Goal: Find contact information: Find contact information

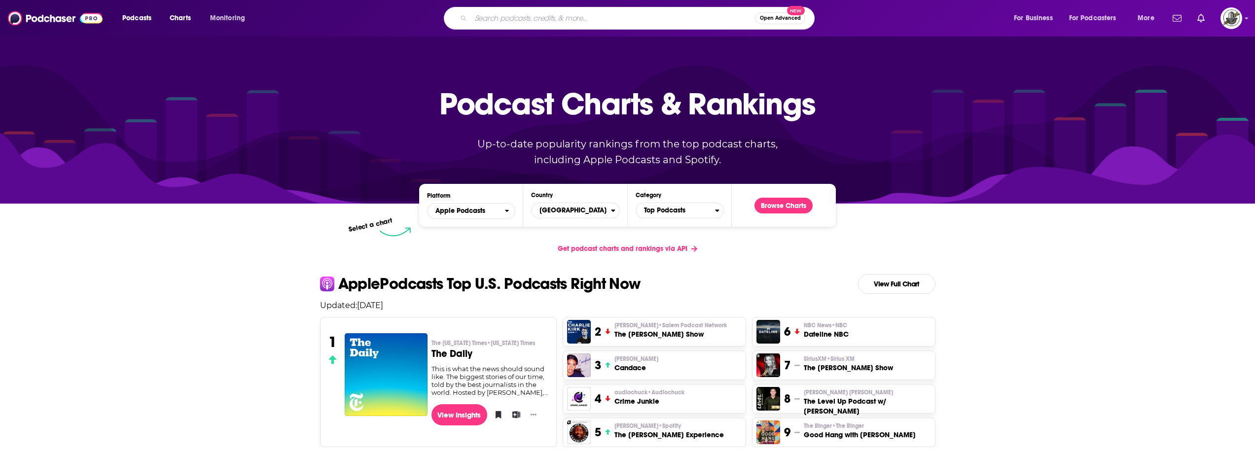
click at [589, 25] on input "Search podcasts, credits, & more..." at bounding box center [613, 18] width 285 height 16
paste input "People Managing People"
type input "People Managing People"
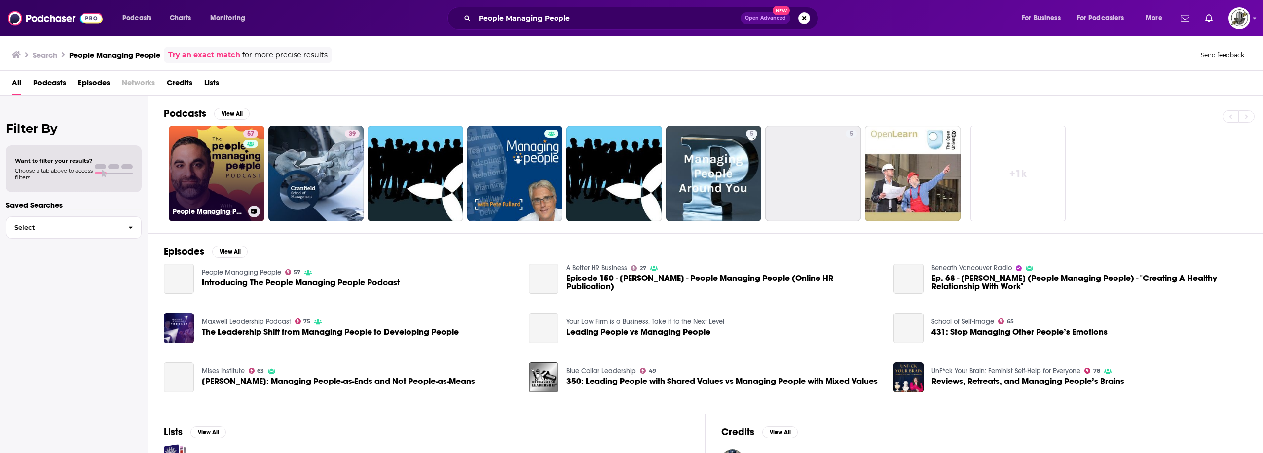
click at [238, 171] on link "57 People Managing People" at bounding box center [217, 174] width 96 height 96
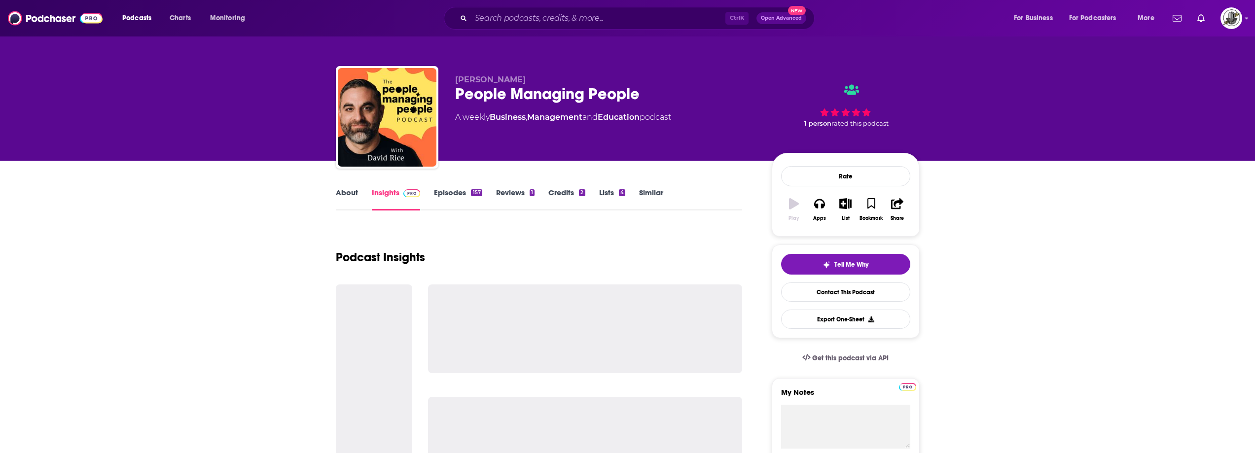
click at [626, 7] on div "Ctrl K Open Advanced New" at bounding box center [629, 18] width 371 height 23
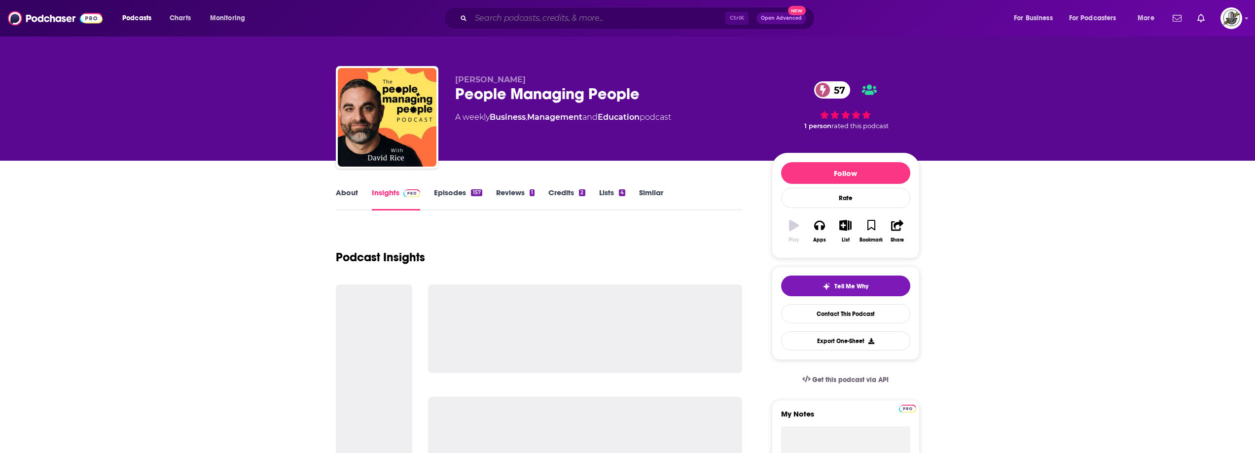
click at [632, 15] on input "Search podcasts, credits, & more..." at bounding box center [598, 18] width 254 height 16
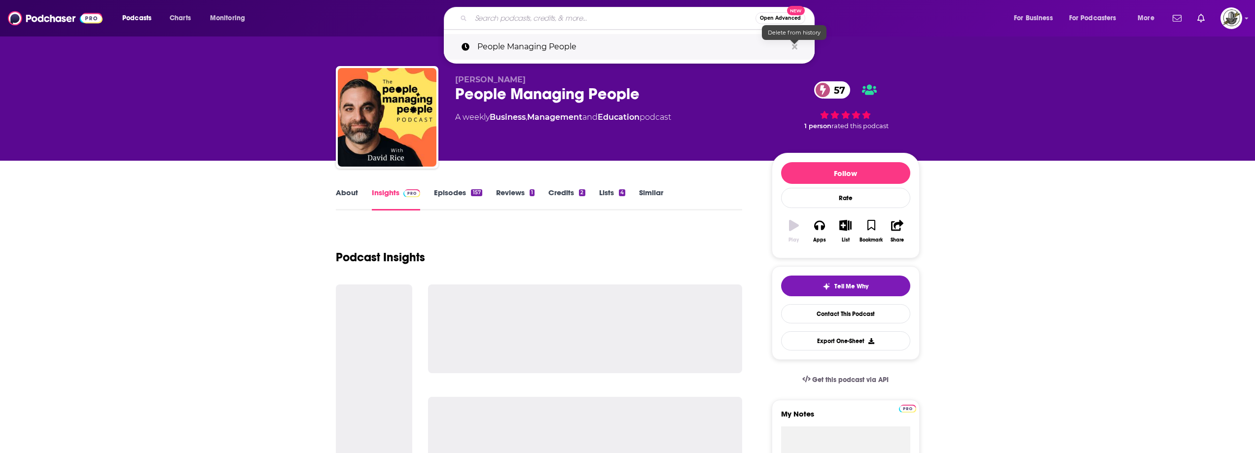
click at [798, 47] on button "Search podcasts, credits, & more..." at bounding box center [794, 47] width 15 height 18
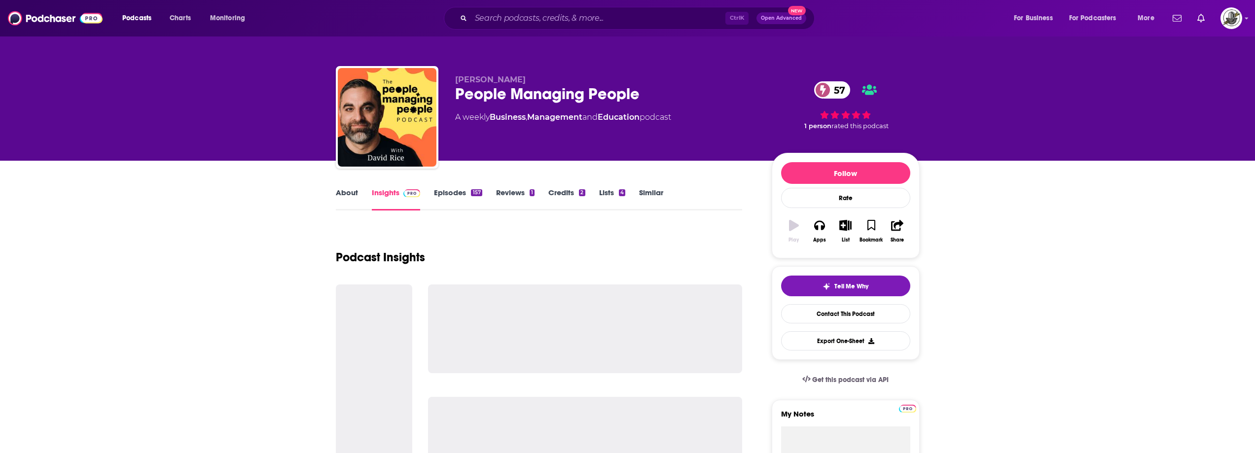
click at [736, 155] on div "David Rice People Managing People 57 A weekly Business , Management and Educati…" at bounding box center [687, 119] width 465 height 89
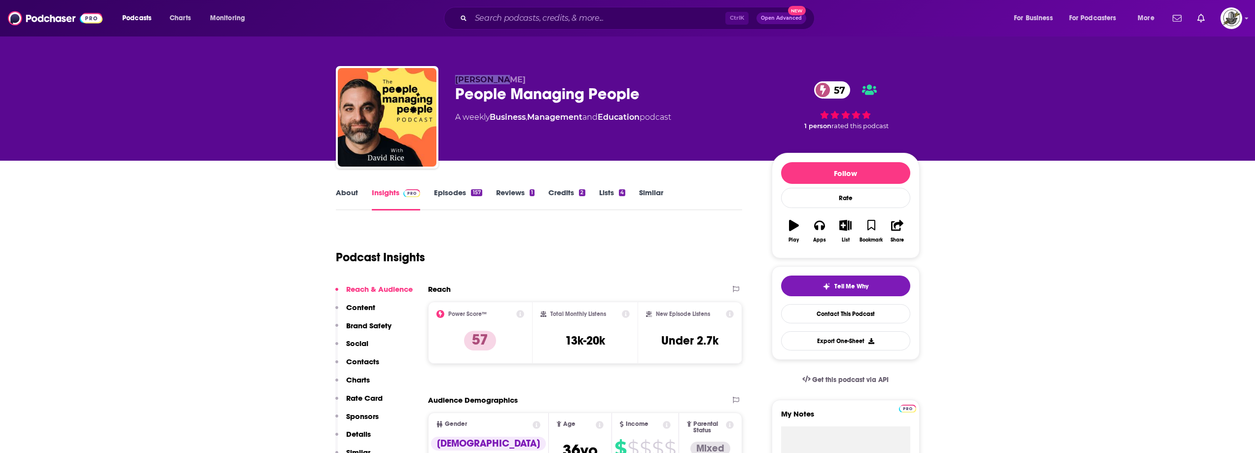
drag, startPoint x: 457, startPoint y: 79, endPoint x: 507, endPoint y: 79, distance: 49.8
click at [507, 79] on p "David Rice" at bounding box center [605, 79] width 301 height 9
copy span "David Rice"
click at [622, 8] on div "Ctrl K Open Advanced New" at bounding box center [629, 18] width 371 height 23
paste input "Drive Thru HR"
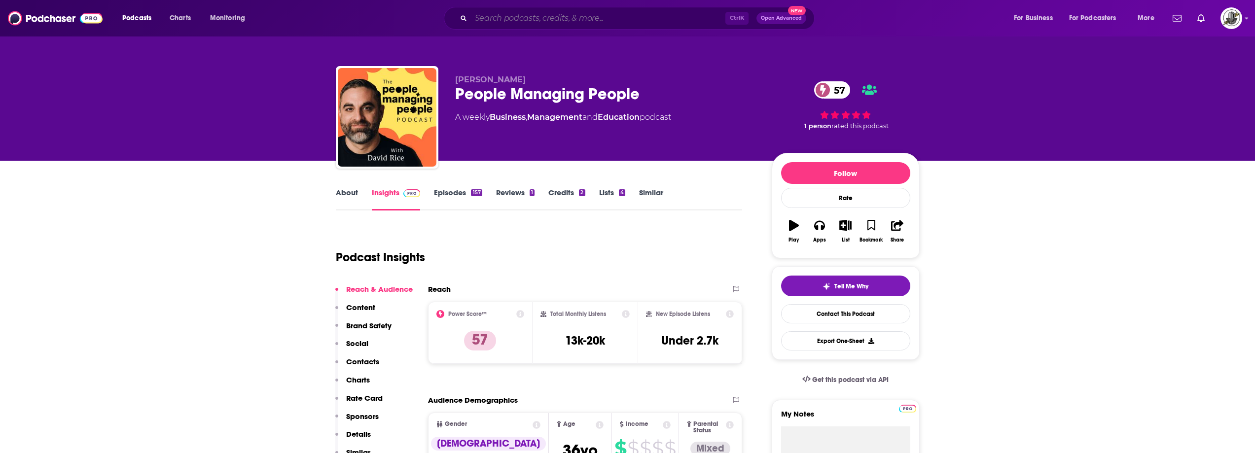
type input "Drive Thru HR"
click at [621, 17] on input "Drive Thru HR" at bounding box center [598, 18] width 254 height 16
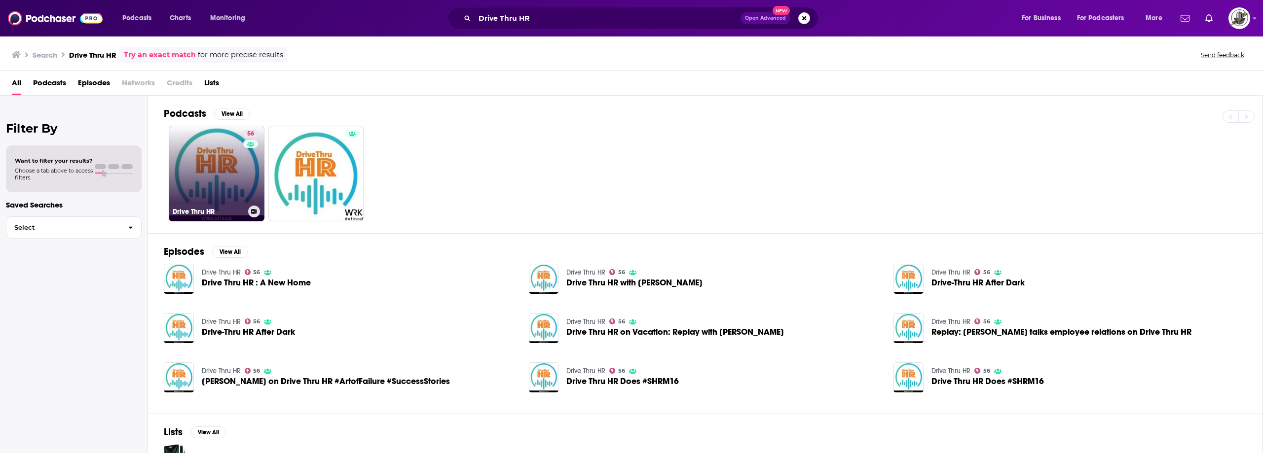
click at [254, 172] on div "56" at bounding box center [251, 168] width 17 height 76
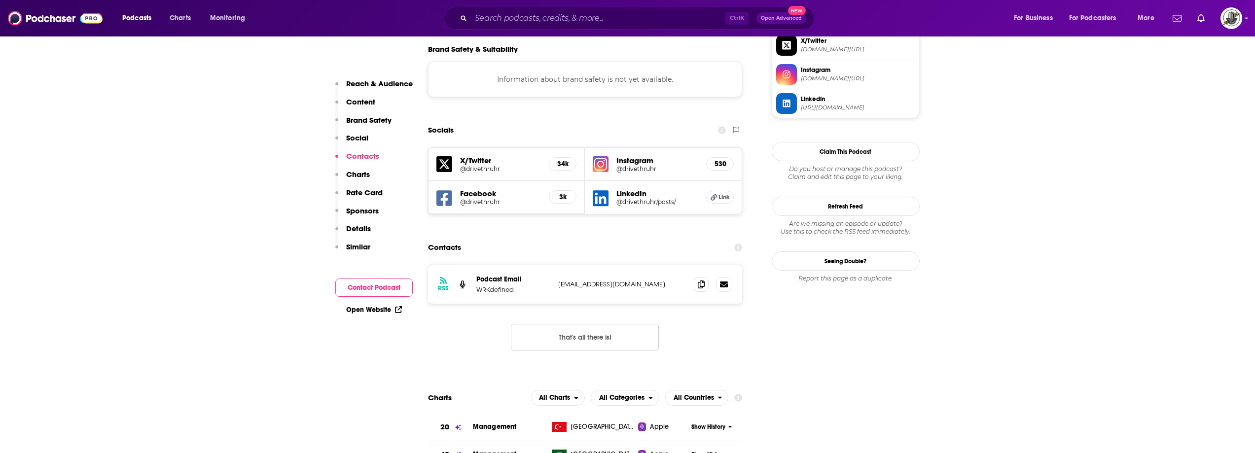
scroll to position [888, 0]
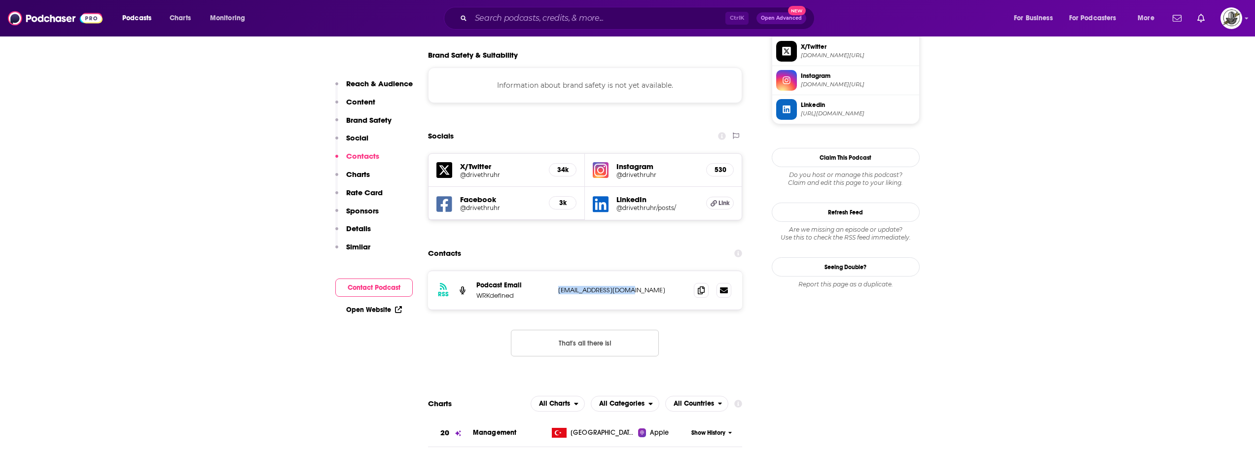
drag, startPoint x: 554, startPoint y: 223, endPoint x: 642, endPoint y: 222, distance: 87.8
click at [642, 271] on div "RSS Podcast Email WRKdefined WRKdefined@gmail.com WRKdefined@gmail.com" at bounding box center [585, 290] width 315 height 38
copy div "WRKdefined@gmail.com"
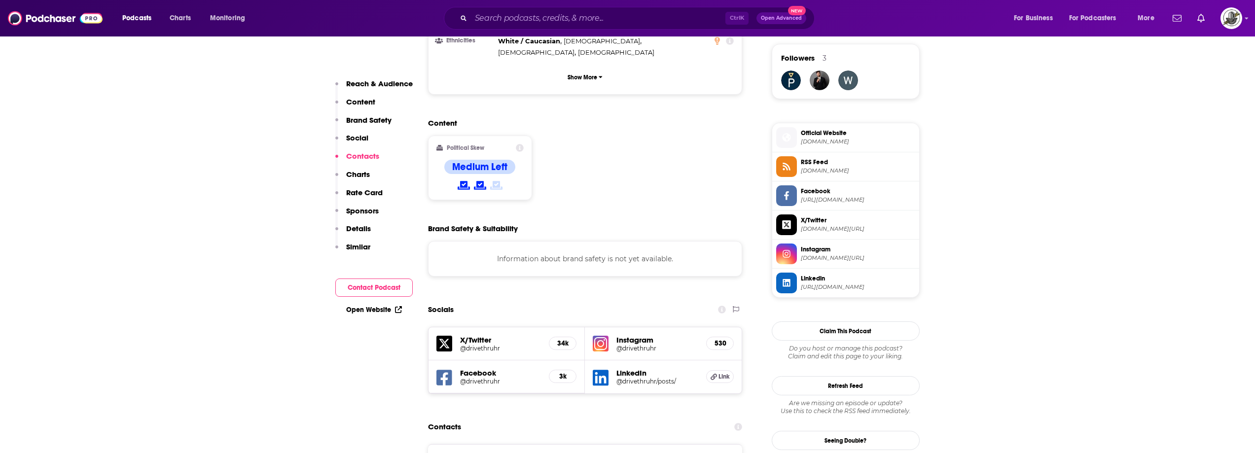
scroll to position [690, 0]
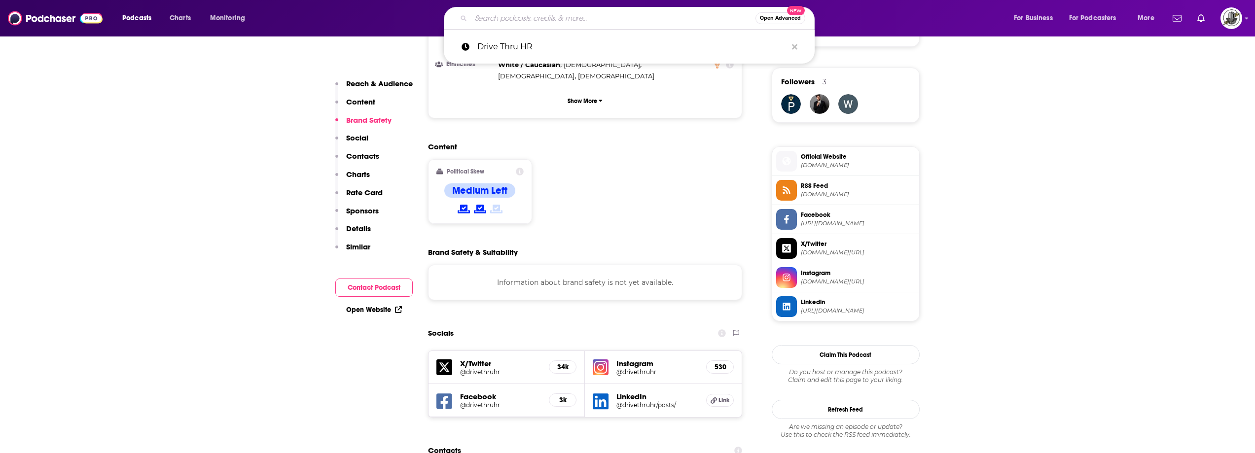
click at [585, 20] on input "Search podcasts, credits, & more..." at bounding box center [613, 18] width 285 height 16
paste input "HR Happy Hour Network"
type input "HR Happy Hour Network"
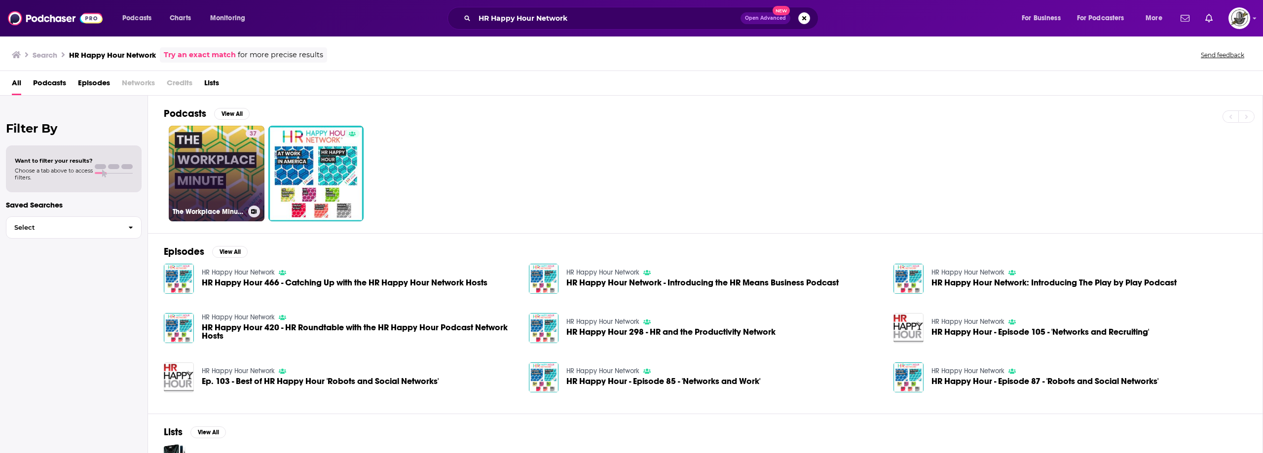
click at [238, 168] on link "37 The Workplace Minute from the HR Happy Hour Media Network" at bounding box center [217, 174] width 96 height 96
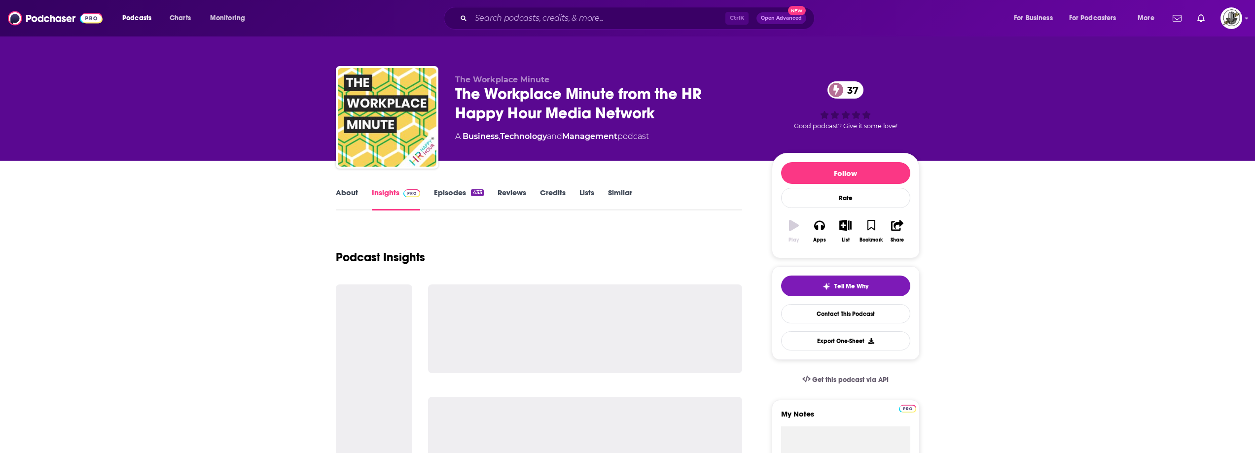
drag, startPoint x: 446, startPoint y: 86, endPoint x: 439, endPoint y: 97, distance: 13.5
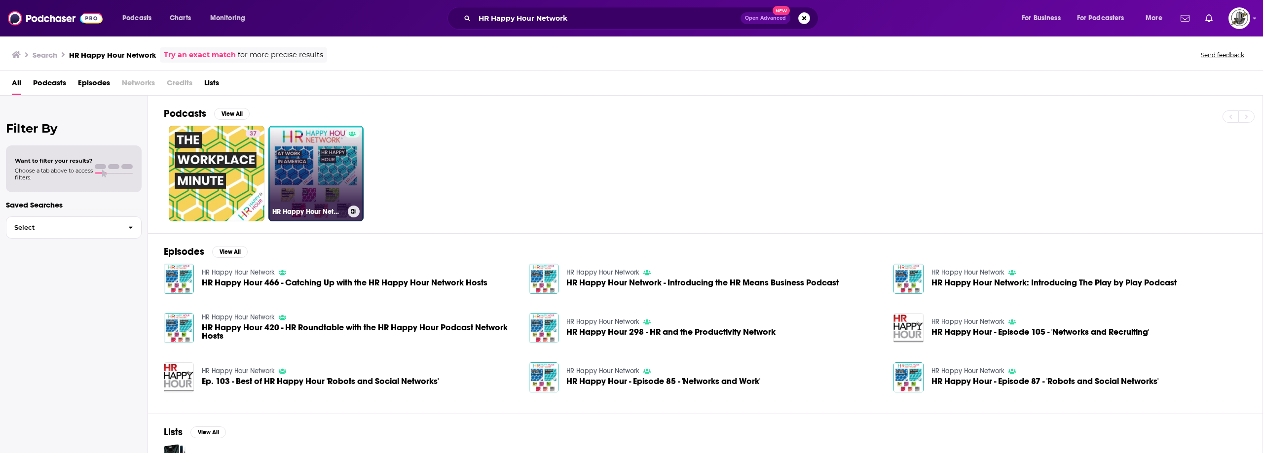
click at [339, 158] on link "HR Happy Hour Network" at bounding box center [316, 174] width 96 height 96
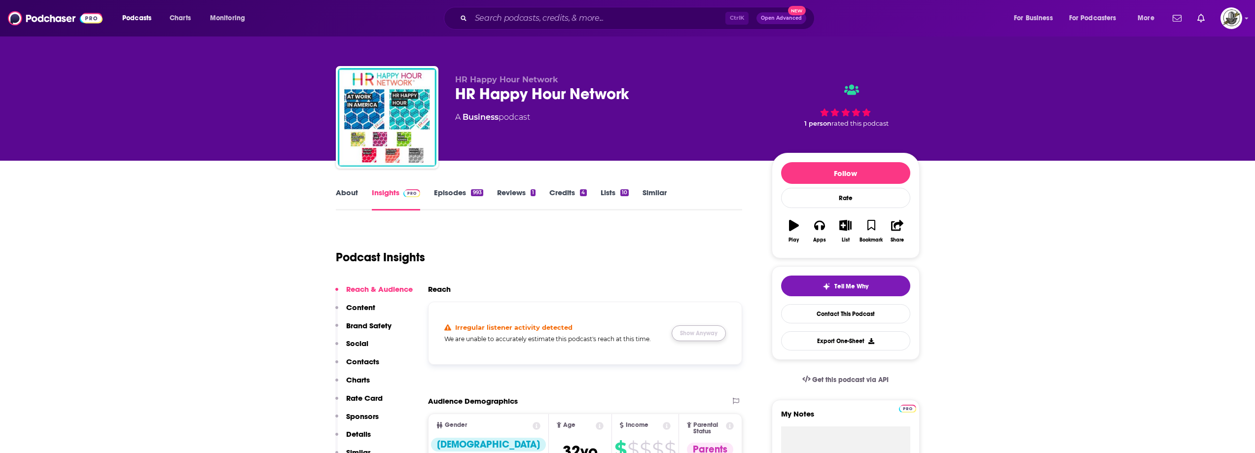
click at [709, 336] on button "Show Anyway" at bounding box center [699, 334] width 54 height 16
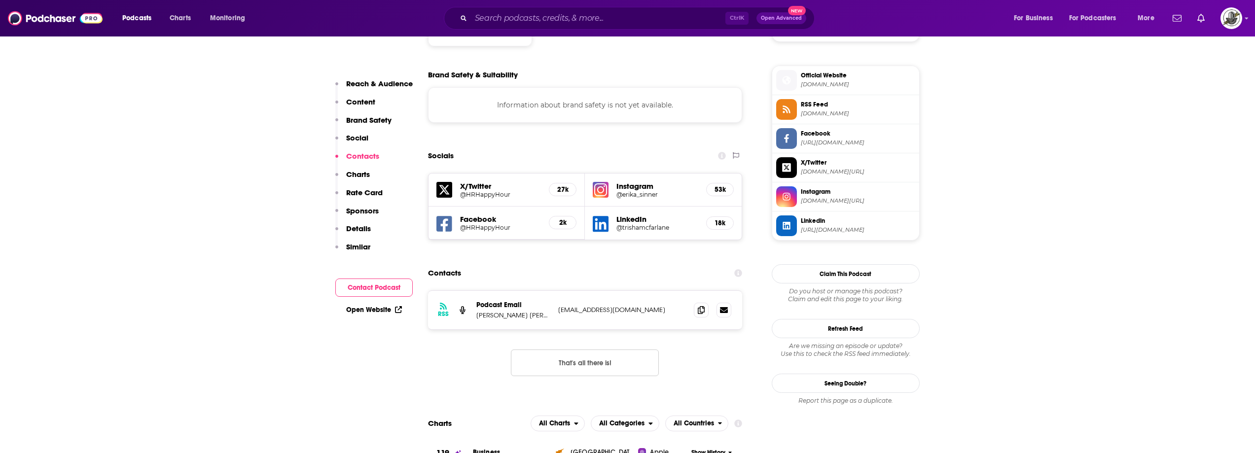
scroll to position [838, 0]
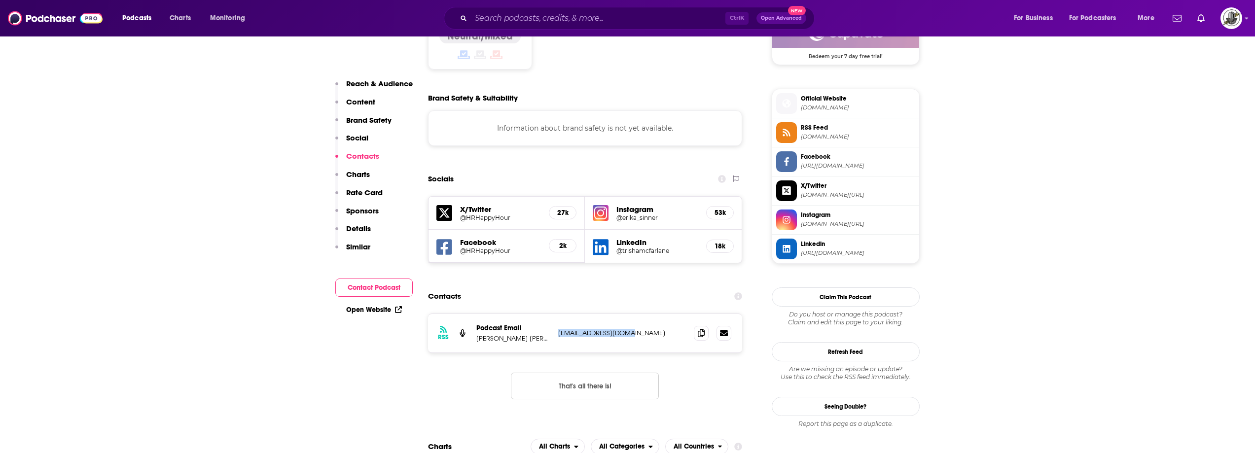
drag, startPoint x: 558, startPoint y: 271, endPoint x: 636, endPoint y: 270, distance: 77.4
click at [636, 329] on p "steveboese@gmail.com" at bounding box center [622, 333] width 128 height 8
copy p "steveboese@gmail.com"
click at [509, 23] on input "Search podcasts, credits, & more..." at bounding box center [598, 18] width 254 height 16
paste input "Nine To Thrive HR"
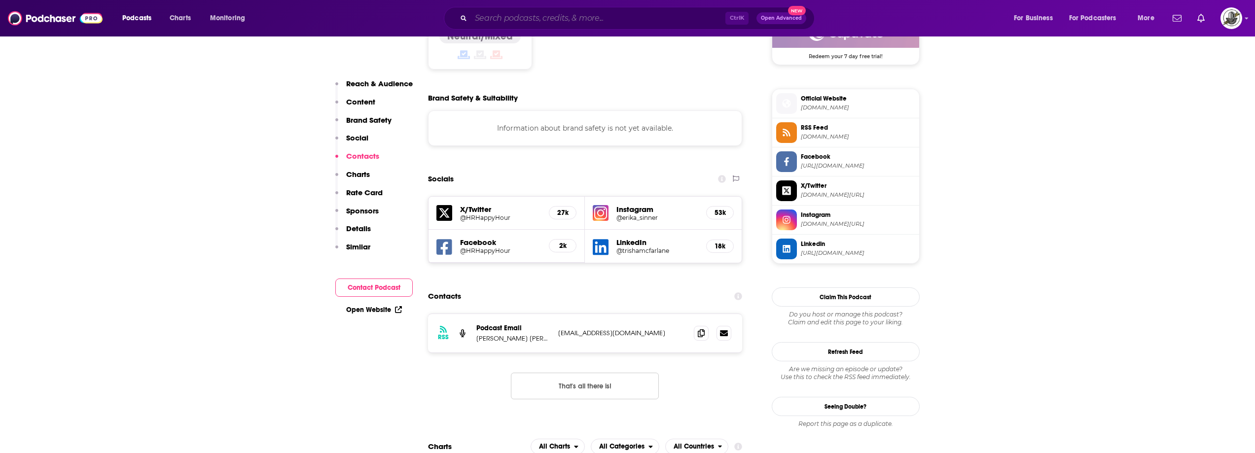
type input "Nine To Thrive HR"
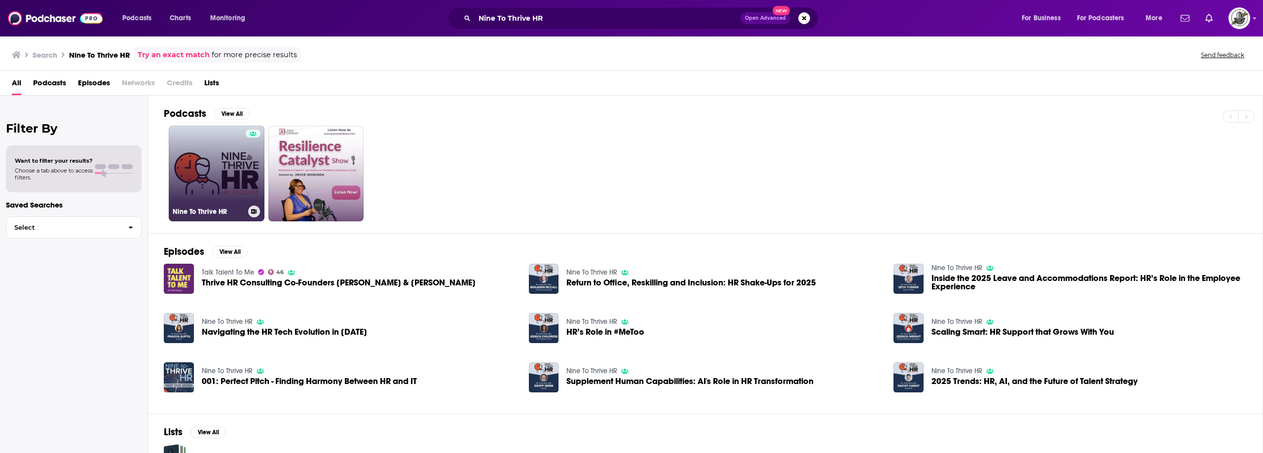
click at [253, 177] on div at bounding box center [253, 168] width 15 height 76
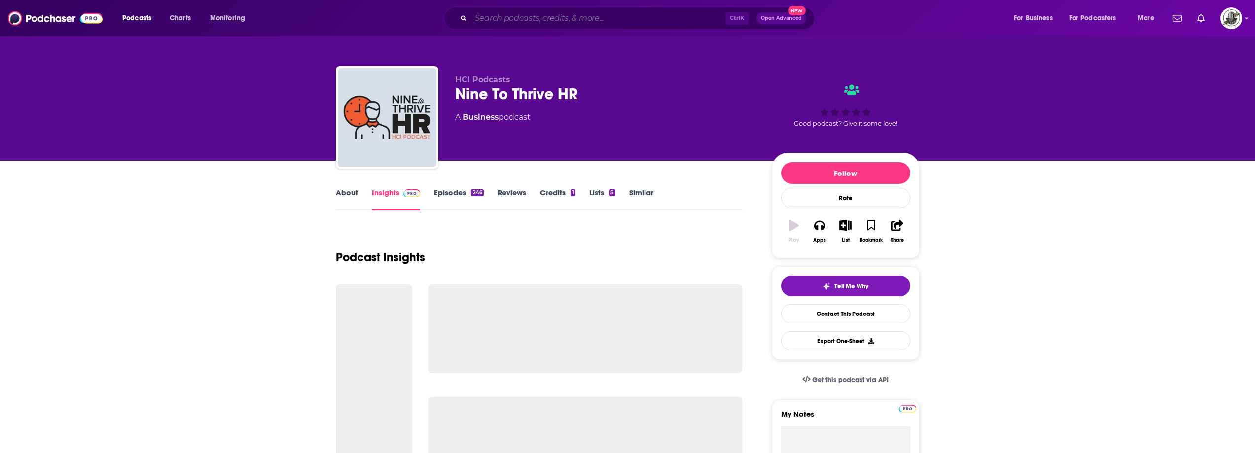
click at [555, 22] on input "Search podcasts, credits, & more..." at bounding box center [598, 18] width 254 height 16
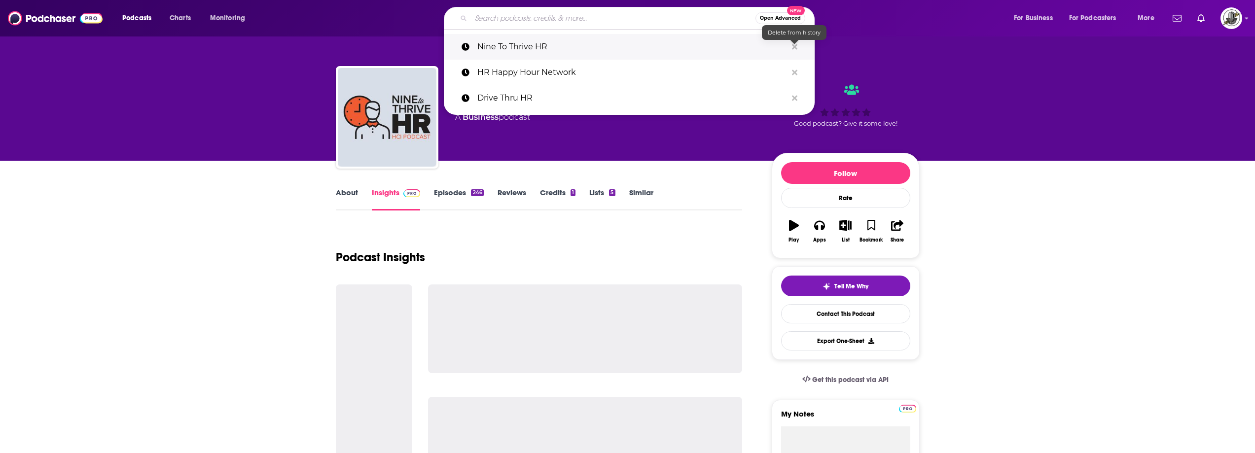
click at [794, 49] on icon "Search podcasts, credits, & more..." at bounding box center [794, 47] width 5 height 8
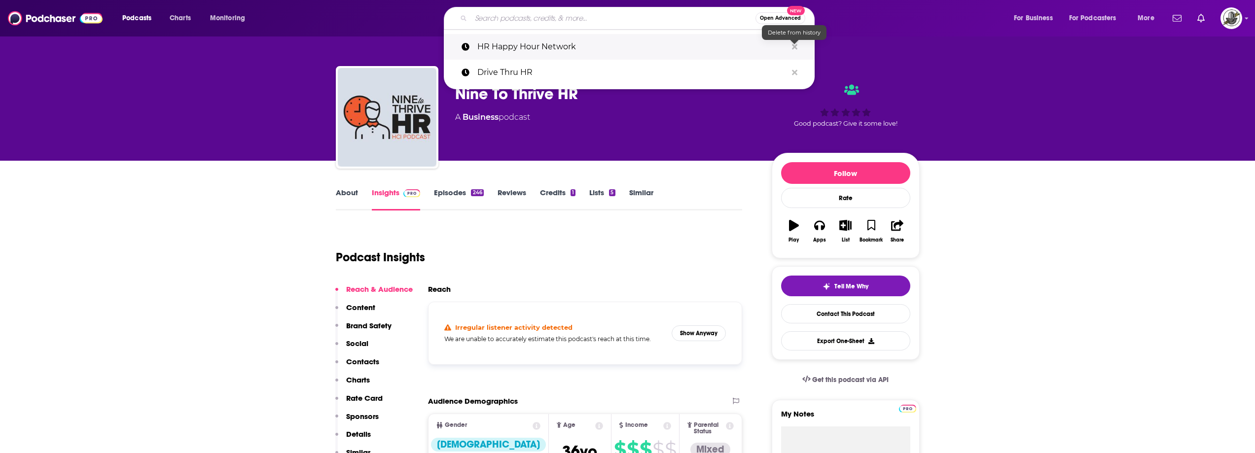
click at [794, 49] on icon "Search podcasts, credits, & more..." at bounding box center [794, 47] width 5 height 8
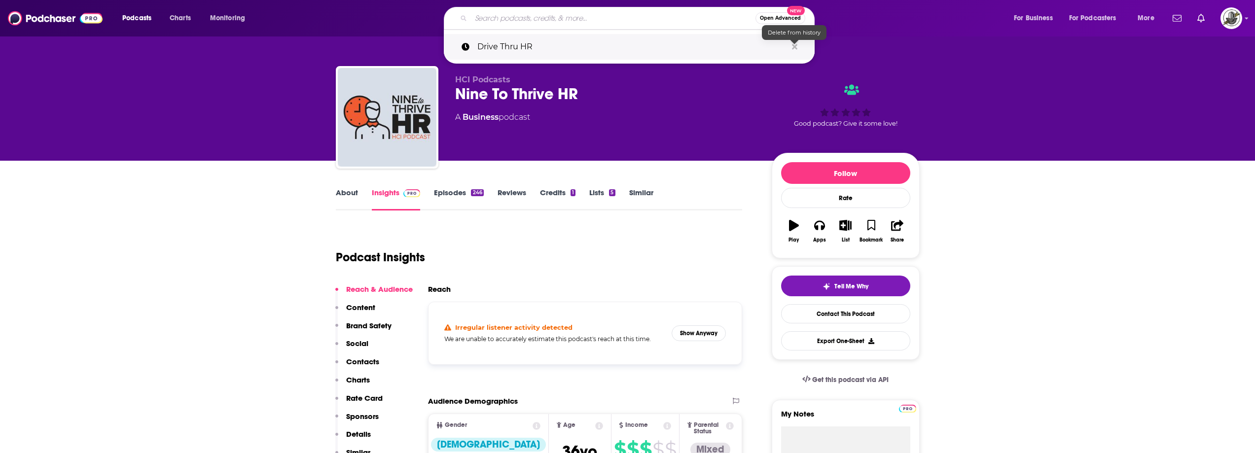
click at [794, 49] on icon "Search podcasts, credits, & more..." at bounding box center [794, 47] width 5 height 8
click at [604, 276] on div "Podcast Insights" at bounding box center [535, 251] width 399 height 50
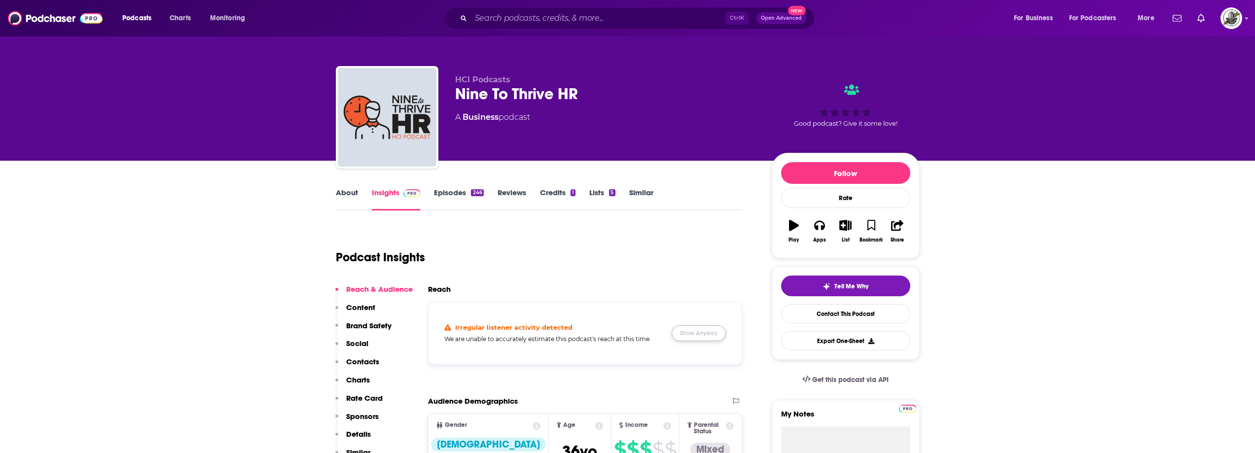
click at [701, 333] on button "Show Anyway" at bounding box center [699, 334] width 54 height 16
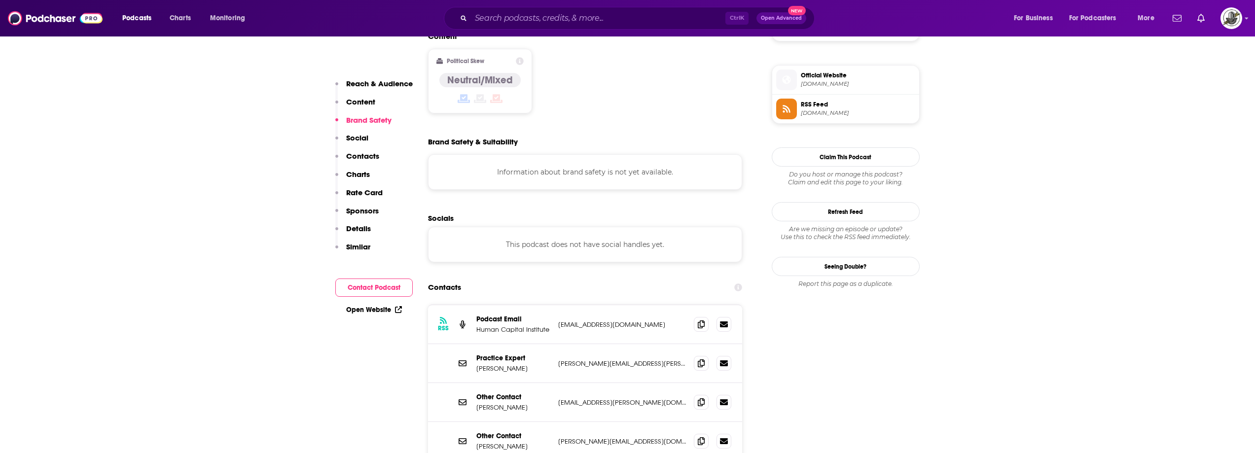
scroll to position [789, 0]
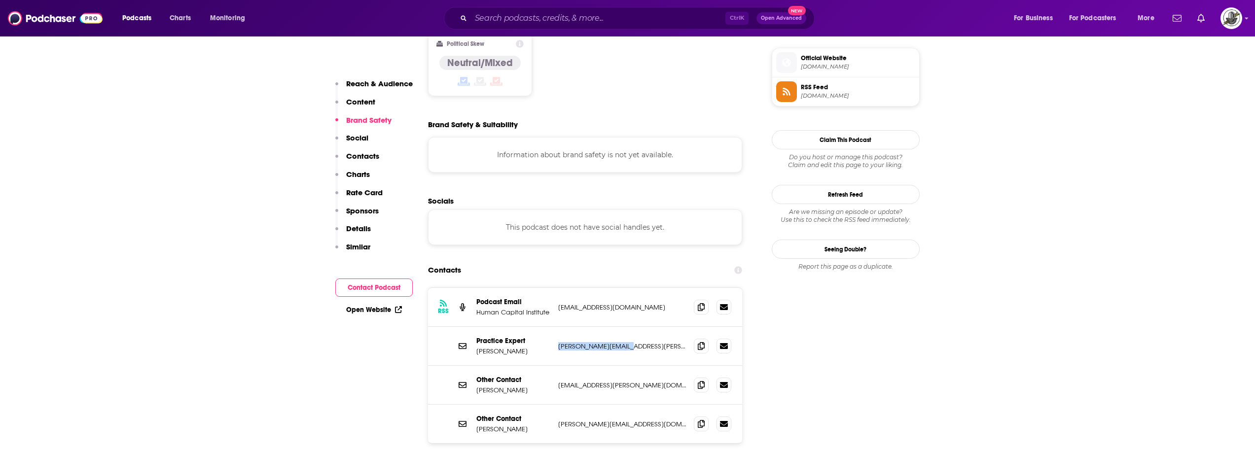
drag, startPoint x: 555, startPoint y: 308, endPoint x: 646, endPoint y: 309, distance: 90.8
click at [646, 327] on div "Practice Expert Randi Kenney randi.kenney@hci.org randi.kenney@hci.org" at bounding box center [585, 346] width 315 height 39
copy p "randi.kenney@hci.org"
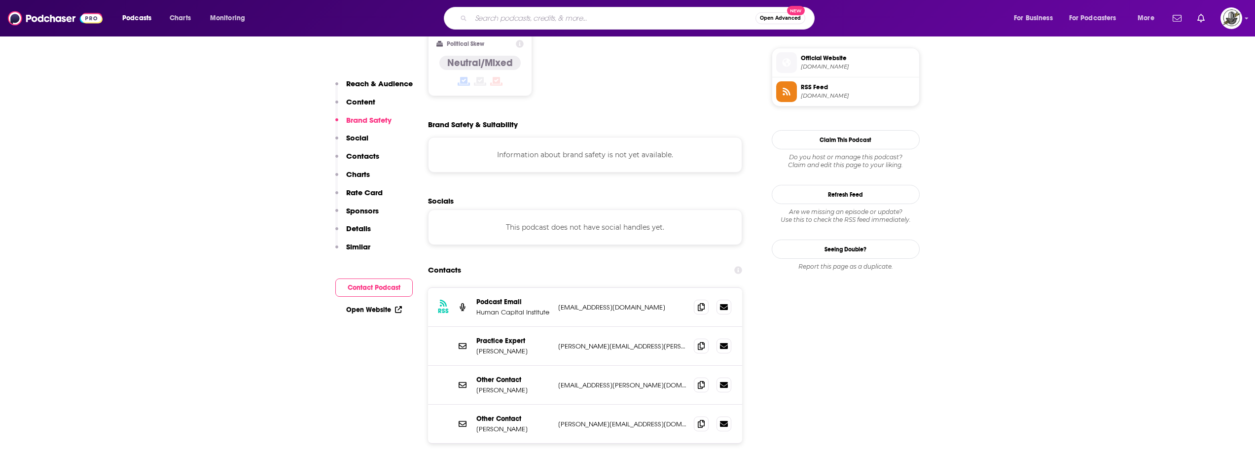
click at [583, 16] on input "Search podcasts, credits, & more..." at bounding box center [613, 18] width 285 height 16
paste input "HR Break Room"
type input "HR Break Room"
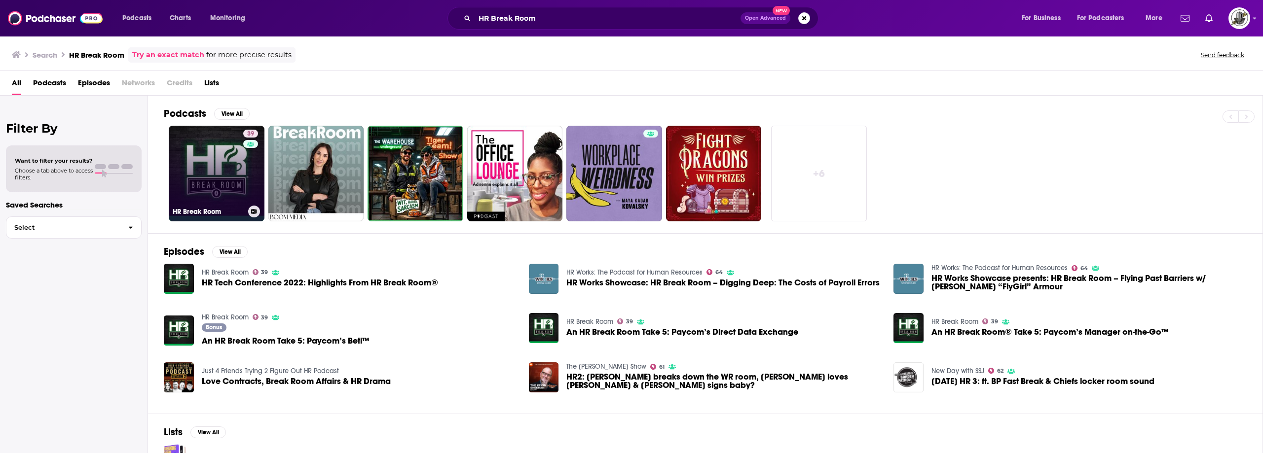
click at [244, 163] on div "39" at bounding box center [251, 168] width 17 height 76
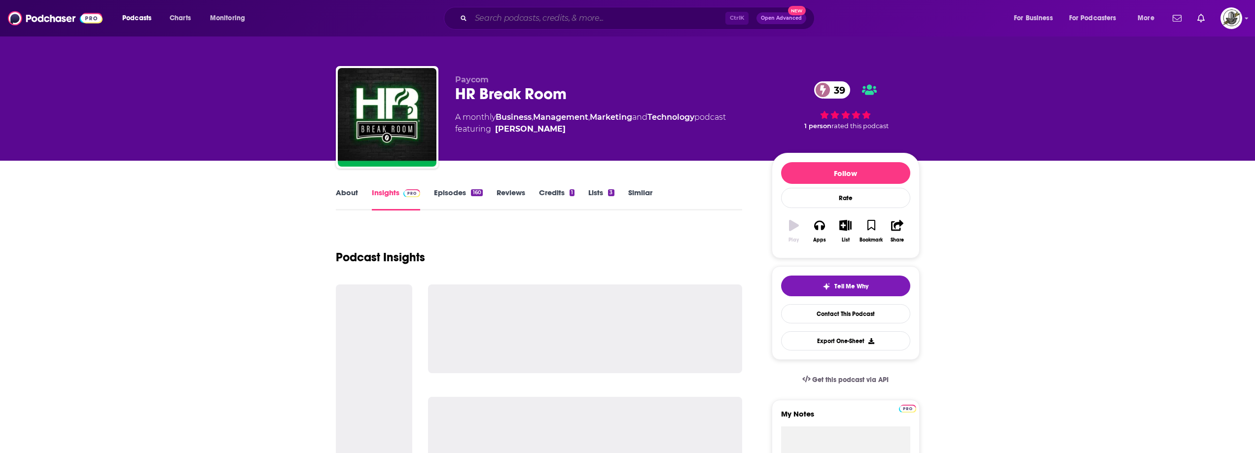
click at [584, 16] on input "Search podcasts, credits, & more..." at bounding box center [598, 18] width 254 height 16
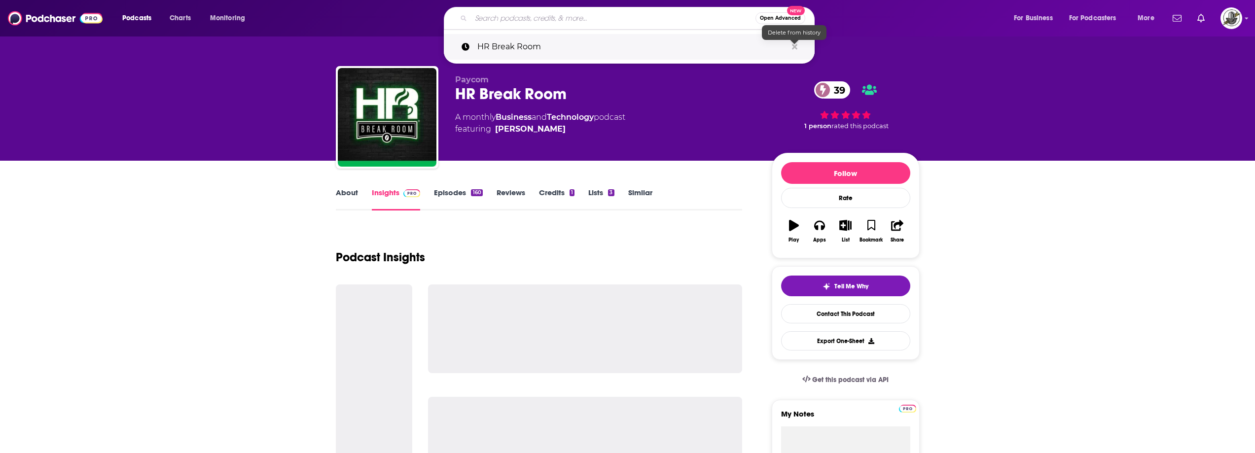
click at [791, 47] on button "Search podcasts, credits, & more..." at bounding box center [794, 47] width 15 height 18
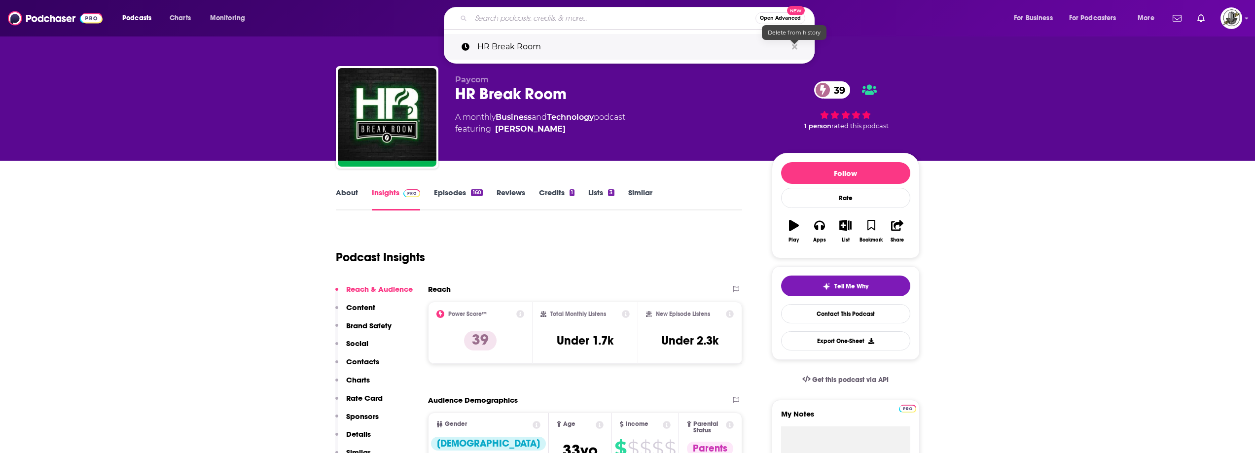
click at [795, 47] on icon "Search podcasts, credits, & more..." at bounding box center [794, 46] width 5 height 5
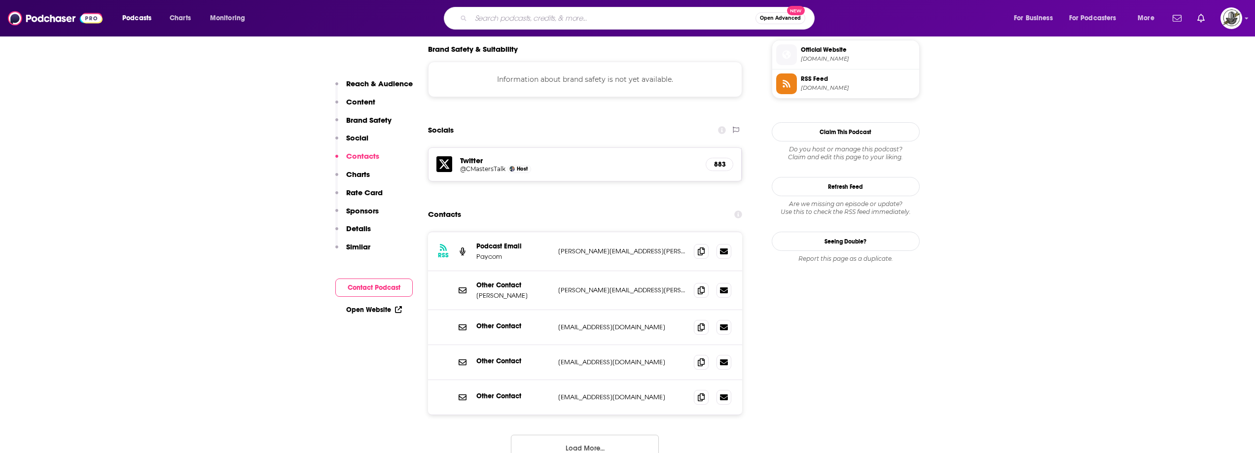
scroll to position [888, 0]
click at [594, 435] on button "Load More..." at bounding box center [585, 448] width 148 height 27
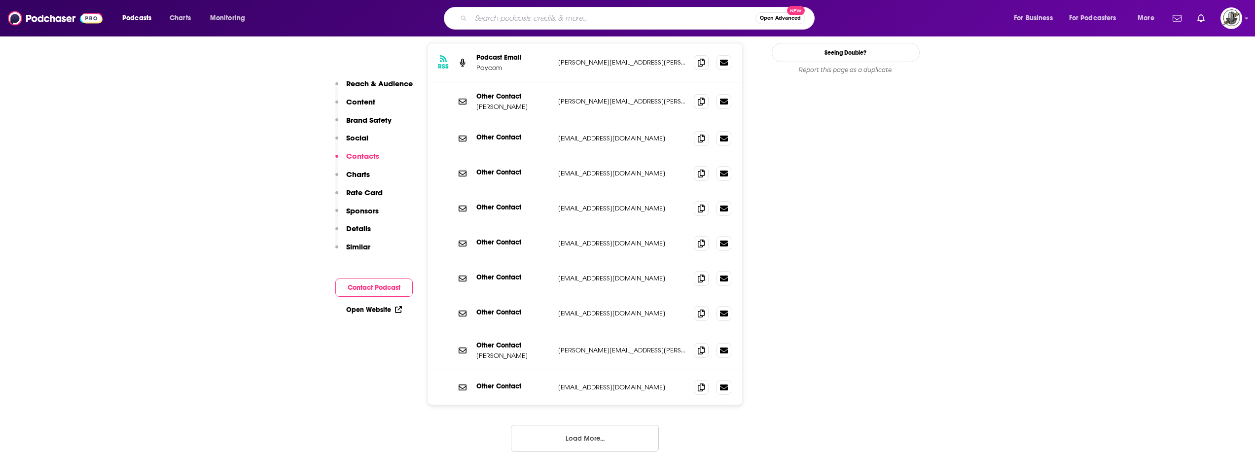
scroll to position [1085, 0]
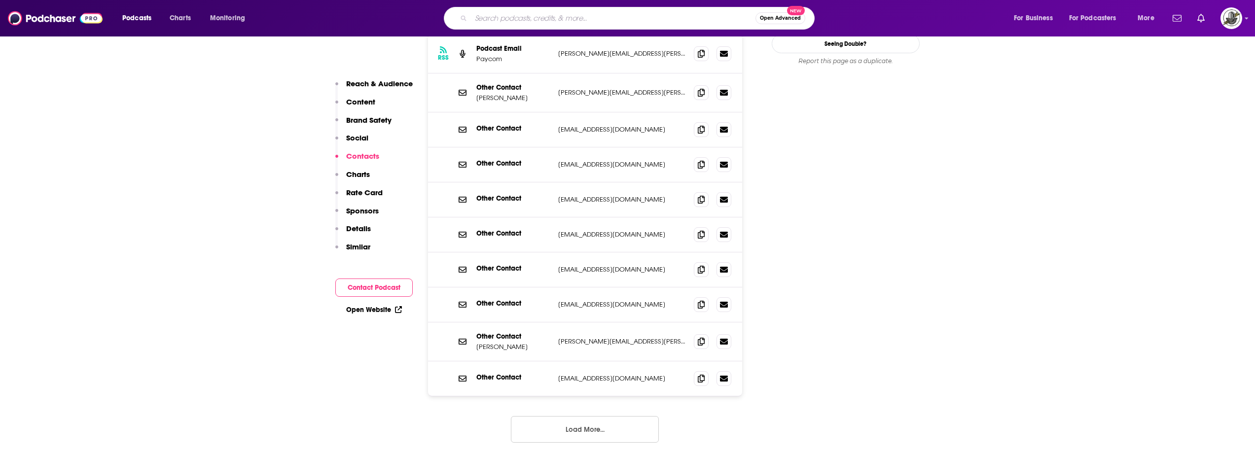
click at [590, 416] on button "Load More..." at bounding box center [585, 429] width 148 height 27
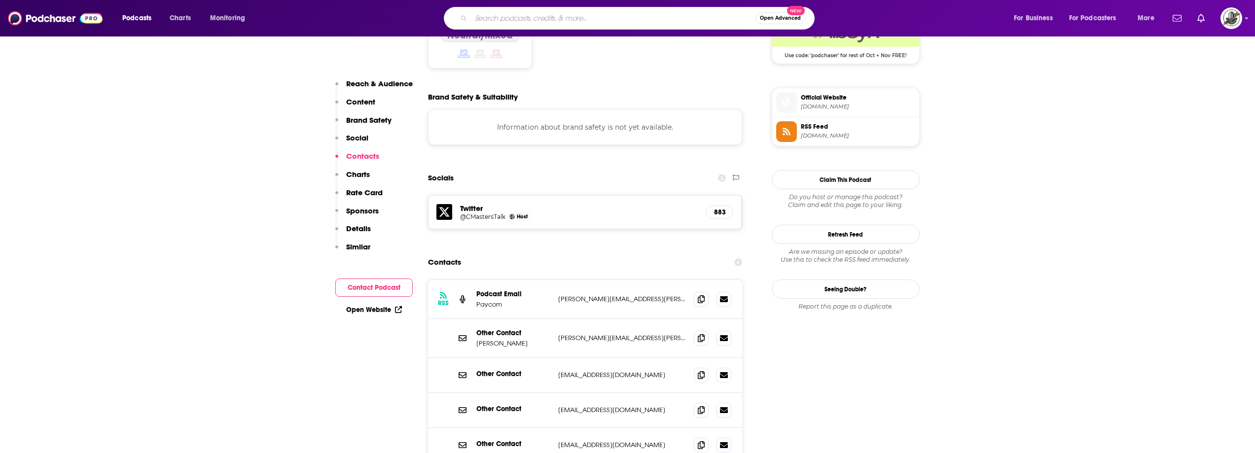
scroll to position [838, 0]
drag, startPoint x: 557, startPoint y: 277, endPoint x: 651, endPoint y: 277, distance: 93.7
click at [651, 320] on div "Other Contact Kathy Hall kathy.oden-hall@paycom.com kathy.oden-hall@paycom.com" at bounding box center [585, 339] width 315 height 39
copy p "kathy.oden-hall@paycom.com"
click at [617, 14] on input "Search podcasts, credits, & more..." at bounding box center [613, 18] width 285 height 16
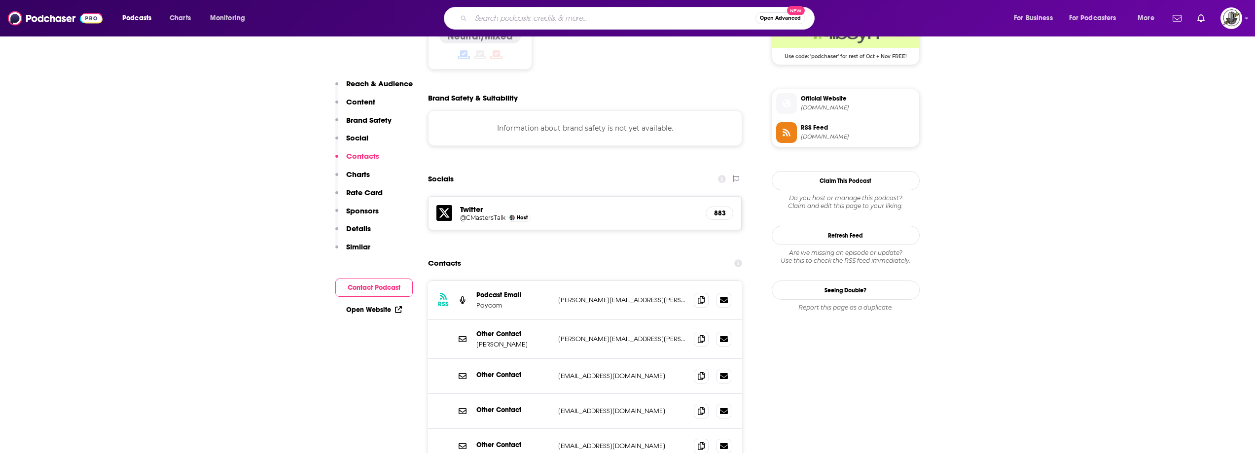
paste input "Recruiting Future with Matt Alder"
type input "Recruiting Future with Matt Alder"
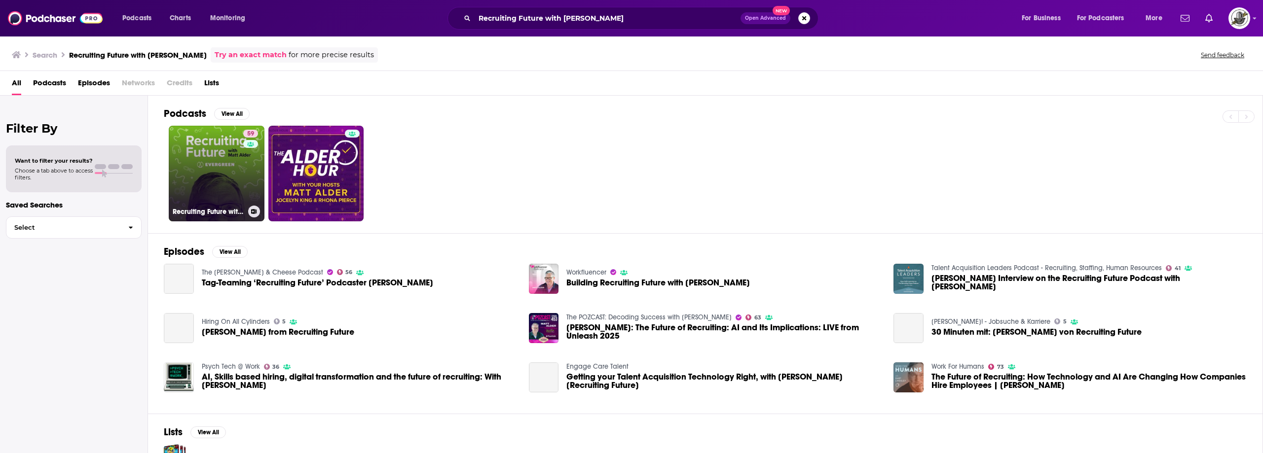
click at [256, 188] on div "59" at bounding box center [251, 168] width 17 height 76
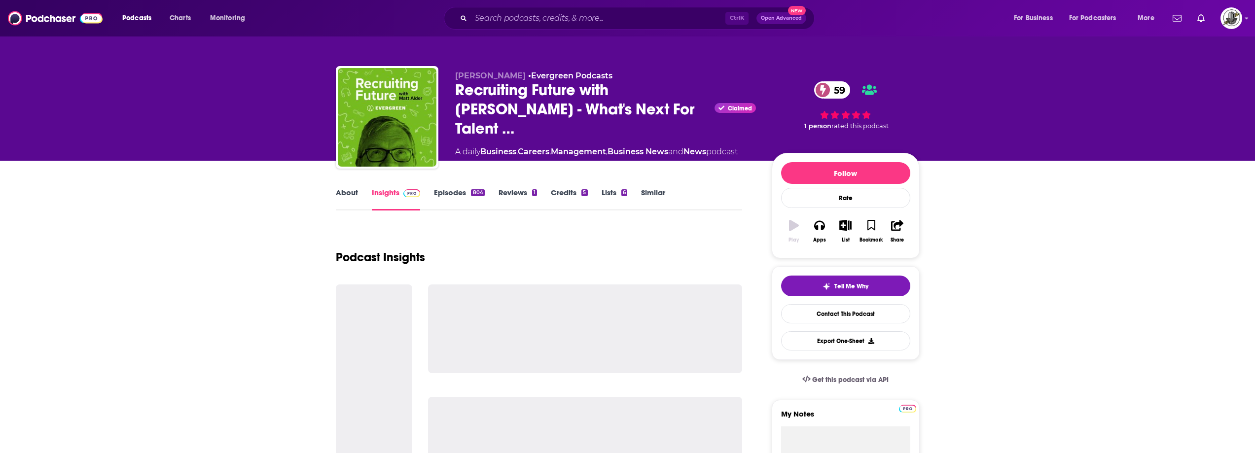
click at [651, 9] on div "Ctrl K Open Advanced New" at bounding box center [629, 18] width 371 height 23
click at [649, 16] on input "Search podcasts, credits, & more..." at bounding box center [598, 18] width 254 height 16
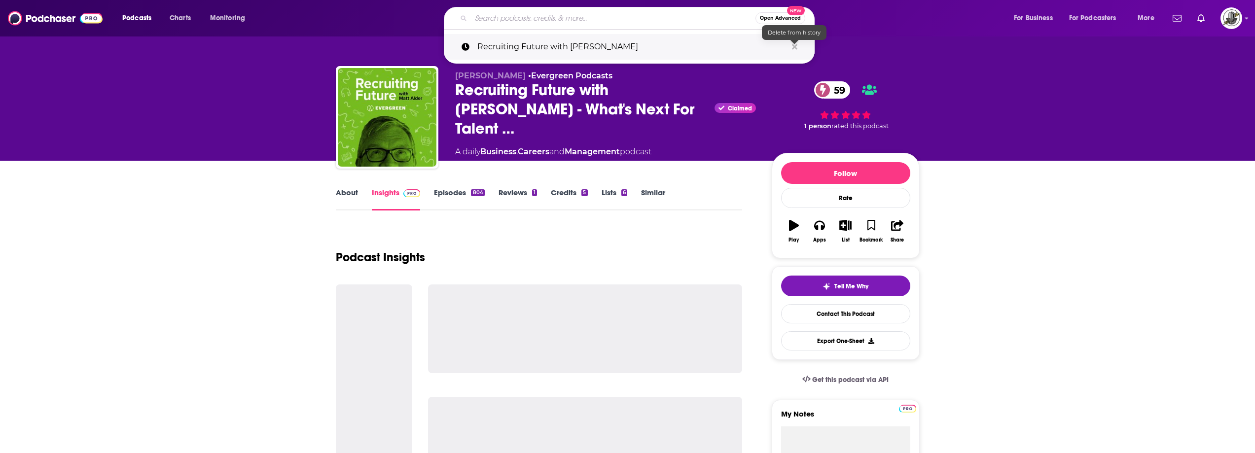
click at [796, 48] on icon "Search podcasts, credits, & more..." at bounding box center [794, 46] width 5 height 5
click at [645, 253] on div "Podcast Insights" at bounding box center [539, 251] width 407 height 50
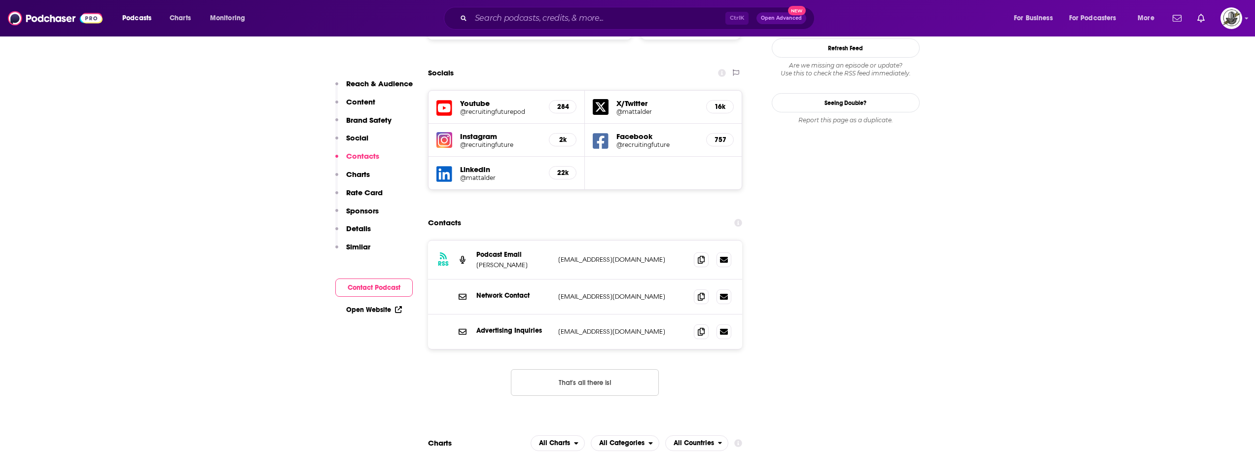
scroll to position [1134, 0]
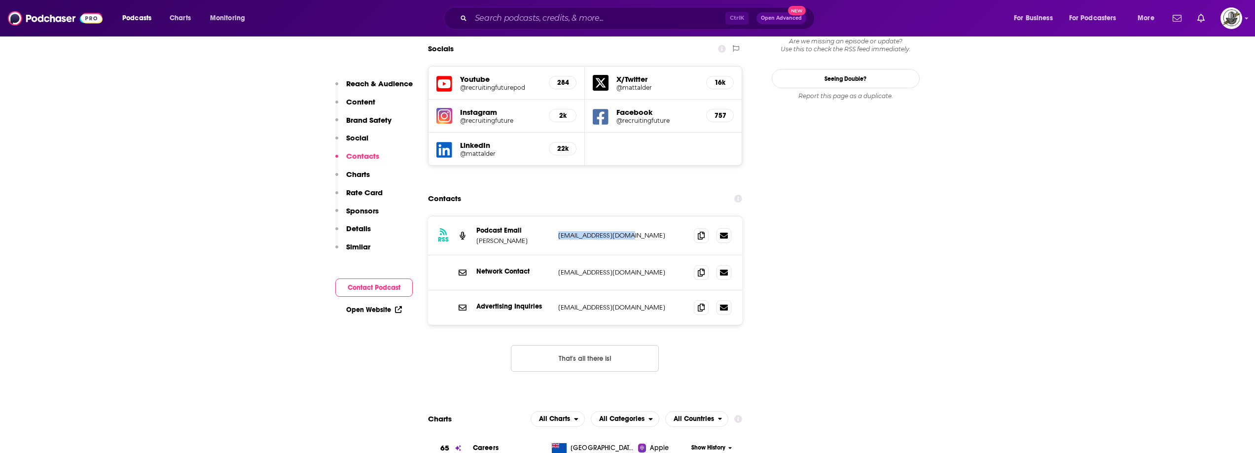
drag, startPoint x: 562, startPoint y: 198, endPoint x: 637, endPoint y: 198, distance: 75.0
click at [637, 231] on p "matt@metashift.co.uk" at bounding box center [622, 235] width 128 height 8
copy p "matt@metashift.co.uk"
click at [595, 189] on div "Contacts" at bounding box center [585, 198] width 315 height 19
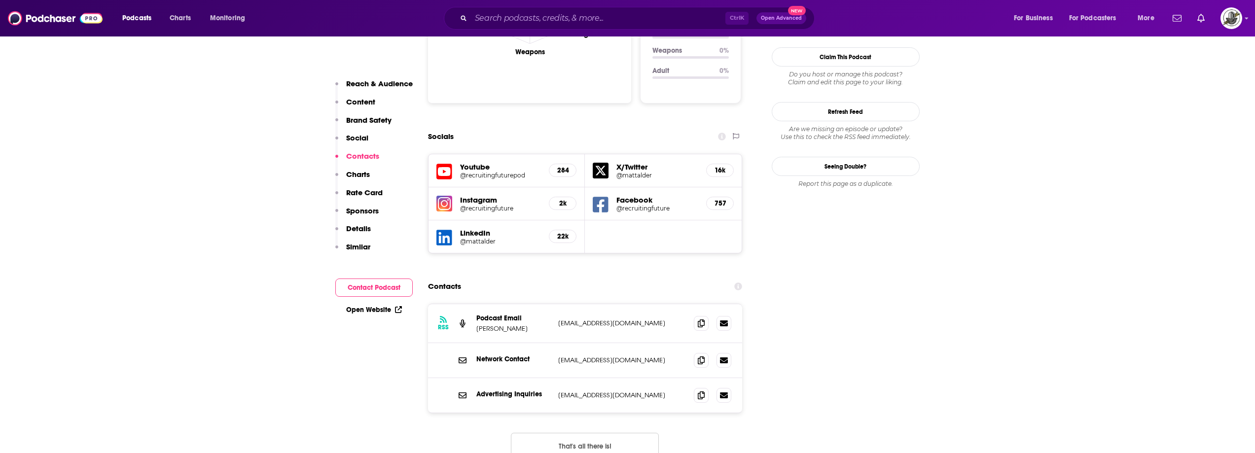
scroll to position [1036, 0]
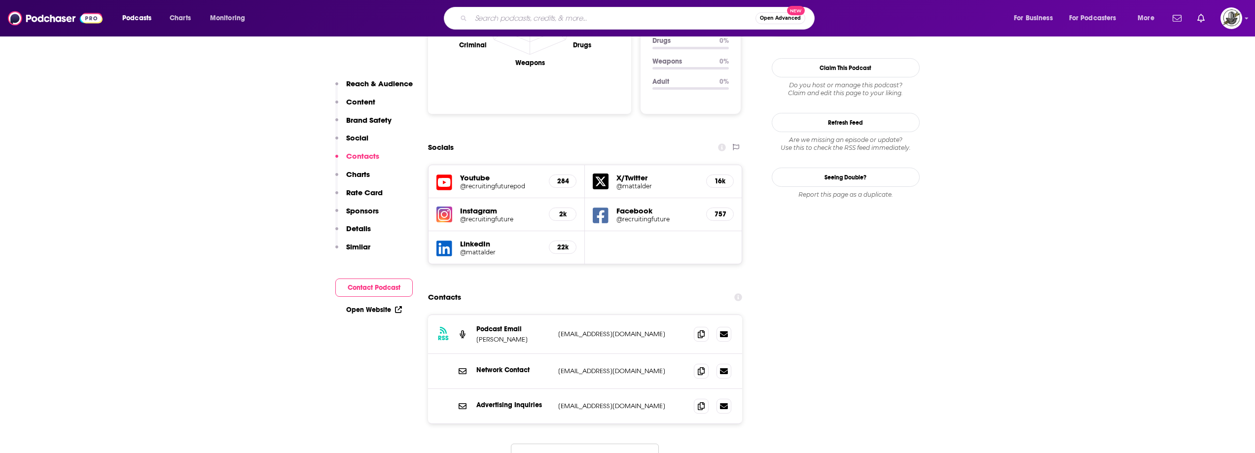
click at [545, 12] on input "Search podcasts, credits, & more..." at bounding box center [613, 18] width 285 height 16
paste input "The Modern People Leader"
type input "The Modern People Leader"
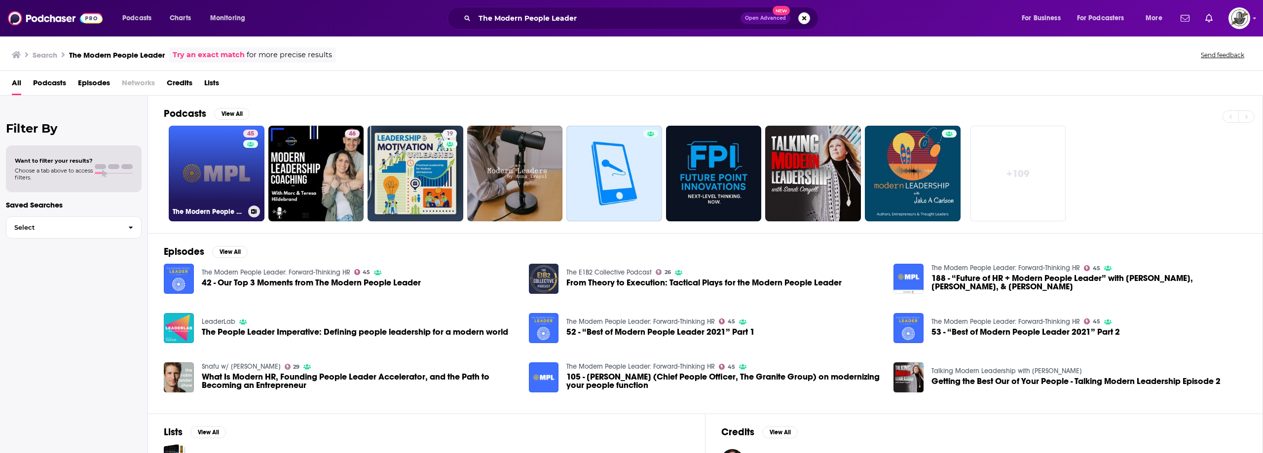
click at [218, 196] on link "45 The Modern People Leader: Forward-Thinking HR" at bounding box center [217, 174] width 96 height 96
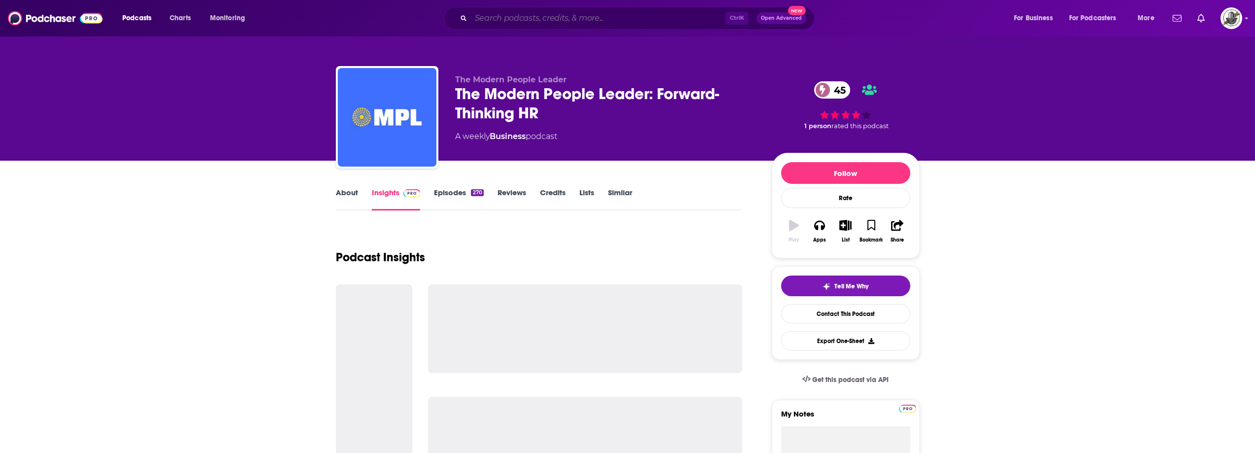
click at [627, 23] on input "Search podcasts, credits, & more..." at bounding box center [598, 18] width 254 height 16
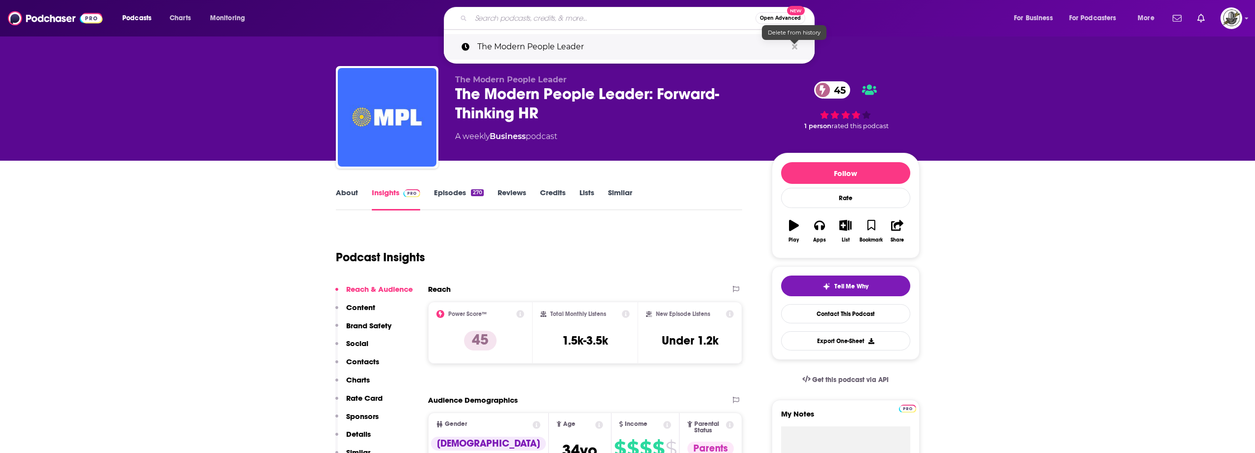
click at [797, 46] on icon "Search podcasts, credits, & more..." at bounding box center [794, 47] width 5 height 8
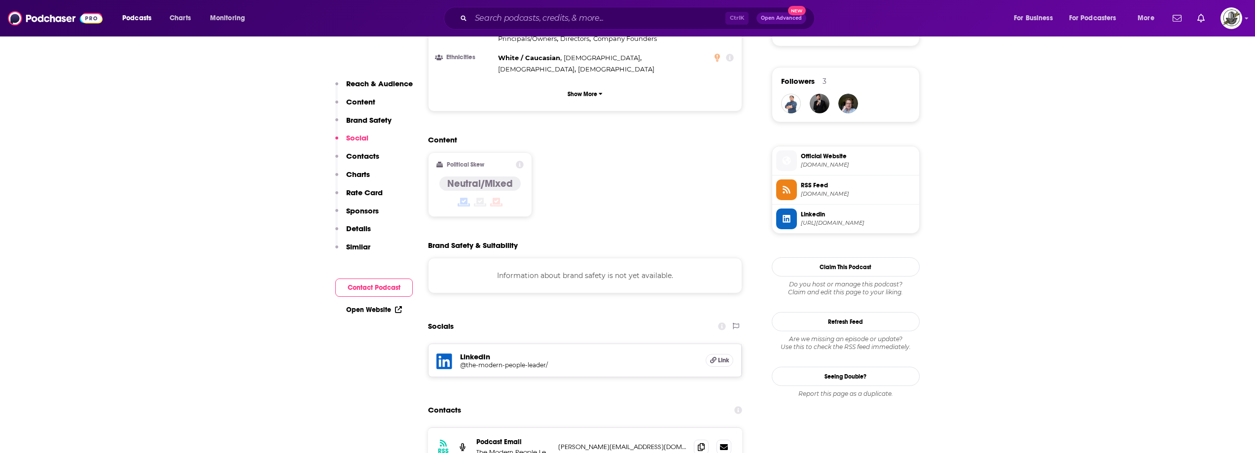
scroll to position [789, 0]
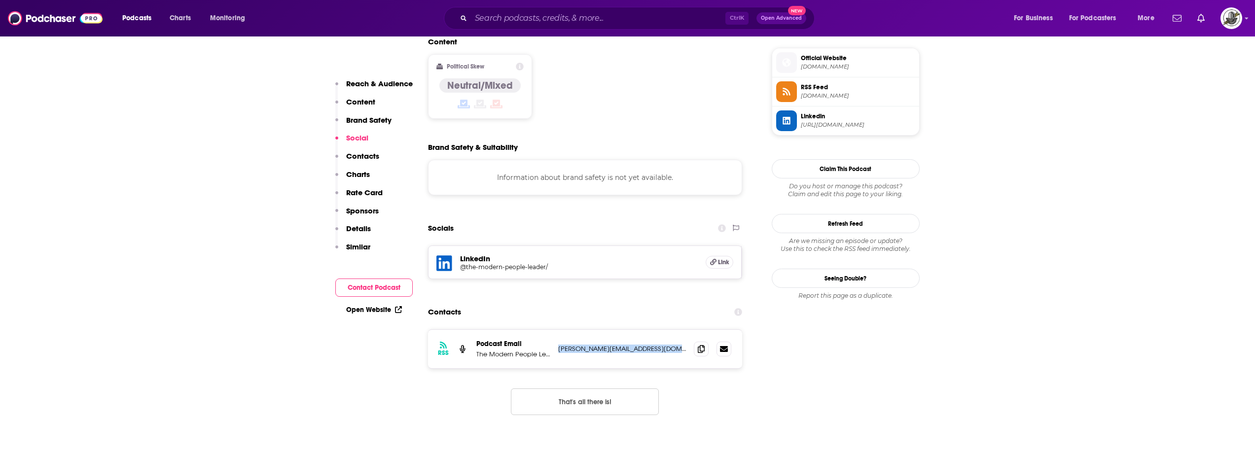
drag, startPoint x: 555, startPoint y: 301, endPoint x: 674, endPoint y: 295, distance: 119.0
click at [674, 330] on div "RSS Podcast Email The Modern People Leader daniel@themodernpeopleleader.com dan…" at bounding box center [585, 349] width 315 height 38
copy p "daniel@themodernpeopleleader.com"
click at [579, 20] on input "Search podcasts, credits, & more..." at bounding box center [598, 18] width 254 height 16
paste input "Punk Rock HR"
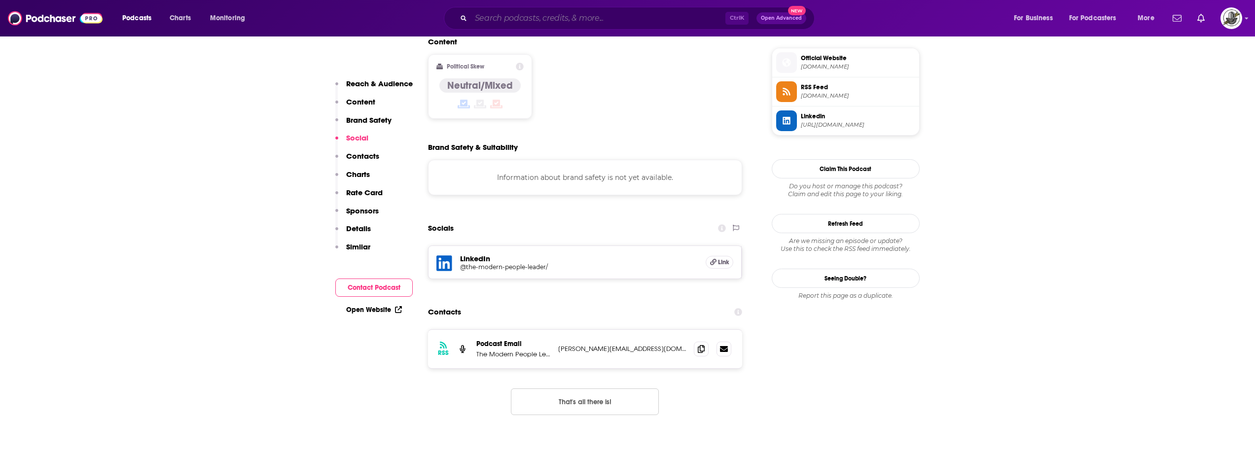
type input "Punk Rock HR"
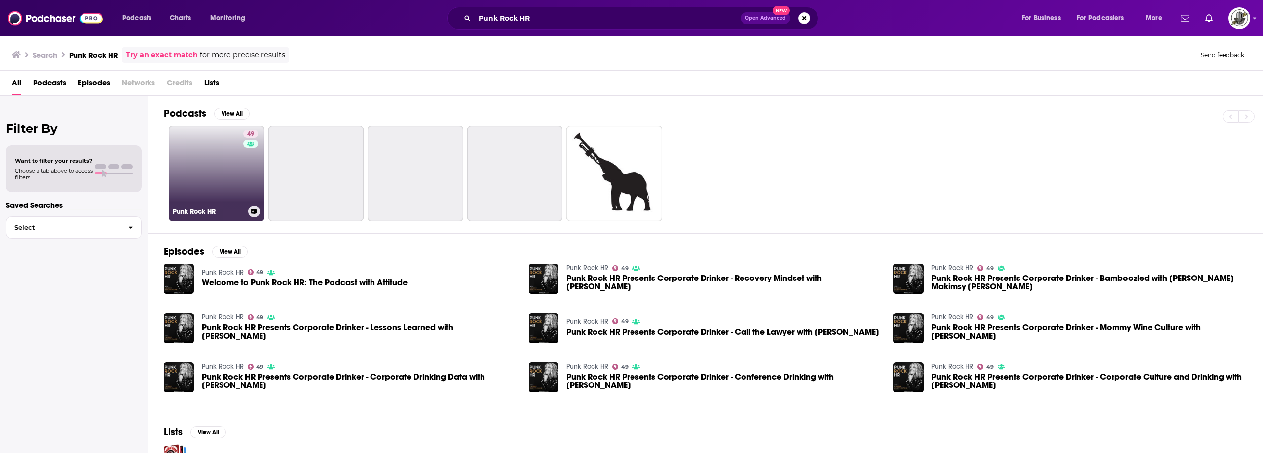
click at [226, 175] on link "49 Punk Rock HR" at bounding box center [217, 174] width 96 height 96
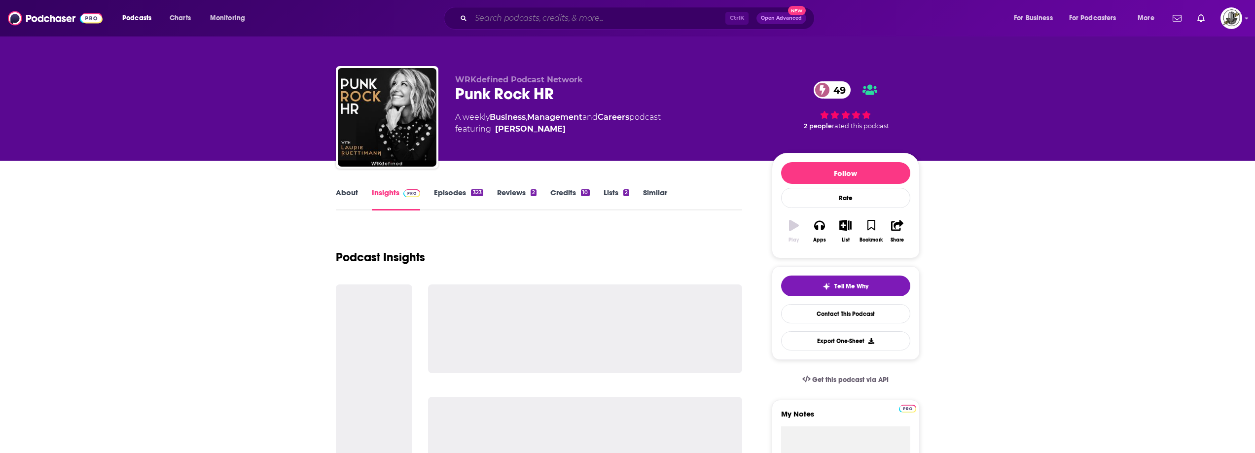
click at [555, 19] on input "Search podcasts, credits, & more..." at bounding box center [598, 18] width 254 height 16
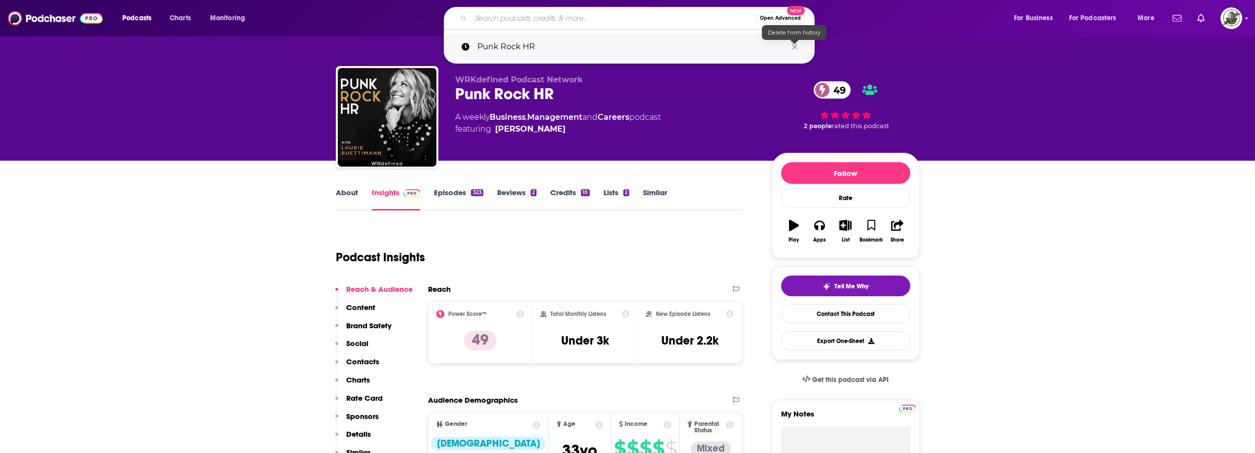
click at [794, 47] on icon "Search podcasts, credits, & more..." at bounding box center [794, 46] width 5 height 5
click at [699, 150] on div "WRKdefined Podcast Network Punk Rock HR 49 A weekly Business , Management and C…" at bounding box center [605, 114] width 301 height 79
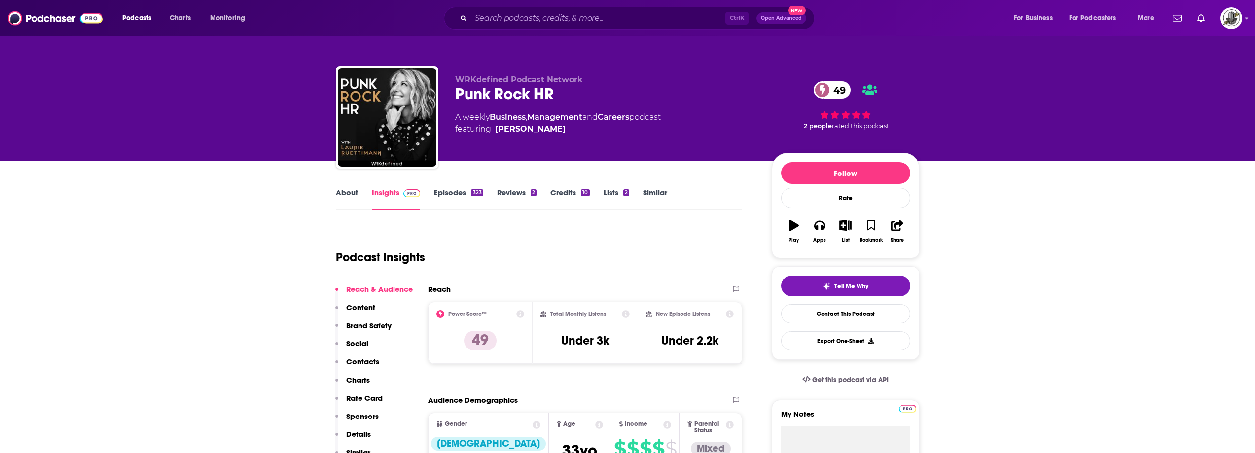
scroll to position [49, 0]
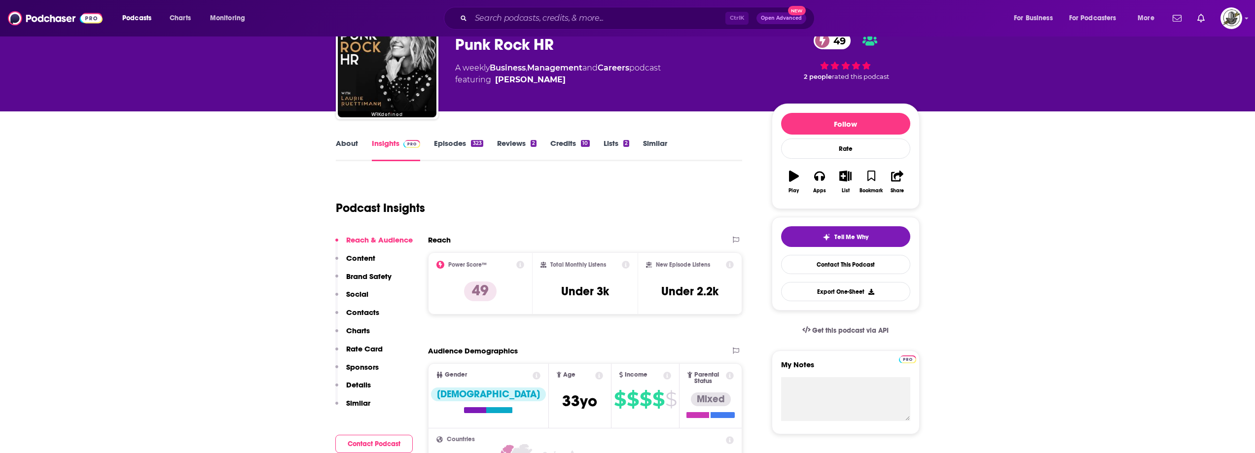
click at [628, 187] on div "Podcast Insights" at bounding box center [535, 202] width 399 height 50
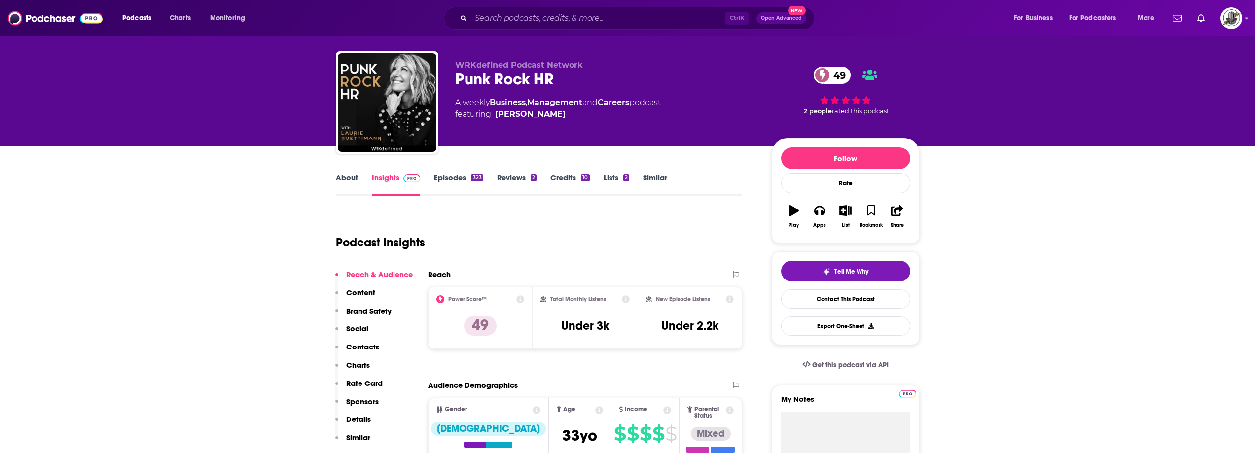
scroll to position [0, 0]
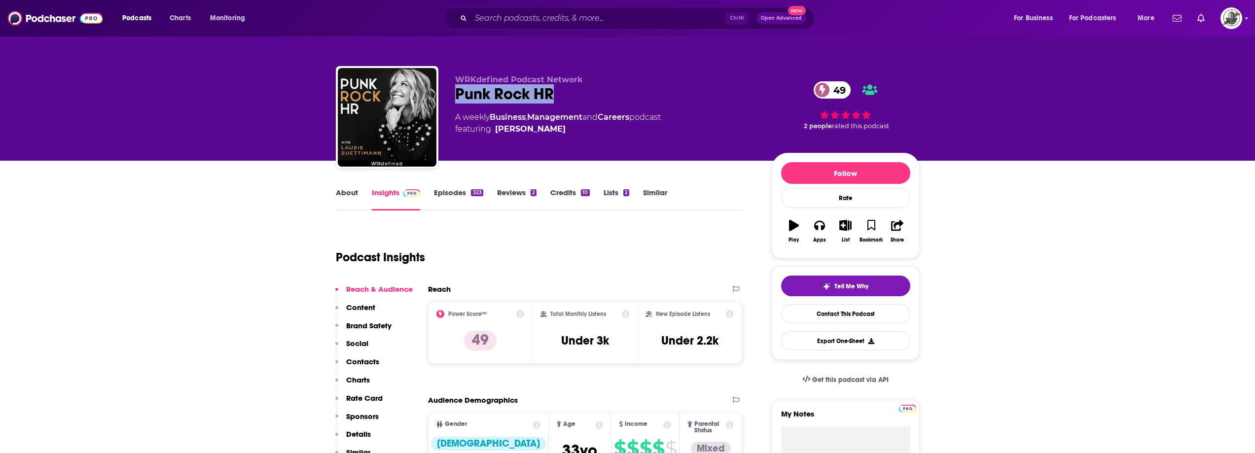
drag, startPoint x: 453, startPoint y: 97, endPoint x: 569, endPoint y: 96, distance: 115.9
click at [569, 96] on div "WRKdefined Podcast Network Punk Rock HR 49 A weekly Business , Management and C…" at bounding box center [628, 119] width 584 height 107
copy h2 "Punk Rock HR"
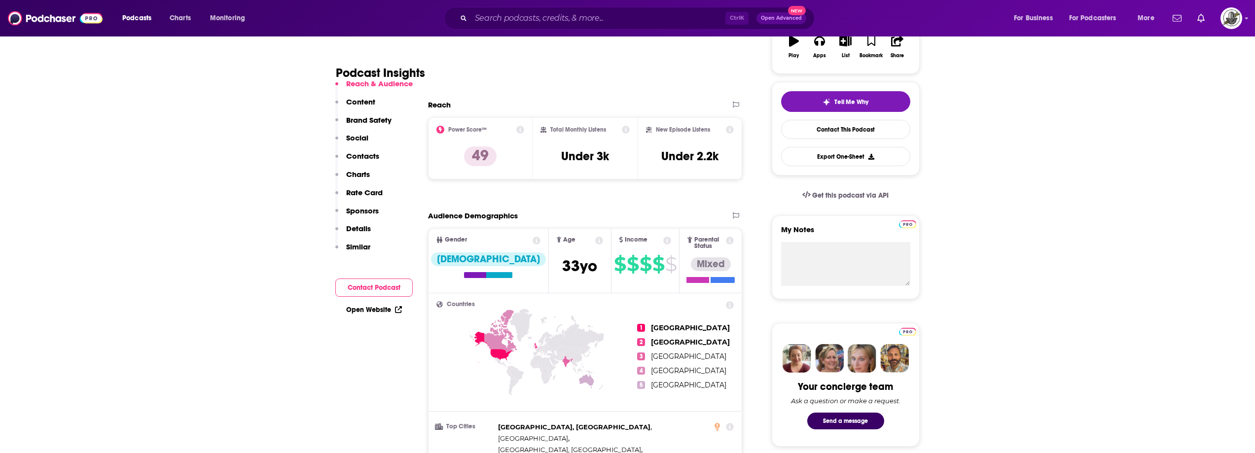
scroll to position [197, 0]
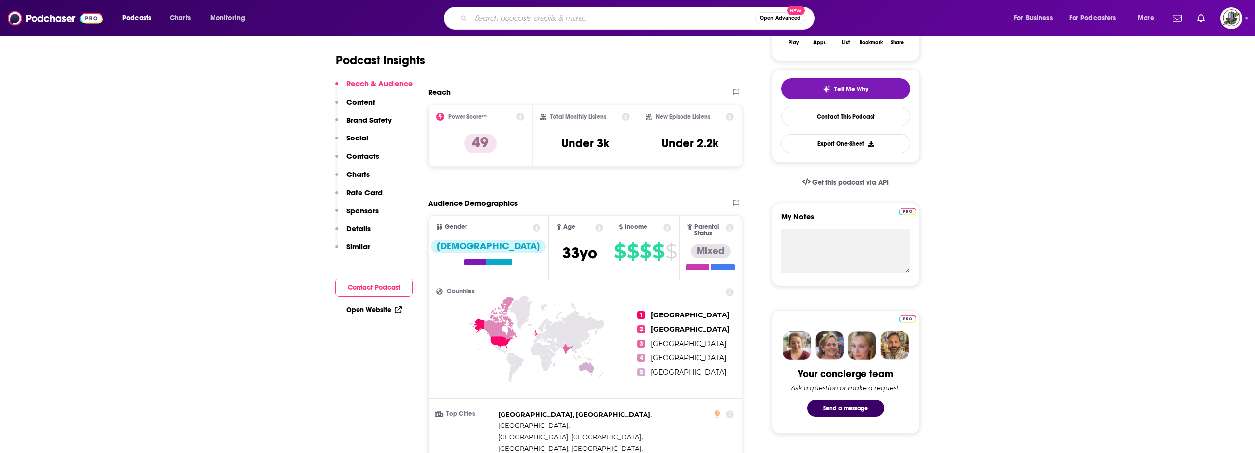
click at [513, 18] on input "Search podcasts, credits, & more..." at bounding box center [613, 18] width 285 height 16
paste input "Recruitment on the Go by Harver"
type input "Recruitment on the Go by Harver"
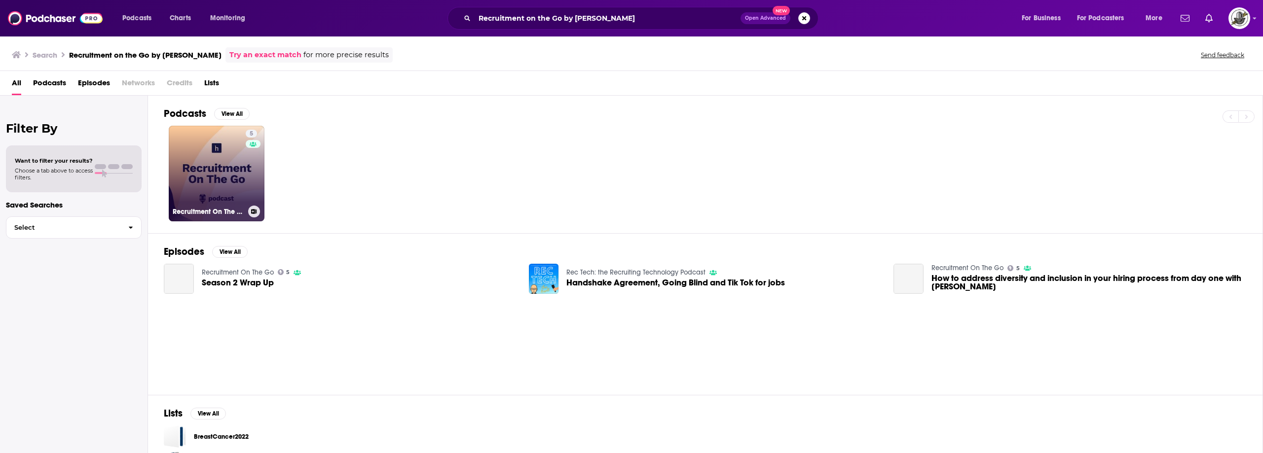
click at [247, 175] on div "5" at bounding box center [253, 168] width 15 height 76
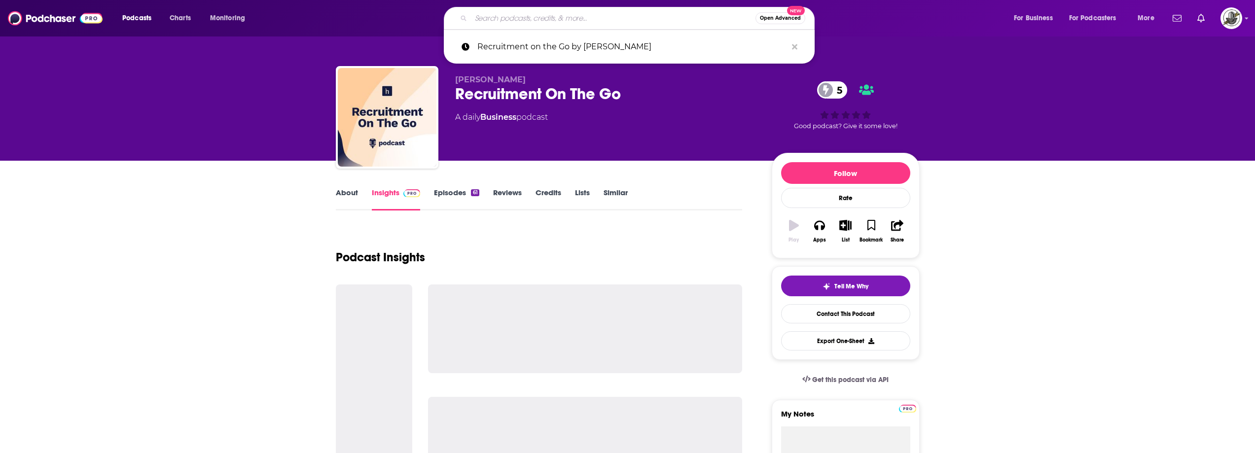
click at [636, 16] on input "Search podcasts, credits, & more..." at bounding box center [613, 18] width 285 height 16
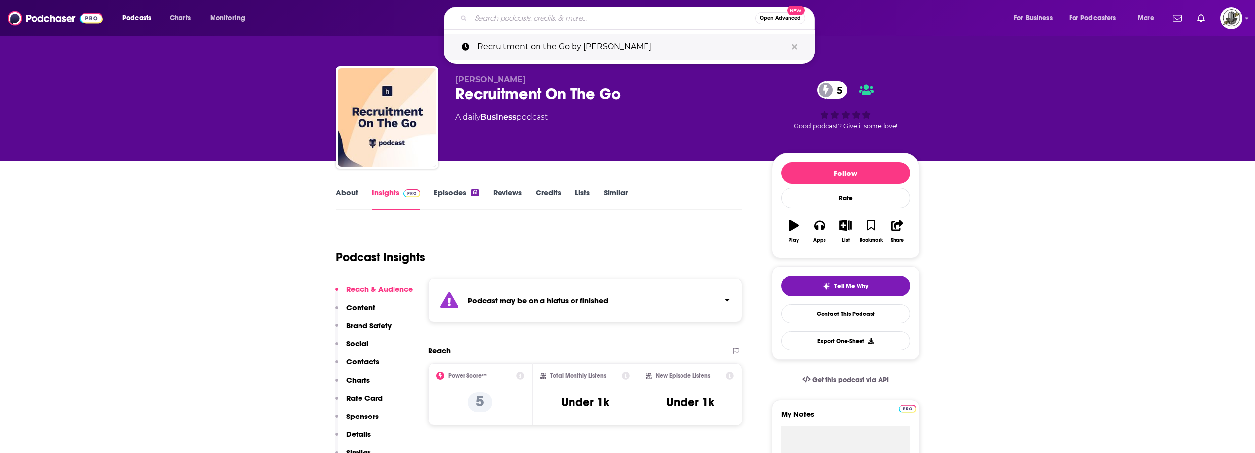
click at [798, 47] on button "Search podcasts, credits, & more..." at bounding box center [794, 47] width 15 height 18
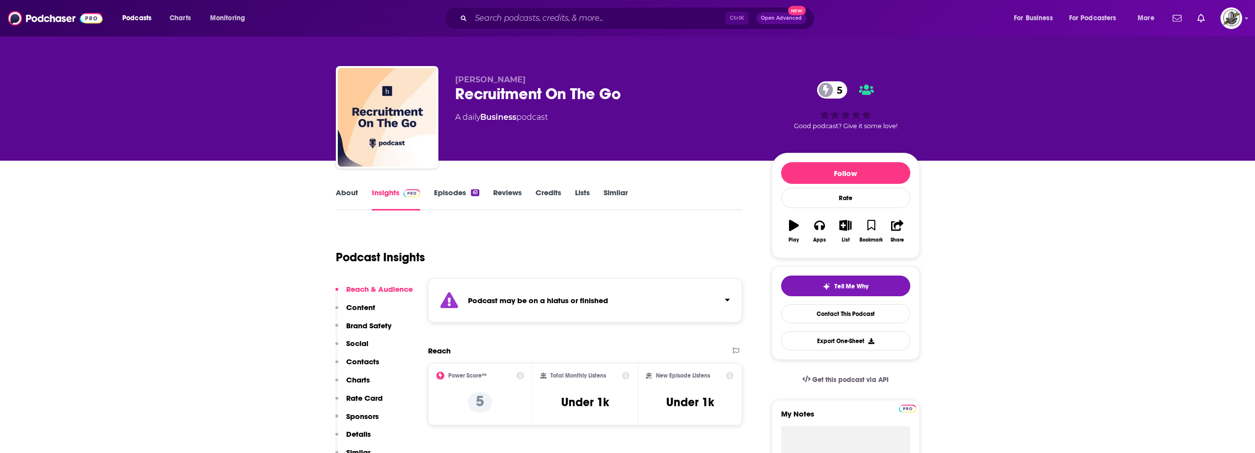
click at [727, 145] on div "Harver Recruitment On The Go 5 A daily Business podcast" at bounding box center [605, 114] width 301 height 79
click at [527, 13] on input "Search podcasts, credits, & more..." at bounding box center [598, 18] width 254 height 16
paste input "The Resilient Recruiter"
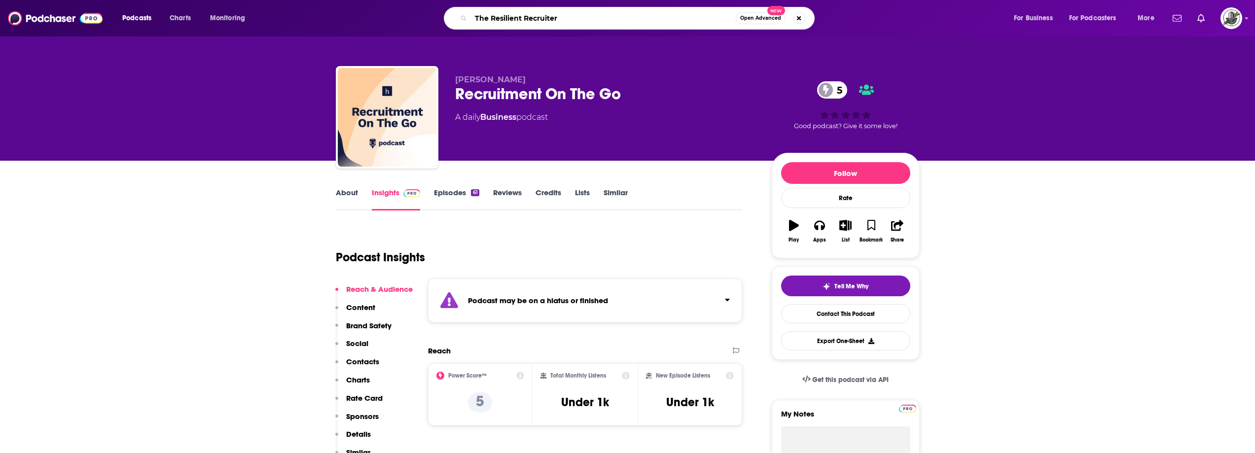
type input "The Resilient Recruiter"
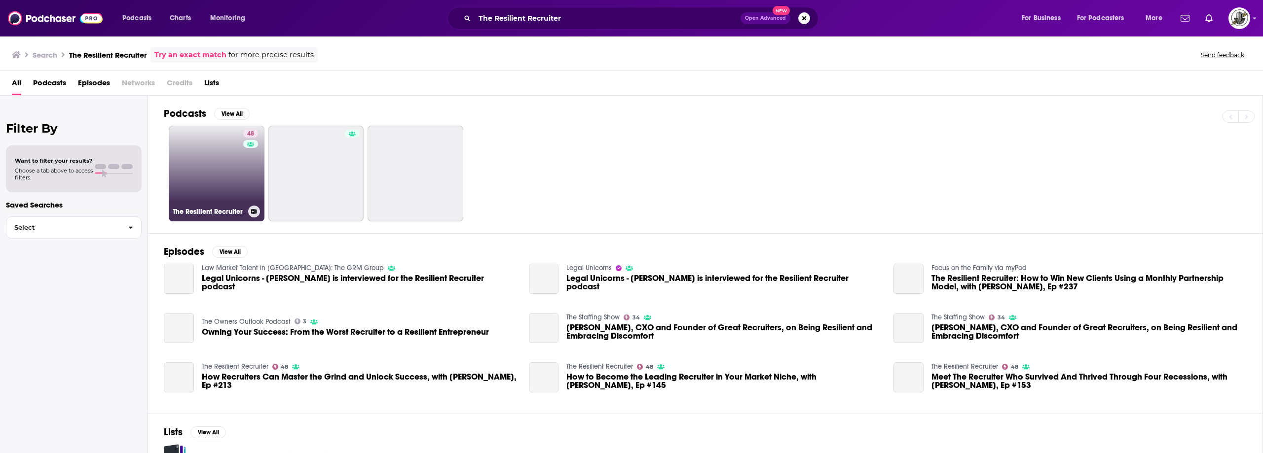
click at [188, 171] on link "48 The Resilient Recruiter" at bounding box center [217, 174] width 96 height 96
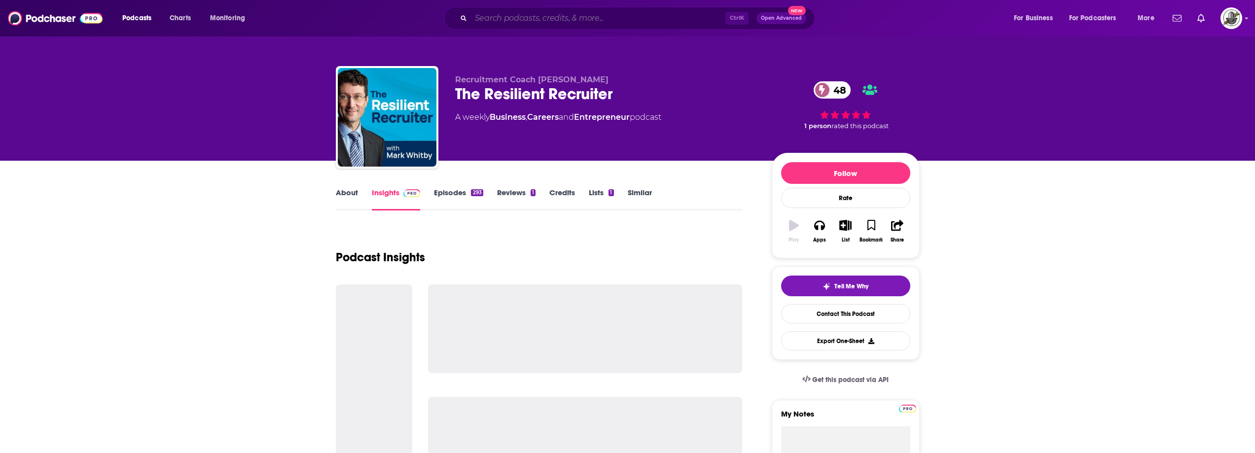
click at [581, 19] on input "Search podcasts, credits, & more..." at bounding box center [598, 18] width 254 height 16
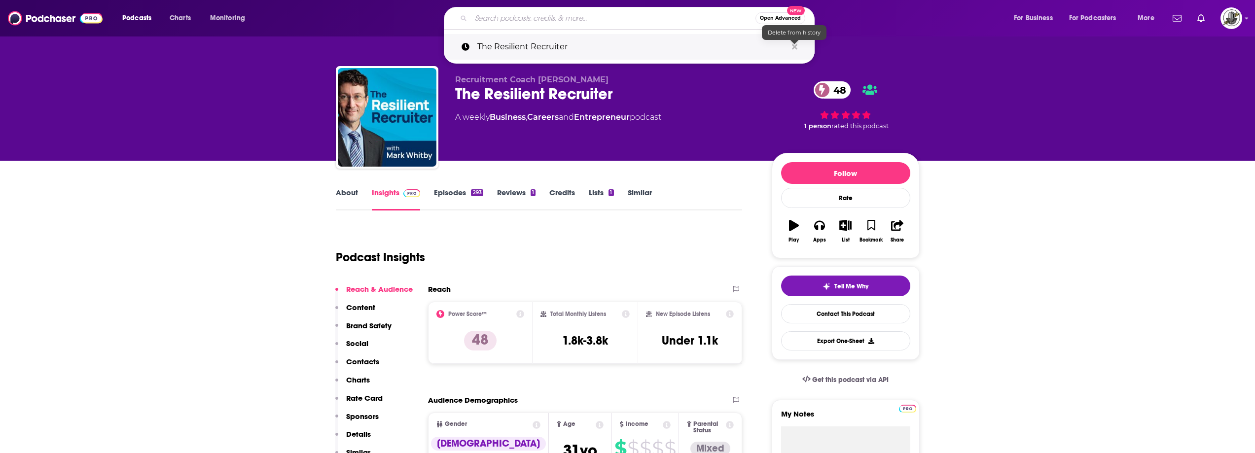
click at [795, 44] on icon "Search podcasts, credits, & more..." at bounding box center [794, 47] width 5 height 8
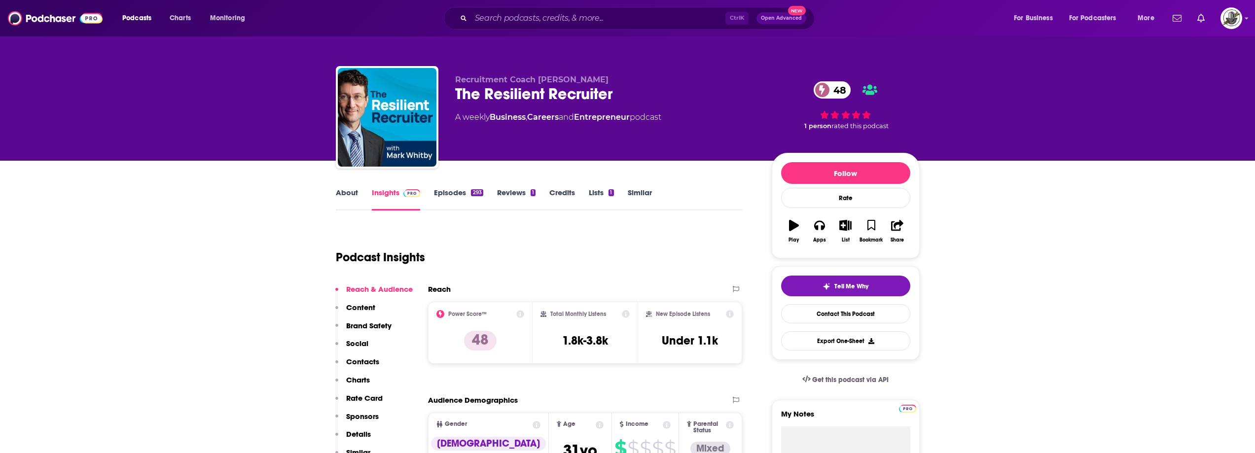
click at [701, 111] on div "A weekly Business , Careers and Entrepreneur podcast" at bounding box center [605, 117] width 301 height 12
drag, startPoint x: 600, startPoint y: 77, endPoint x: 540, endPoint y: 76, distance: 60.2
click at [540, 76] on p "Recruitment Coach Mark Whitby" at bounding box center [605, 79] width 301 height 9
copy span "Mark Whitby"
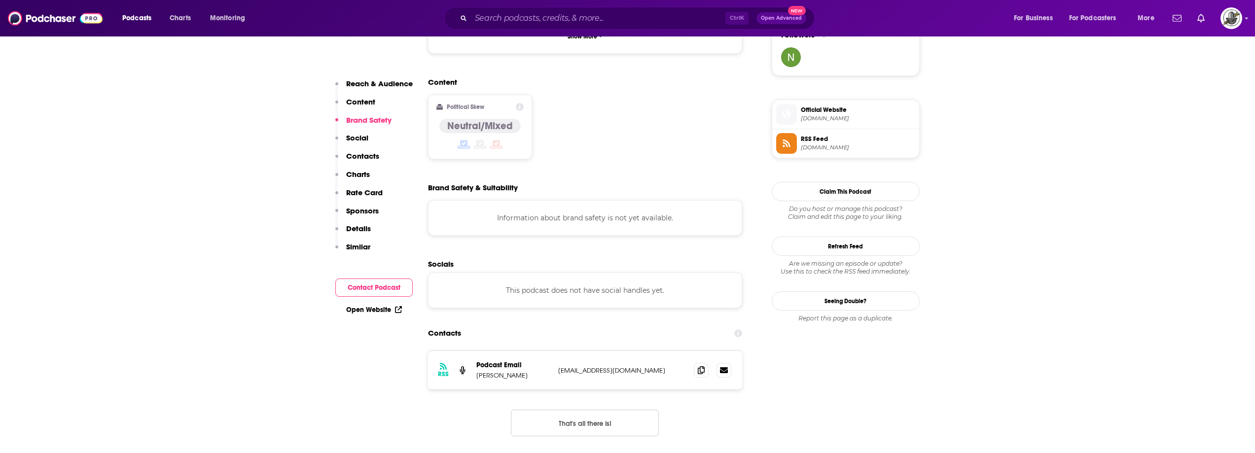
scroll to position [740, 0]
drag, startPoint x: 557, startPoint y: 322, endPoint x: 671, endPoint y: 318, distance: 114.0
click at [671, 349] on div "RSS Podcast Email Mark Whitby mark@recruitmentcoach.com mark@recruitmentcoach.c…" at bounding box center [585, 368] width 315 height 38
copy p "mark@recruitmentcoach.com"
click at [547, 28] on div "Ctrl K Open Advanced New" at bounding box center [629, 18] width 371 height 23
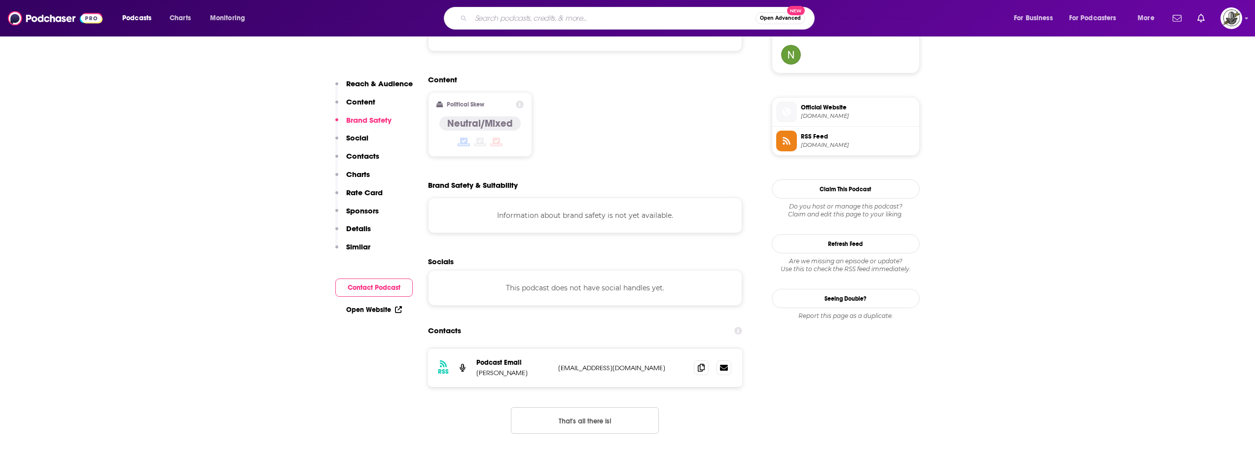
click at [555, 19] on input "Search podcasts, credits, & more..." at bounding box center [613, 18] width 285 height 16
paste input "Talk Talent To Me"
type input "Talk Talent To Me"
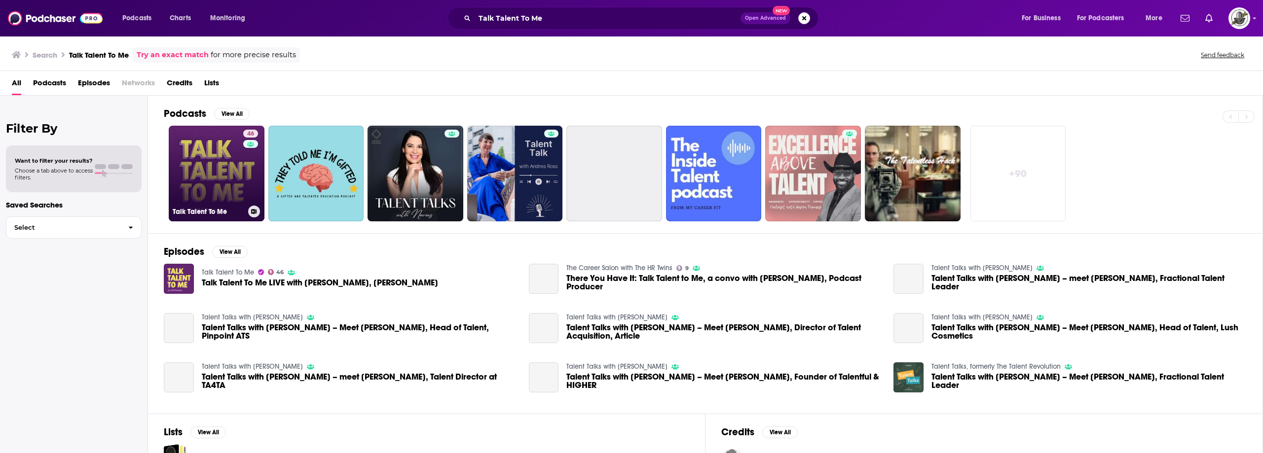
click at [247, 158] on div "46" at bounding box center [251, 168] width 17 height 76
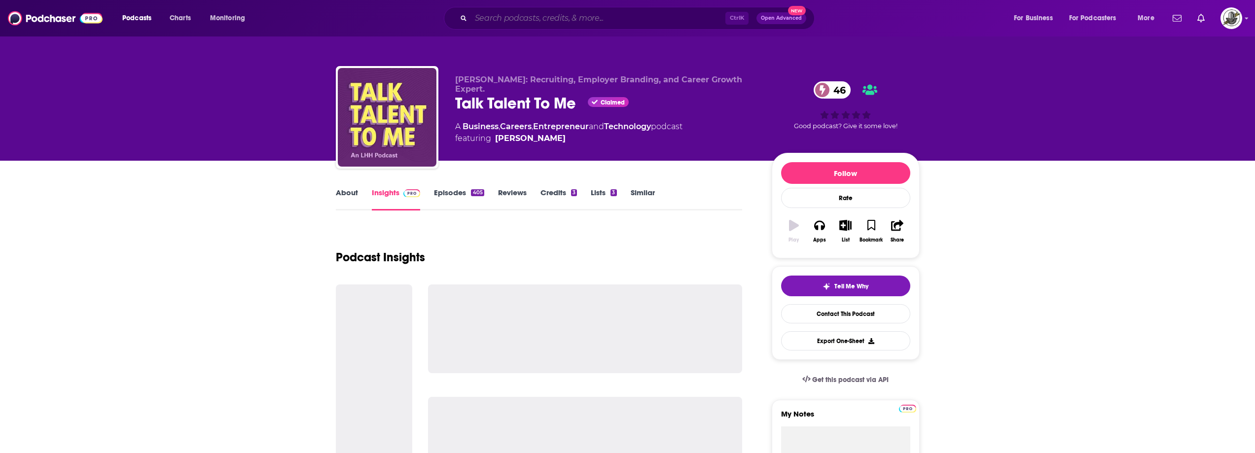
click at [602, 17] on input "Search podcasts, credits, & more..." at bounding box center [598, 18] width 254 height 16
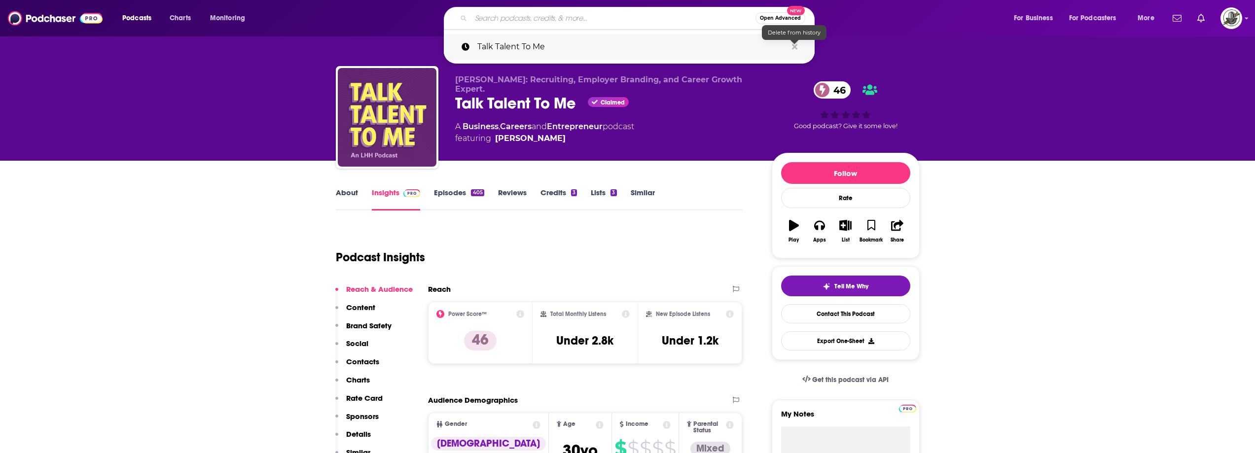
click at [794, 48] on icon "Search podcasts, credits, & more..." at bounding box center [794, 47] width 5 height 8
drag, startPoint x: 725, startPoint y: 110, endPoint x: 549, endPoint y: 111, distance: 175.1
click at [724, 110] on div "Talk Talent To Me Claimed 46" at bounding box center [605, 103] width 301 height 19
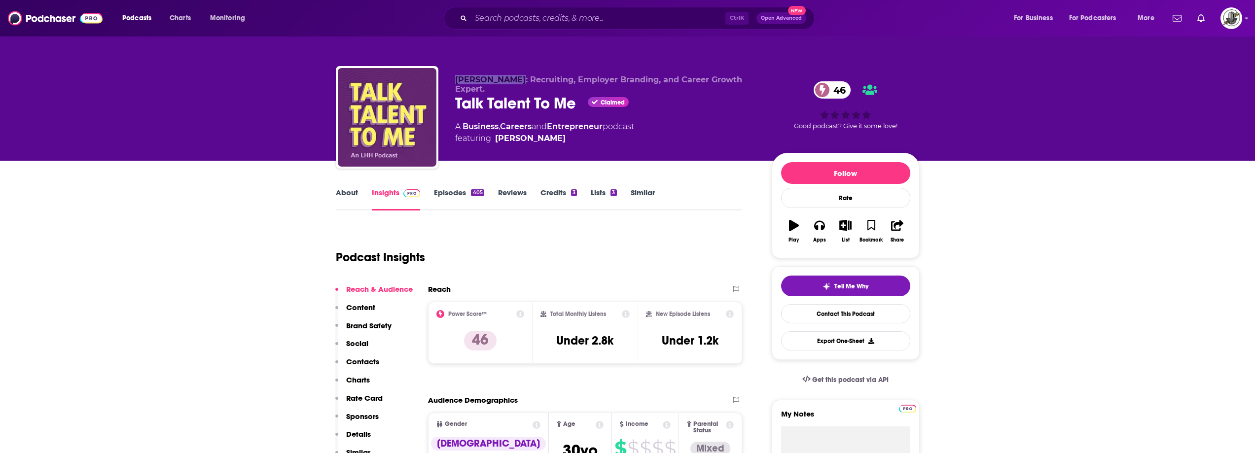
drag, startPoint x: 453, startPoint y: 80, endPoint x: 516, endPoint y: 82, distance: 62.7
click at [516, 82] on div "Rob Stevenson: Recruiting, Employer Branding, and Career Growth Expert. Talk Ta…" at bounding box center [628, 119] width 584 height 107
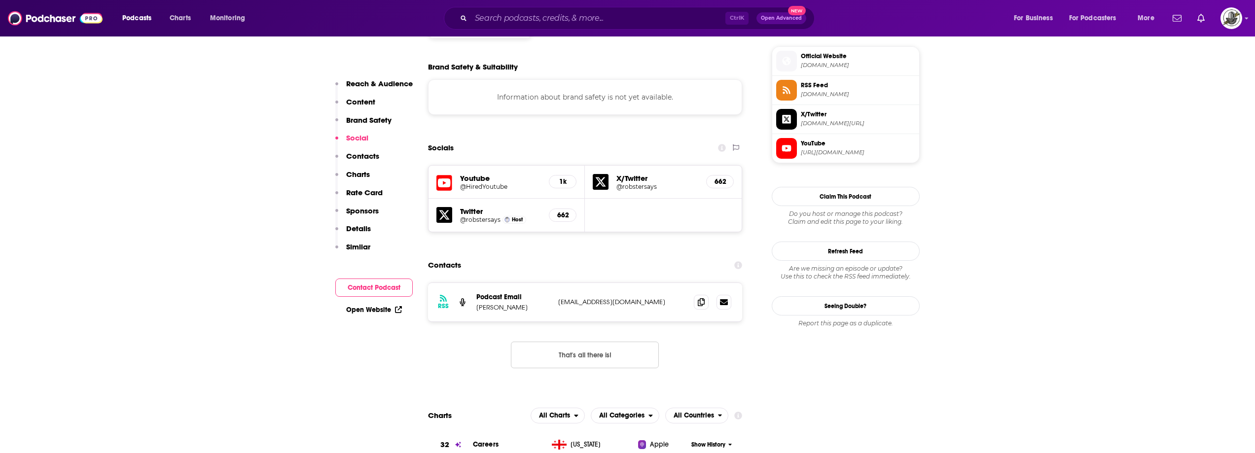
scroll to position [888, 0]
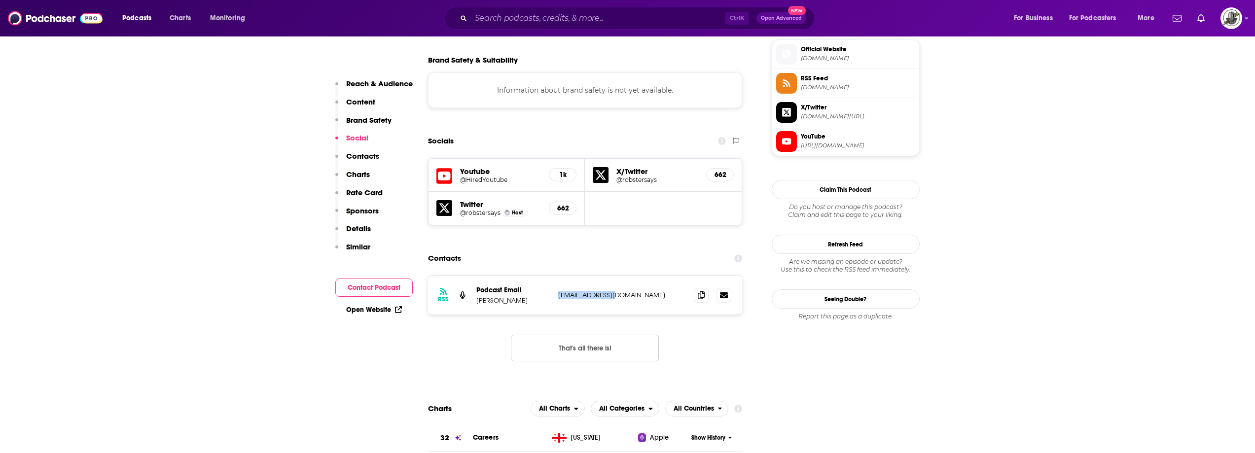
drag, startPoint x: 558, startPoint y: 237, endPoint x: 635, endPoint y: 237, distance: 77.4
click at [635, 291] on p "rob@soundbeam.fm" at bounding box center [622, 295] width 128 height 8
paste input "HR Leaders"
click at [598, 17] on input "Search podcasts, credits, & more..." at bounding box center [598, 18] width 254 height 16
type input "HR Leaders"
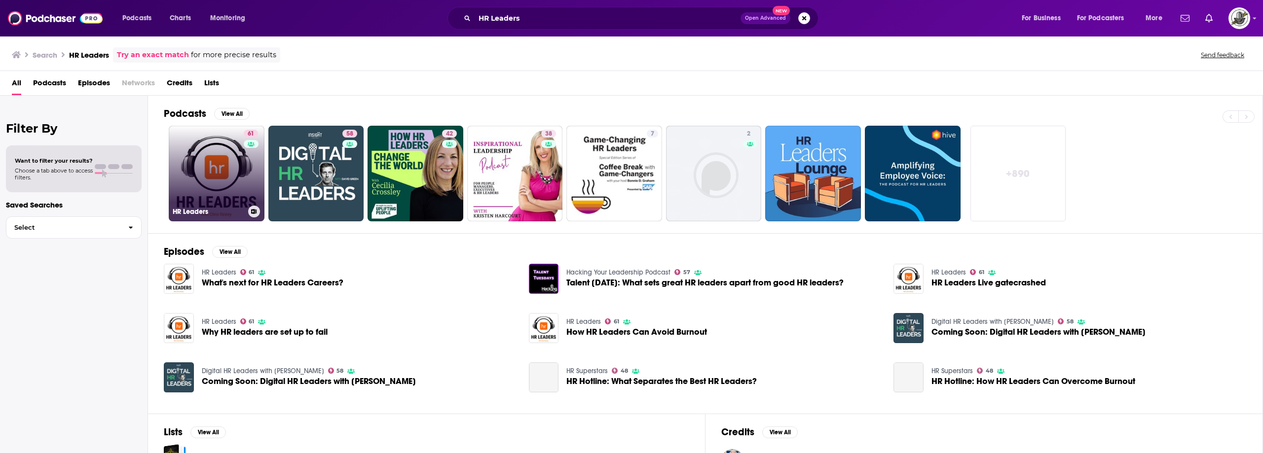
click at [251, 163] on div "61" at bounding box center [252, 168] width 17 height 76
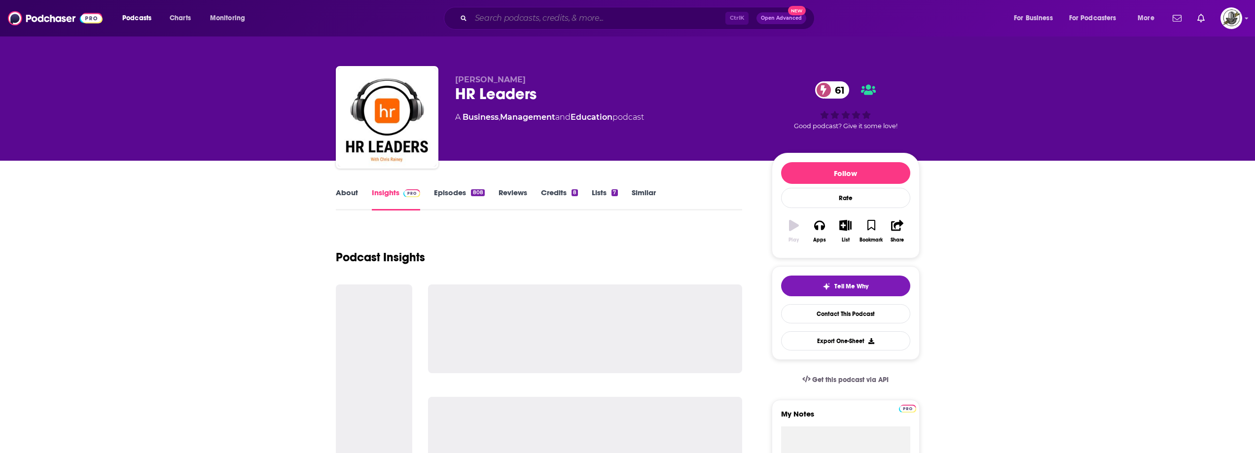
click at [600, 17] on input "Search podcasts, credits, & more..." at bounding box center [598, 18] width 254 height 16
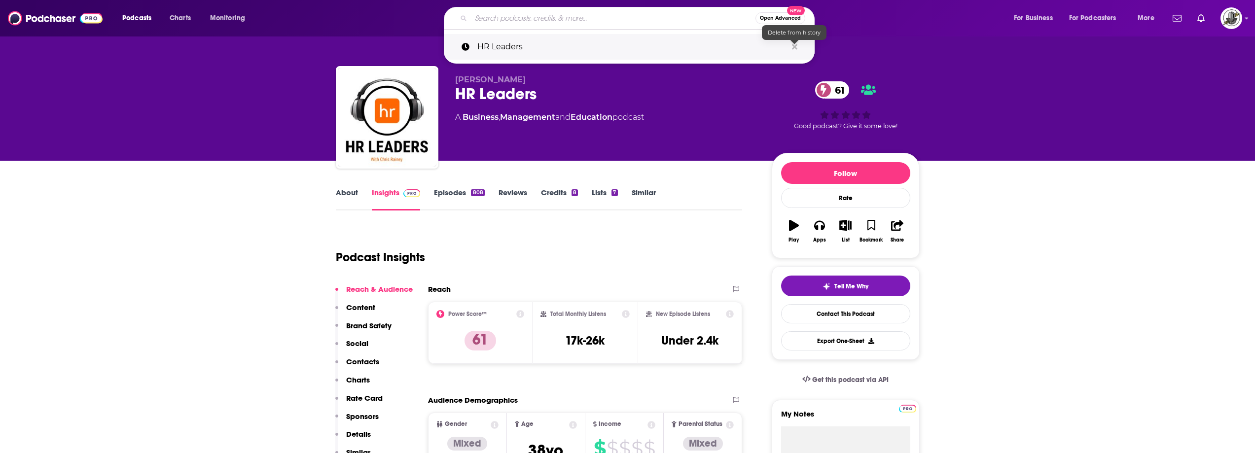
click at [794, 46] on icon "Search podcasts, credits, & more..." at bounding box center [794, 46] width 5 height 5
click at [706, 138] on div "Chris Rainey HR Leaders 61 A Business , Management and Education podcast" at bounding box center [605, 114] width 301 height 79
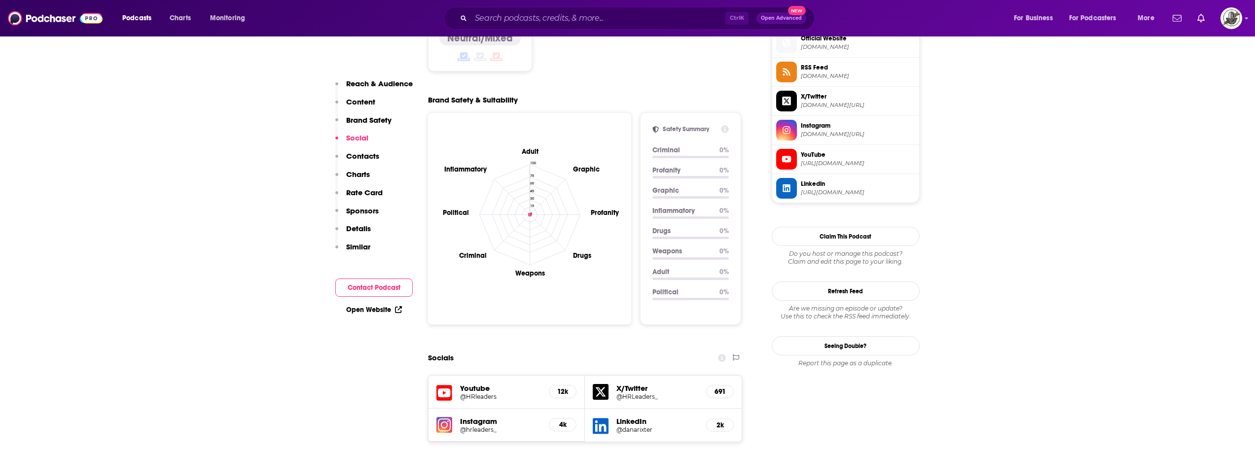
scroll to position [1036, 0]
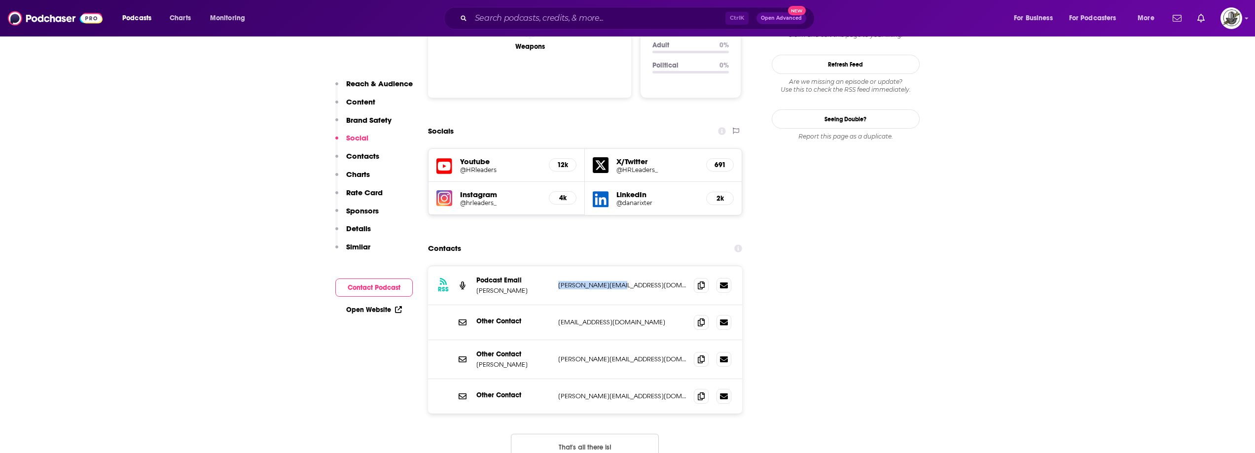
drag, startPoint x: 590, startPoint y: 242, endPoint x: 635, endPoint y: 242, distance: 44.9
click at [635, 266] on div "RSS Podcast Email Chris Rainey chris@hrleaders.co chris@hrleaders.co" at bounding box center [585, 285] width 315 height 39
click at [598, 434] on button "That's all there is!" at bounding box center [585, 447] width 148 height 27
click at [555, 239] on div "Contacts" at bounding box center [585, 248] width 315 height 19
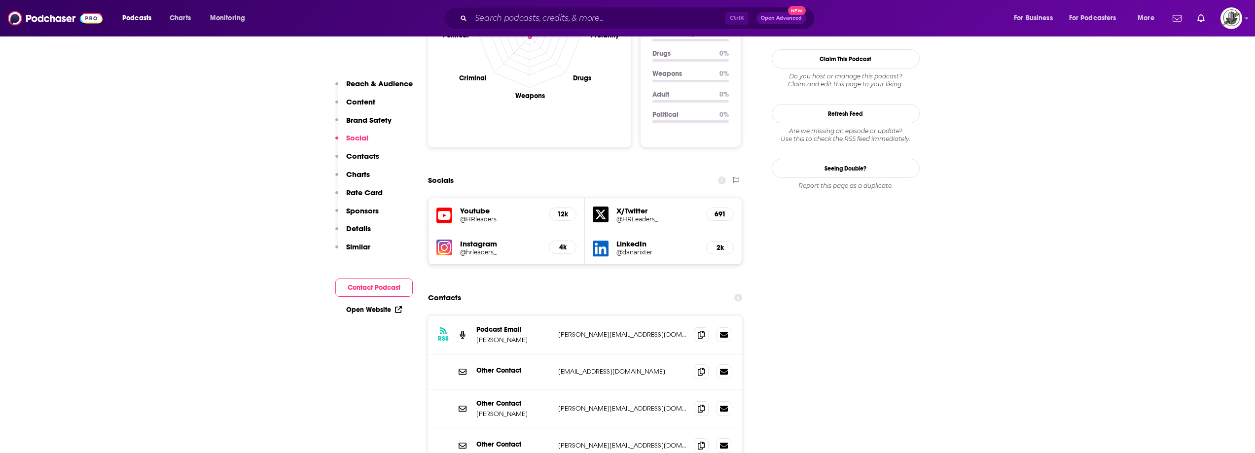
click at [566, 10] on div "Ctrl K Open Advanced New" at bounding box center [629, 18] width 371 height 23
paste input "The Recruitment Mentors Podcast"
type input "The Recruitment Mentors Podcast"
click at [565, 18] on input "The Recruitment Mentors Podcast" at bounding box center [598, 18] width 254 height 16
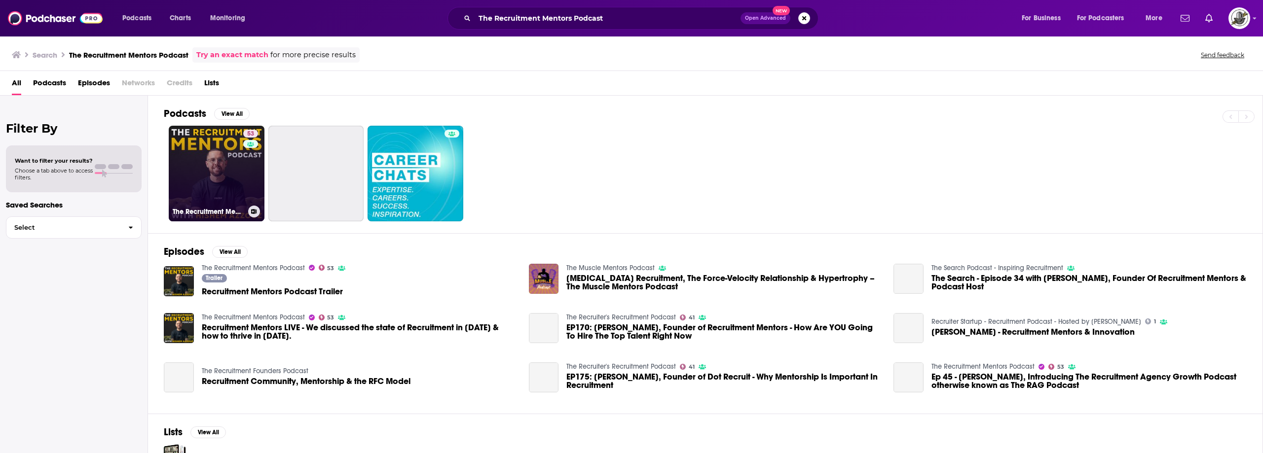
click at [248, 162] on div "53" at bounding box center [251, 168] width 17 height 76
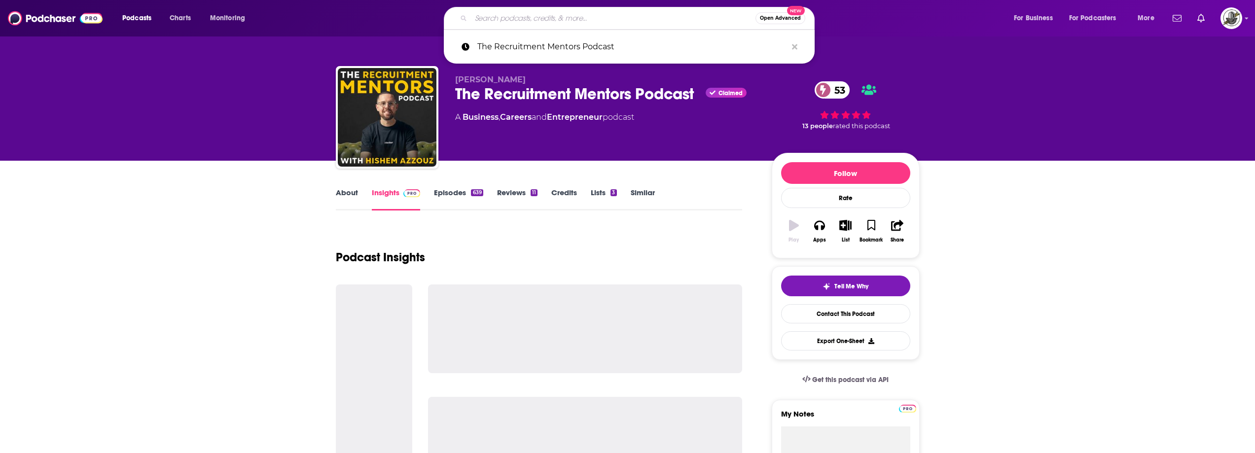
click at [598, 16] on input "Search podcasts, credits, & more..." at bounding box center [613, 18] width 285 height 16
click at [796, 48] on icon "Search podcasts, credits, & more..." at bounding box center [794, 46] width 5 height 5
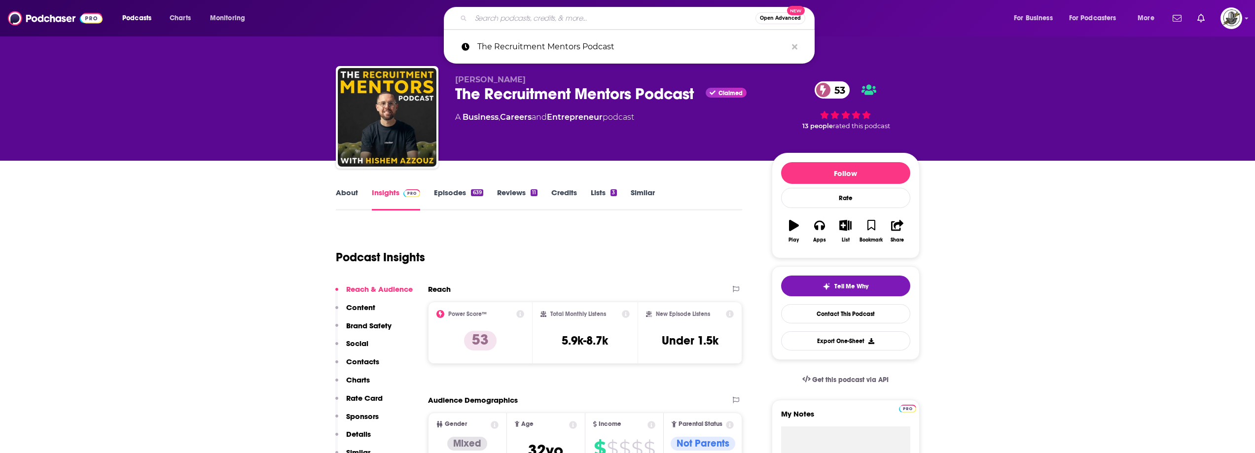
click at [473, 126] on div "Hishem Azzouz The Recruitment Mentors Podcast Claimed 53 A Business , Careers a…" at bounding box center [605, 114] width 301 height 79
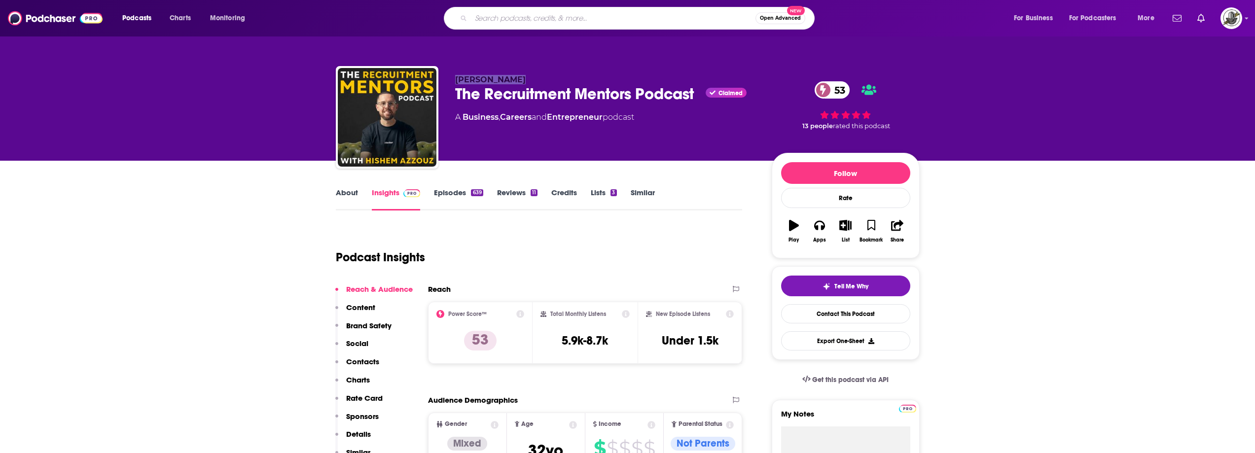
drag, startPoint x: 453, startPoint y: 77, endPoint x: 518, endPoint y: 79, distance: 65.1
click at [518, 79] on div "Hishem Azzouz The Recruitment Mentors Podcast Claimed 53 A Business , Careers a…" at bounding box center [628, 119] width 584 height 107
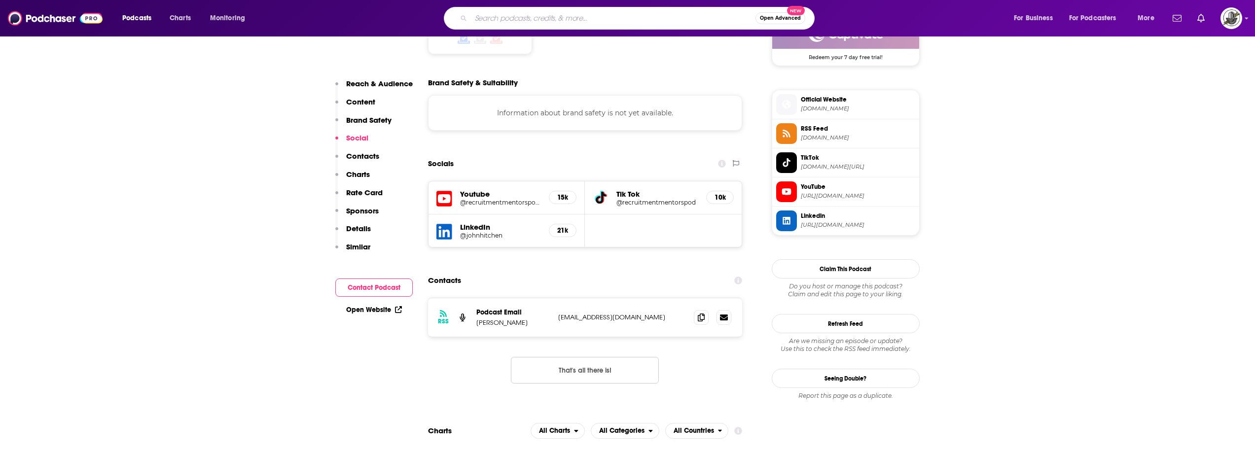
scroll to position [838, 0]
drag, startPoint x: 557, startPoint y: 272, endPoint x: 659, endPoint y: 271, distance: 101.6
click at [659, 297] on div "RSS Podcast Email Hishem Azzouz hishem@recruitmentmentors.com hishem@recruitmen…" at bounding box center [585, 316] width 315 height 38
click at [606, 270] on div "Contacts" at bounding box center [585, 279] width 315 height 19
click at [518, 21] on input "Search podcasts, credits, & more..." at bounding box center [613, 18] width 285 height 16
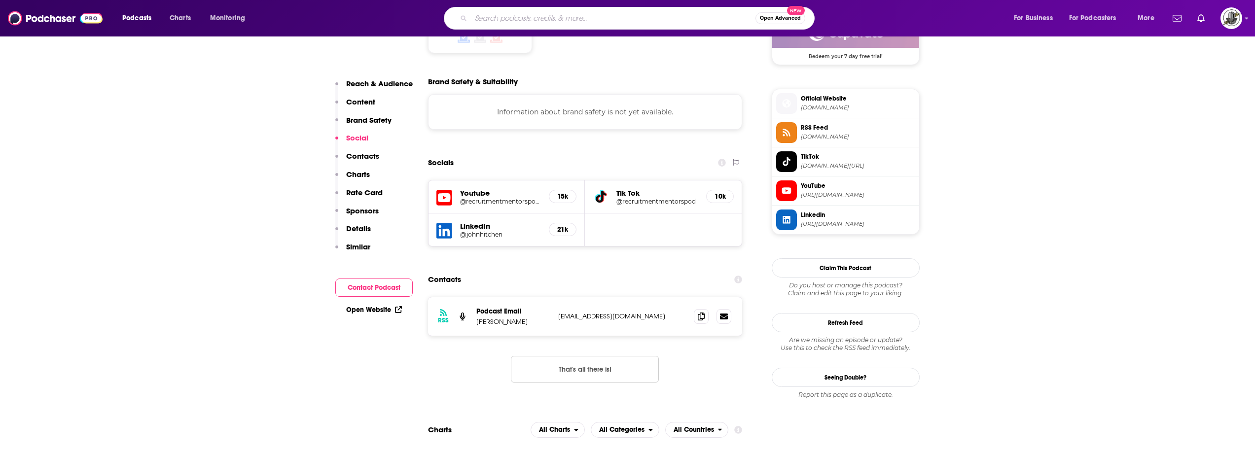
paste input "Rec Tech: the Recruiting Technology Podcast"
type input "Rec Tech: the Recruiting Technology Podcast"
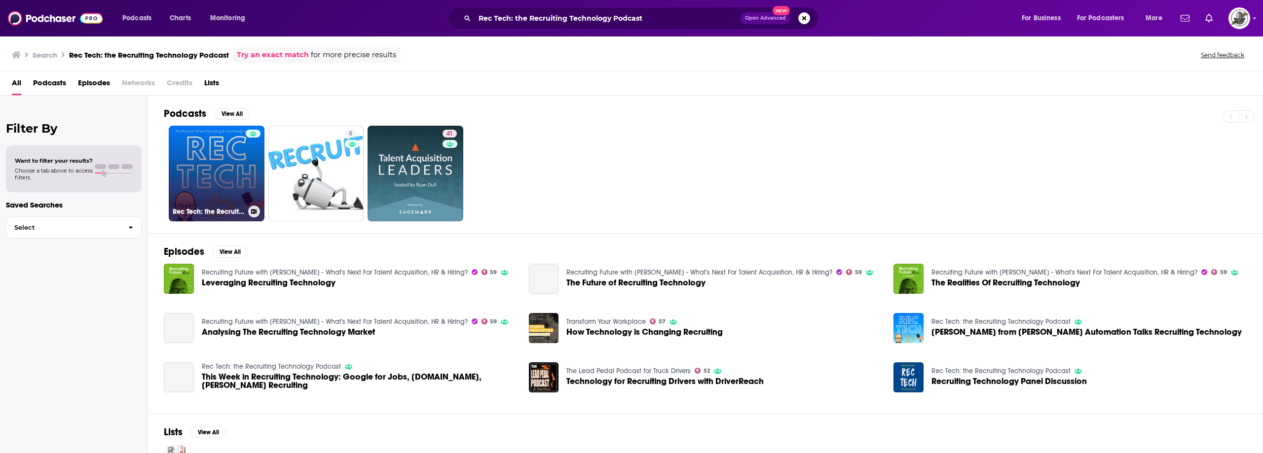
click at [238, 152] on link "Rec Tech: the Recruiting Technology Podcast" at bounding box center [217, 174] width 96 height 96
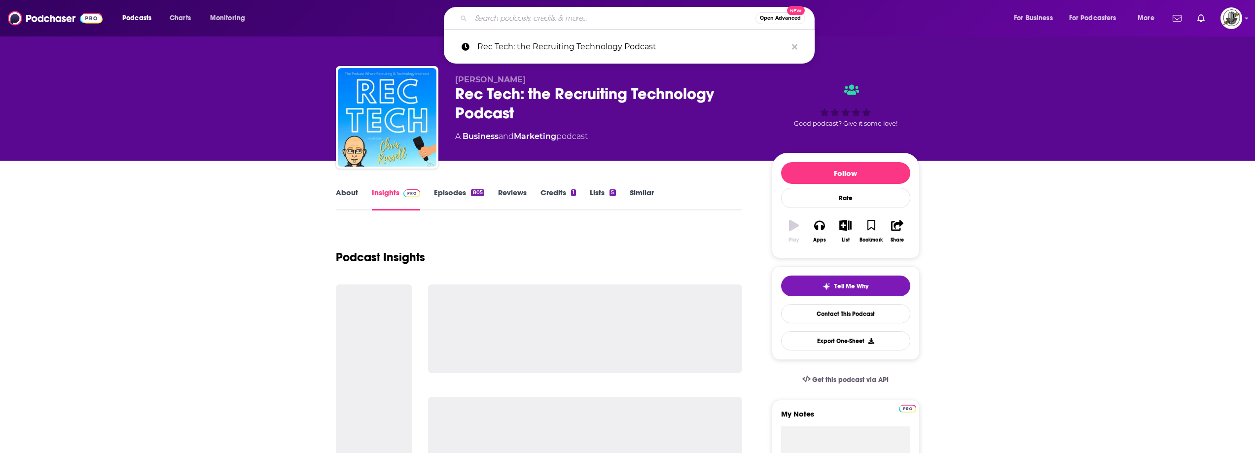
click at [620, 18] on input "Search podcasts, credits, & more..." at bounding box center [613, 18] width 285 height 16
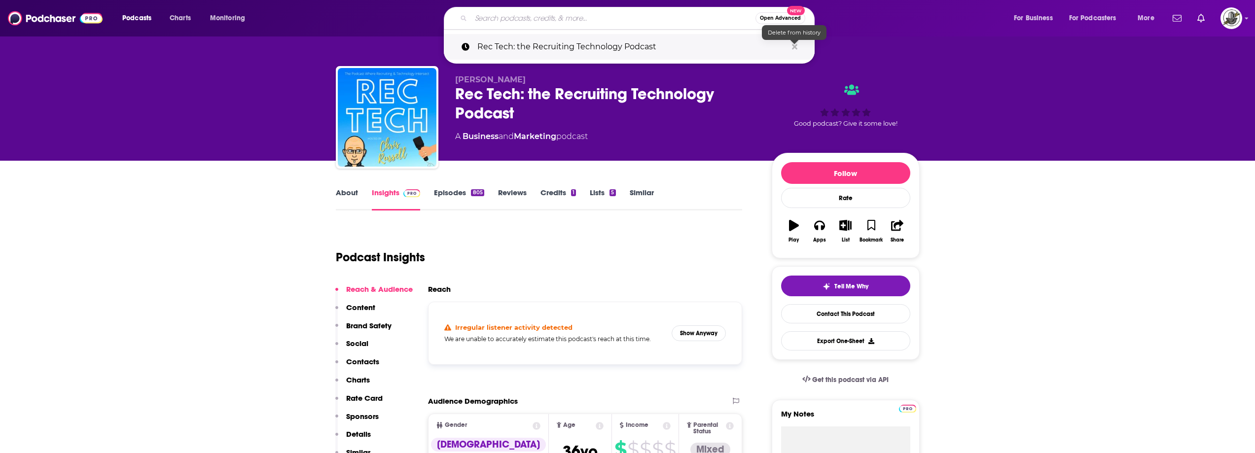
click at [794, 47] on icon "Search podcasts, credits, & more..." at bounding box center [794, 46] width 5 height 5
click at [687, 189] on div "About Insights Episodes 805 Reviews Credits 1 Lists 5 Similar" at bounding box center [539, 198] width 407 height 24
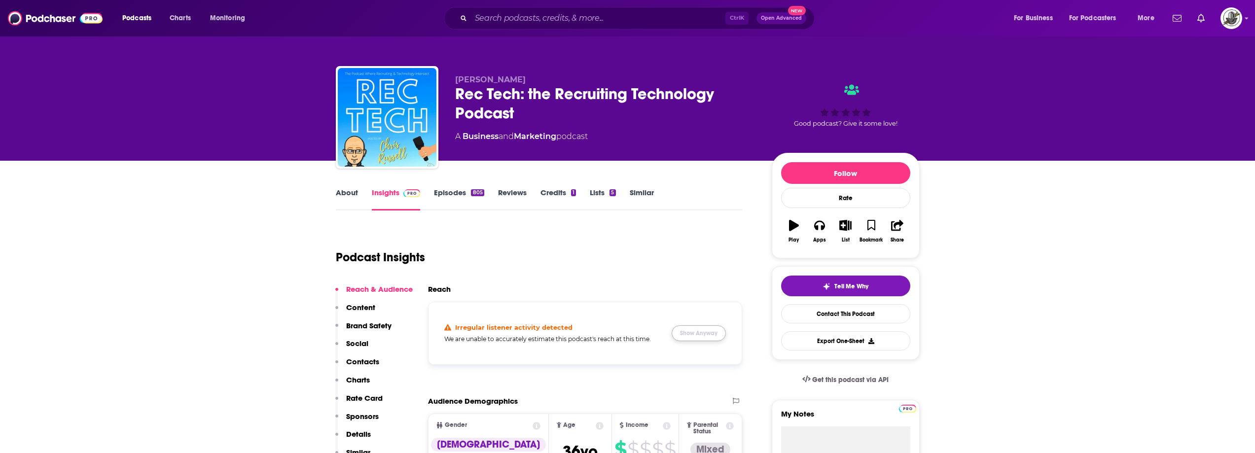
click at [703, 337] on button "Show Anyway" at bounding box center [699, 334] width 54 height 16
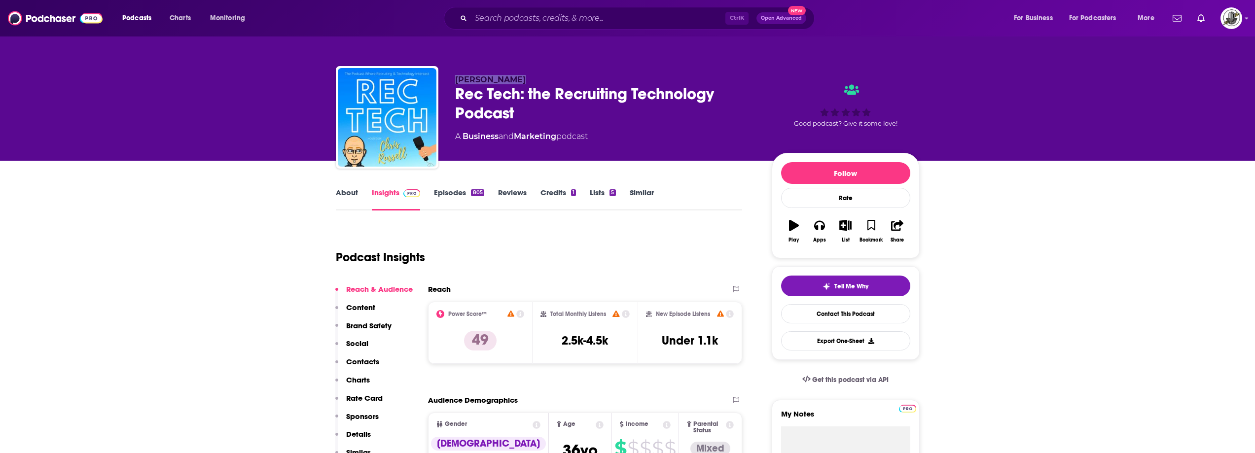
drag, startPoint x: 456, startPoint y: 79, endPoint x: 533, endPoint y: 76, distance: 77.0
click at [533, 76] on p "Chris Russell" at bounding box center [605, 79] width 301 height 9
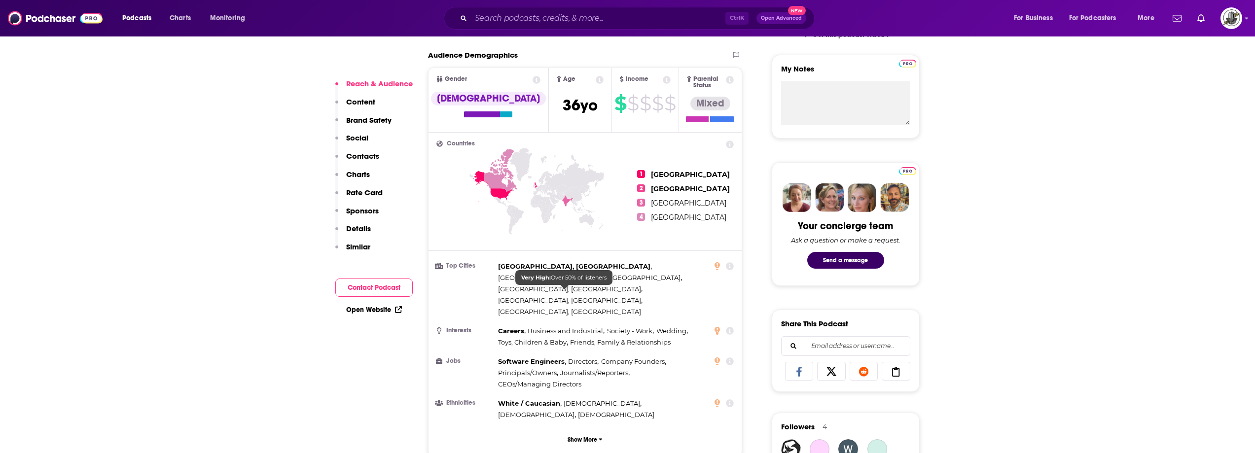
scroll to position [690, 0]
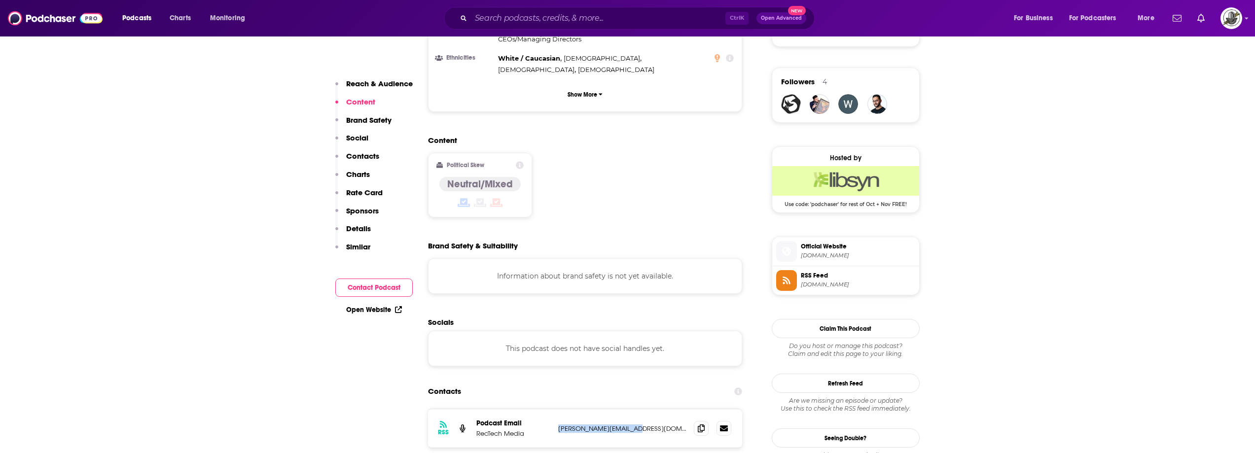
drag, startPoint x: 554, startPoint y: 381, endPoint x: 640, endPoint y: 377, distance: 85.9
click at [640, 409] on div "RSS Podcast Email RecTech Media chris@rectechmedia.com chris@rectechmedia.com" at bounding box center [585, 428] width 315 height 38
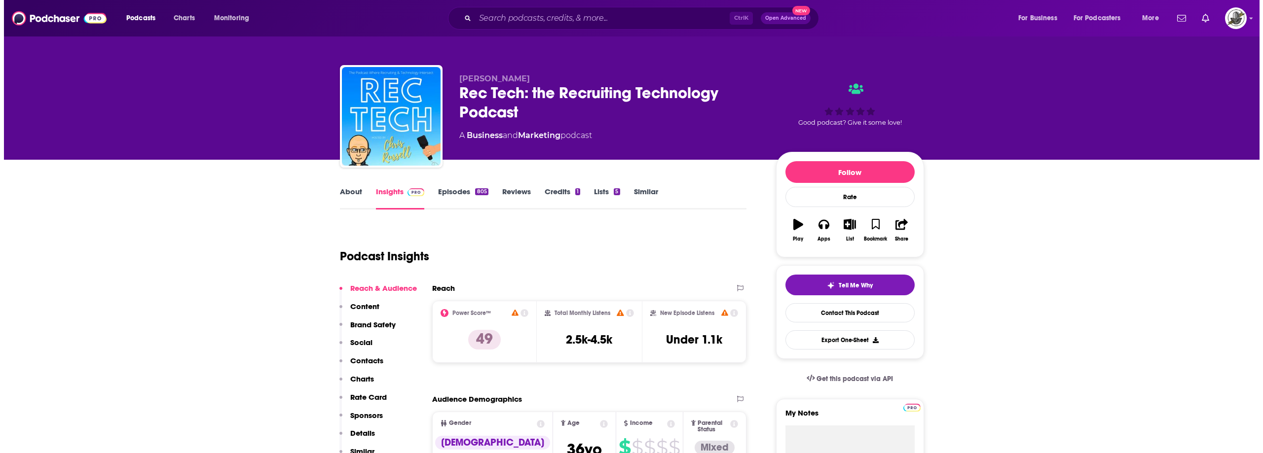
scroll to position [0, 0]
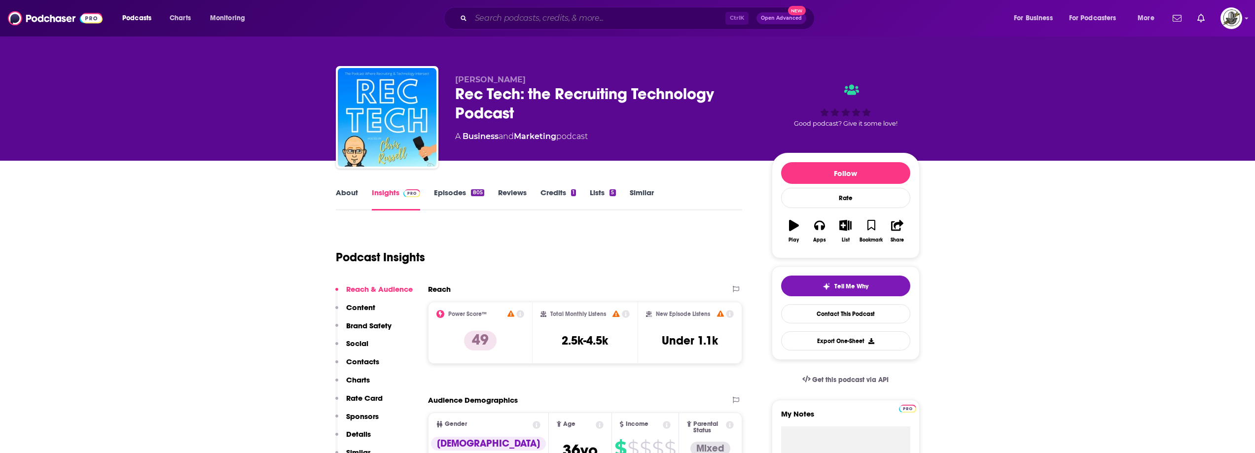
click at [531, 18] on input "Search podcasts, credits, & more..." at bounding box center [598, 18] width 254 height 16
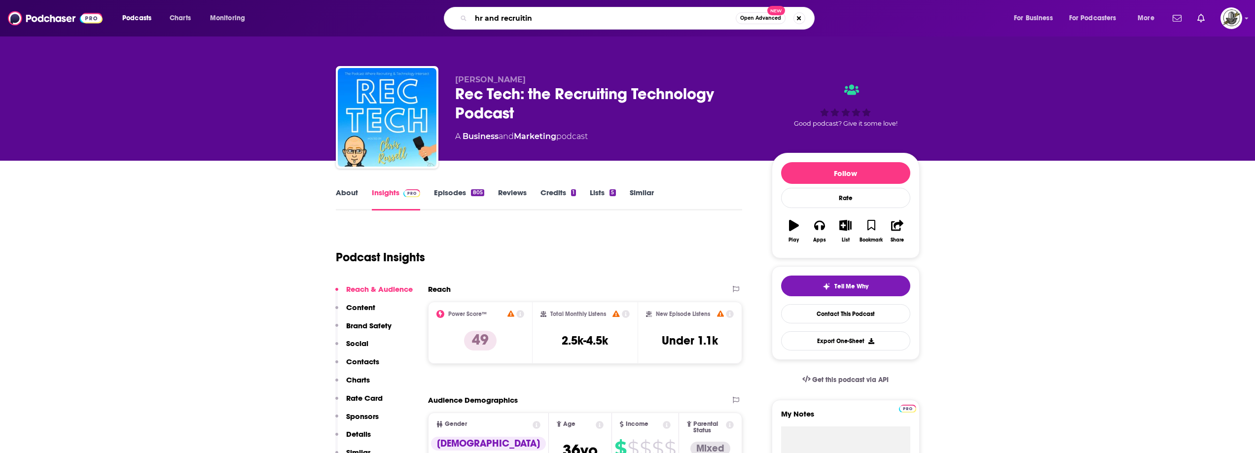
type input "hr and recruiting"
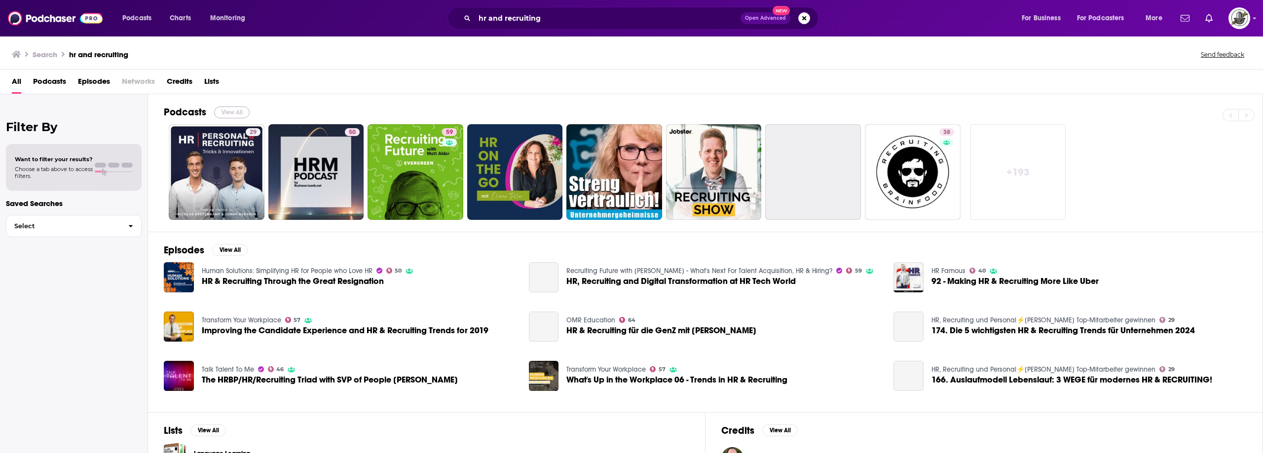
click at [229, 116] on button "View All" at bounding box center [232, 113] width 36 height 12
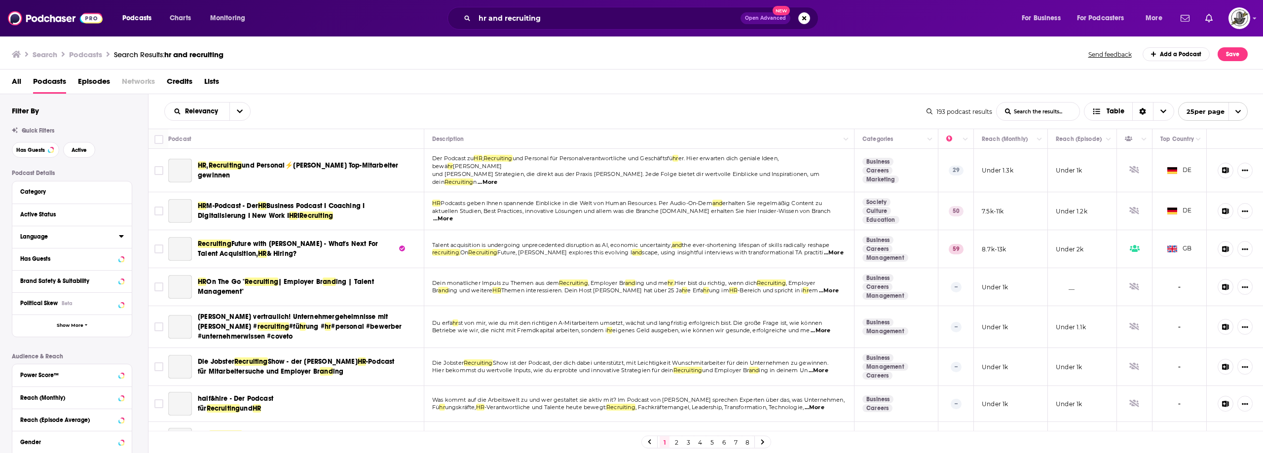
click at [122, 240] on icon at bounding box center [121, 236] width 5 height 8
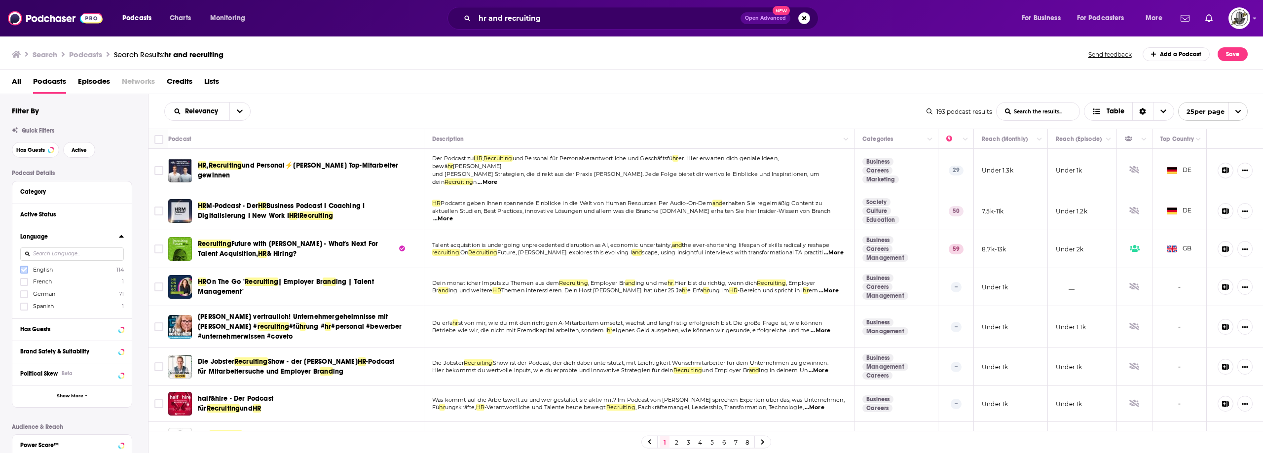
click at [21, 267] on label at bounding box center [24, 270] width 8 height 8
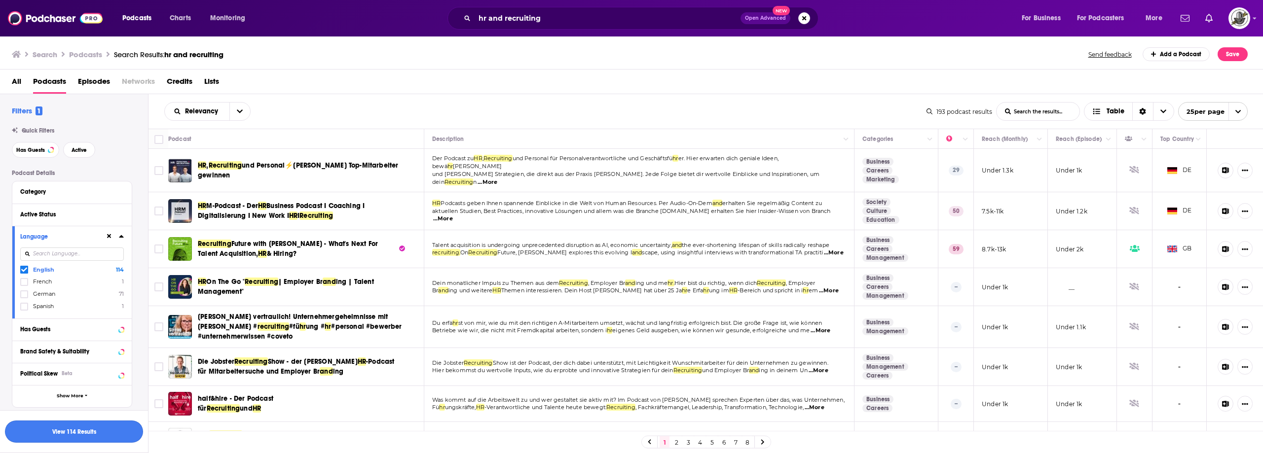
click at [87, 434] on button "View 114 Results" at bounding box center [74, 432] width 138 height 22
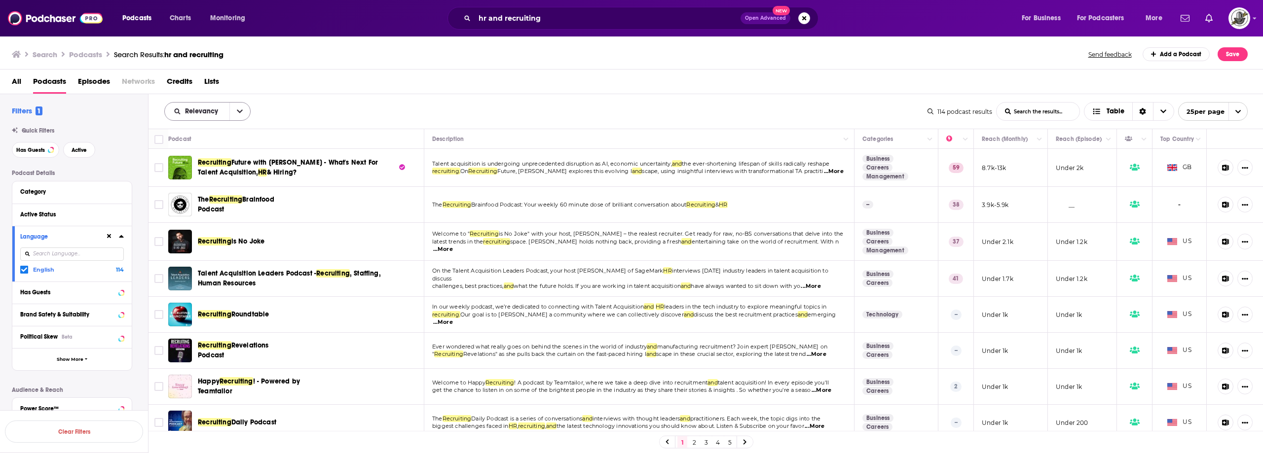
click at [243, 108] on button "open menu" at bounding box center [239, 112] width 21 height 18
click at [219, 197] on span "Power Score" at bounding box center [213, 195] width 58 height 5
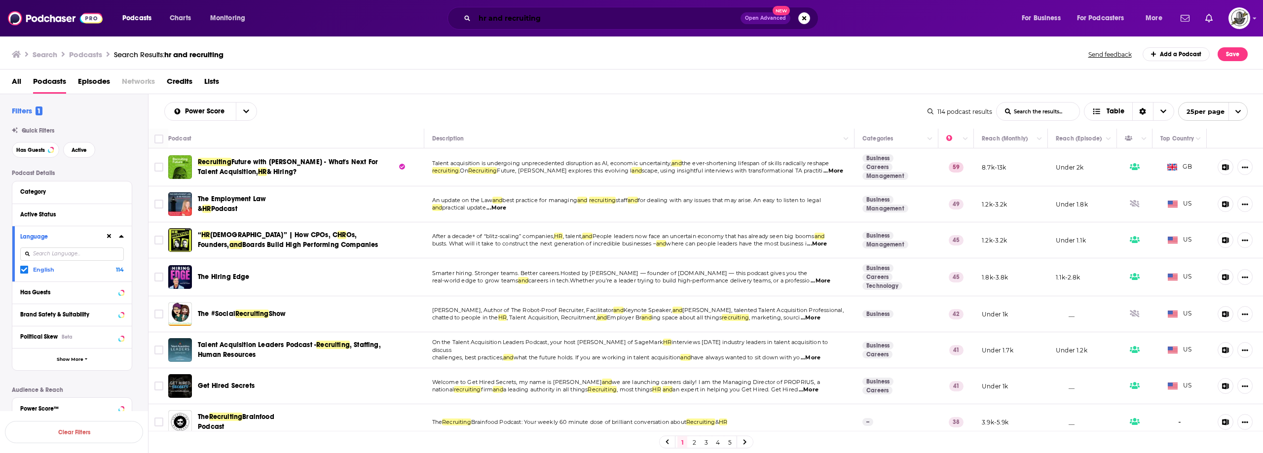
click at [557, 17] on input "hr and recruiting" at bounding box center [607, 18] width 266 height 16
click at [445, 93] on div "All Podcasts Episodes Networks Credits Lists" at bounding box center [633, 83] width 1243 height 20
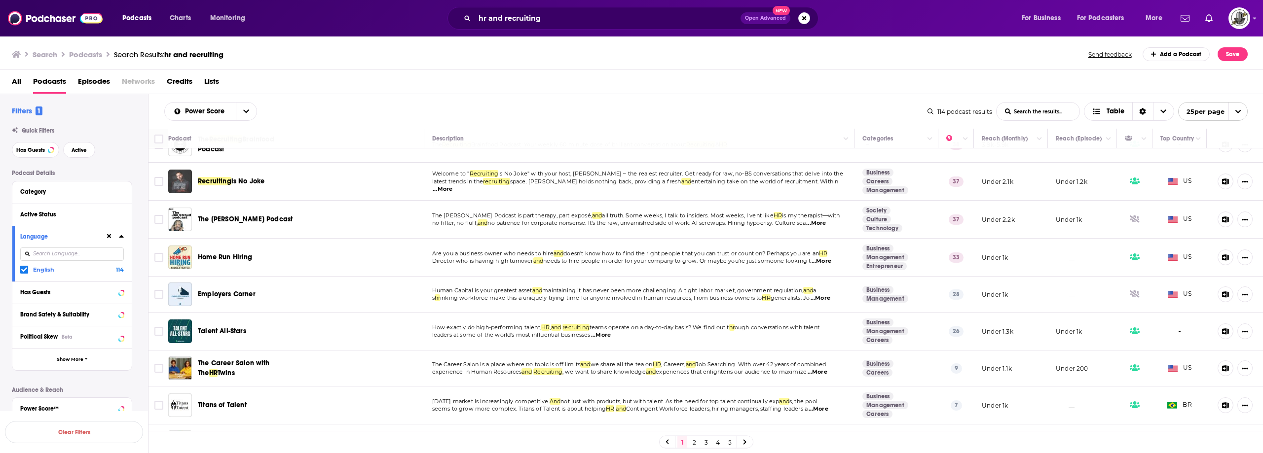
scroll to position [242, 0]
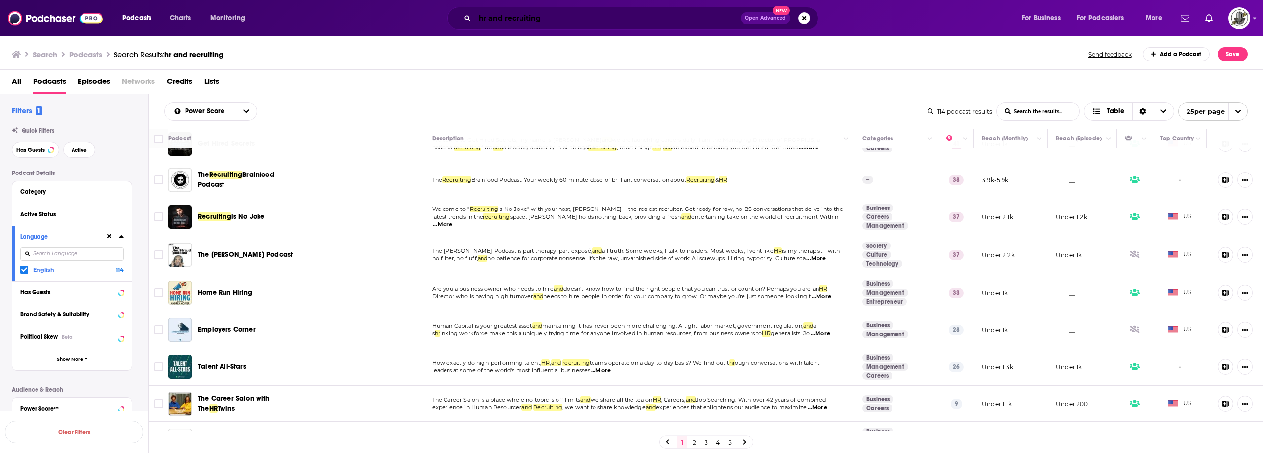
click at [557, 21] on input "hr and recruiting" at bounding box center [607, 18] width 266 height 16
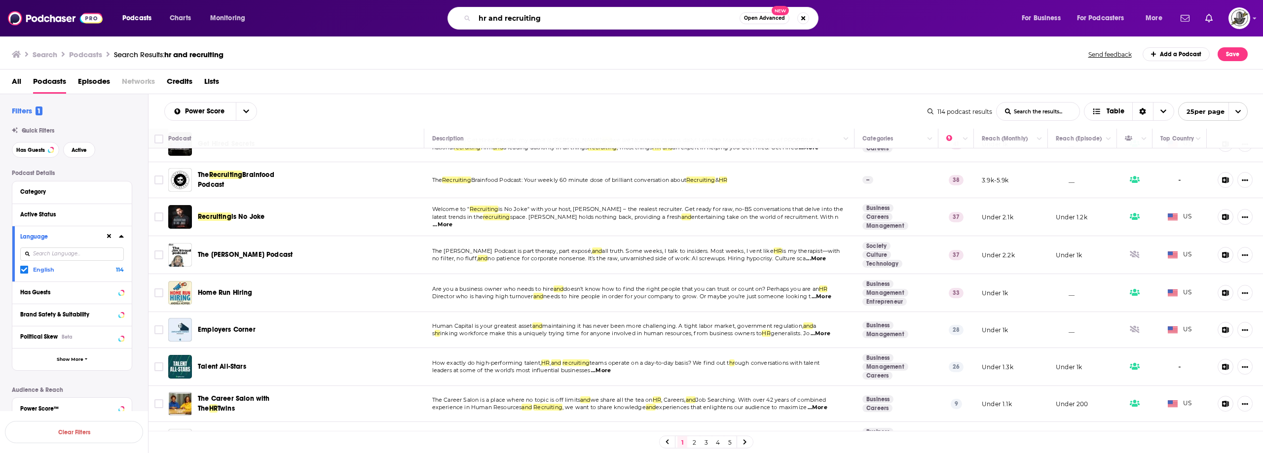
click at [557, 21] on input "hr and recruiting" at bounding box center [606, 18] width 265 height 16
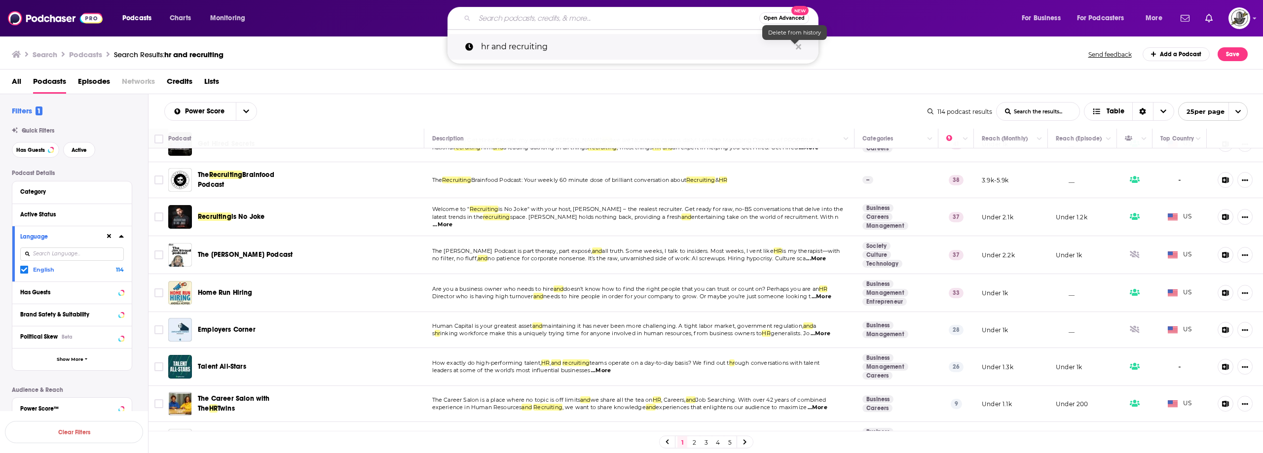
click at [797, 48] on icon "Search podcasts, credits, & more..." at bounding box center [798, 46] width 5 height 5
click at [630, 17] on input "Search podcasts, credits, & more..." at bounding box center [616, 18] width 285 height 16
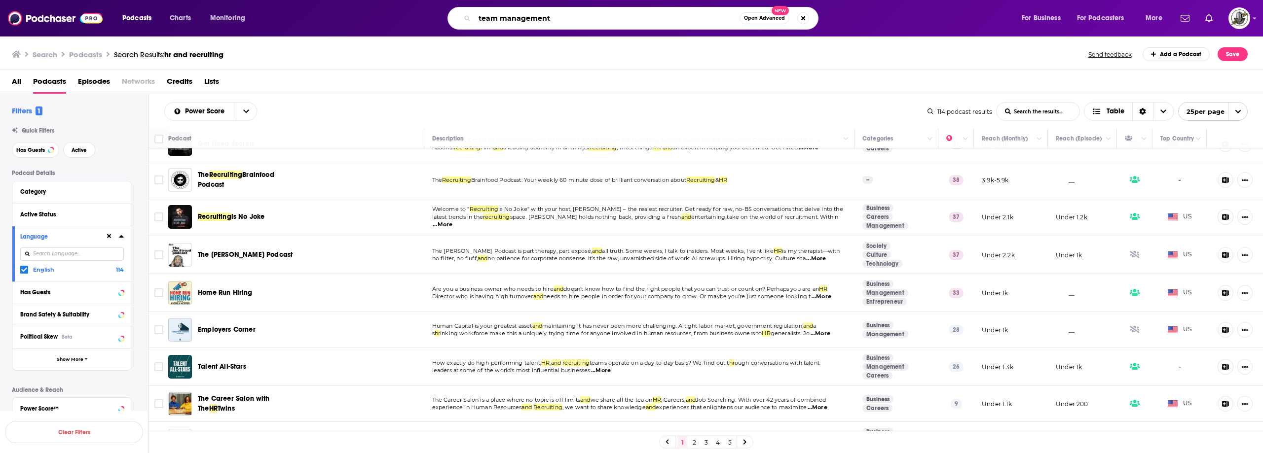
type input "team management"
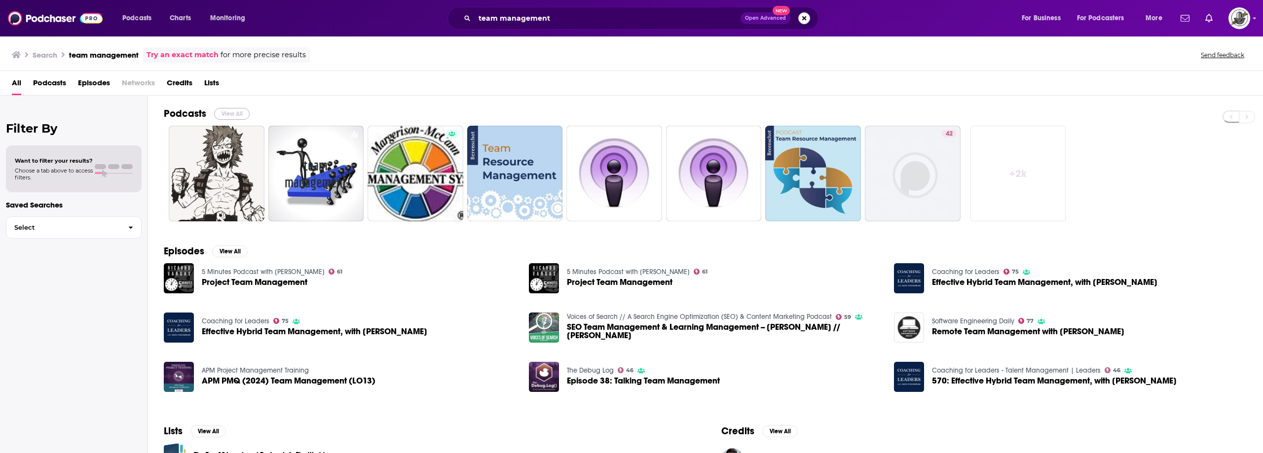
click at [236, 112] on button "View All" at bounding box center [232, 114] width 36 height 12
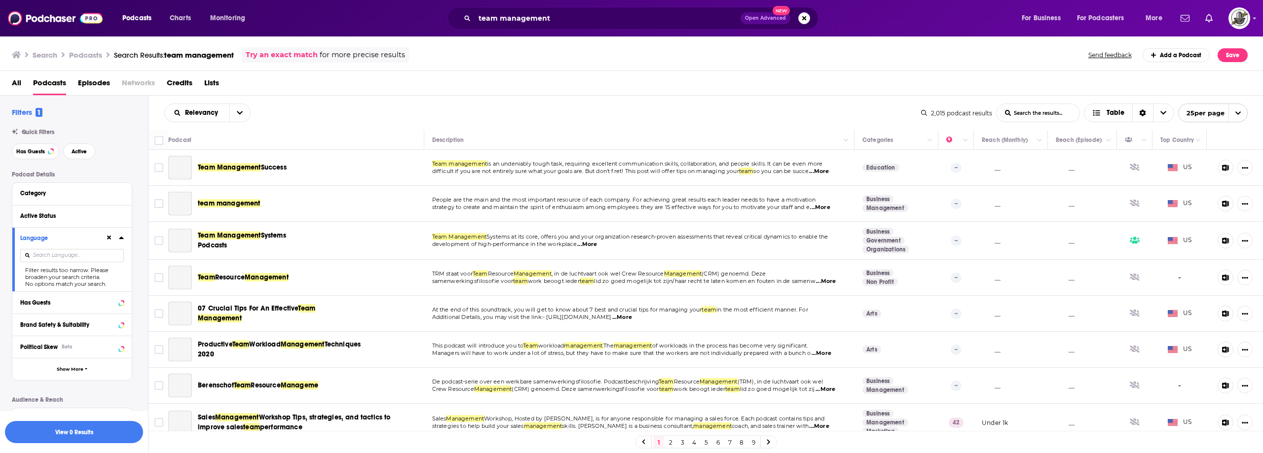
click at [110, 238] on icon at bounding box center [109, 238] width 4 height 4
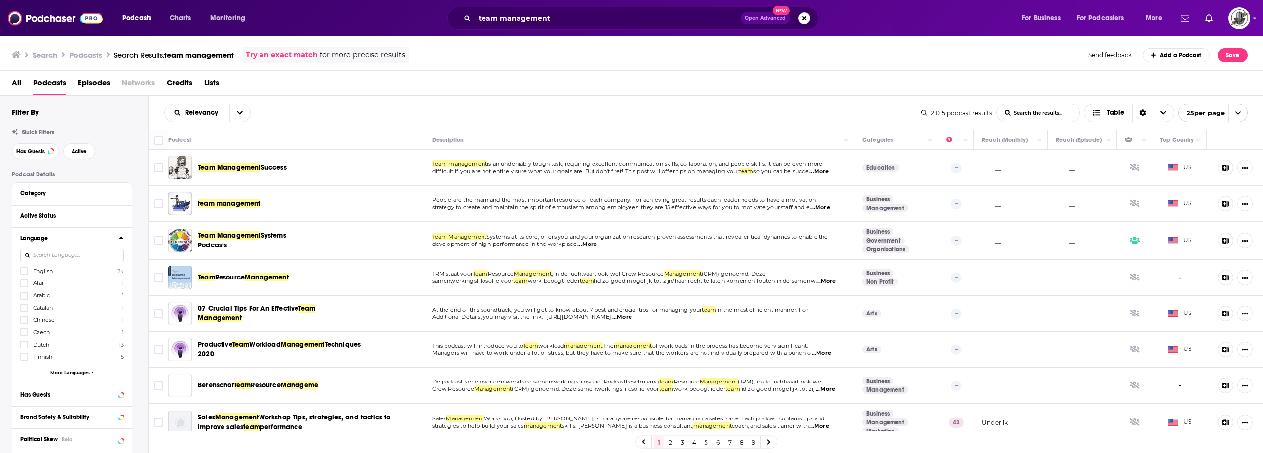
click at [28, 272] on div at bounding box center [25, 271] width 10 height 8
click at [24, 274] on input "multiSelectOption-en-0" at bounding box center [24, 274] width 0 height 0
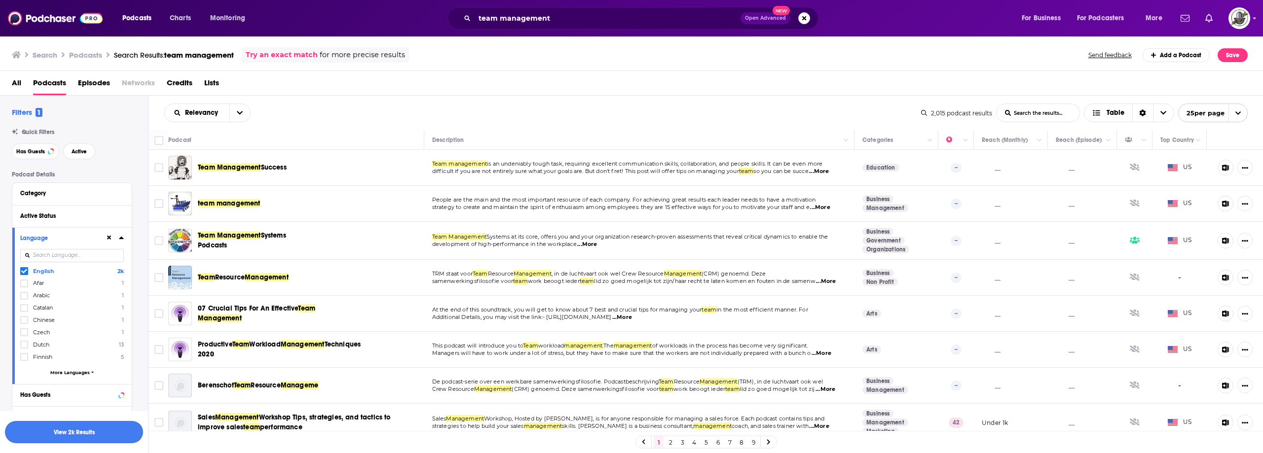
click at [113, 435] on button "View 2k Results" at bounding box center [74, 432] width 138 height 22
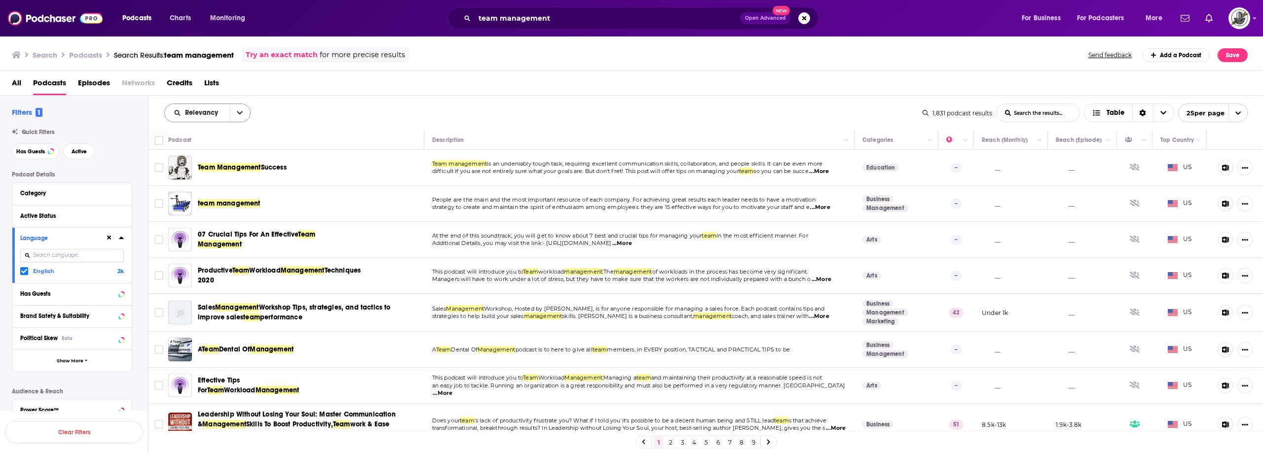
click at [238, 112] on icon "open menu" at bounding box center [240, 112] width 6 height 7
click at [203, 195] on span "Power Score" at bounding box center [213, 196] width 58 height 5
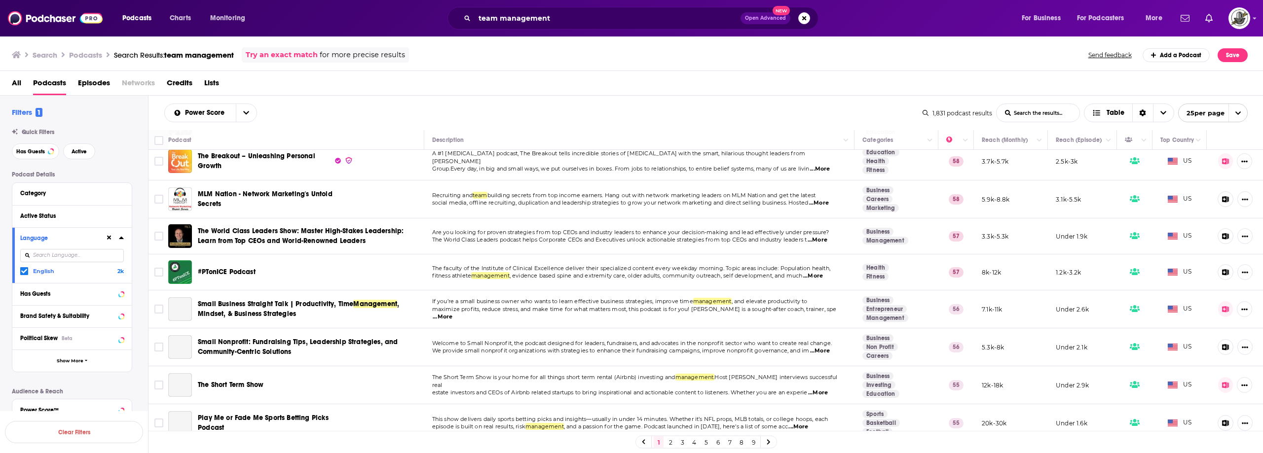
scroll to position [395, 0]
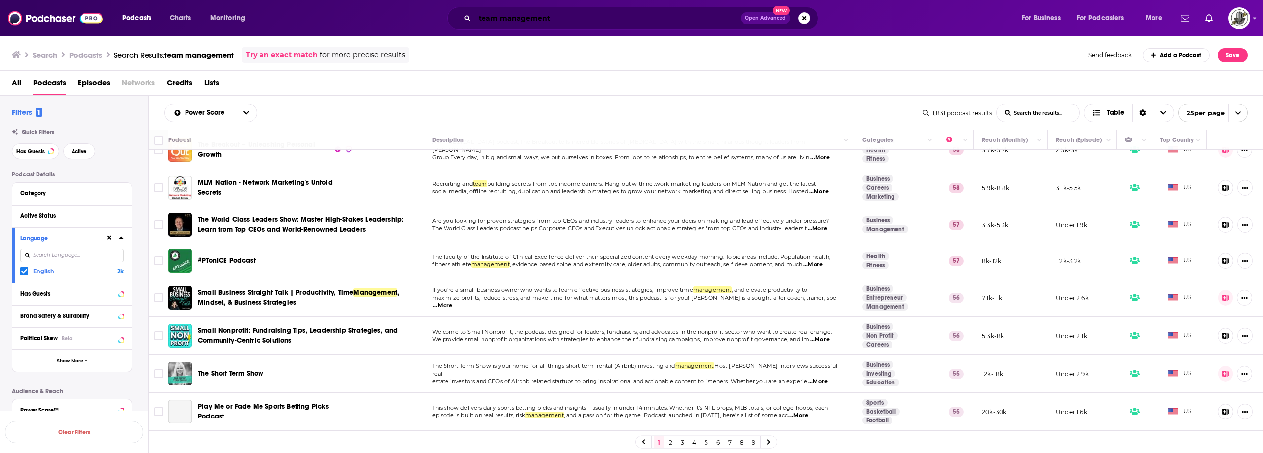
click at [547, 19] on input "team management" at bounding box center [607, 18] width 266 height 16
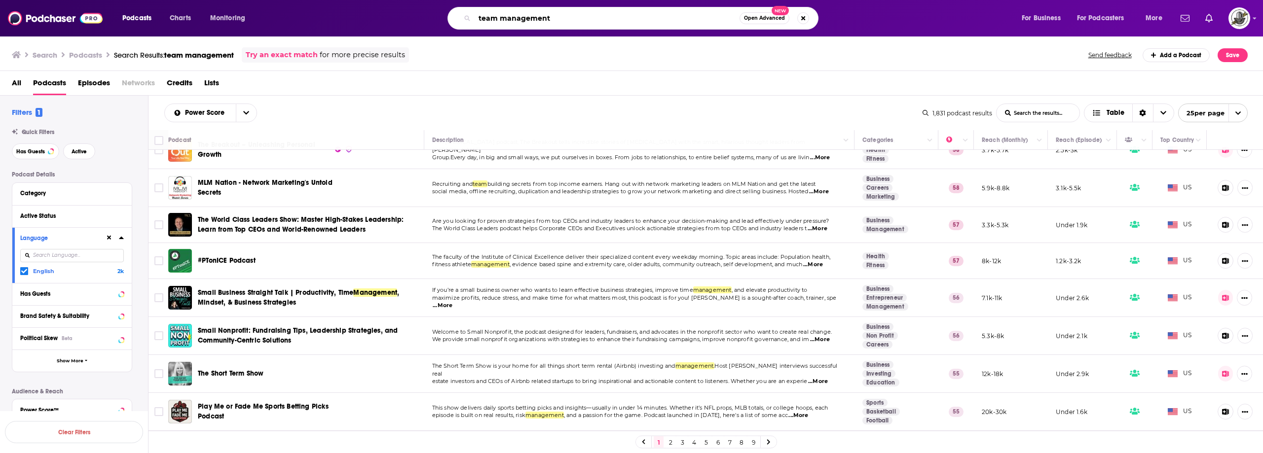
click at [547, 19] on input "team management" at bounding box center [606, 18] width 265 height 16
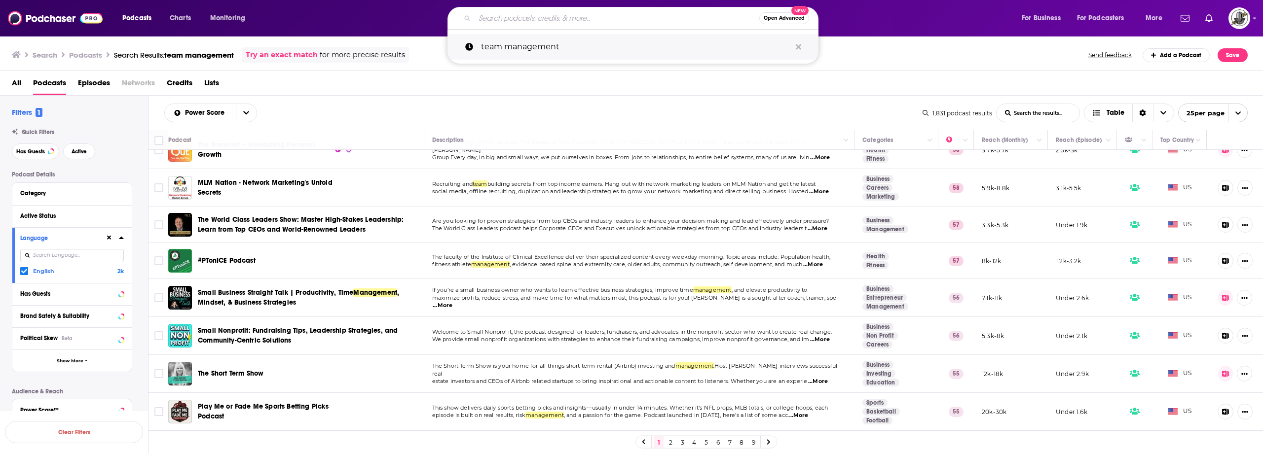
click at [796, 47] on button "Search podcasts, credits, & more..." at bounding box center [798, 47] width 15 height 18
click at [655, 20] on input "Search podcasts, credits, & more..." at bounding box center [616, 18] width 285 height 16
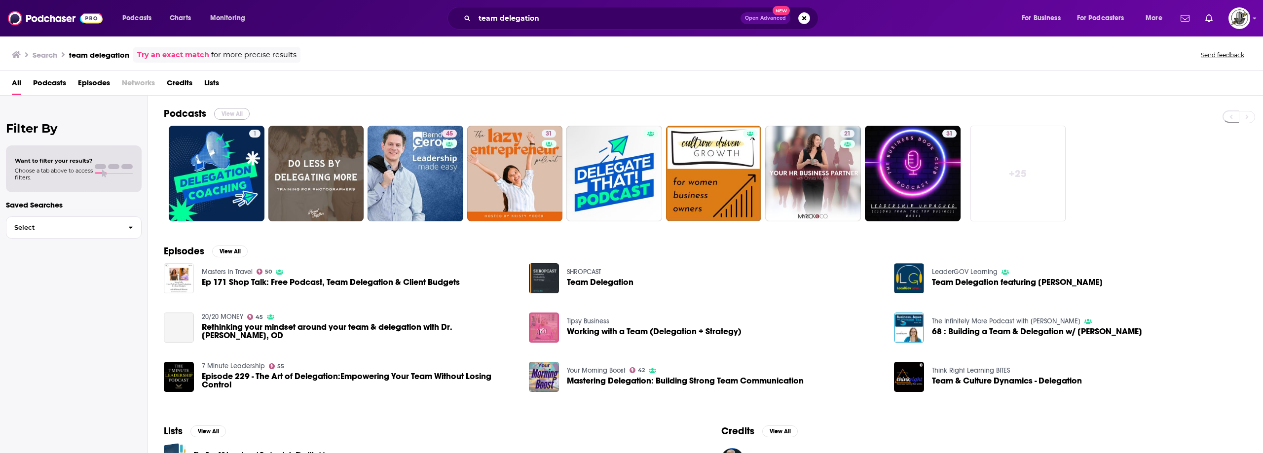
click at [235, 109] on button "View All" at bounding box center [232, 114] width 36 height 12
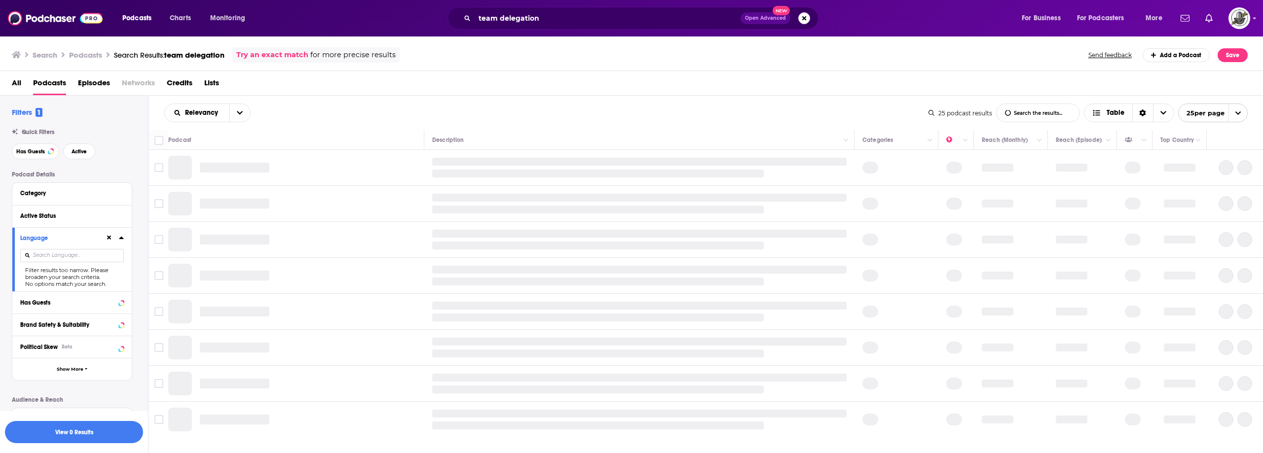
click at [109, 237] on icon at bounding box center [109, 238] width 4 height 4
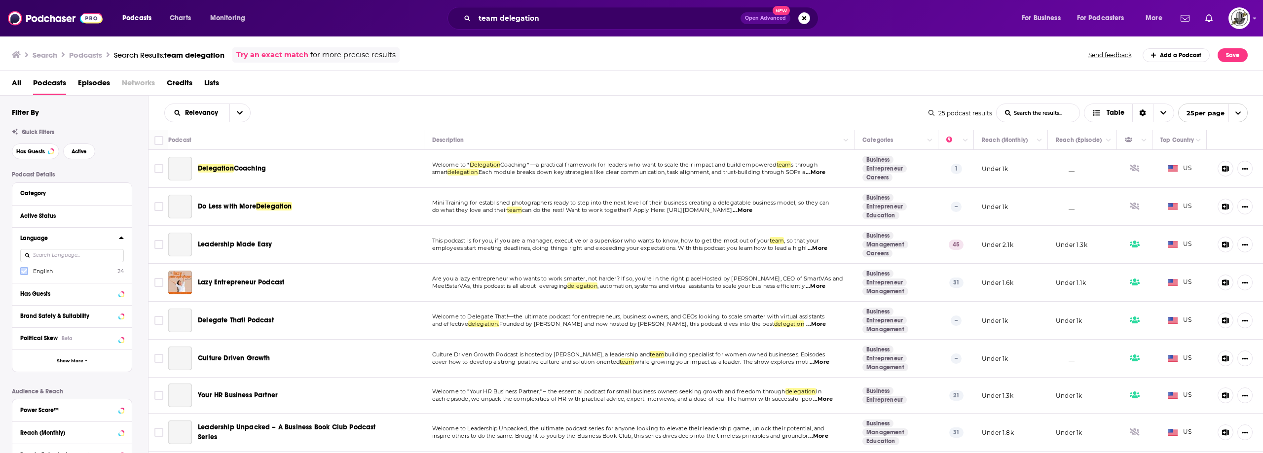
click at [26, 270] on icon at bounding box center [24, 271] width 6 height 4
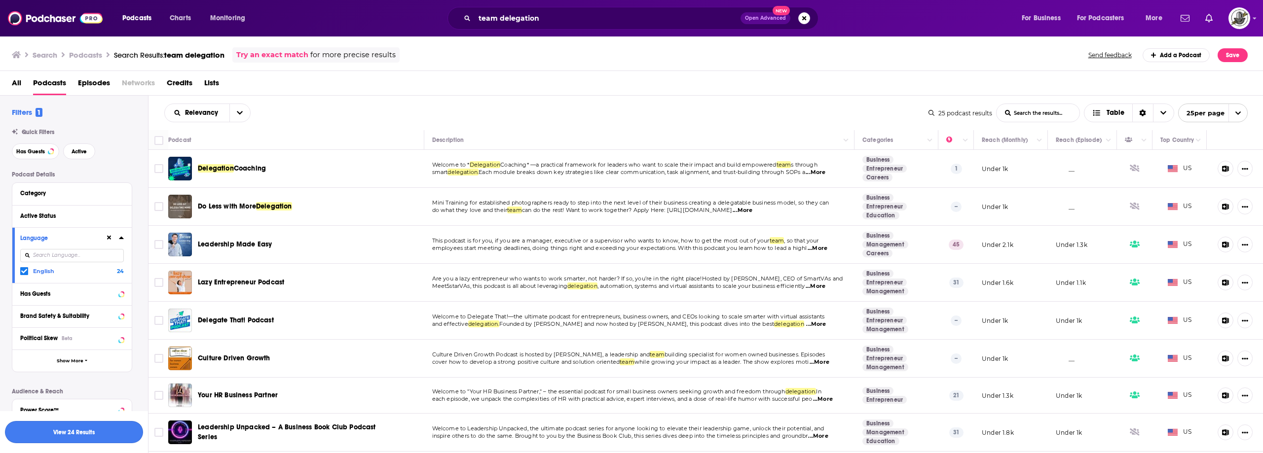
click at [101, 439] on button "View 24 Results" at bounding box center [74, 432] width 138 height 22
click at [239, 115] on icon "open menu" at bounding box center [240, 112] width 6 height 7
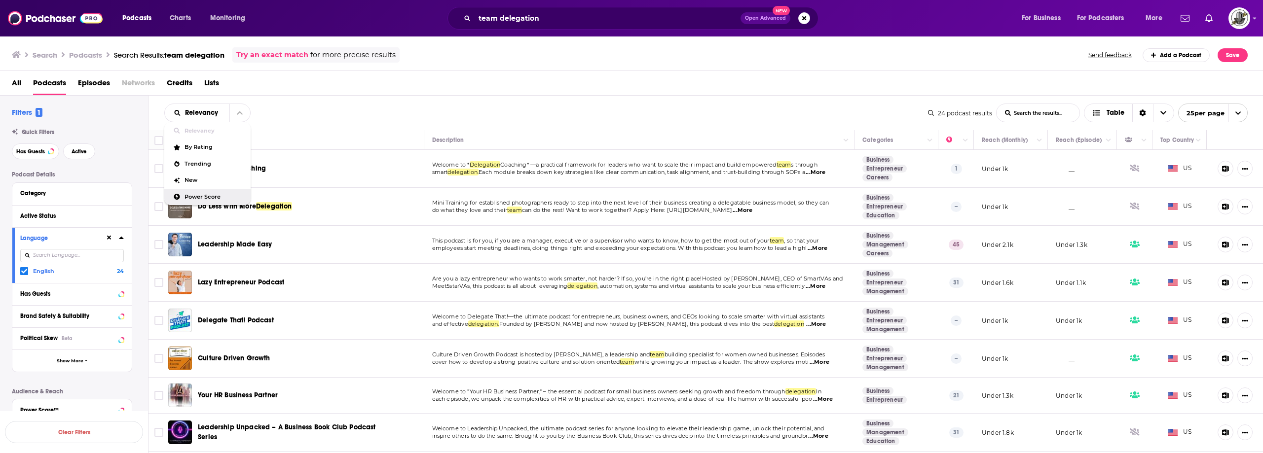
click at [216, 196] on span "Power Score" at bounding box center [213, 196] width 58 height 5
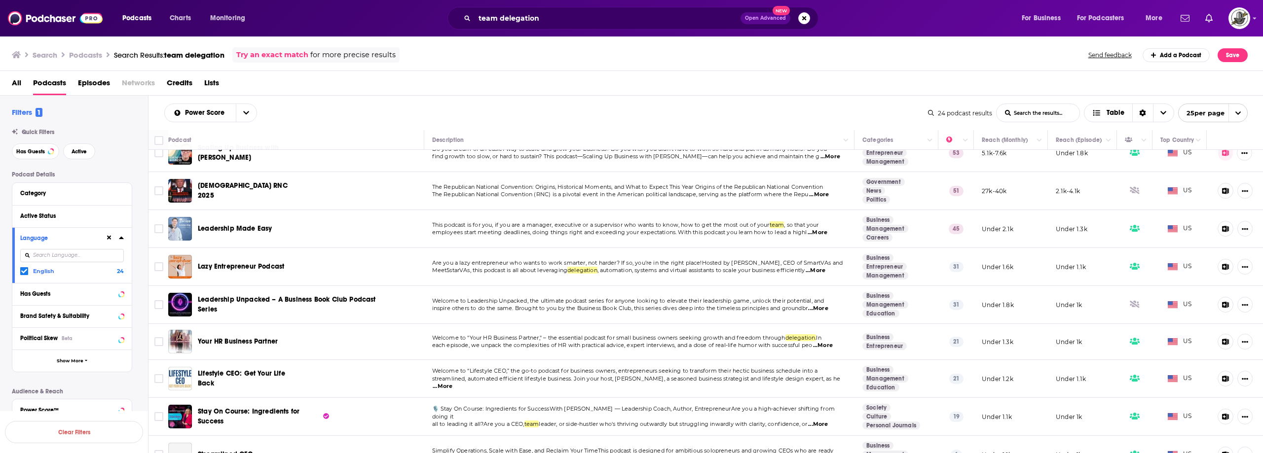
scroll to position [49, 0]
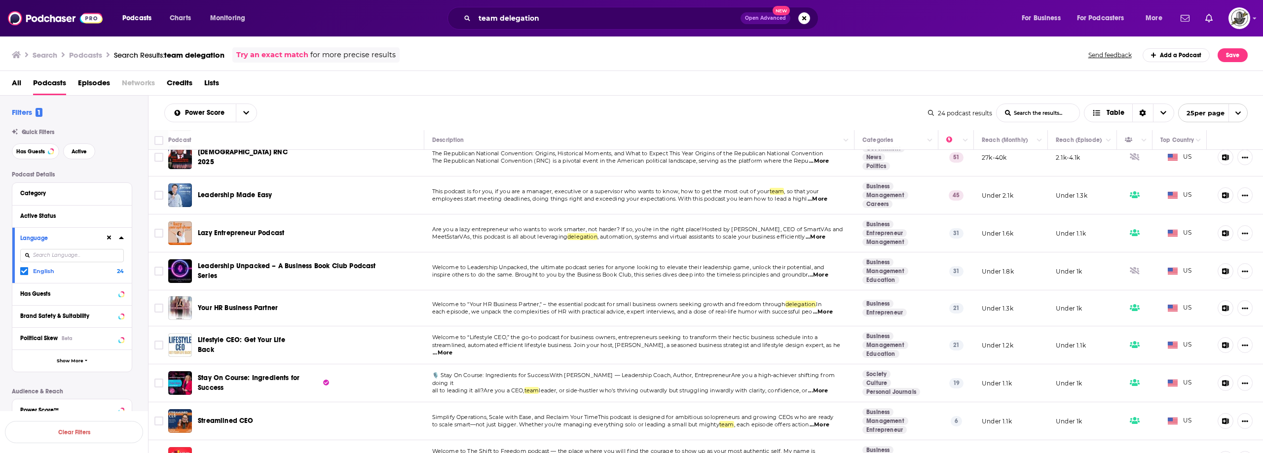
click at [463, 73] on div "All Podcasts Episodes Networks Credits Lists" at bounding box center [631, 83] width 1263 height 25
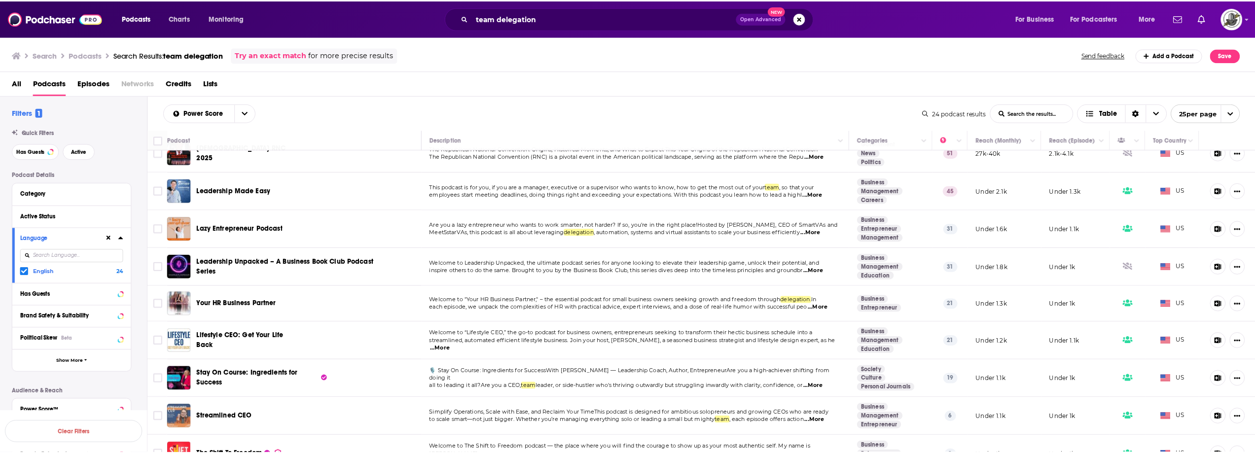
scroll to position [0, 0]
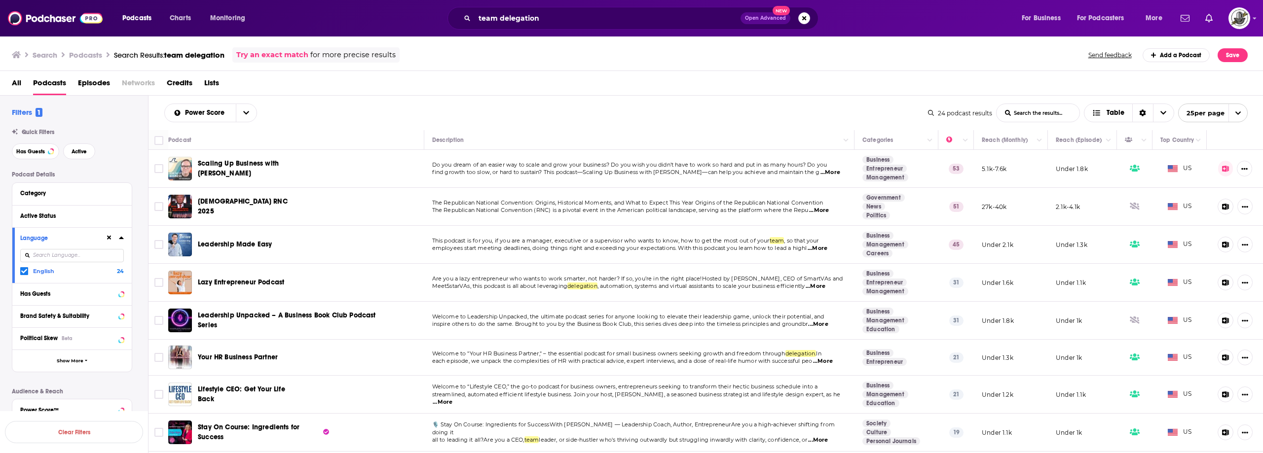
drag, startPoint x: 185, startPoint y: 203, endPoint x: 181, endPoint y: 168, distance: 34.7
click at [510, 11] on input "team delegation" at bounding box center [607, 18] width 266 height 16
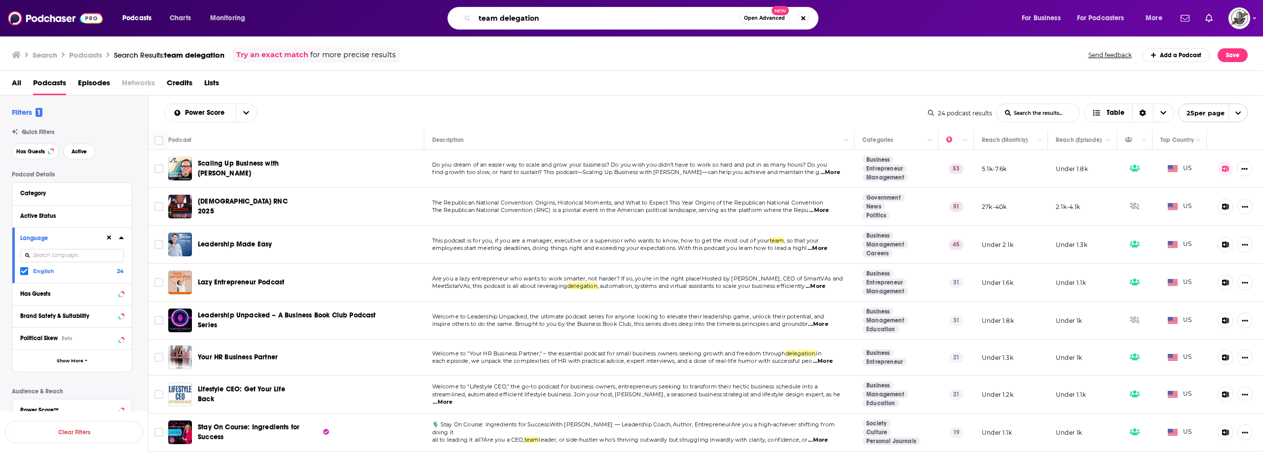
click at [510, 11] on input "team delegation" at bounding box center [606, 18] width 265 height 16
paste input "Manage Smarter"
type input "Manage Smarter"
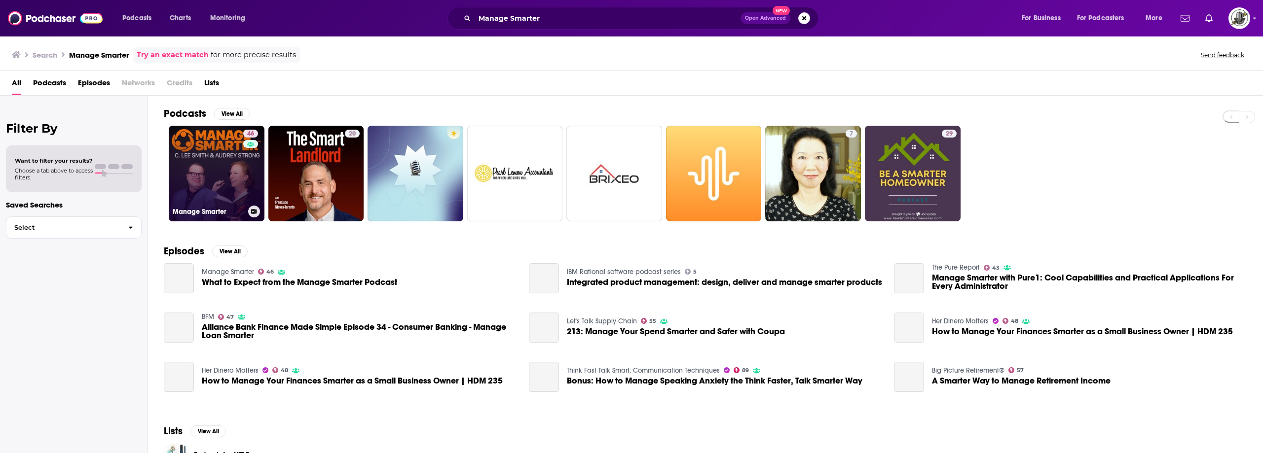
click at [247, 169] on div "46" at bounding box center [251, 168] width 17 height 76
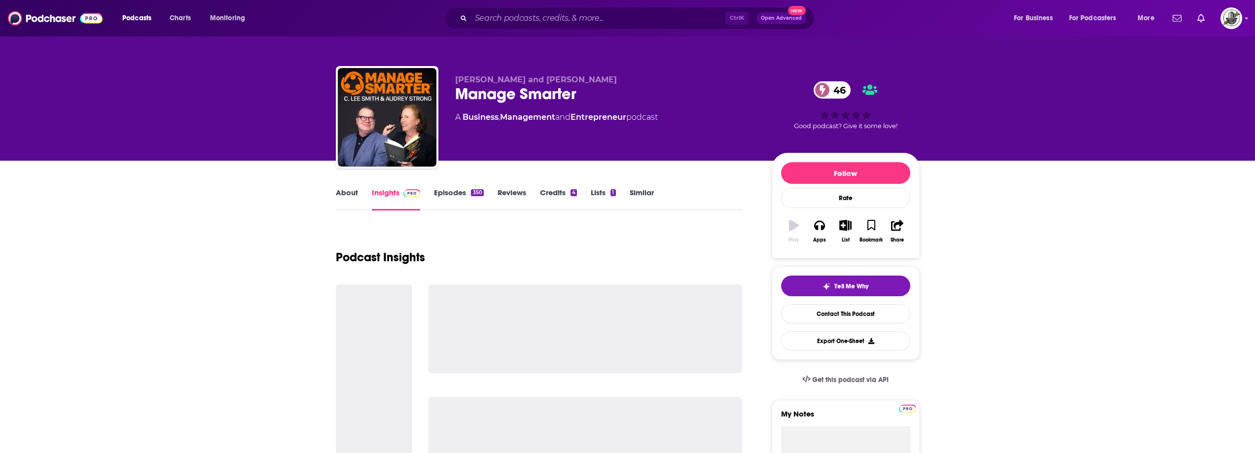
click at [632, 27] on div "Ctrl K Open Advanced New" at bounding box center [629, 18] width 371 height 23
click at [647, 23] on input "Search podcasts, credits, & more..." at bounding box center [598, 18] width 254 height 16
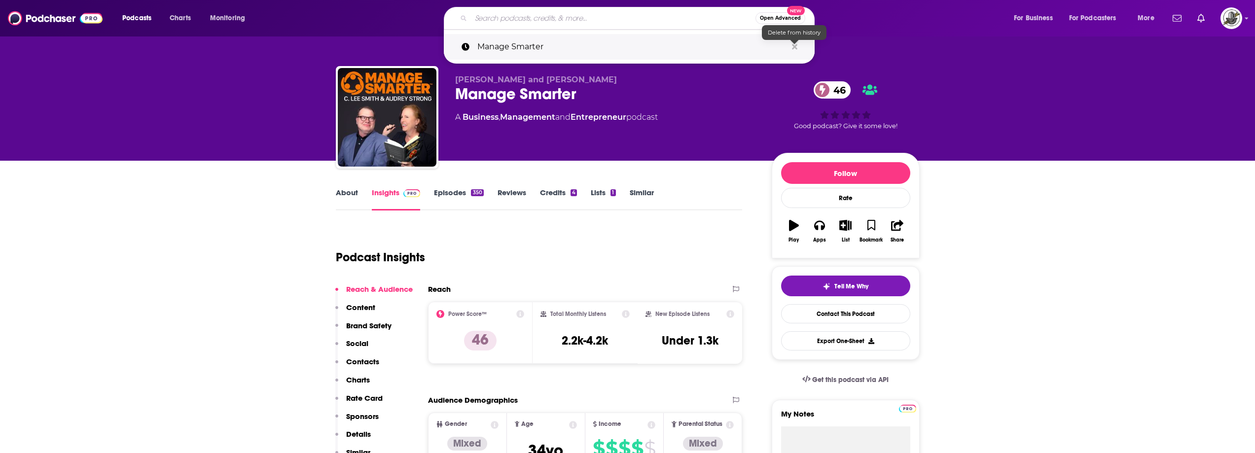
click at [797, 48] on icon "Search podcasts, credits, & more..." at bounding box center [794, 46] width 5 height 5
click at [744, 143] on div "C. Lee Smith and Audrey Strong Manage Smarter 46 A Business , Management and En…" at bounding box center [605, 114] width 301 height 79
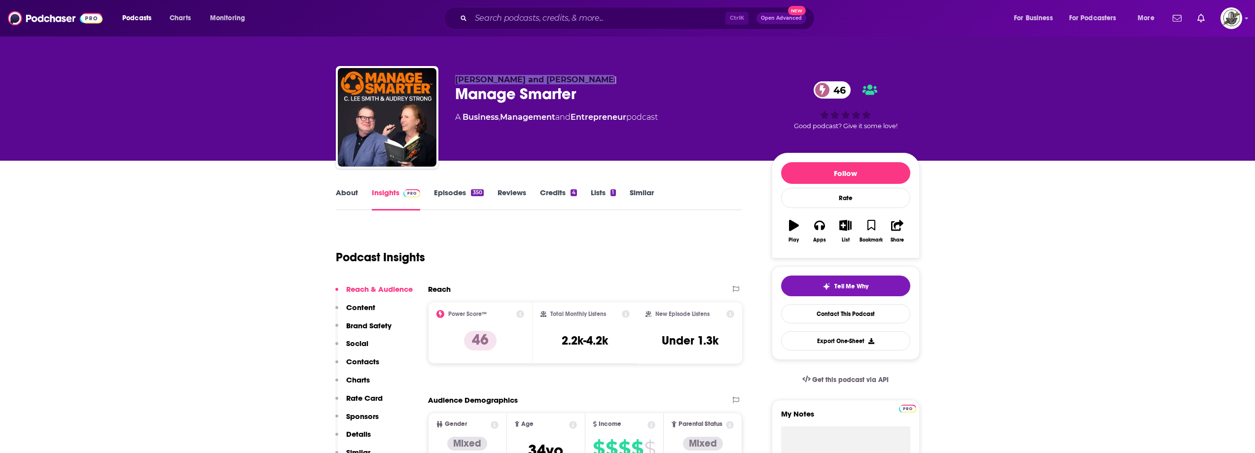
drag, startPoint x: 453, startPoint y: 83, endPoint x: 606, endPoint y: 83, distance: 152.4
click at [606, 83] on div "C. Lee Smith and Audrey Strong Manage Smarter 46 A Business , Management and En…" at bounding box center [628, 119] width 584 height 107
copy span "C. Lee Smith and Audrey Strong"
click at [466, 89] on div "Manage Smarter 46" at bounding box center [605, 93] width 301 height 19
drag, startPoint x: 456, startPoint y: 81, endPoint x: 581, endPoint y: 91, distance: 125.2
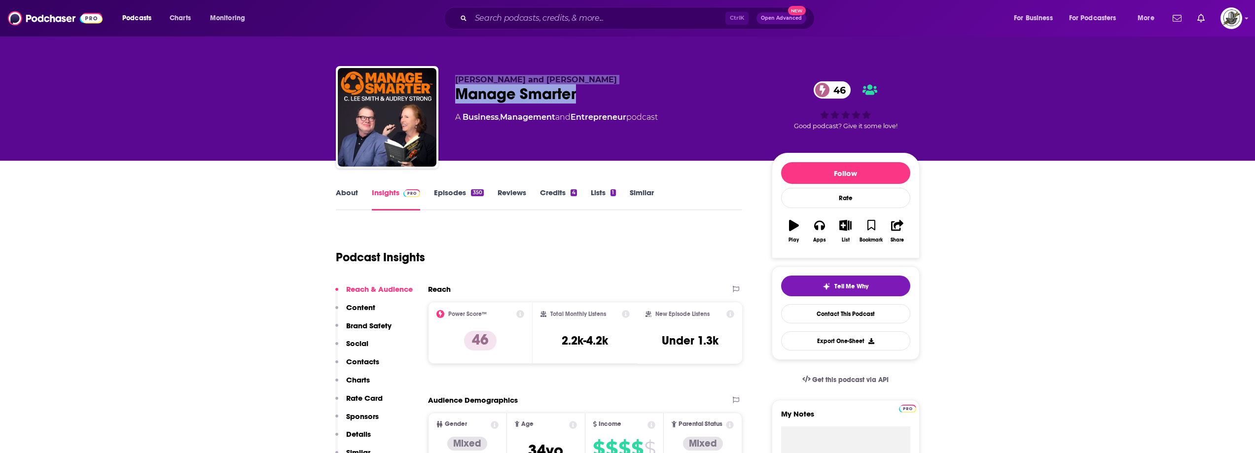
click at [581, 91] on div "C. Lee Smith and Audrey Strong Manage Smarter 46 A Business , Management and En…" at bounding box center [605, 114] width 301 height 79
copy div "C. Lee Smith and Audrey Strong Manage Smarter"
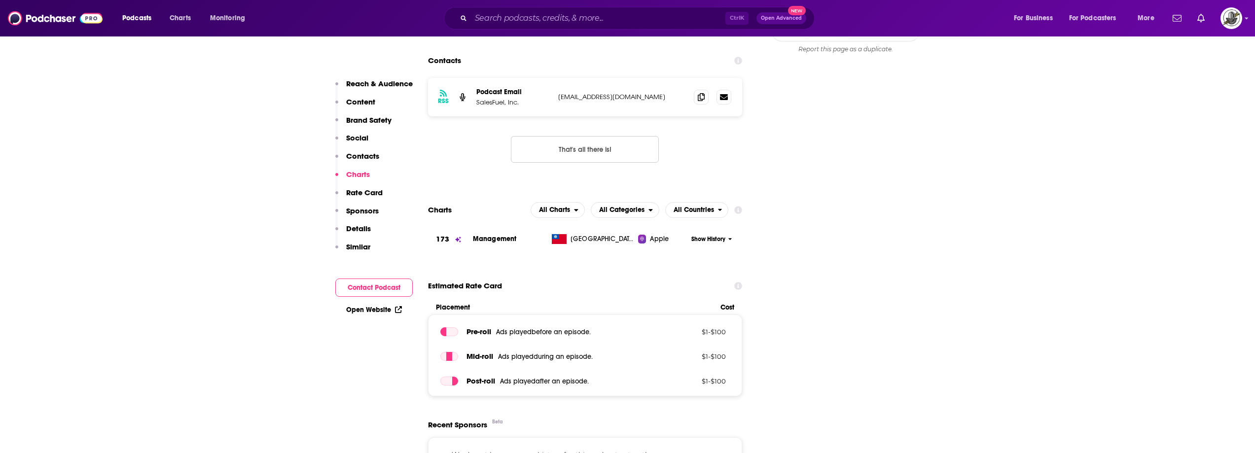
scroll to position [937, 0]
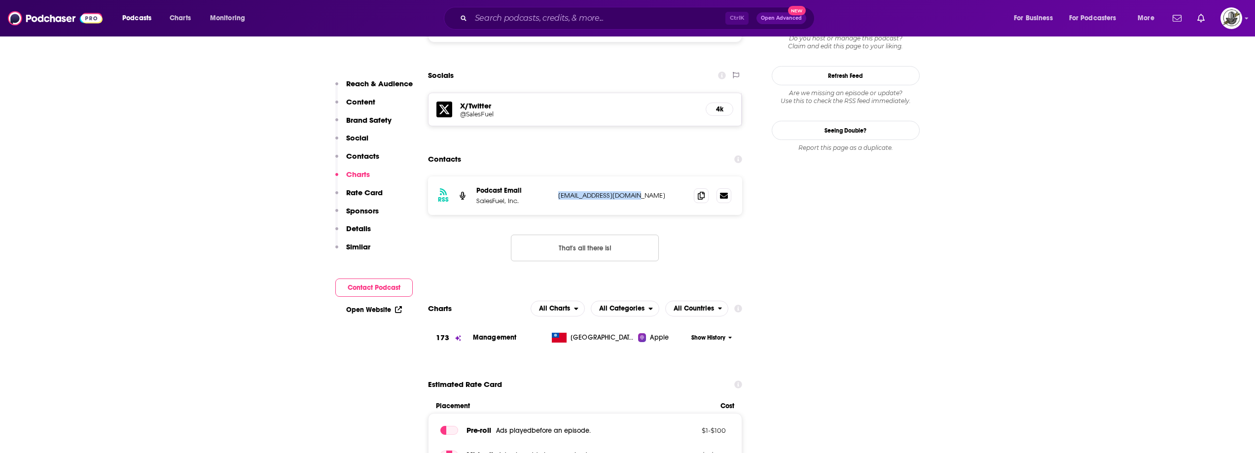
drag, startPoint x: 556, startPoint y: 163, endPoint x: 653, endPoint y: 161, distance: 96.7
click at [653, 177] on div "RSS Podcast Email SalesFuel, Inc. podcasts@salesfuel.com podcasts@salesfuel.com" at bounding box center [585, 196] width 315 height 38
copy p "podcasts@salesfuel.com"
click at [607, 26] on div "Ctrl K Open Advanced New" at bounding box center [629, 18] width 371 height 23
click at [620, 21] on input "Search podcasts, credits, & more..." at bounding box center [598, 18] width 254 height 16
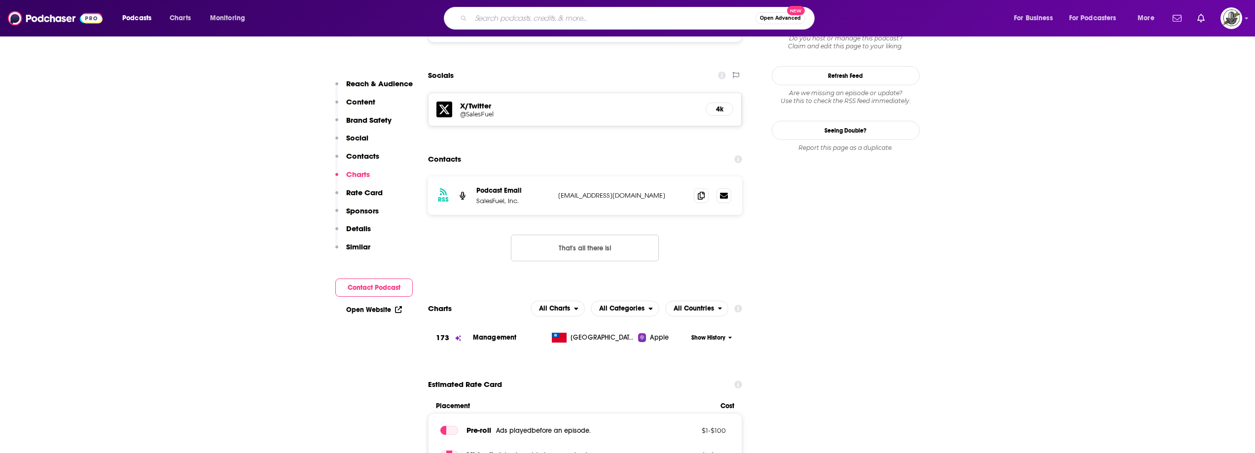
paste input "The Talent Development Hot Seat podcast"
type input "The Talent Development Hot Seat podcast"
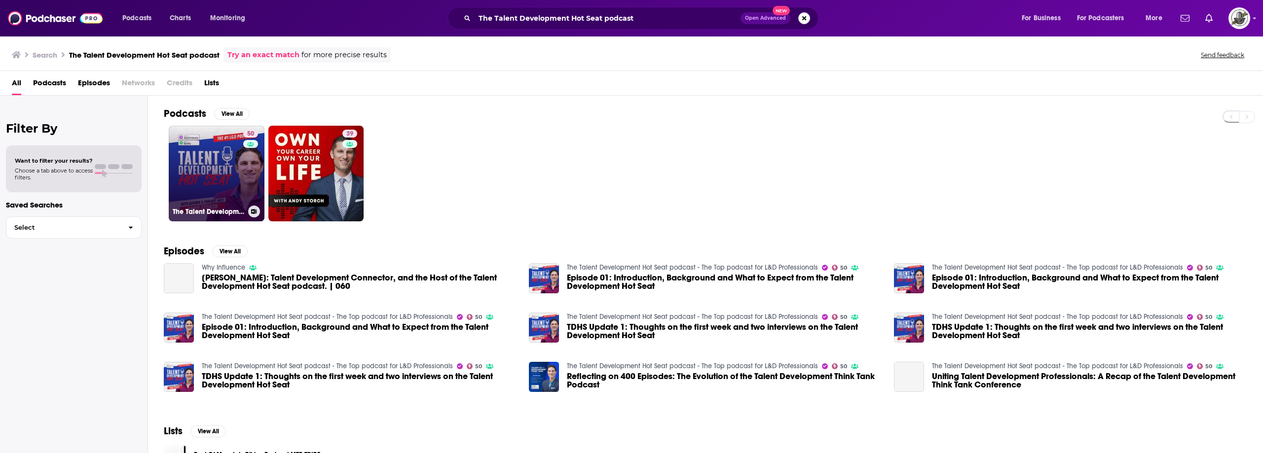
click at [204, 186] on link "50 The Talent Development Hot Seat podcast - The Top podcast for L&D Profession…" at bounding box center [217, 174] width 96 height 96
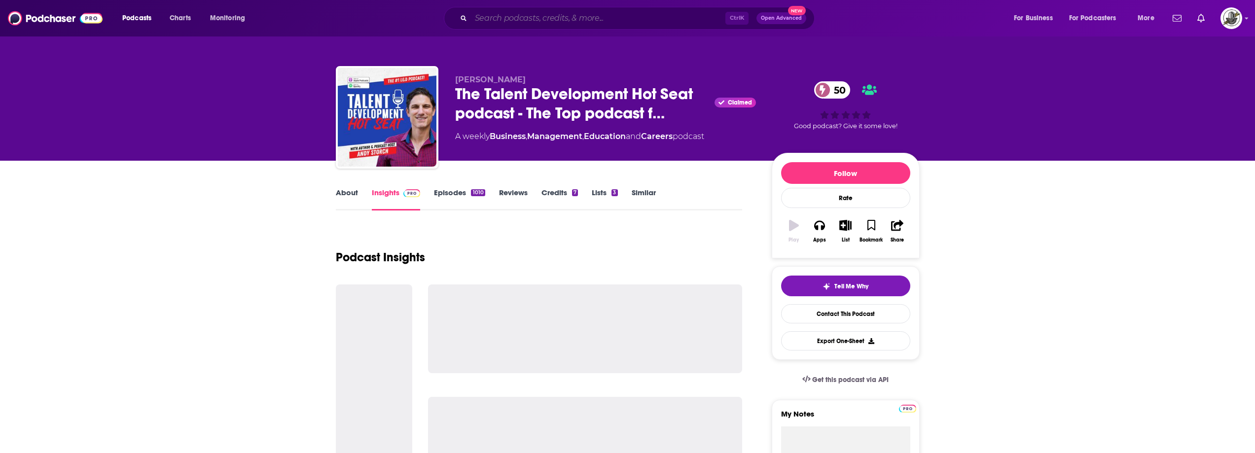
click at [604, 22] on input "Search podcasts, credits, & more..." at bounding box center [598, 18] width 254 height 16
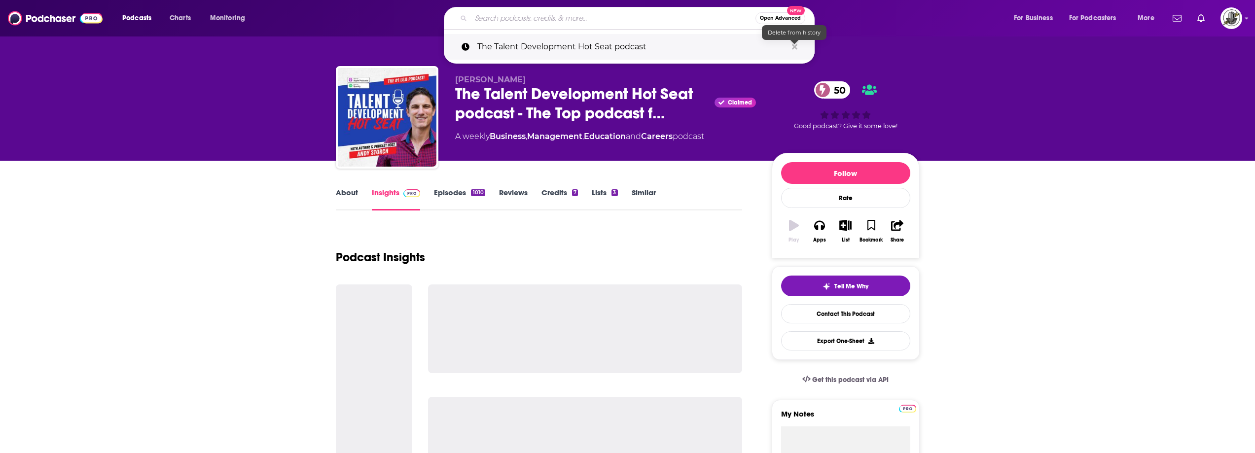
click at [793, 46] on icon "Search podcasts, credits, & more..." at bounding box center [794, 46] width 5 height 5
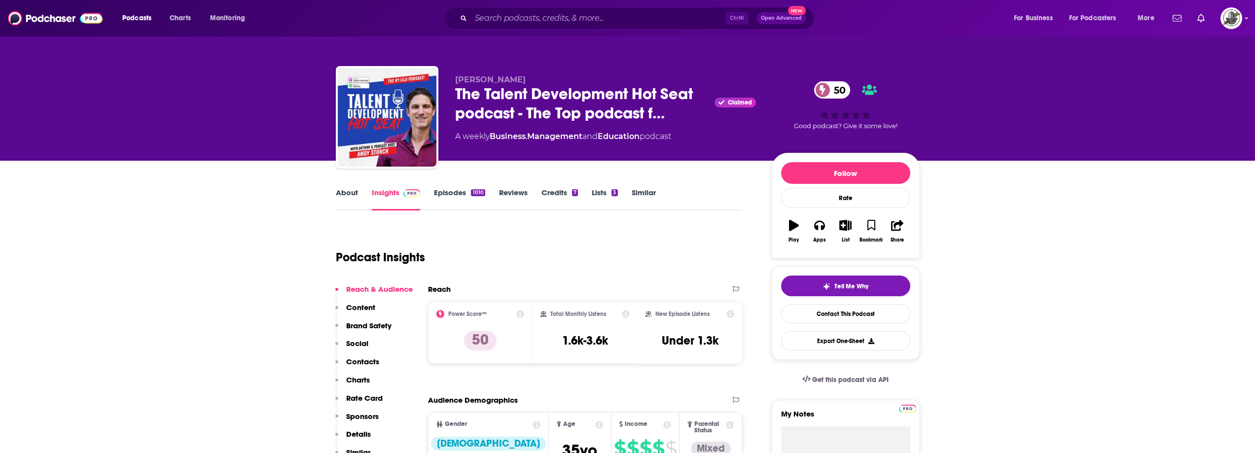
click at [669, 244] on div "Podcast Insights" at bounding box center [535, 251] width 399 height 50
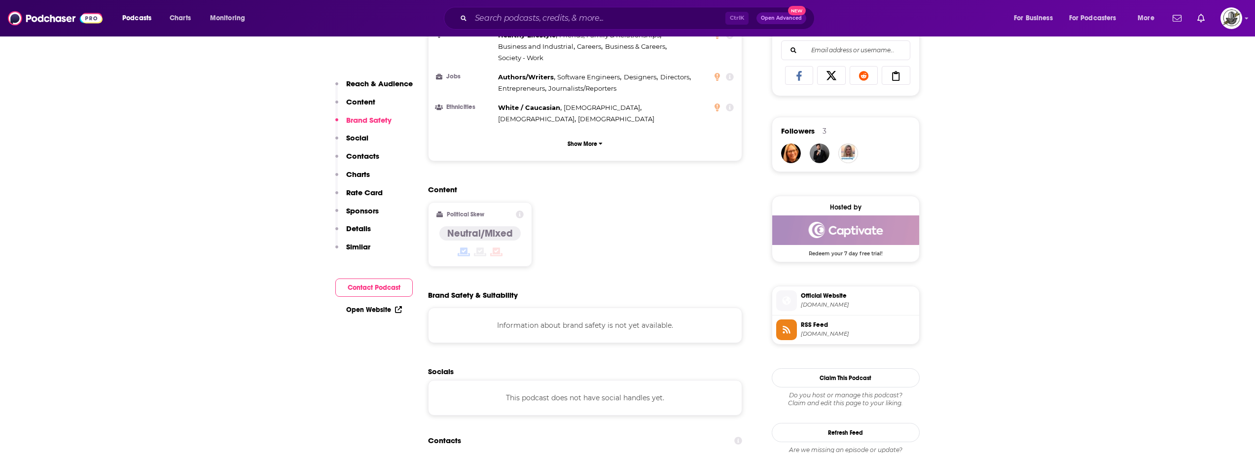
scroll to position [937, 0]
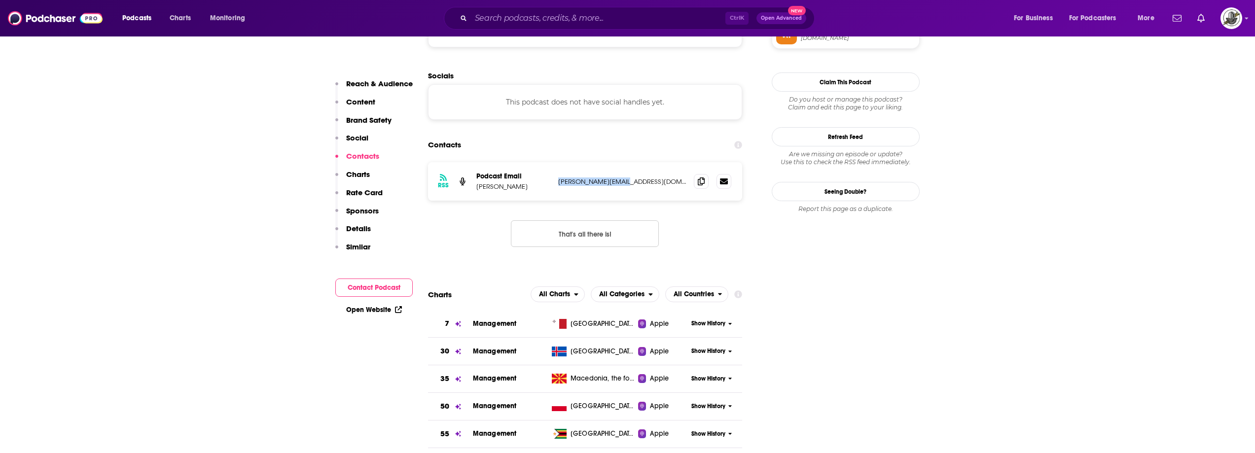
drag, startPoint x: 558, startPoint y: 137, endPoint x: 642, endPoint y: 147, distance: 85.0
click at [641, 162] on div "RSS Podcast Email Andy Storch andy@andystorch.com andy@andystorch.com" at bounding box center [585, 181] width 315 height 38
copy p "andy@andystorch.com"
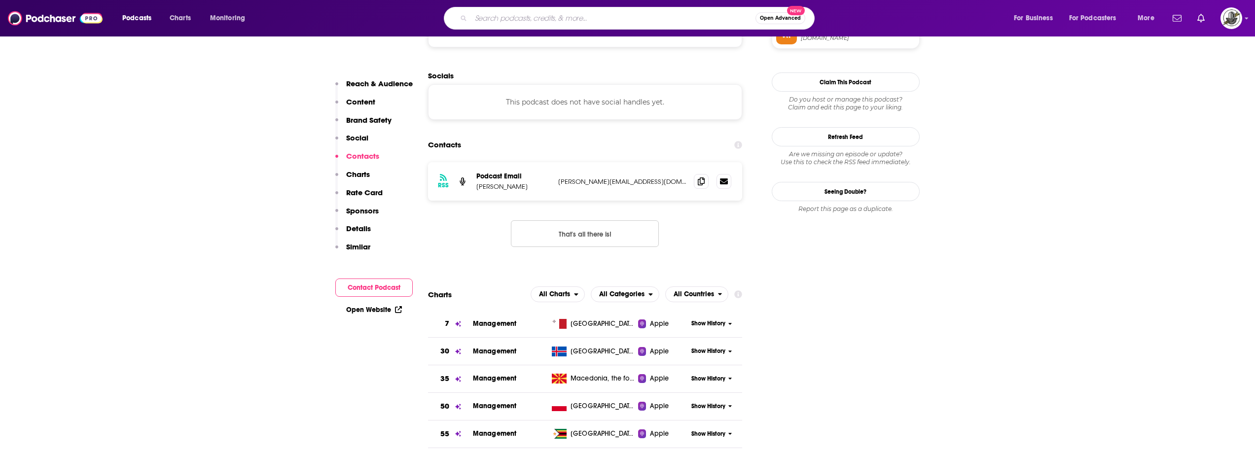
click at [620, 16] on input "Search podcasts, credits, & more..." at bounding box center [613, 18] width 285 height 16
paste input "What The HR!"
type input "What The HR!"
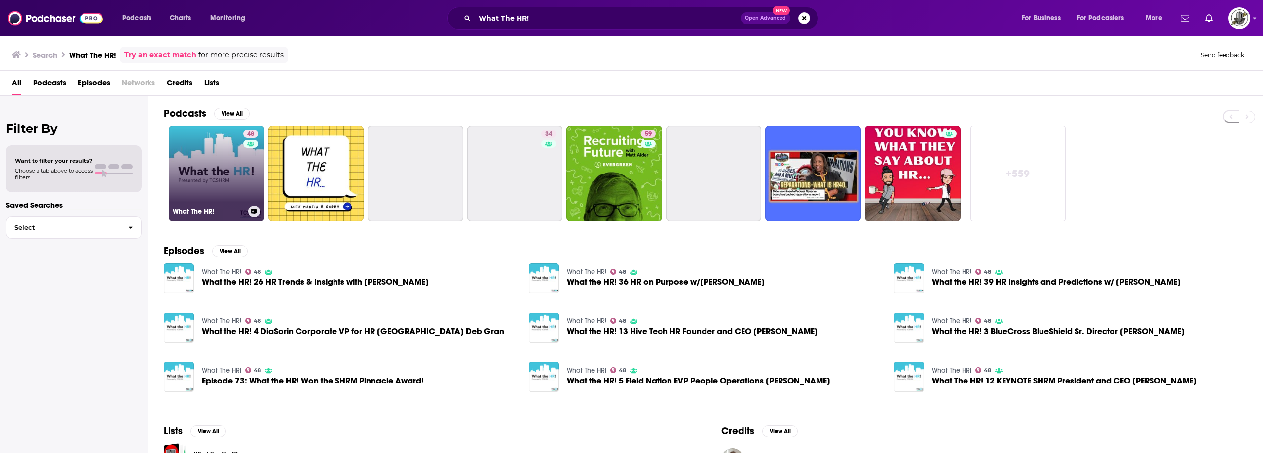
click at [231, 153] on link "48 What The HR!" at bounding box center [217, 174] width 96 height 96
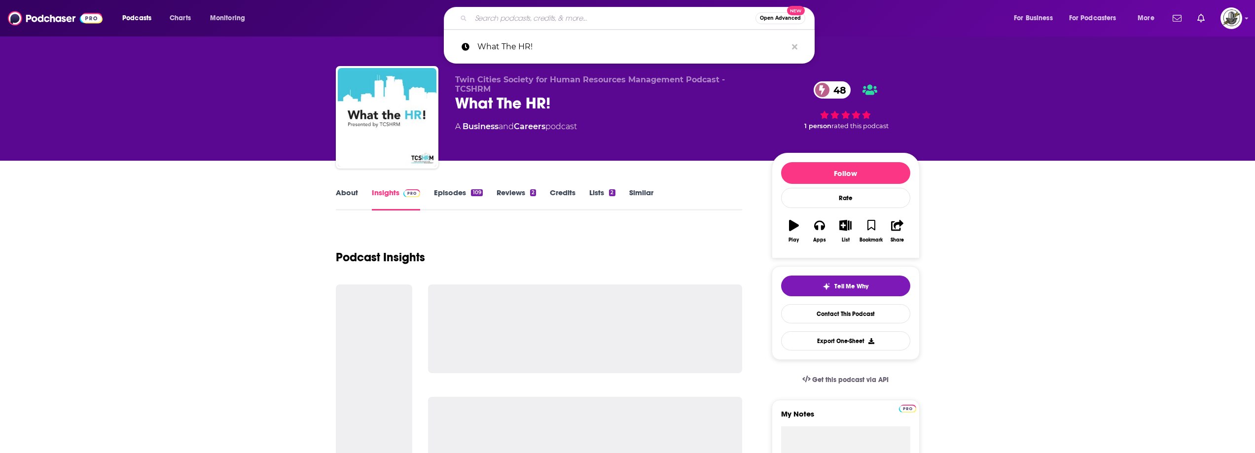
click at [612, 17] on input "Search podcasts, credits, & more..." at bounding box center [613, 18] width 285 height 16
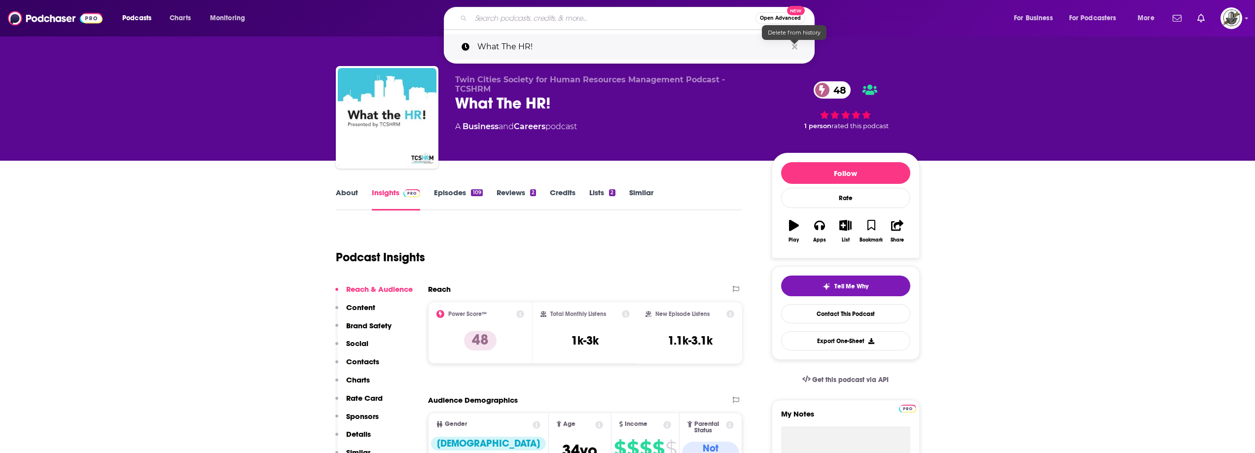
click at [794, 47] on icon "Search podcasts, credits, & more..." at bounding box center [794, 46] width 5 height 5
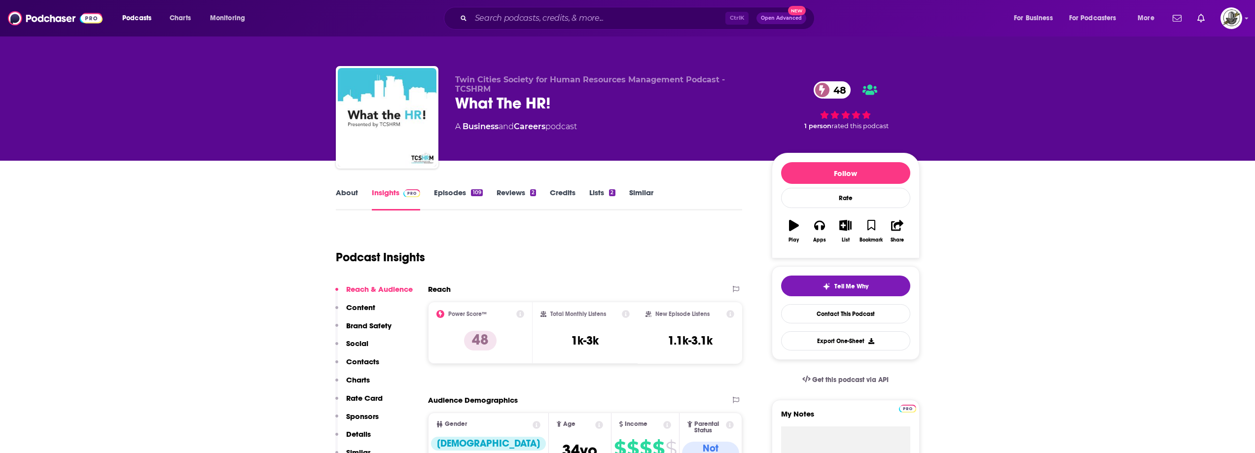
click at [689, 154] on div "Twin Cities Society for Human Resources Management Podcast - TCSHRM What The HR…" at bounding box center [687, 119] width 465 height 89
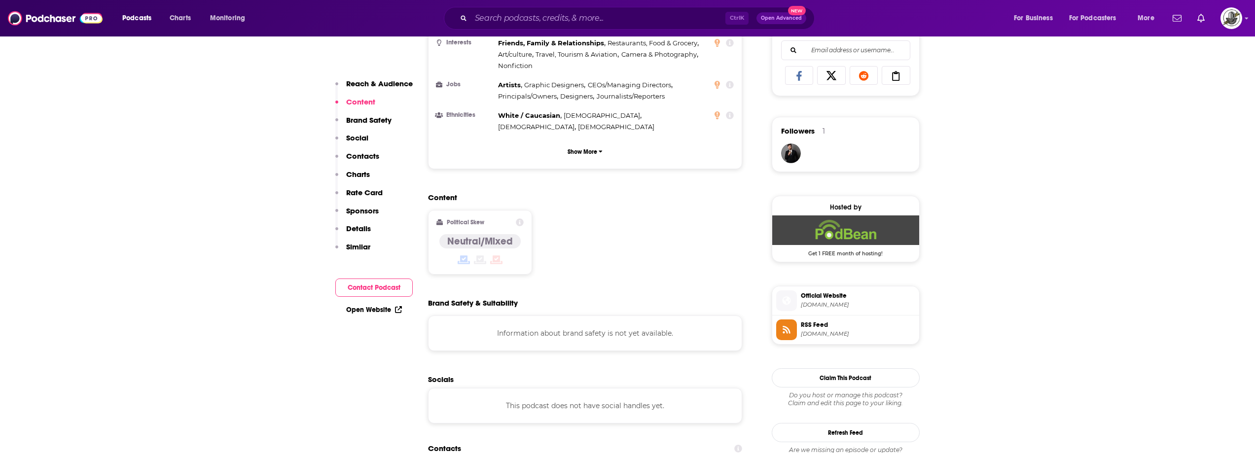
scroll to position [888, 0]
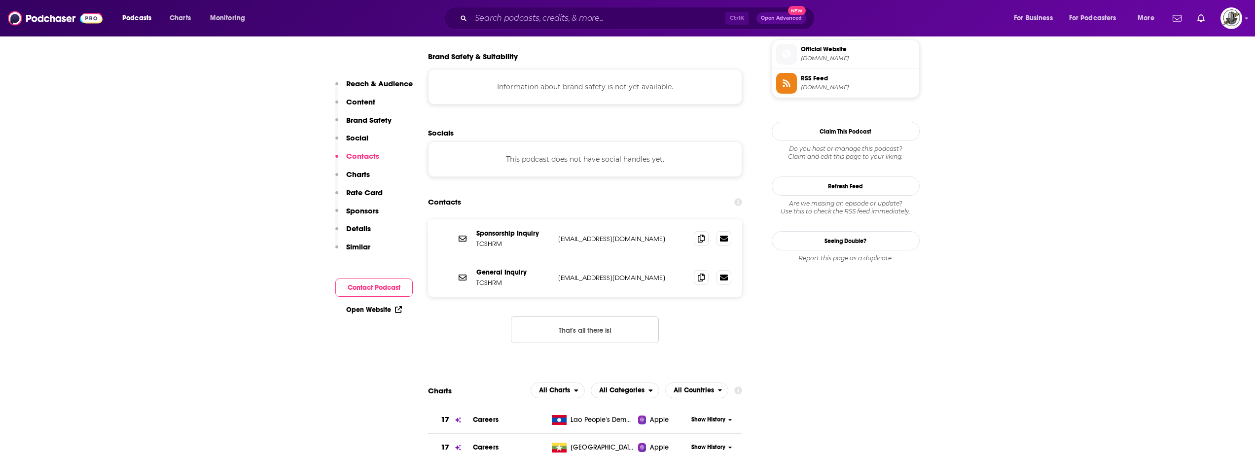
click at [556, 258] on div "General Inquiry TCSHRM info@tcshrm.org info@tcshrm.org" at bounding box center [585, 277] width 315 height 38
drag, startPoint x: 555, startPoint y: 221, endPoint x: 612, endPoint y: 218, distance: 57.3
click at [612, 258] on div "General Inquiry TCSHRM info@tcshrm.org info@tcshrm.org" at bounding box center [585, 277] width 315 height 38
copy p "info@tcshrm.org"
click at [610, 26] on input "Search podcasts, credits, & more..." at bounding box center [598, 18] width 254 height 16
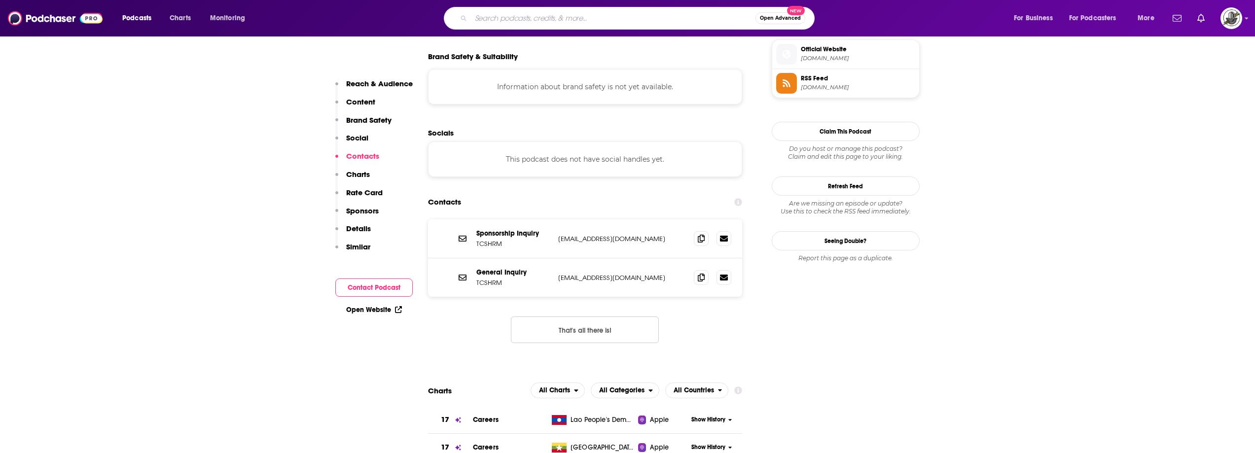
paste input "Workplace Innovator Podcast"
type input "Workplace Innovator Podcast"
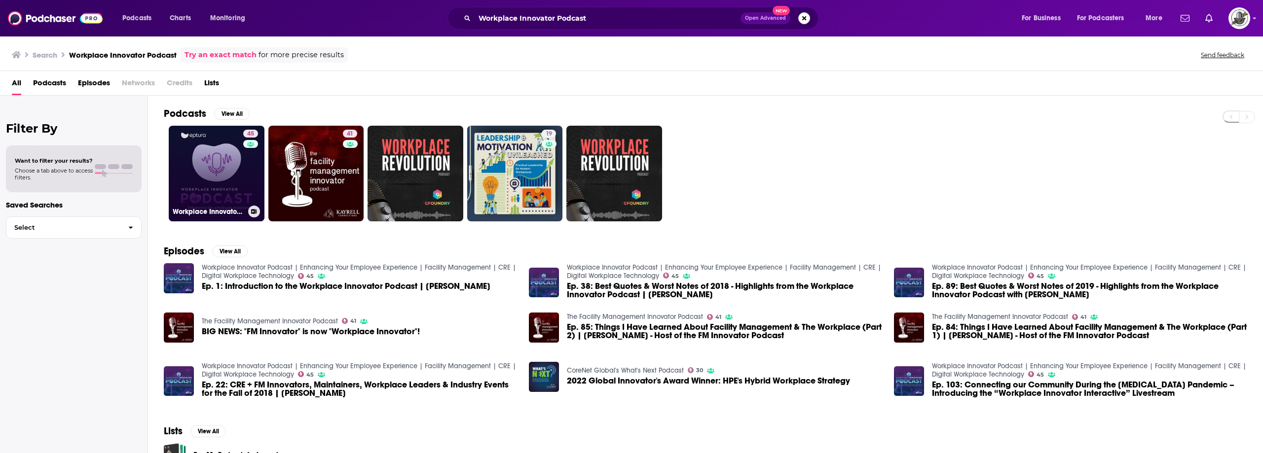
click at [234, 169] on link "45 Workplace Innovator Podcast | Enhancing Your Employee Experience | Facility …" at bounding box center [217, 174] width 96 height 96
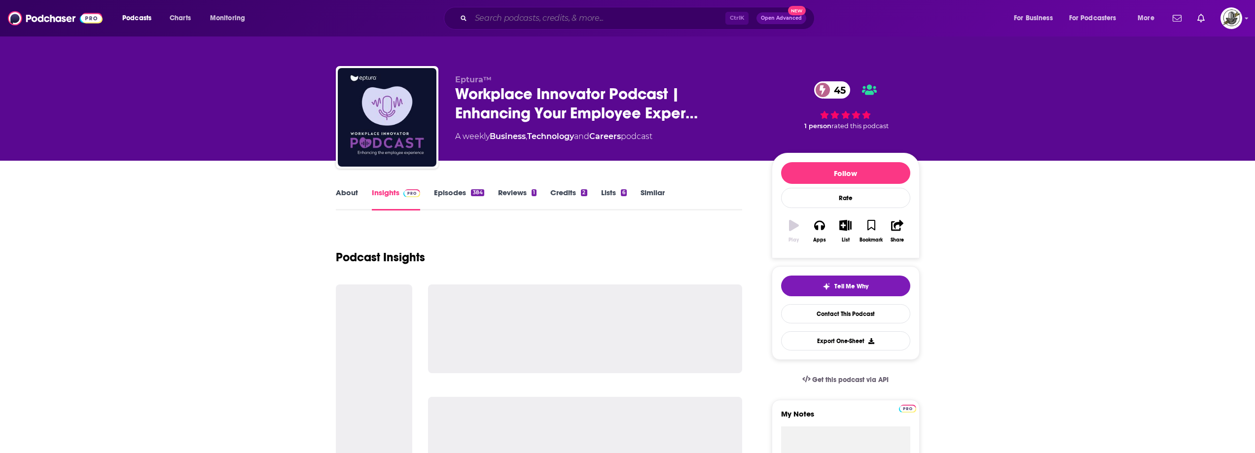
click at [628, 20] on input "Search podcasts, credits, & more..." at bounding box center [598, 18] width 254 height 16
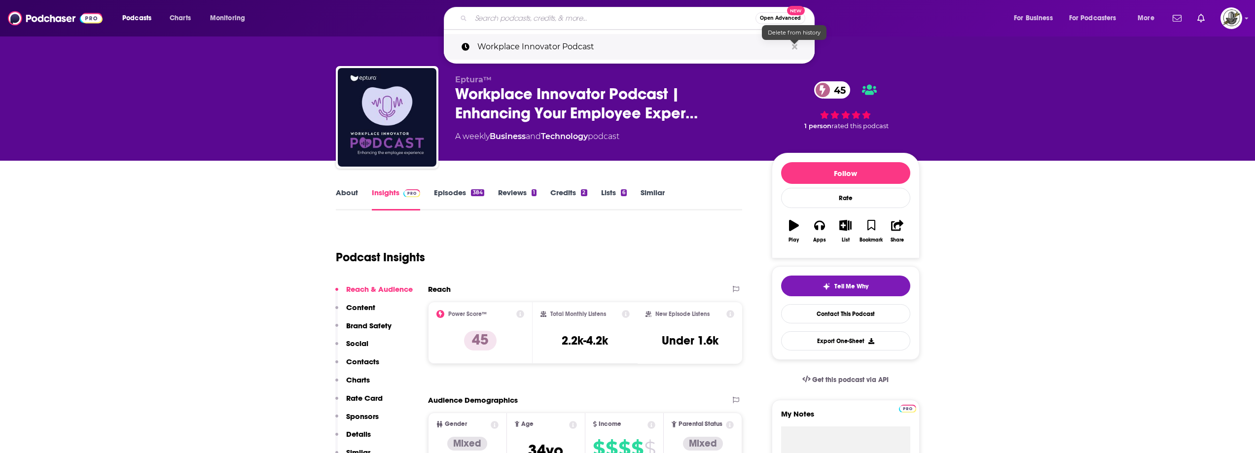
click at [795, 46] on icon "Search podcasts, credits, & more..." at bounding box center [794, 46] width 5 height 5
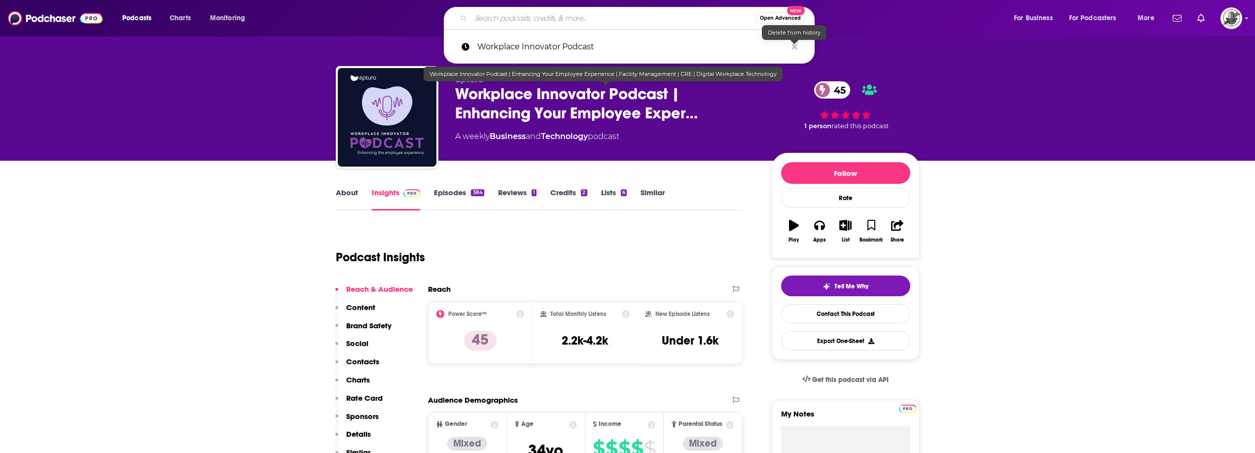
click at [697, 209] on div "About Insights Episodes 384 Reviews 1 Credits 2 Lists 6 Similar" at bounding box center [539, 198] width 407 height 24
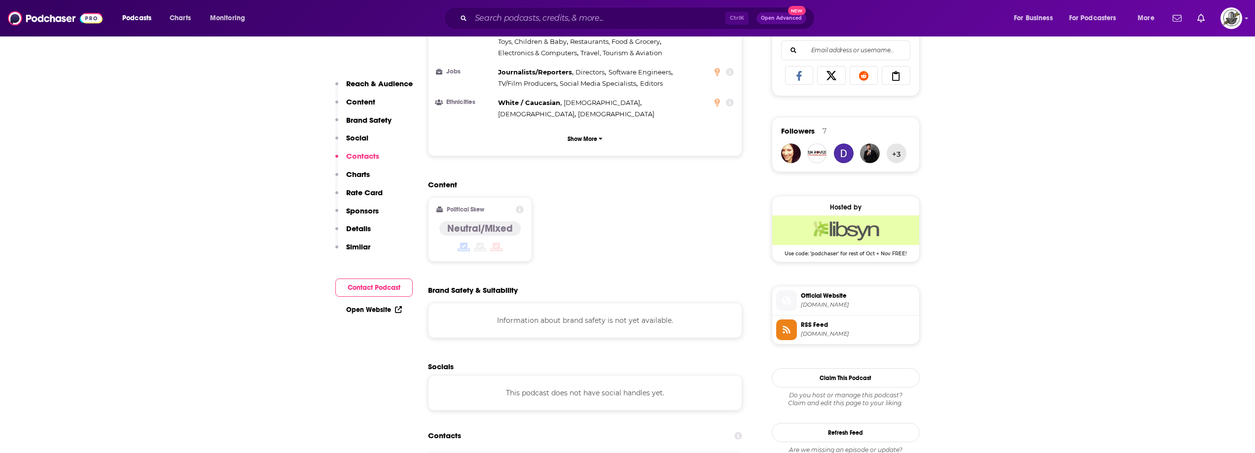
scroll to position [888, 0]
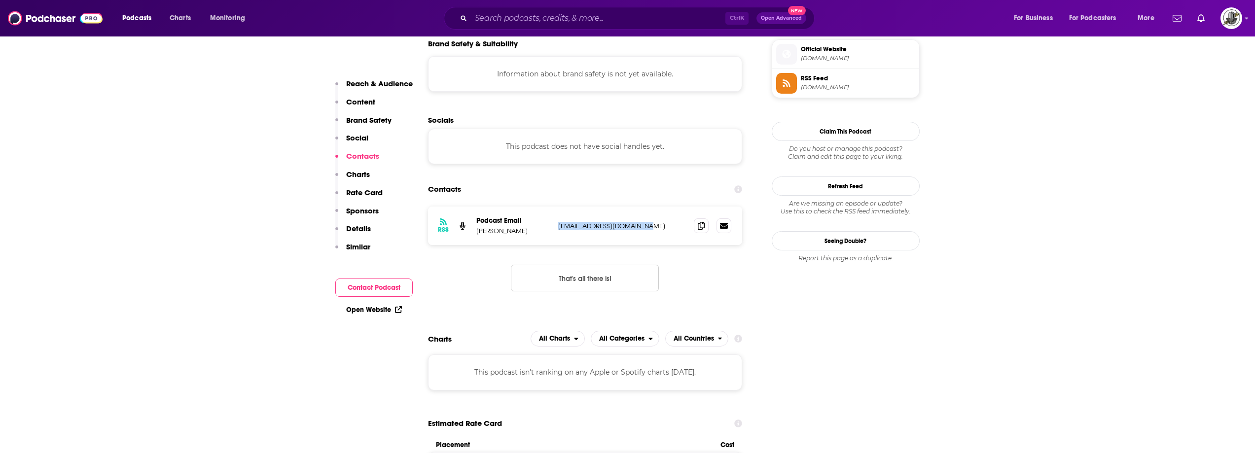
drag, startPoint x: 553, startPoint y: 181, endPoint x: 663, endPoint y: 181, distance: 110.0
click at [663, 207] on div "RSS Podcast Email Mike Petrusky mpetrusky@iofficecorp.com mpetrusky@iofficecorp…" at bounding box center [585, 226] width 315 height 38
copy div "mpetrusky@iofficecorp.com"
click at [631, 23] on input "Search podcasts, credits, & more..." at bounding box center [598, 18] width 254 height 16
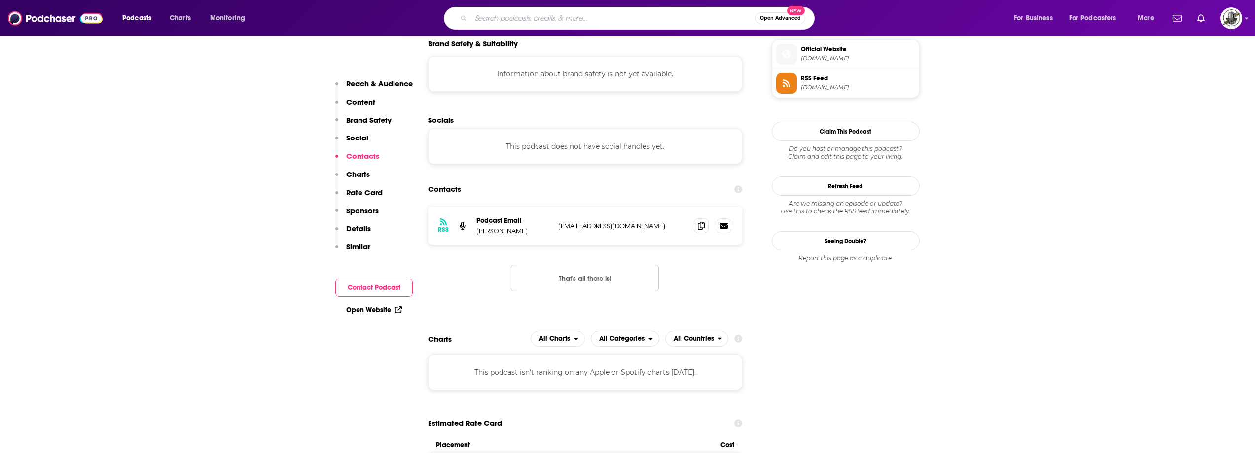
paste input "TalentCulture #WorkTrends"
type input "TalentCulture #WorkTrends"
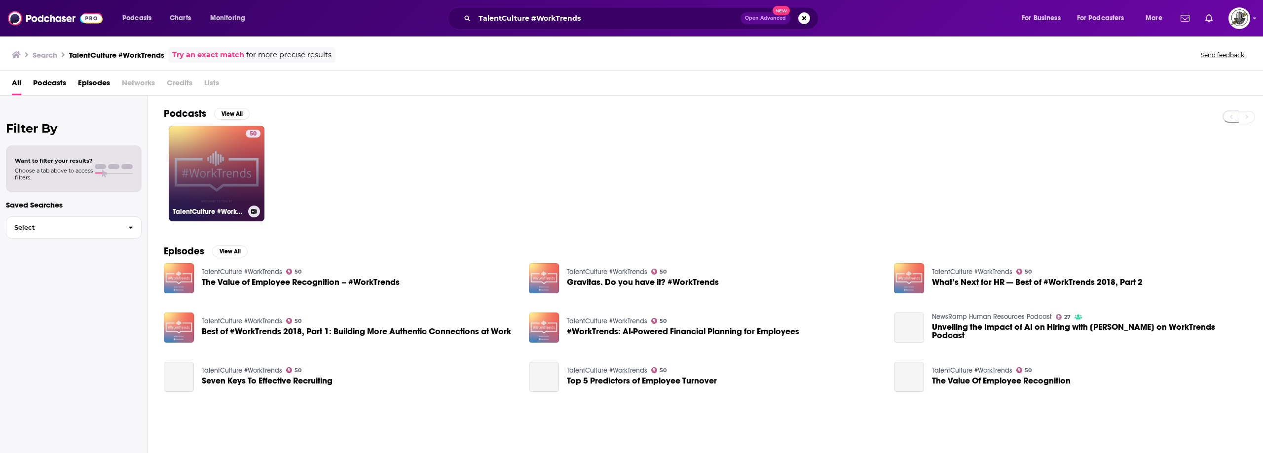
click at [235, 175] on link "50 TalentCulture #WorkTrends" at bounding box center [217, 174] width 96 height 96
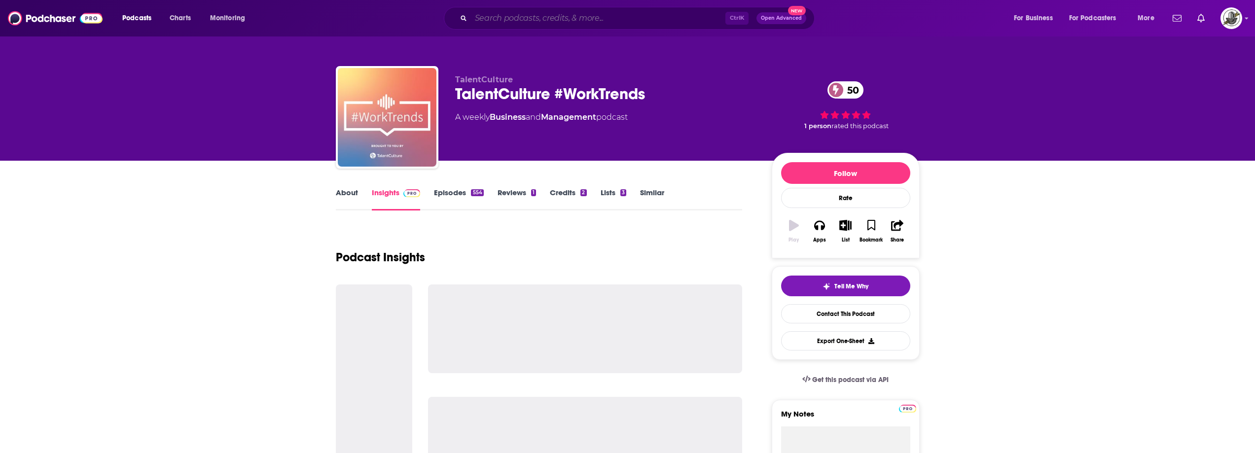
click at [618, 18] on input "Search podcasts, credits, & more..." at bounding box center [598, 18] width 254 height 16
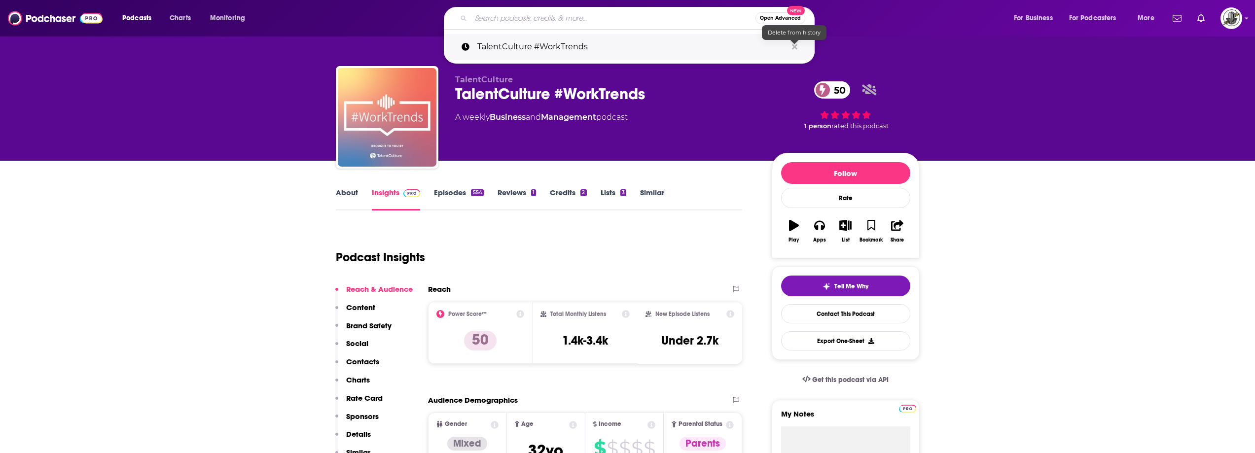
click at [794, 49] on icon "Search podcasts, credits, & more..." at bounding box center [794, 47] width 5 height 8
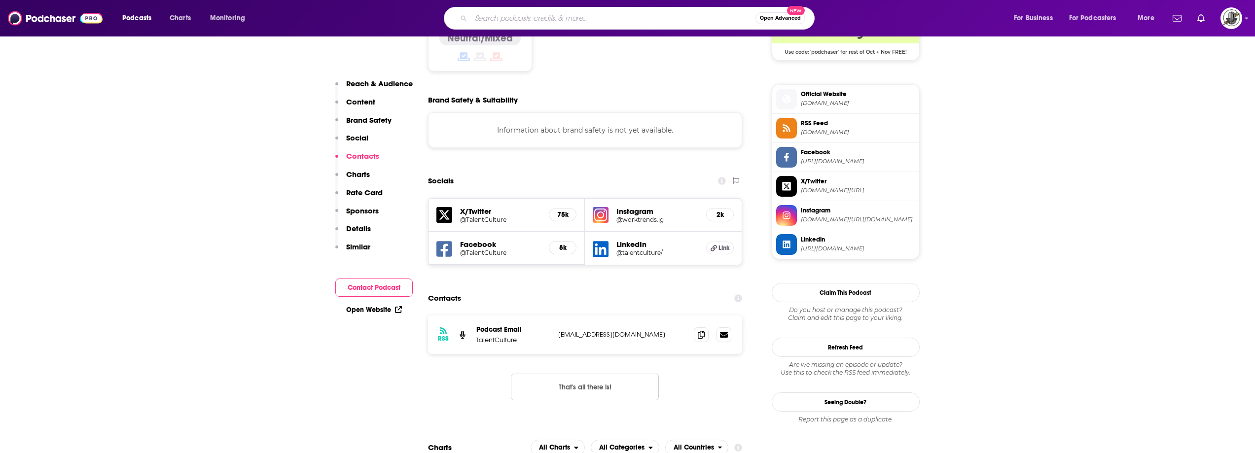
scroll to position [838, 0]
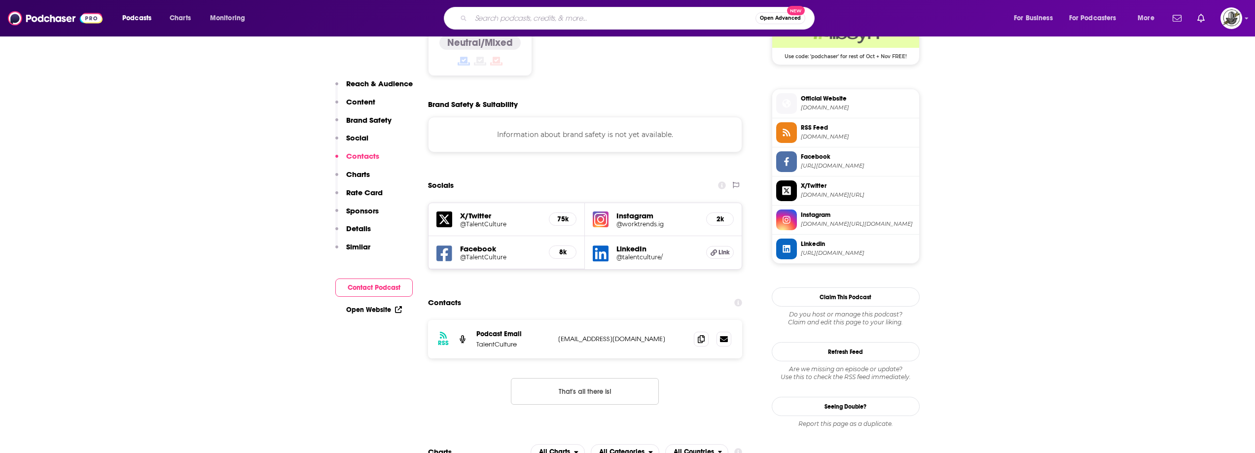
click at [614, 24] on input "Search podcasts, credits, & more..." at bounding box center [613, 18] width 285 height 16
paste input "Happiness at Work"
type input "Happiness at Work"
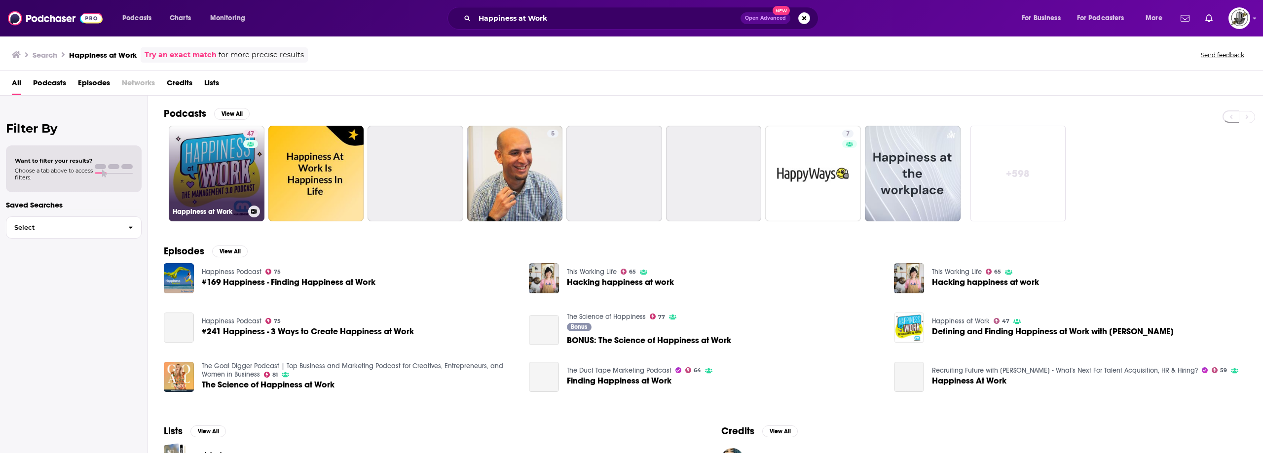
click at [213, 171] on link "47 Happiness at Work" at bounding box center [217, 174] width 96 height 96
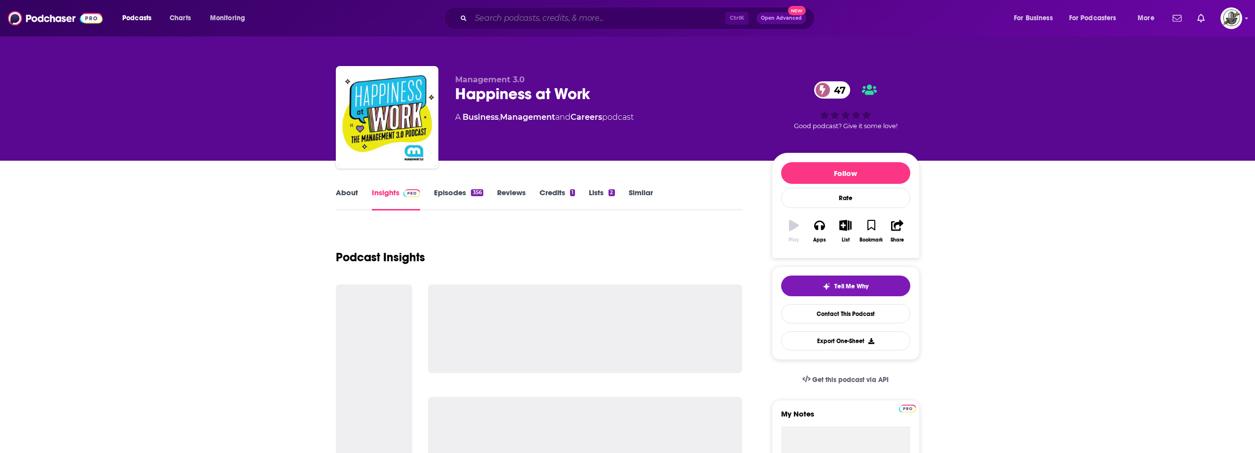
click at [651, 24] on input "Search podcasts, credits, & more..." at bounding box center [598, 18] width 254 height 16
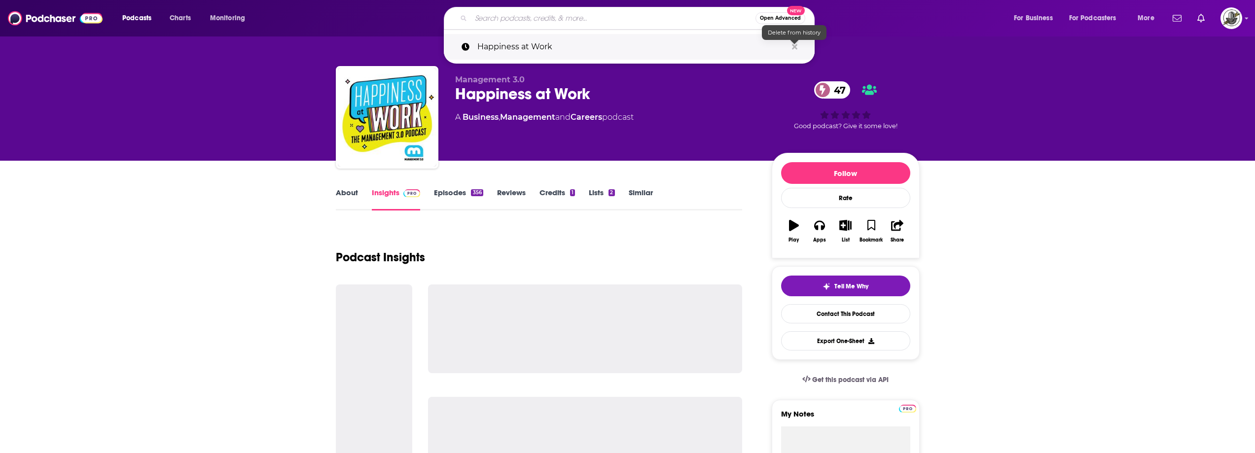
click at [796, 48] on icon "Search podcasts, credits, & more..." at bounding box center [794, 46] width 5 height 5
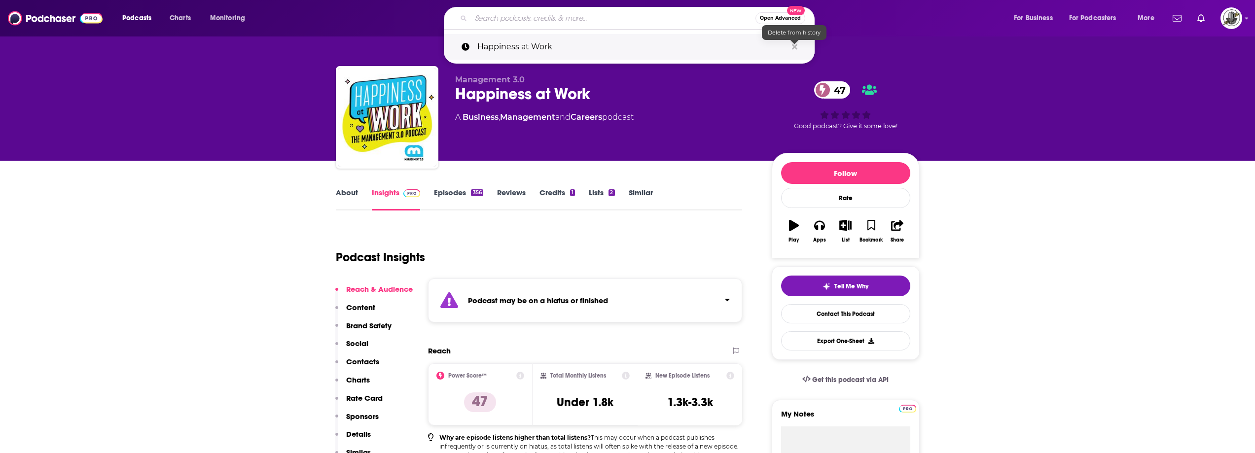
click at [707, 251] on div "Podcast Insights" at bounding box center [535, 251] width 399 height 50
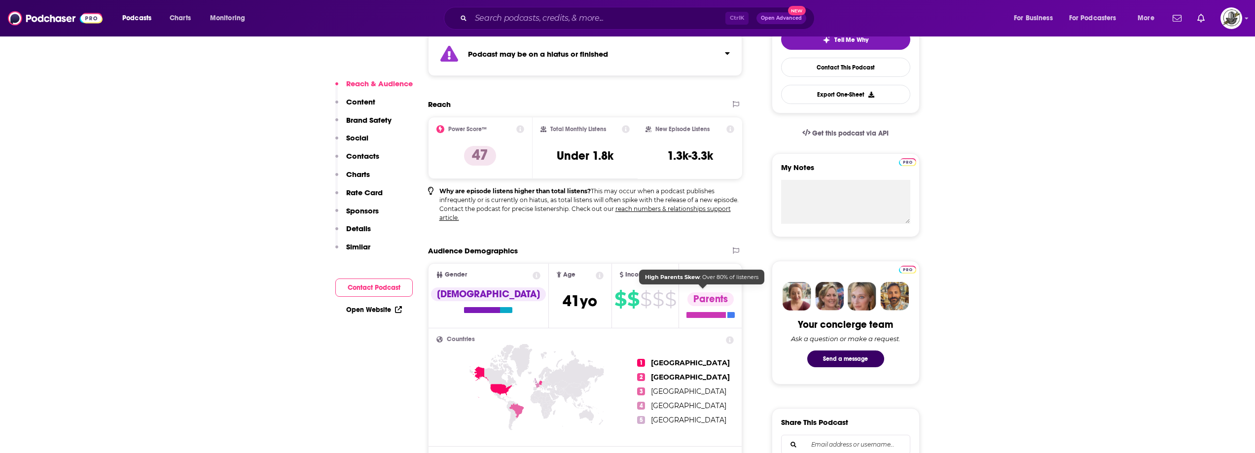
scroll to position [197, 0]
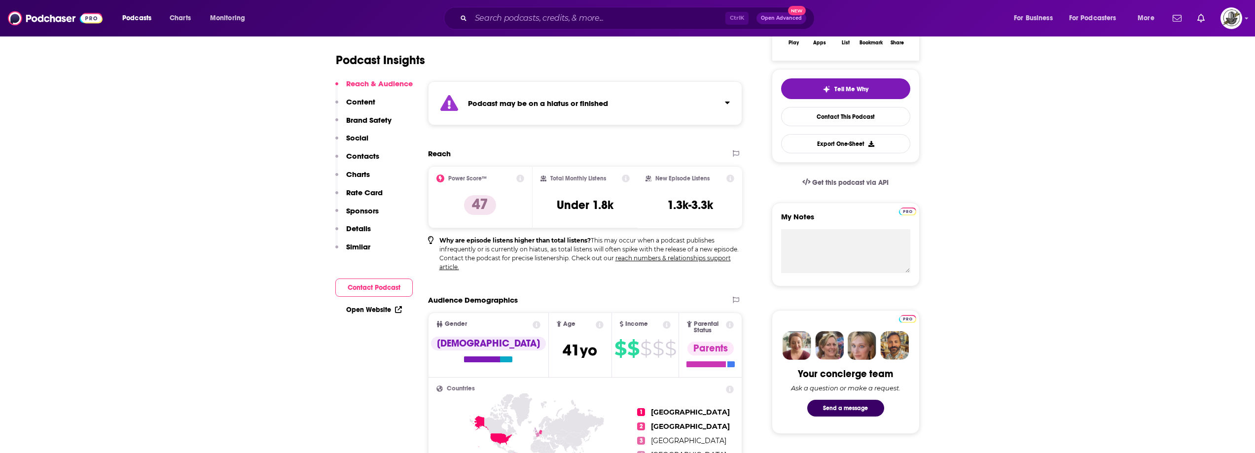
click at [674, 95] on div "Podcast may be on a hiatus or finished" at bounding box center [585, 103] width 315 height 44
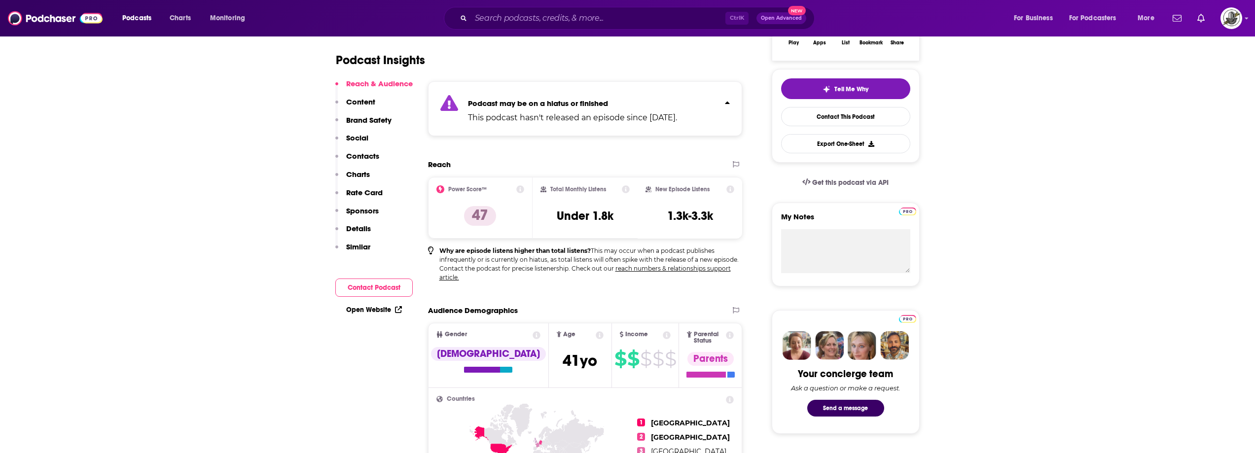
click at [674, 101] on p "Podcast may be on a hiatus or finished" at bounding box center [572, 103] width 209 height 9
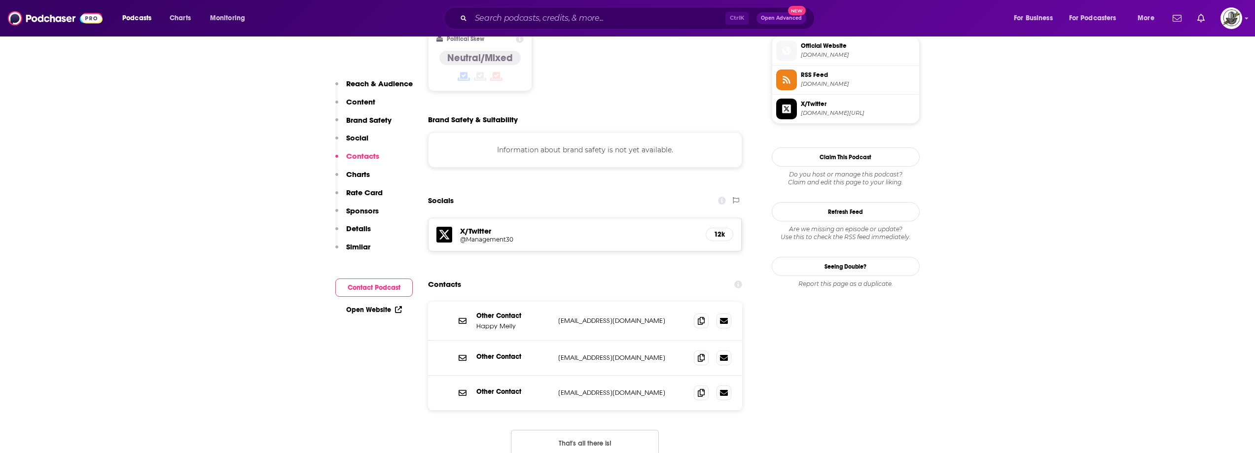
scroll to position [937, 0]
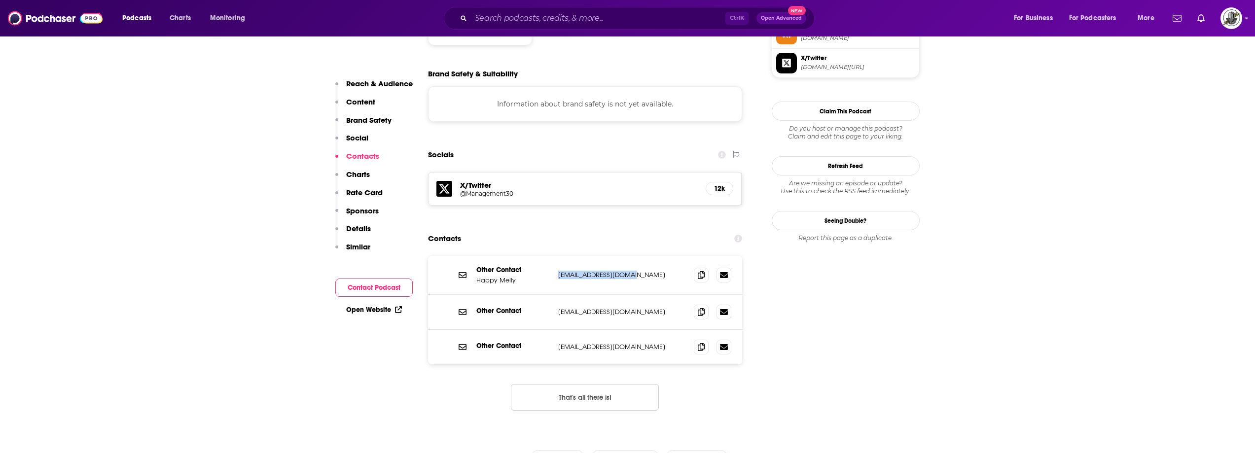
drag, startPoint x: 554, startPoint y: 224, endPoint x: 647, endPoint y: 230, distance: 92.5
click at [647, 256] on div "Other Contact Happy Melly info@management30.com info@management30.com" at bounding box center [585, 275] width 315 height 39
copy p "info@management30.com"
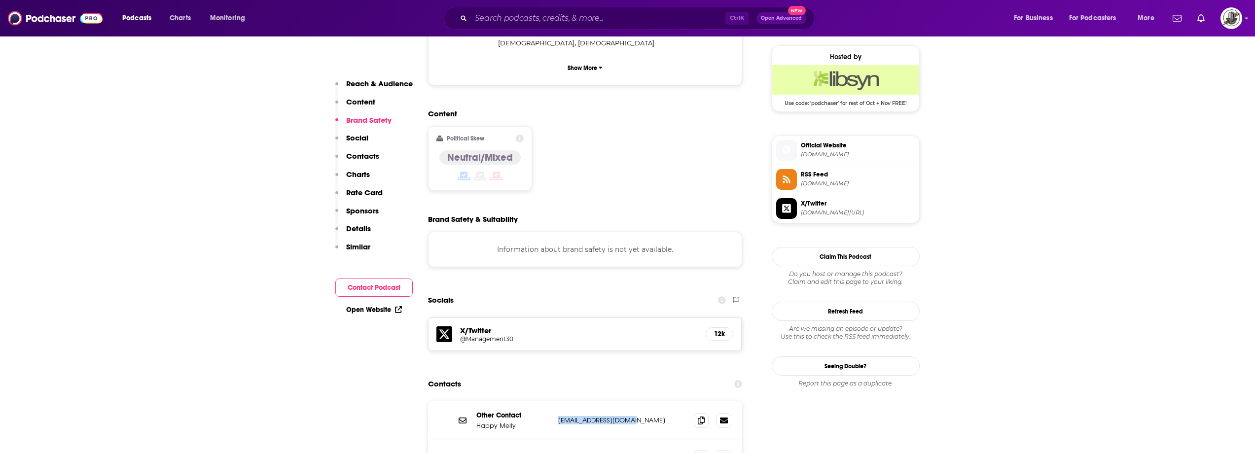
scroll to position [789, 0]
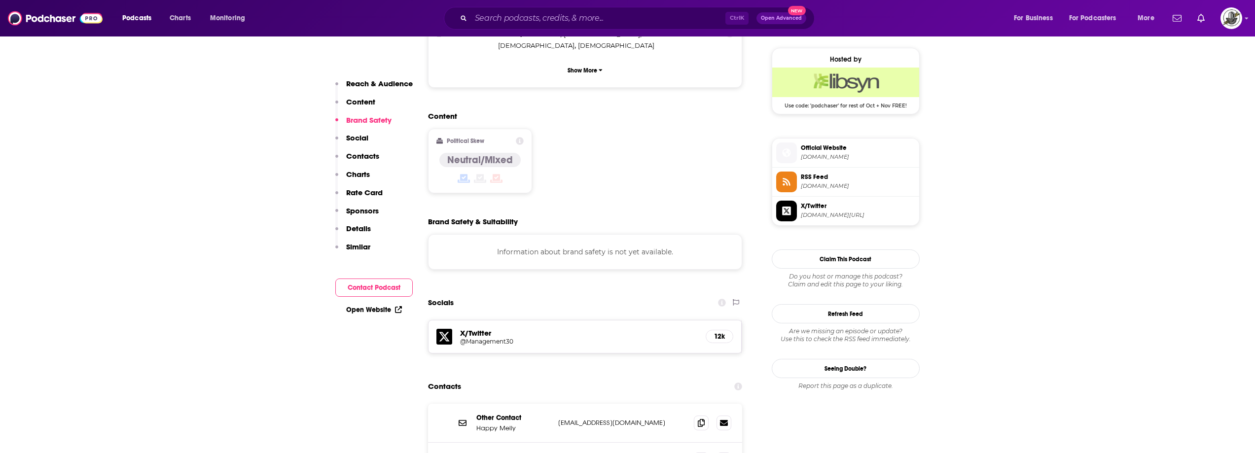
click at [627, 6] on div "Podcasts Charts Monitoring Ctrl K Open Advanced New For Business For Podcasters…" at bounding box center [627, 18] width 1255 height 36
click at [618, 14] on input "Search podcasts, credits, & more..." at bounding box center [598, 18] width 254 height 16
paste input "Building Better Managers"
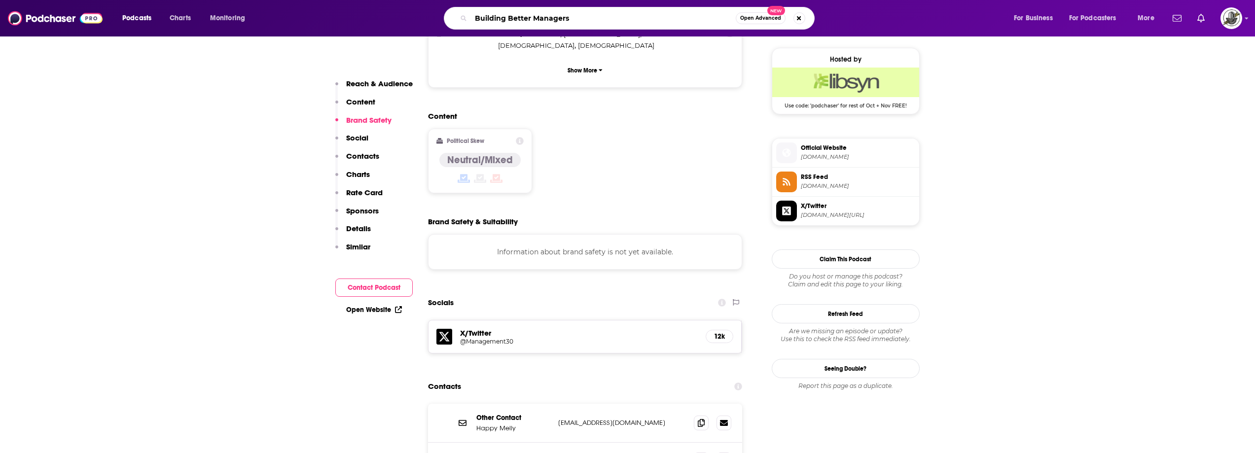
type input "Building Better Managers"
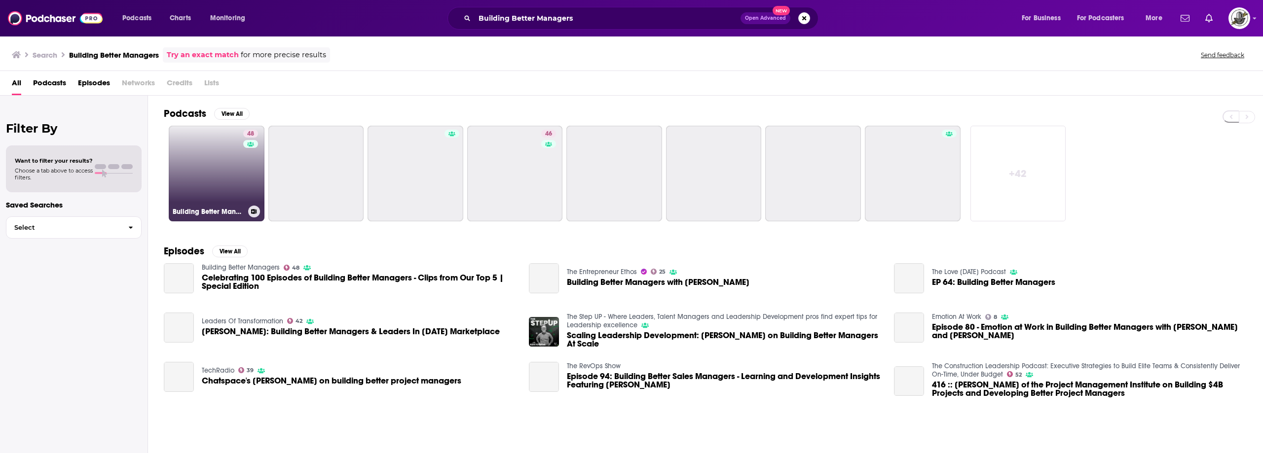
click at [236, 173] on link "48 Building Better Managers" at bounding box center [217, 174] width 96 height 96
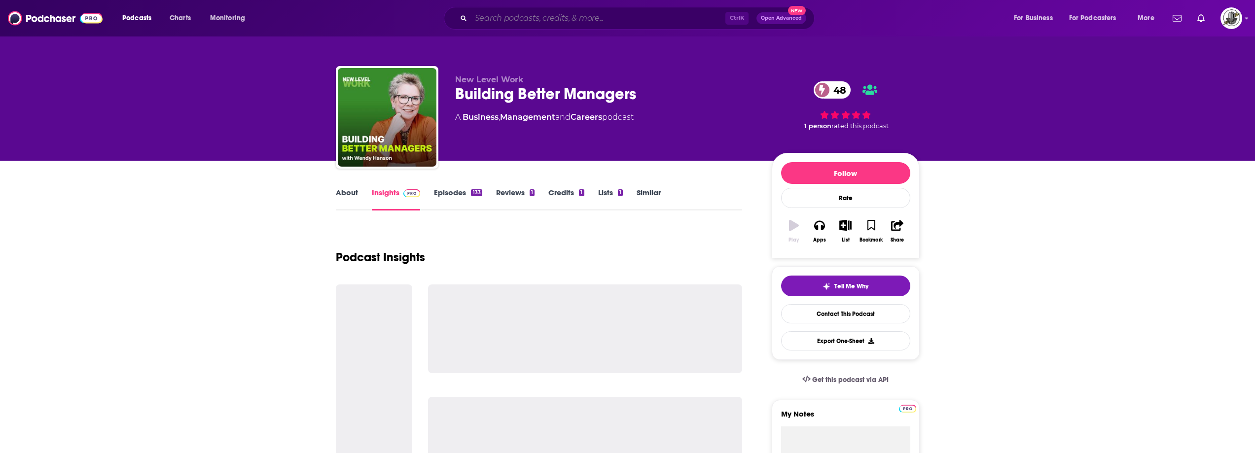
click at [608, 16] on input "Search podcasts, credits, & more..." at bounding box center [598, 18] width 254 height 16
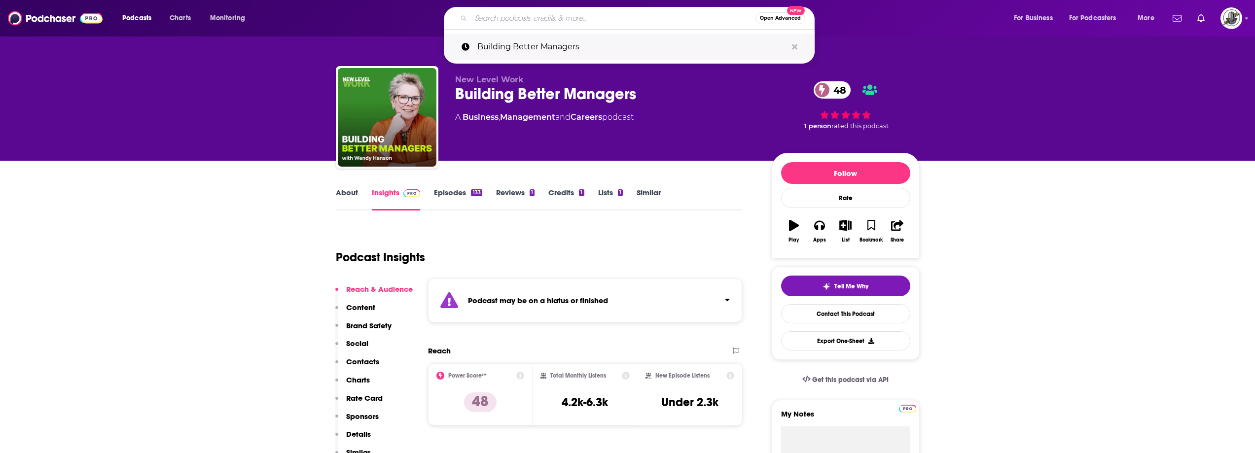
click at [796, 45] on icon "Search podcasts, credits, & more..." at bounding box center [794, 46] width 5 height 5
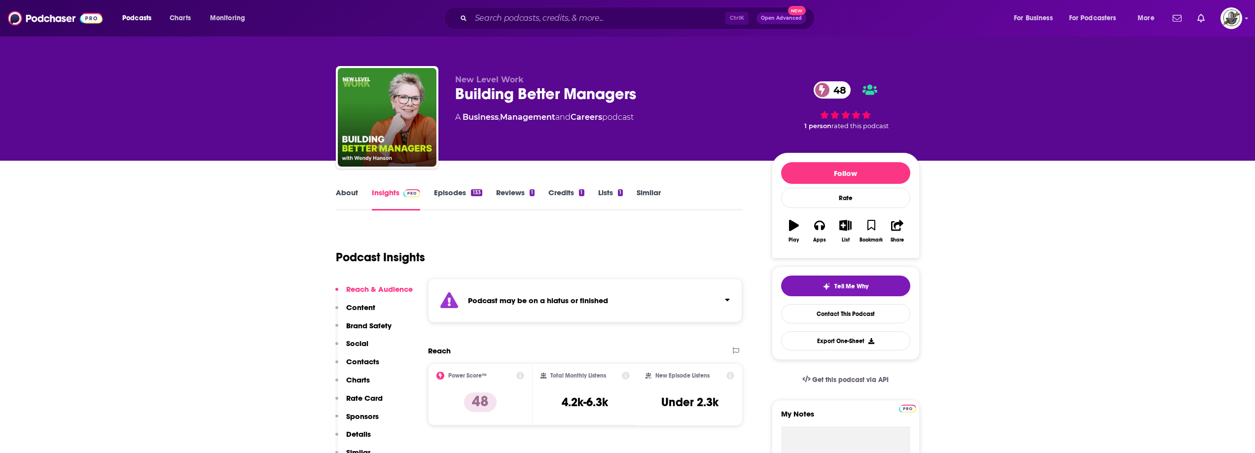
click at [708, 156] on div "New Level Work Building Better Managers 48 A Business , Management and Careers …" at bounding box center [687, 119] width 465 height 89
click at [575, 311] on div "Podcast may be on a hiatus or finished" at bounding box center [585, 301] width 315 height 44
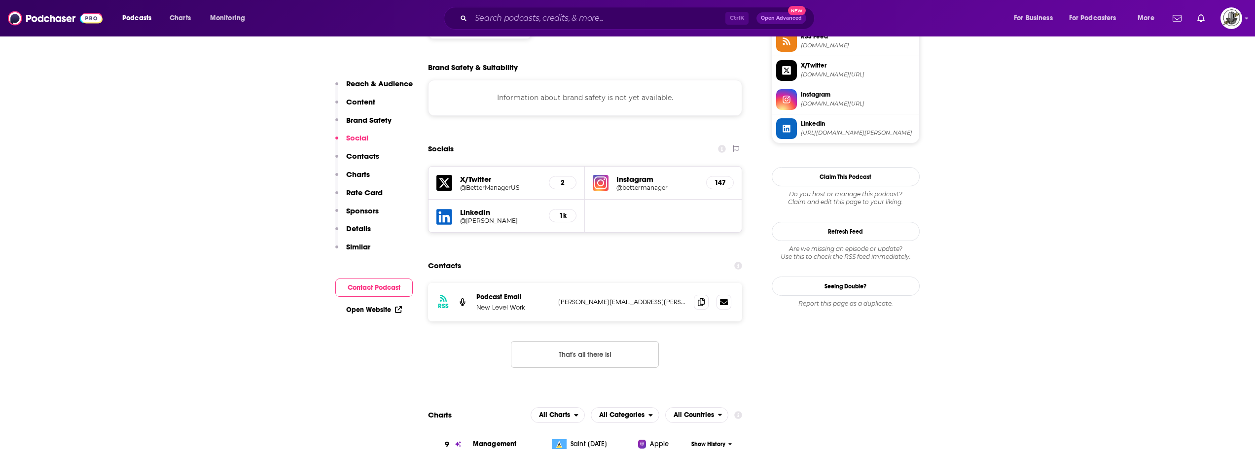
scroll to position [937, 0]
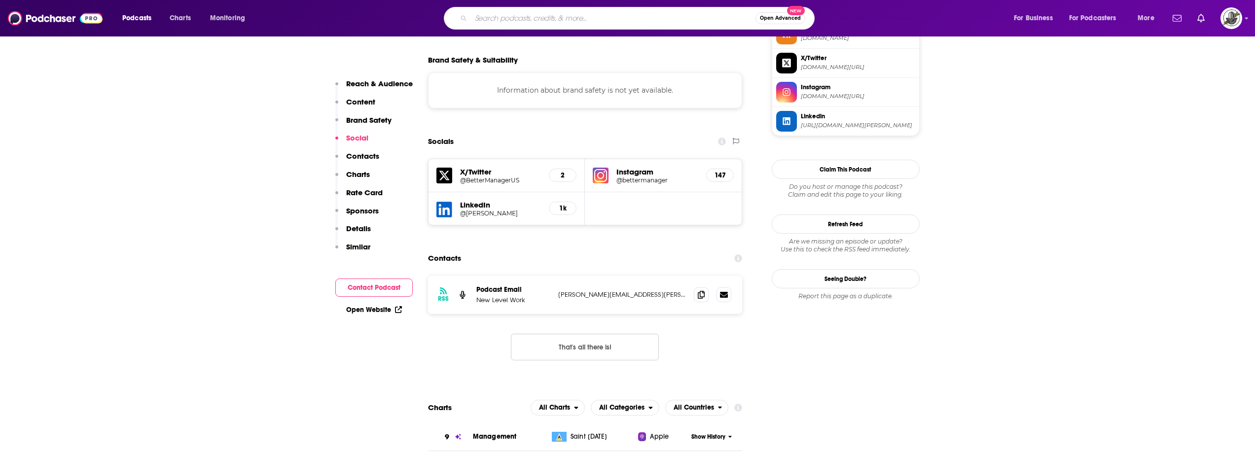
click at [558, 14] on input "Search podcasts, credits, & more..." at bounding box center [613, 18] width 285 height 16
paste input "The People Strategy Podcast"
type input "The People Strategy Podcast"
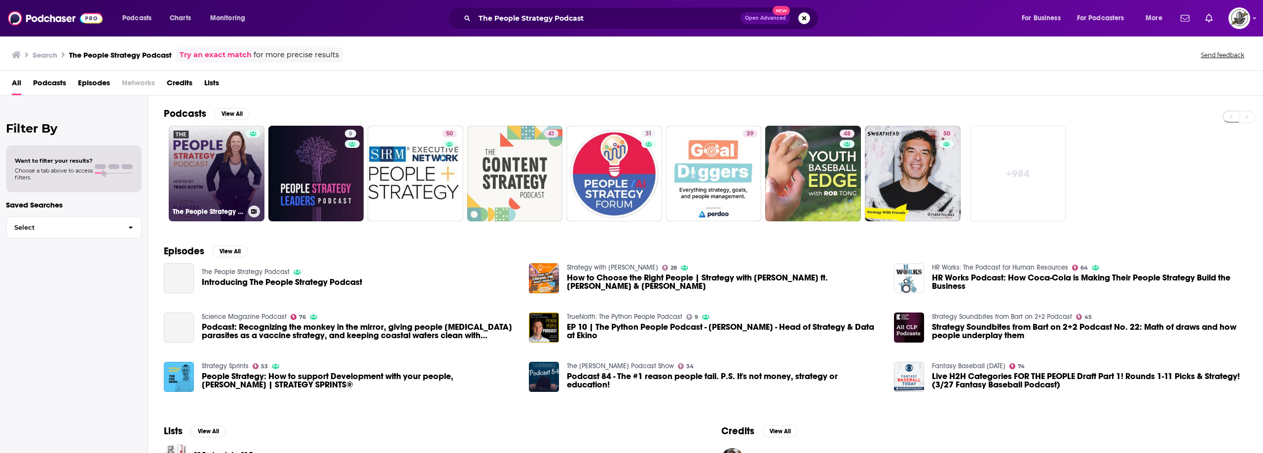
click at [241, 158] on link "The People Strategy Podcast" at bounding box center [217, 174] width 96 height 96
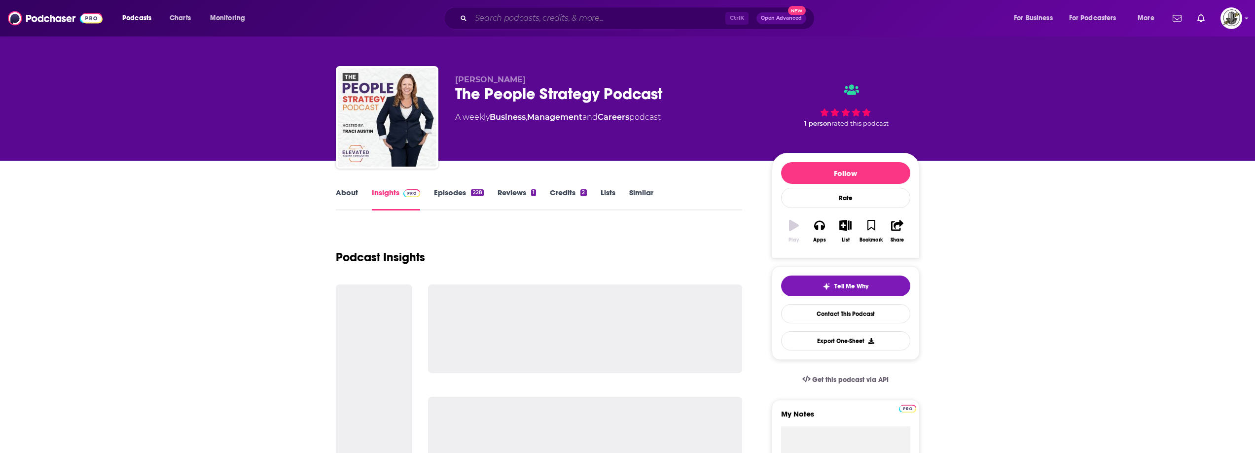
click at [612, 19] on input "Search podcasts, credits, & more..." at bounding box center [598, 18] width 254 height 16
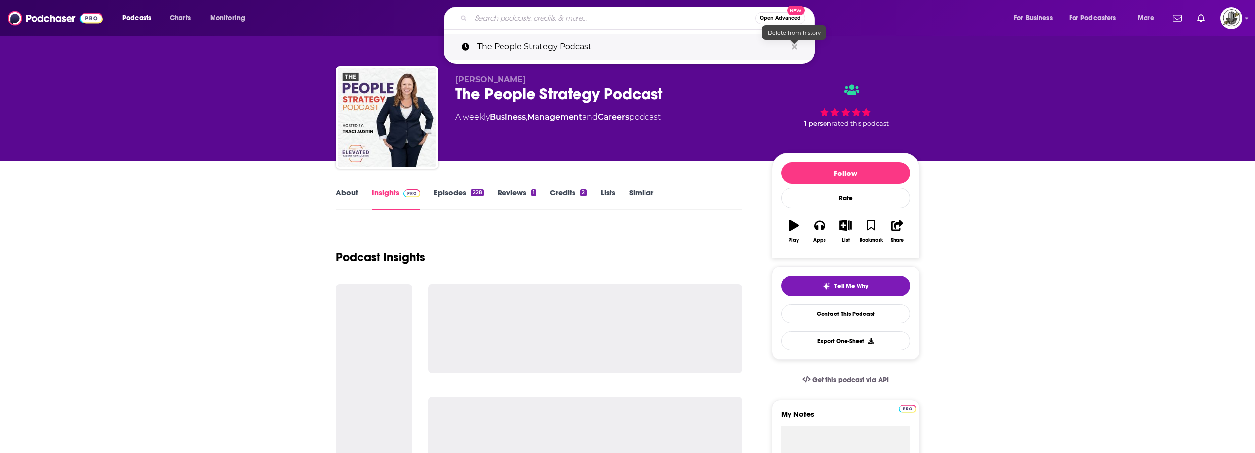
click at [796, 46] on icon "Search podcasts, credits, & more..." at bounding box center [794, 47] width 5 height 8
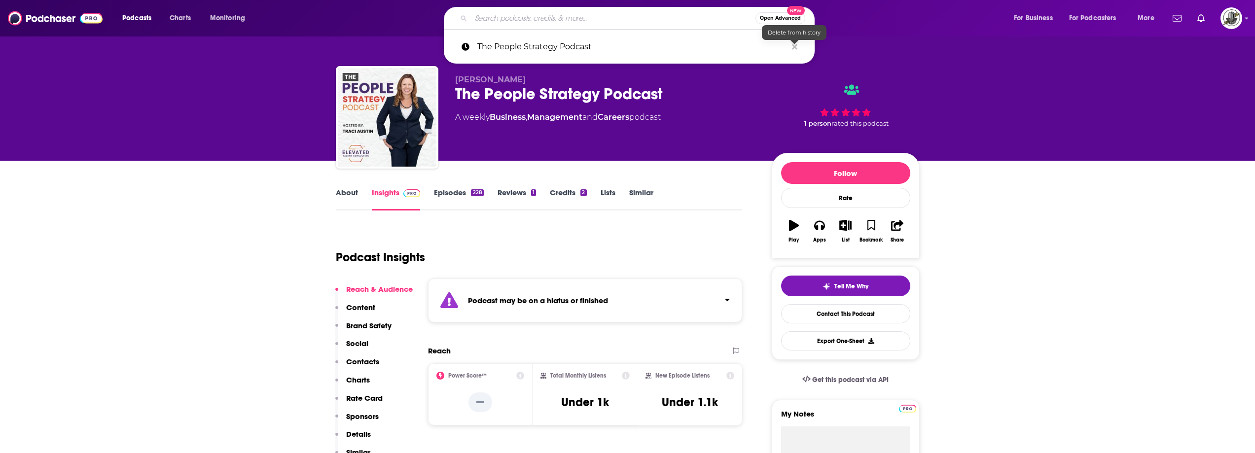
click at [730, 138] on div "Traci Austin The People Strategy Podcast A weekly Business , Management and Car…" at bounding box center [605, 114] width 301 height 79
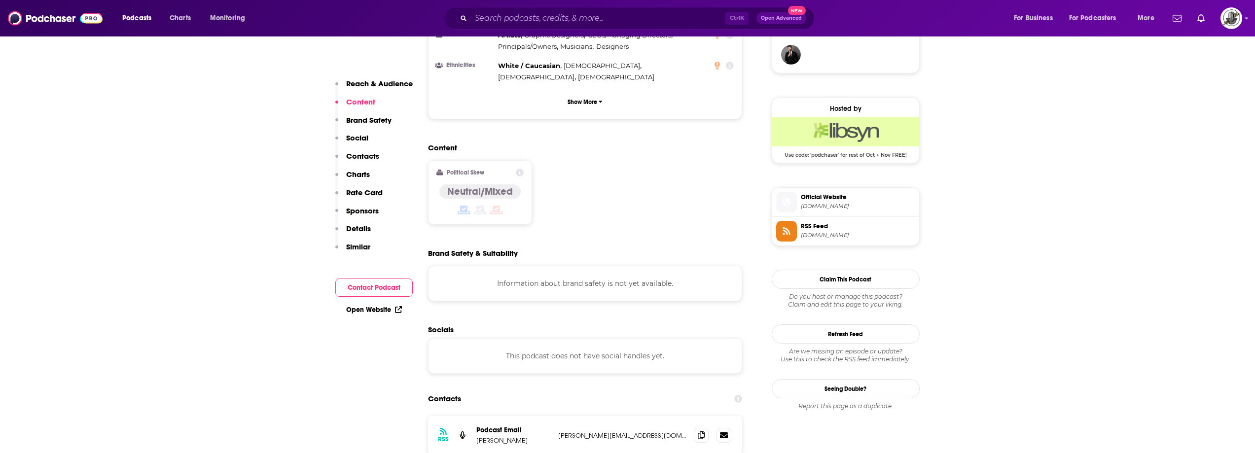
scroll to position [838, 0]
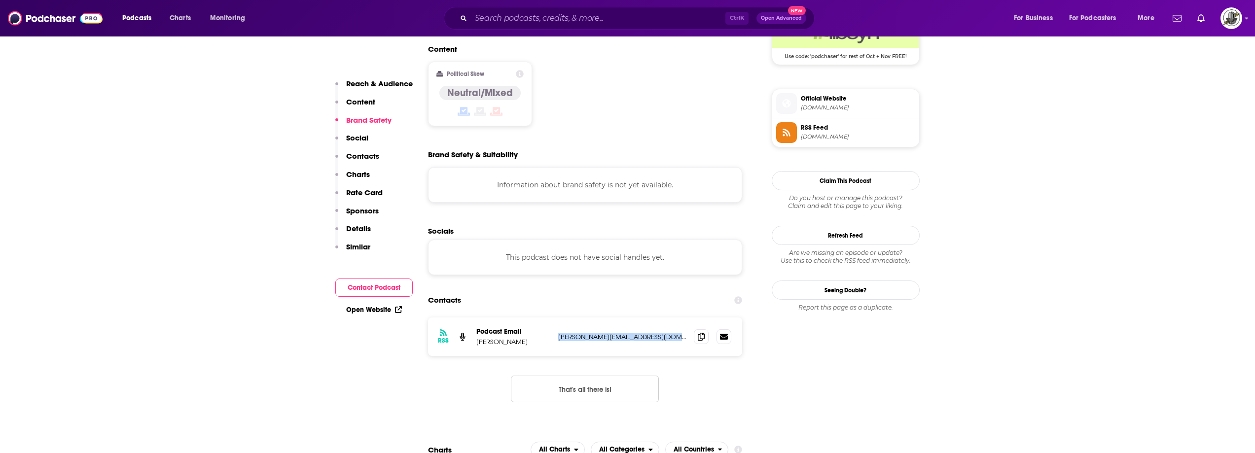
drag, startPoint x: 554, startPoint y: 284, endPoint x: 668, endPoint y: 288, distance: 114.0
click at [668, 318] on div "RSS Podcast Email Traci Scherck traci@elevatedtalentconsulting.com traci@elevat…" at bounding box center [585, 337] width 315 height 38
copy div "traci@elevatedtalentconsulting.com"
click at [608, 19] on input "Search podcasts, credits, & more..." at bounding box center [598, 18] width 254 height 16
paste input "Teamwork - A Better Way"
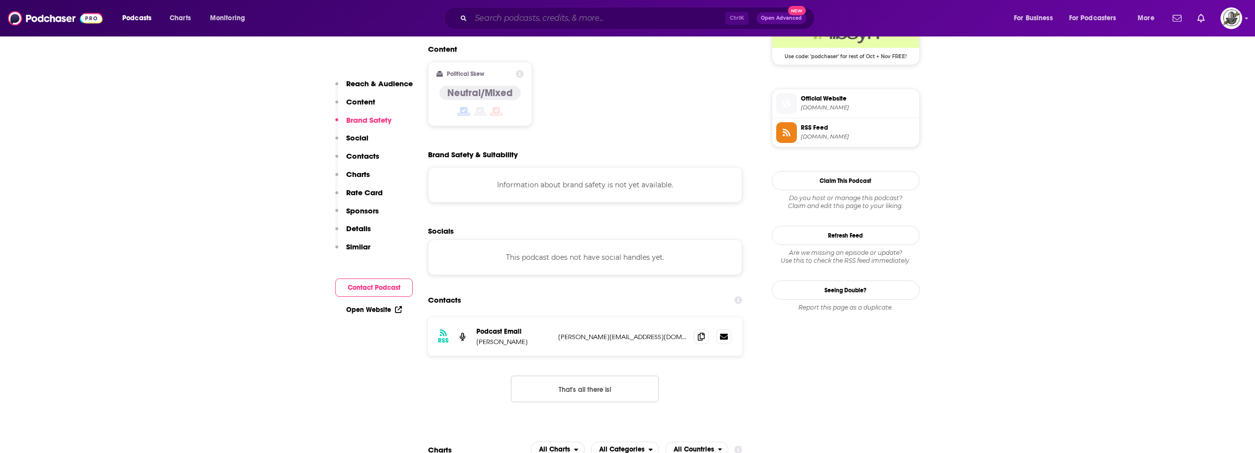
type input "Teamwork - A Better Way"
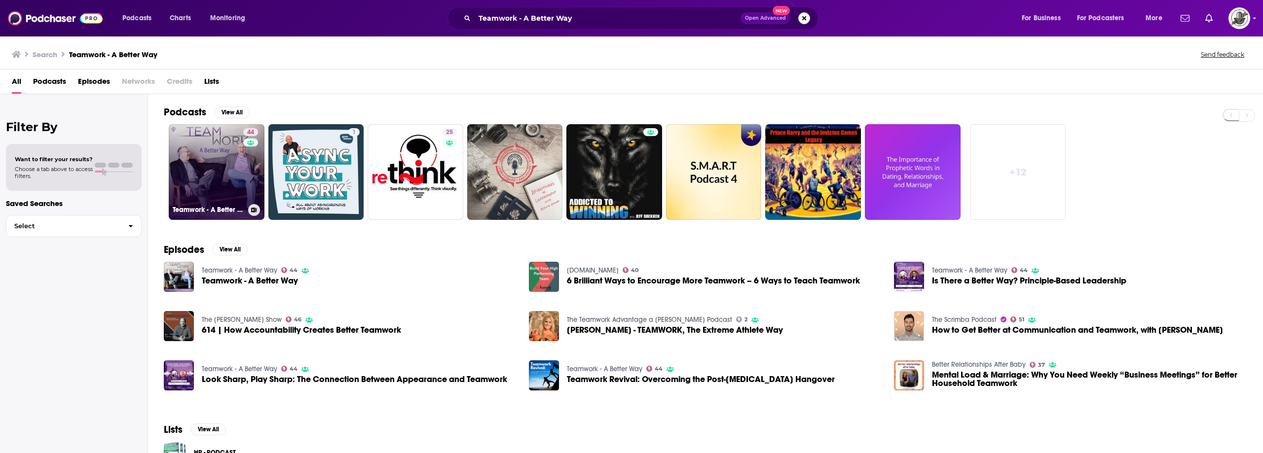
click at [237, 167] on link "44 Teamwork - A Better Way" at bounding box center [217, 172] width 96 height 96
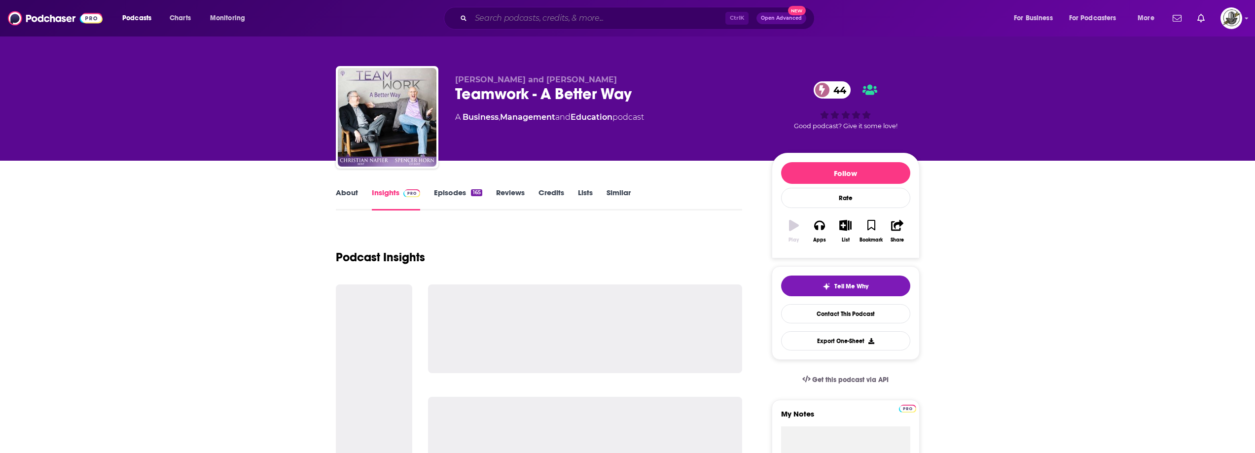
click at [594, 20] on input "Search podcasts, credits, & more..." at bounding box center [598, 18] width 254 height 16
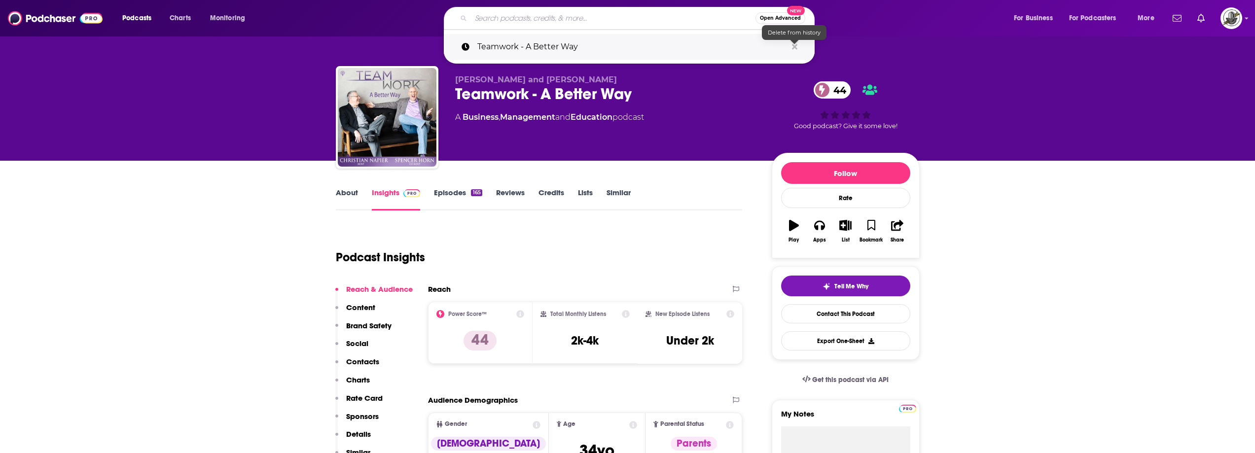
click at [794, 46] on icon "Search podcasts, credits, & more..." at bounding box center [794, 46] width 5 height 5
click at [701, 158] on div "Spencer Horn and Christian Napier Teamwork - A Better Way 44 A Business , Manag…" at bounding box center [687, 119] width 465 height 89
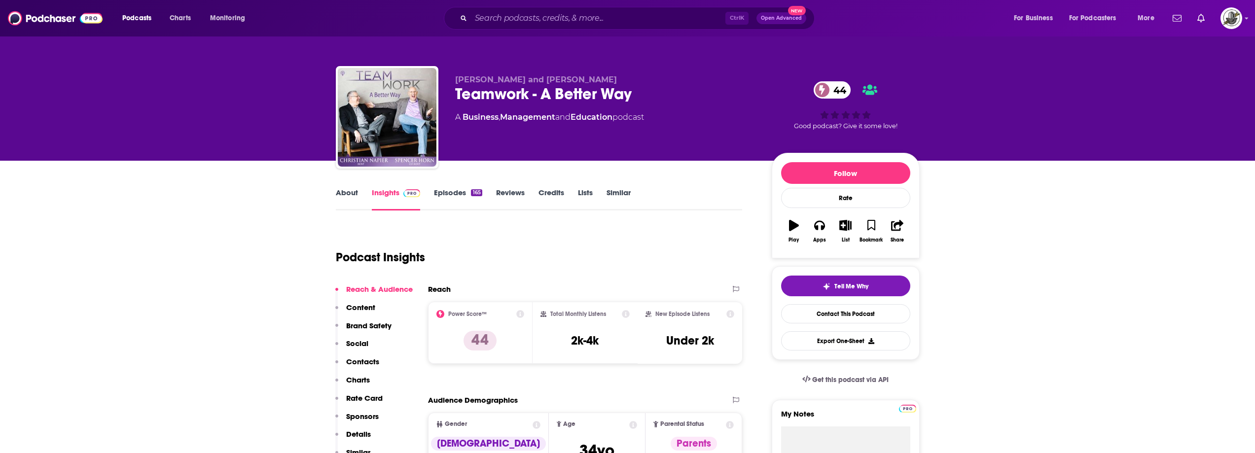
drag, startPoint x: 453, startPoint y: 78, endPoint x: 600, endPoint y: 78, distance: 147.0
click at [600, 78] on div "Spencer Horn and Christian Napier Teamwork - A Better Way 44 A Business , Manag…" at bounding box center [628, 119] width 584 height 107
copy span "Spencer Horn and Christian Napier"
click at [548, 268] on div "Podcast Insights" at bounding box center [535, 251] width 399 height 50
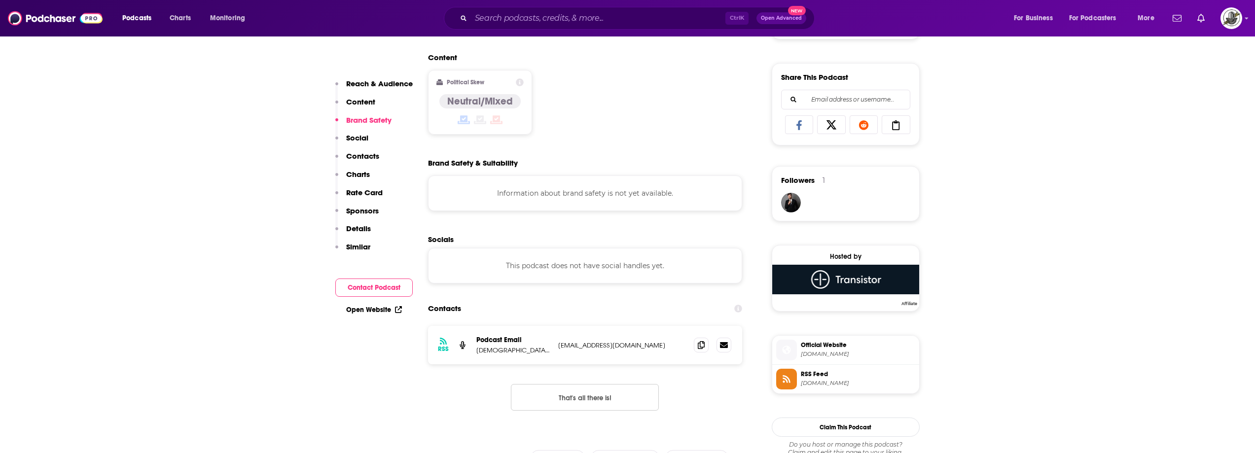
scroll to position [690, 0]
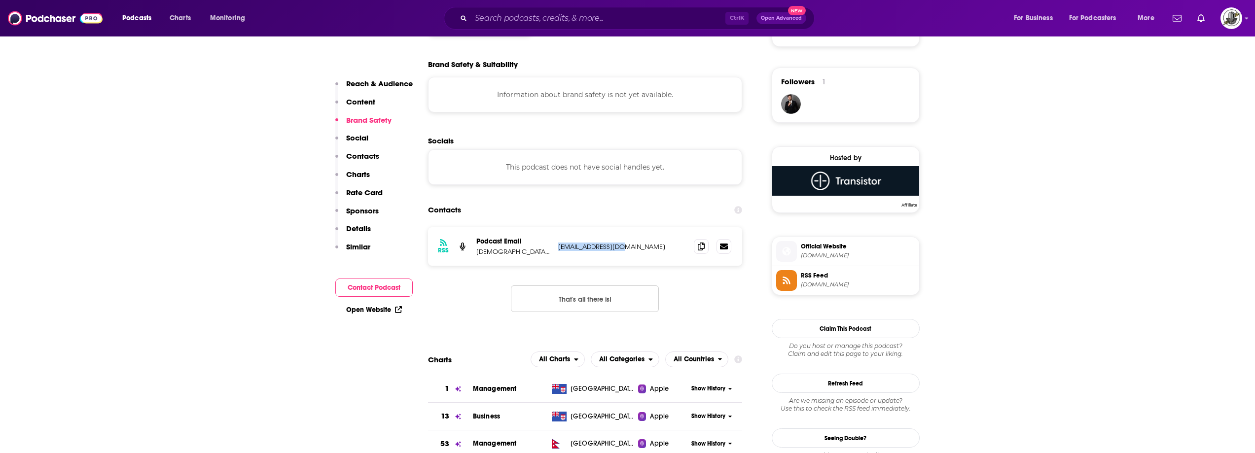
drag, startPoint x: 561, startPoint y: 248, endPoint x: 631, endPoint y: 249, distance: 70.0
click at [631, 249] on div "RSS Podcast Email Christian Napier cnapier@gpfour.com cnapier@gpfour.com" at bounding box center [585, 246] width 315 height 38
copy p "cnapier@gpfour.com"
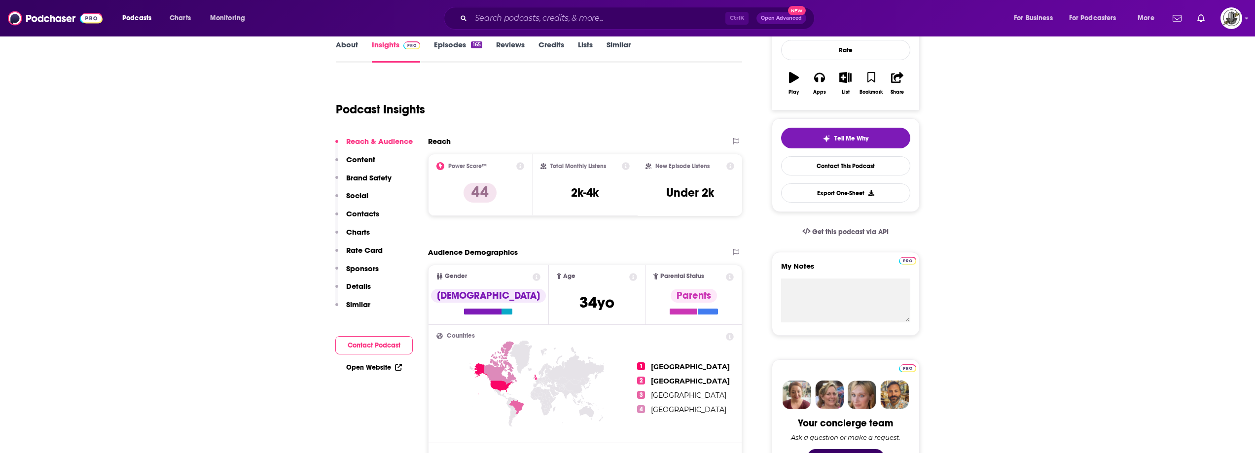
scroll to position [0, 0]
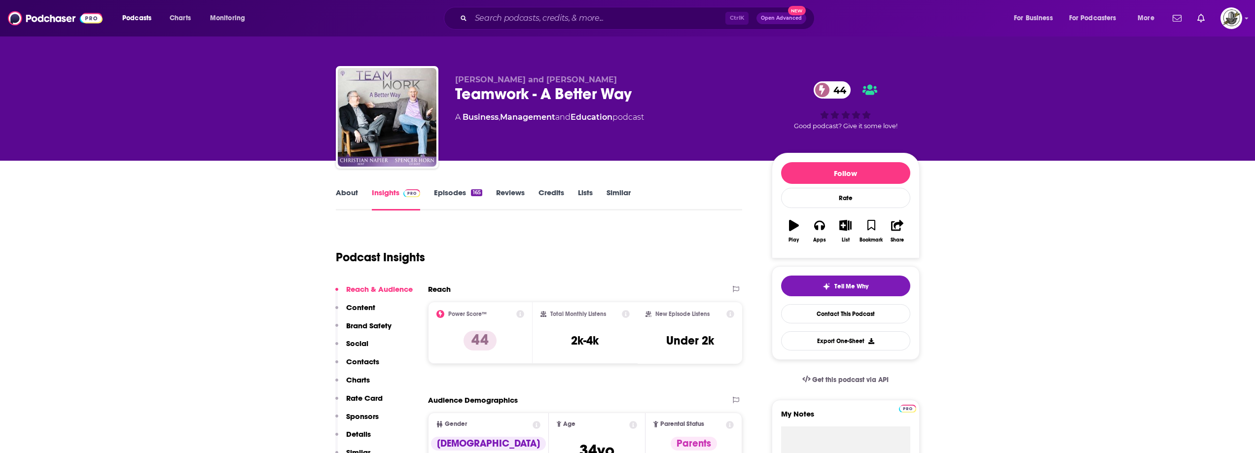
drag, startPoint x: 457, startPoint y: 79, endPoint x: 608, endPoint y: 73, distance: 151.0
click at [608, 73] on div "Spencer Horn and Christian Napier Teamwork - A Better Way 44 A Business , Manag…" at bounding box center [628, 119] width 584 height 107
click at [577, 27] on div "Ctrl K Open Advanced New" at bounding box center [629, 18] width 371 height 23
click at [577, 22] on input "Search podcasts, credits, & more..." at bounding box center [598, 18] width 254 height 16
paste input "Grow With Purpose"
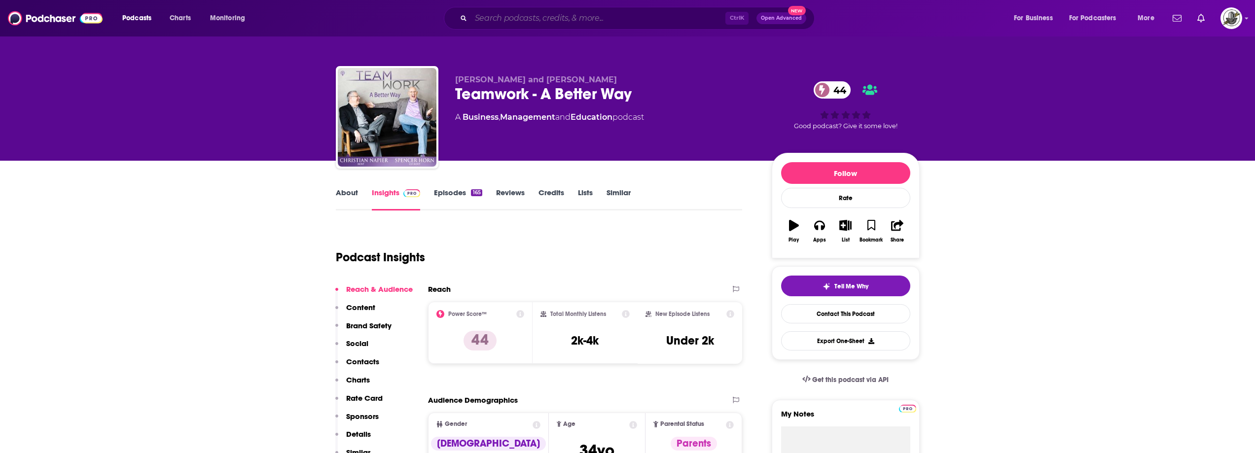
type input "Grow With Purpose"
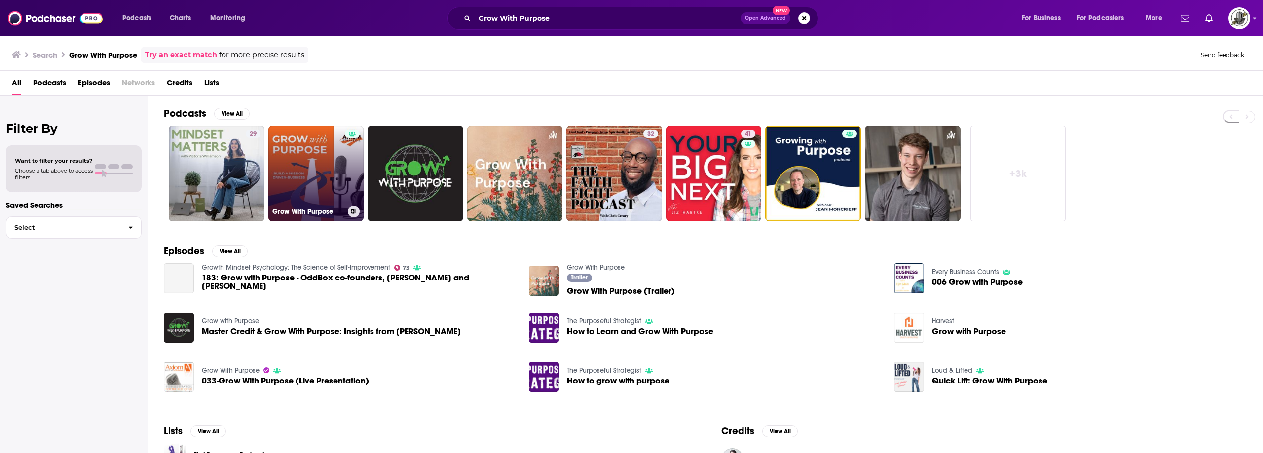
click at [328, 145] on link "Grow With Purpose" at bounding box center [316, 174] width 96 height 96
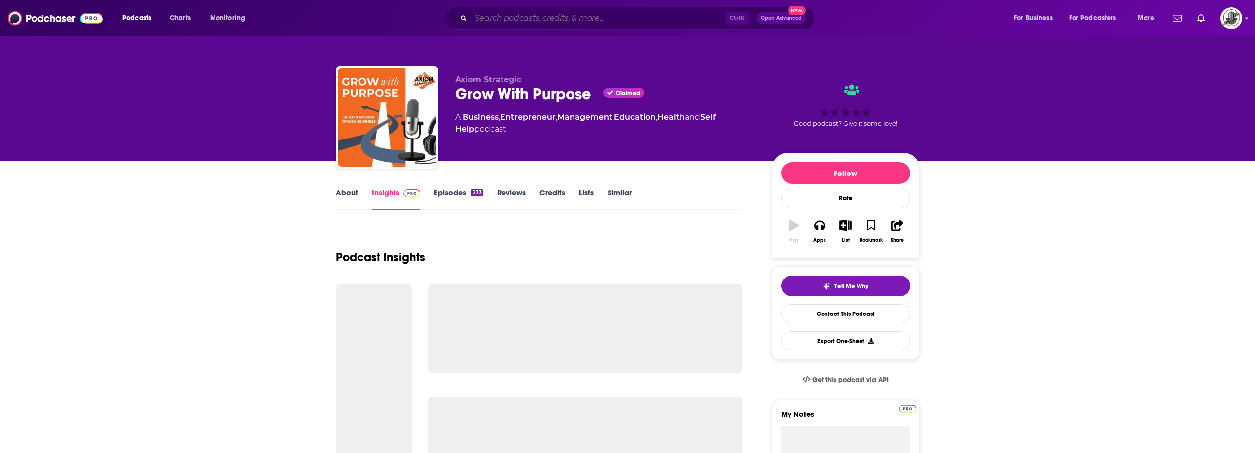
click at [591, 12] on input "Search podcasts, credits, & more..." at bounding box center [598, 18] width 254 height 16
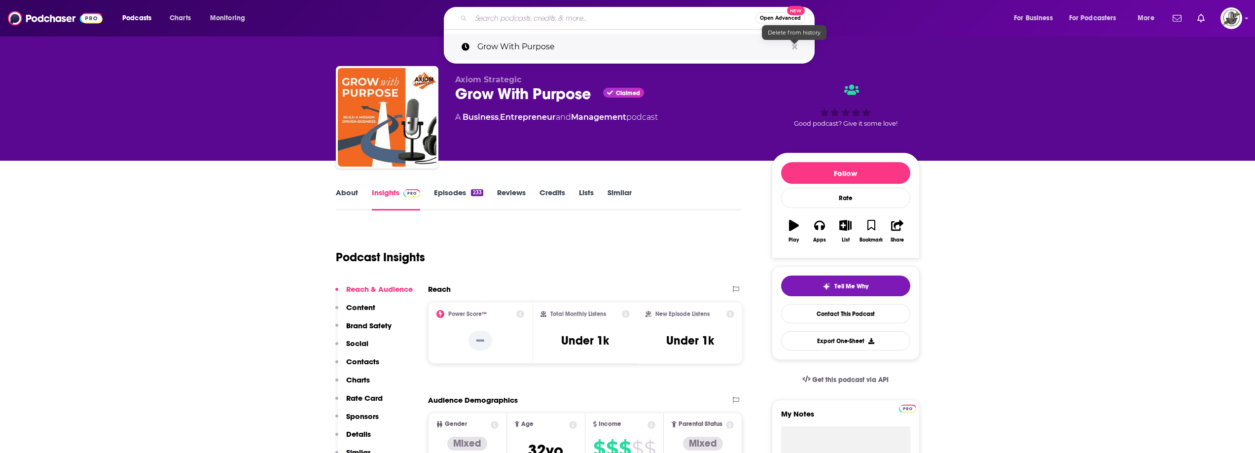
click at [797, 44] on icon "Search podcasts, credits, & more..." at bounding box center [794, 46] width 5 height 5
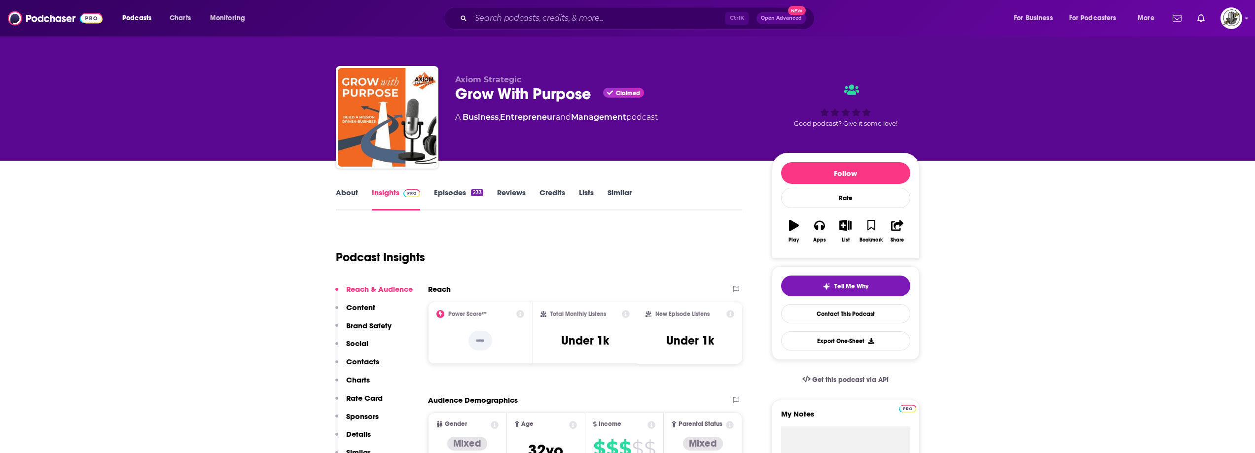
click at [617, 8] on div "Ctrl K Open Advanced New" at bounding box center [629, 18] width 371 height 23
paste input "Being [at Work]"
type input "Being [at Work]"
click at [617, 15] on input "Being [at Work]" at bounding box center [598, 18] width 254 height 16
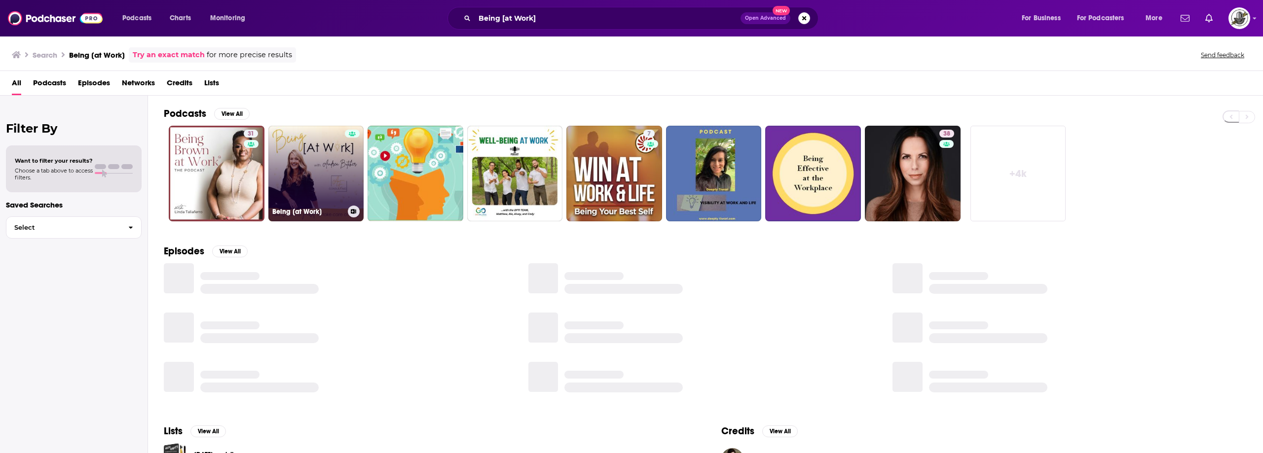
click at [320, 181] on link "Being [at Work]" at bounding box center [316, 174] width 96 height 96
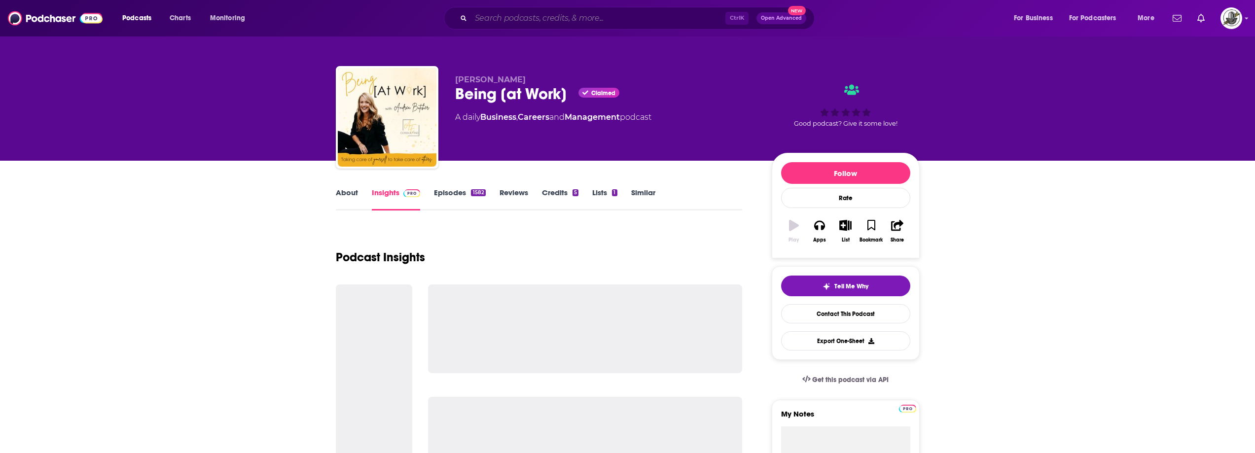
click at [597, 22] on input "Search podcasts, credits, & more..." at bounding box center [598, 18] width 254 height 16
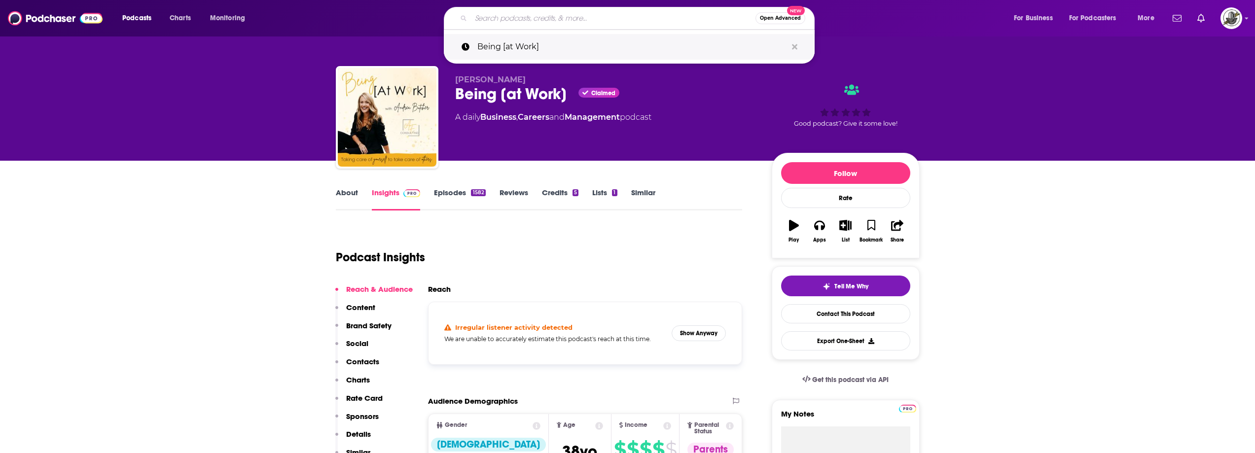
click at [794, 48] on icon "Search podcasts, credits, & more..." at bounding box center [794, 46] width 5 height 5
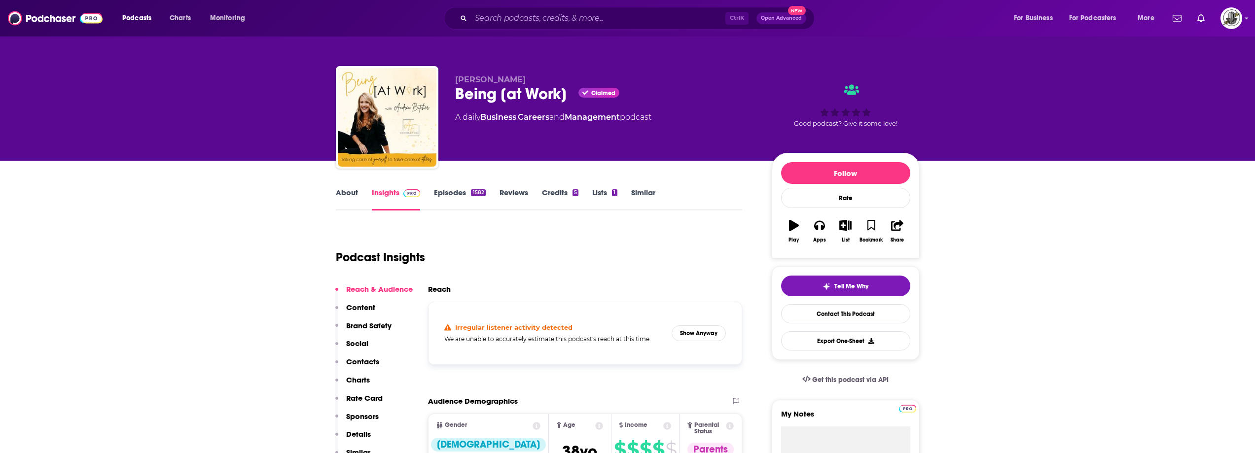
click at [704, 326] on button "Show Anyway" at bounding box center [699, 334] width 54 height 16
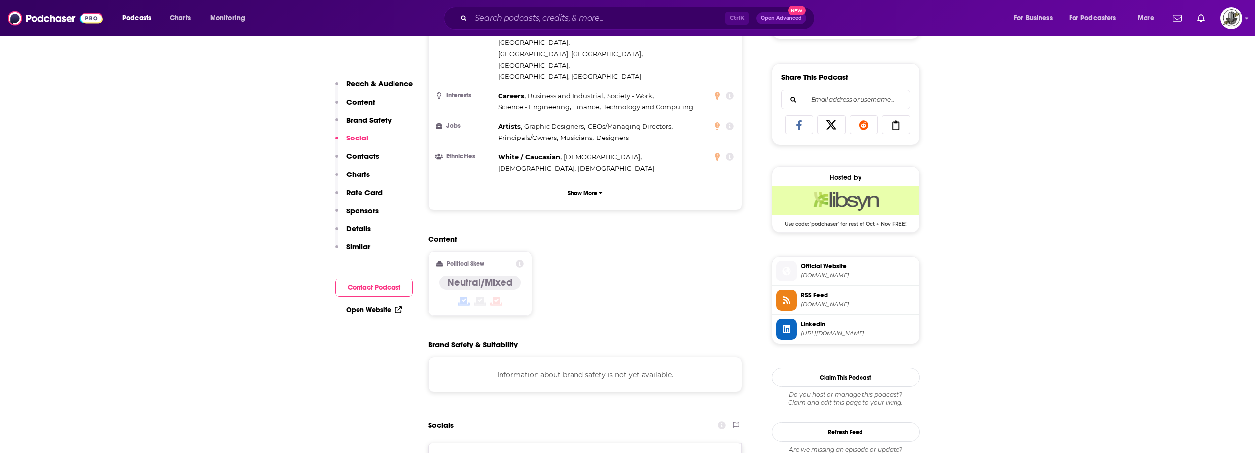
scroll to position [789, 0]
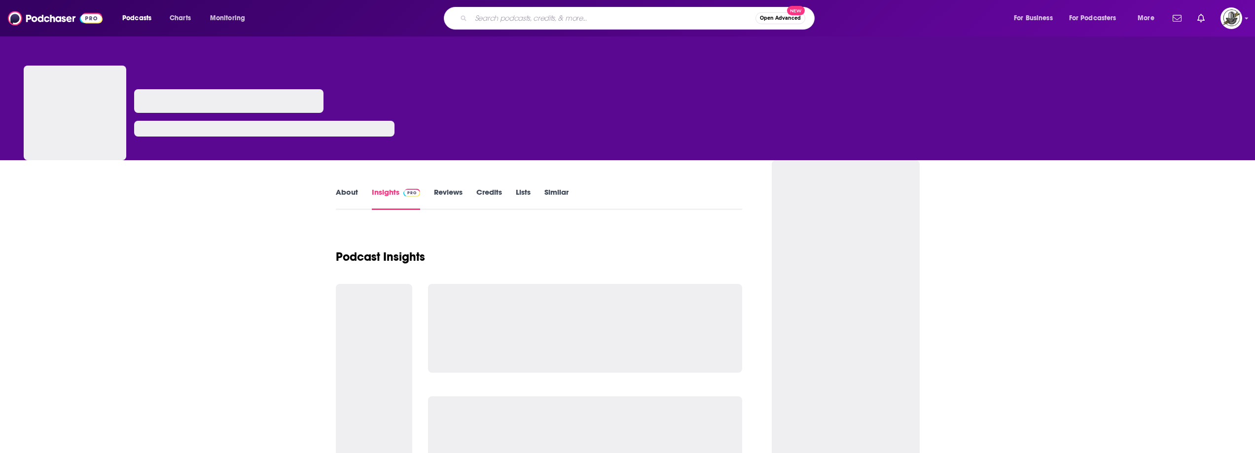
click at [556, 13] on input "Search podcasts, credits, & more..." at bounding box center [613, 18] width 285 height 16
type input "Future of HR"
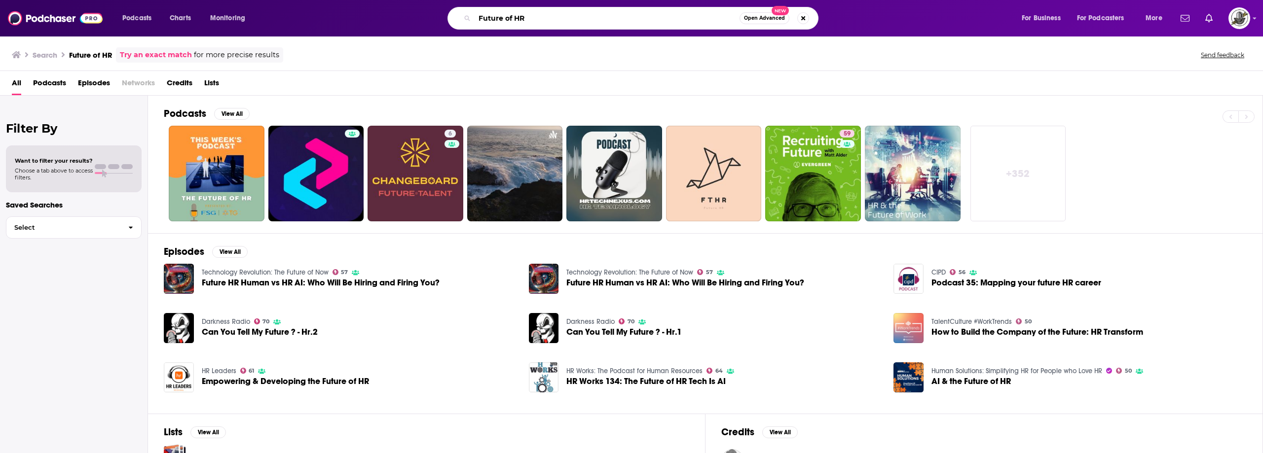
click at [549, 22] on input "Future of HR" at bounding box center [606, 18] width 265 height 16
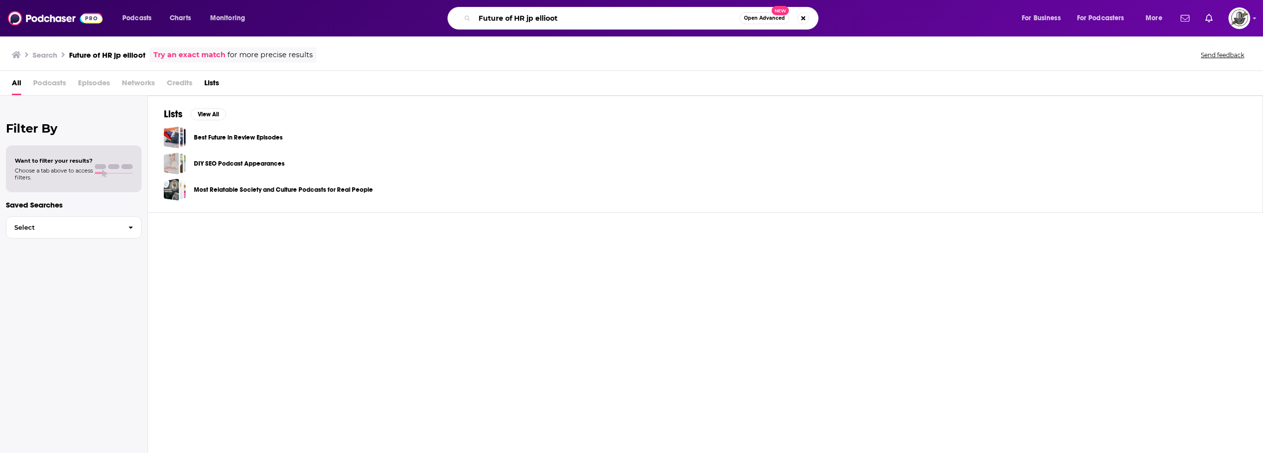
click at [584, 16] on input "Future of HR jp ellioot" at bounding box center [606, 18] width 265 height 16
type input "Future of HR jp elliott"
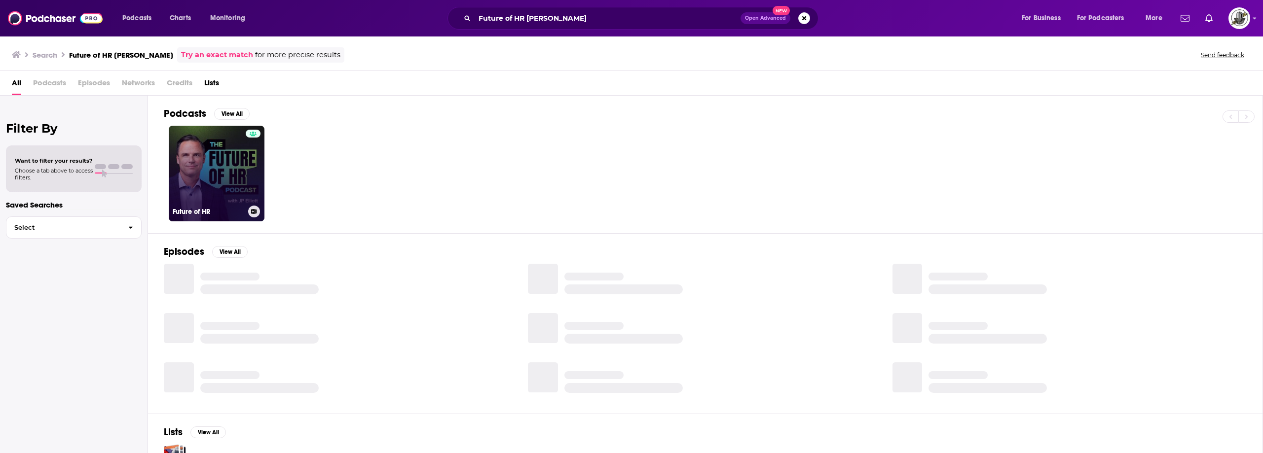
click at [246, 168] on div at bounding box center [253, 168] width 15 height 76
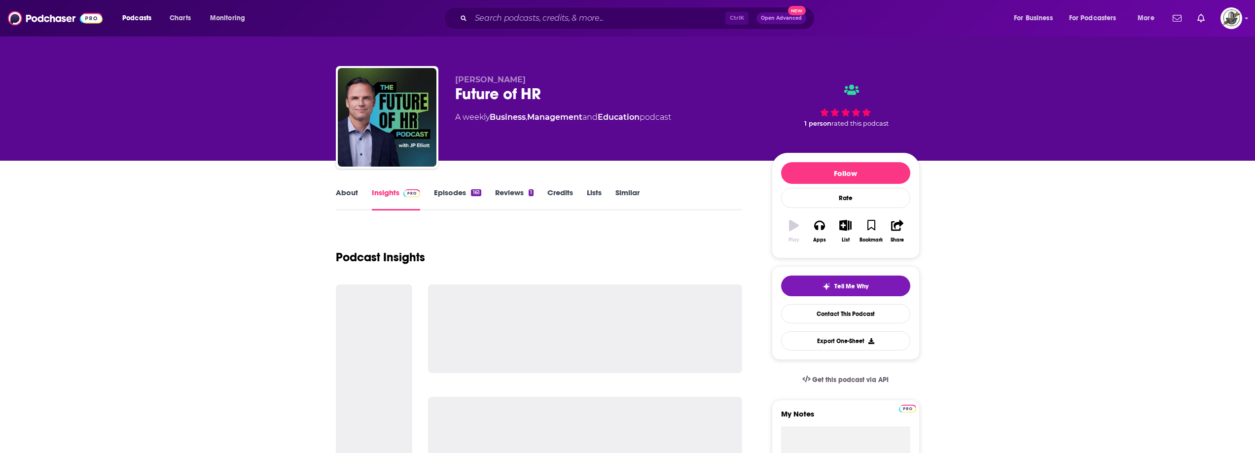
click at [588, 28] on div "Ctrl K Open Advanced New" at bounding box center [629, 18] width 371 height 23
click at [597, 22] on input "Search podcasts, credits, & more..." at bounding box center [598, 18] width 254 height 16
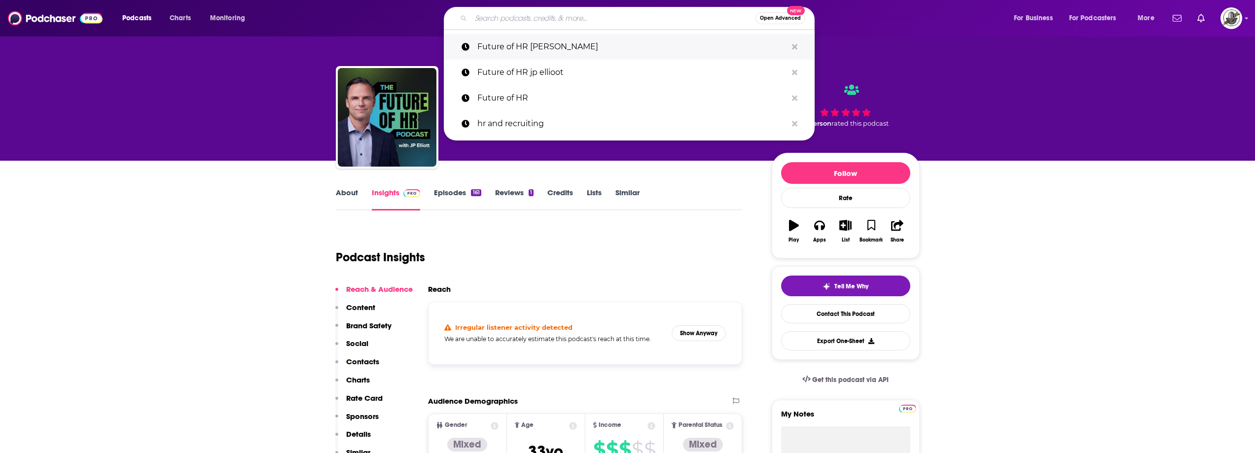
click at [799, 46] on button "Search podcasts, credits, & more..." at bounding box center [794, 47] width 15 height 18
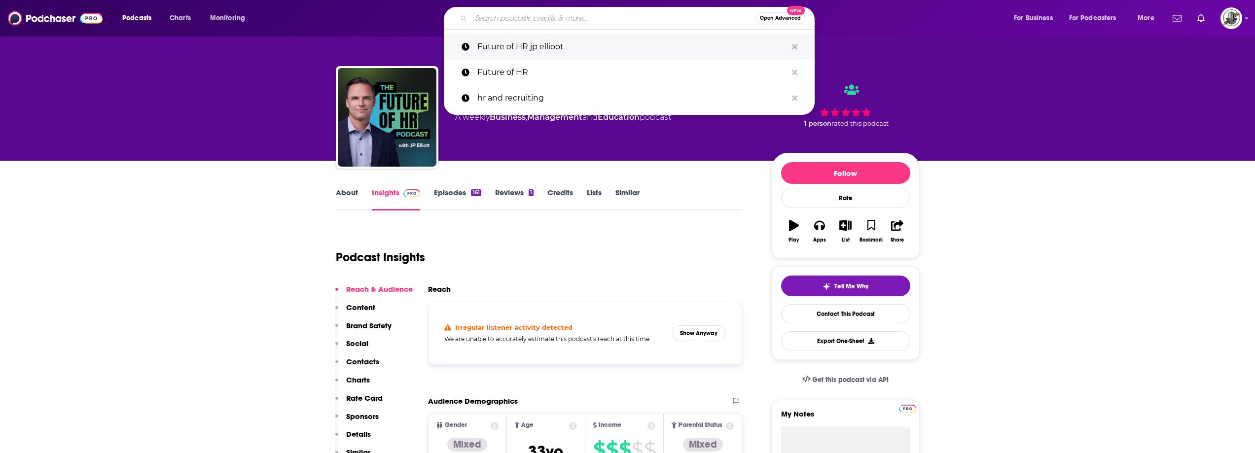
click at [798, 43] on button "Search podcasts, credits, & more..." at bounding box center [794, 47] width 15 height 18
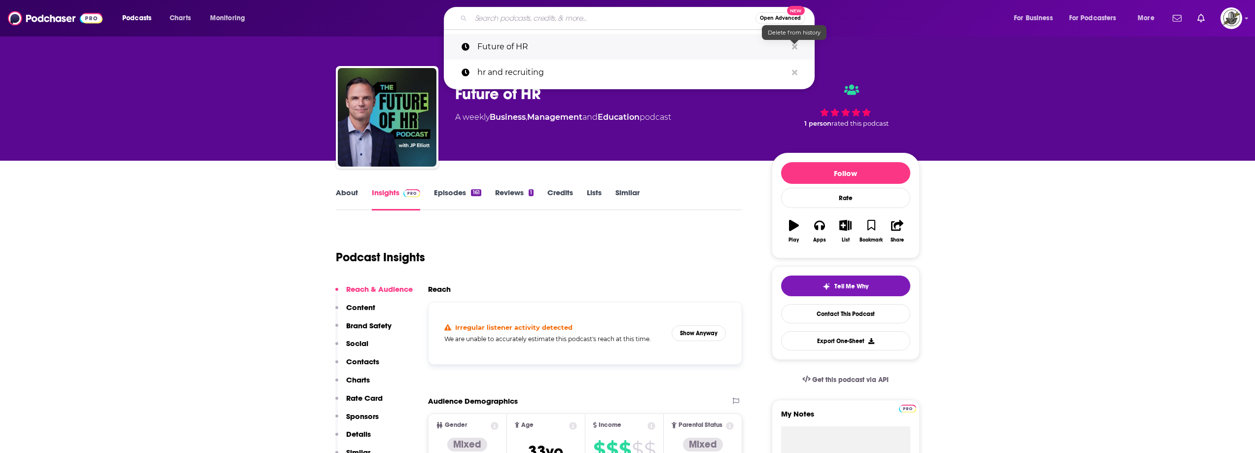
click at [797, 47] on icon "Search podcasts, credits, & more..." at bounding box center [794, 47] width 5 height 8
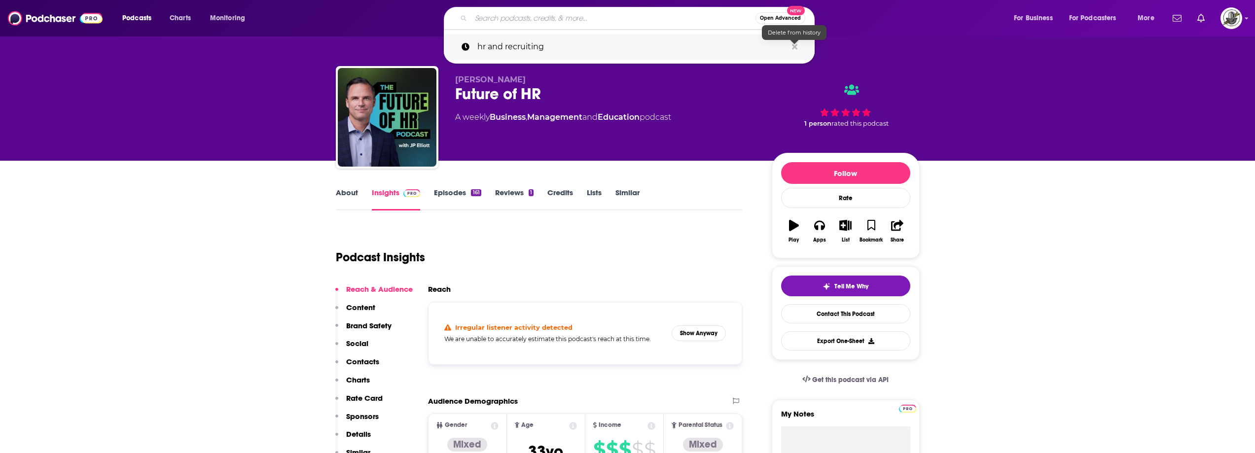
click at [795, 47] on icon "Search podcasts, credits, & more..." at bounding box center [794, 46] width 5 height 5
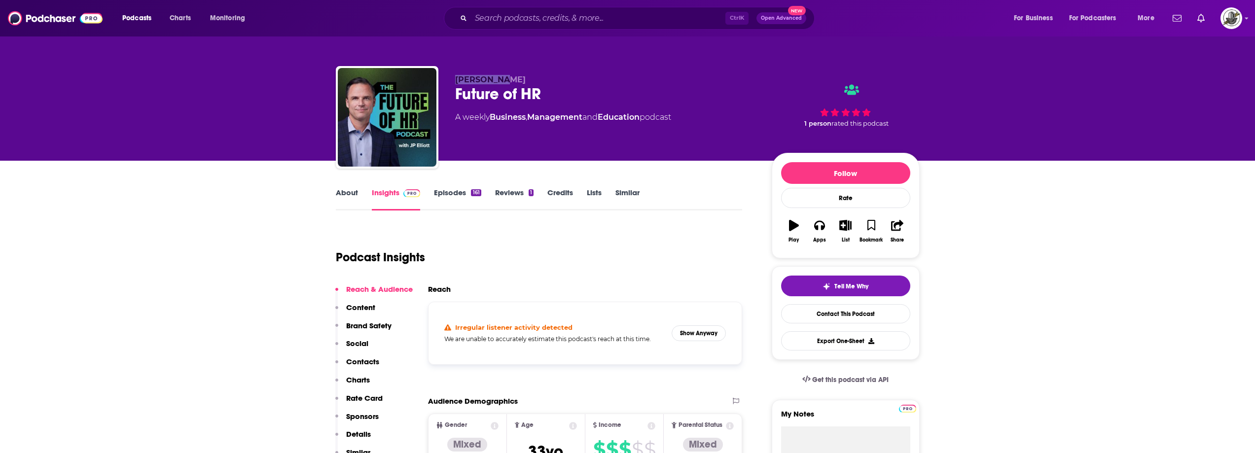
click at [509, 78] on p "JP Elliott" at bounding box center [605, 79] width 301 height 9
copy span "JP Elliott"
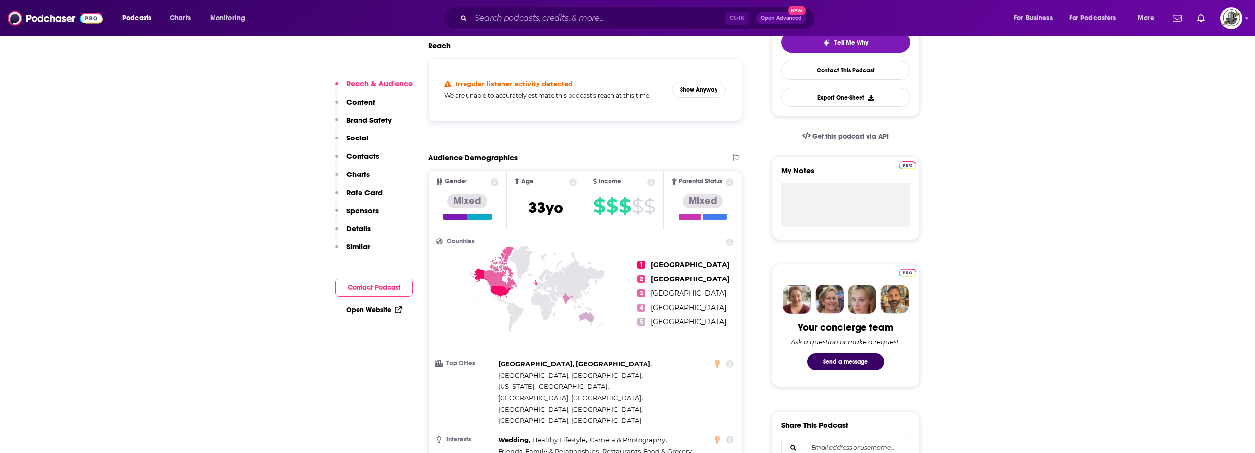
scroll to position [197, 0]
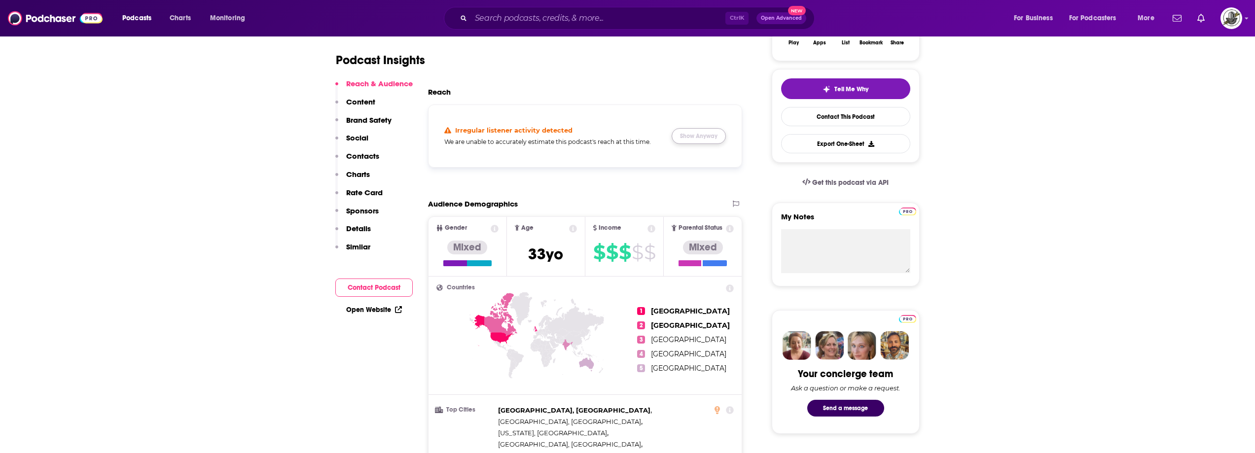
click at [706, 139] on button "Show Anyway" at bounding box center [699, 136] width 54 height 16
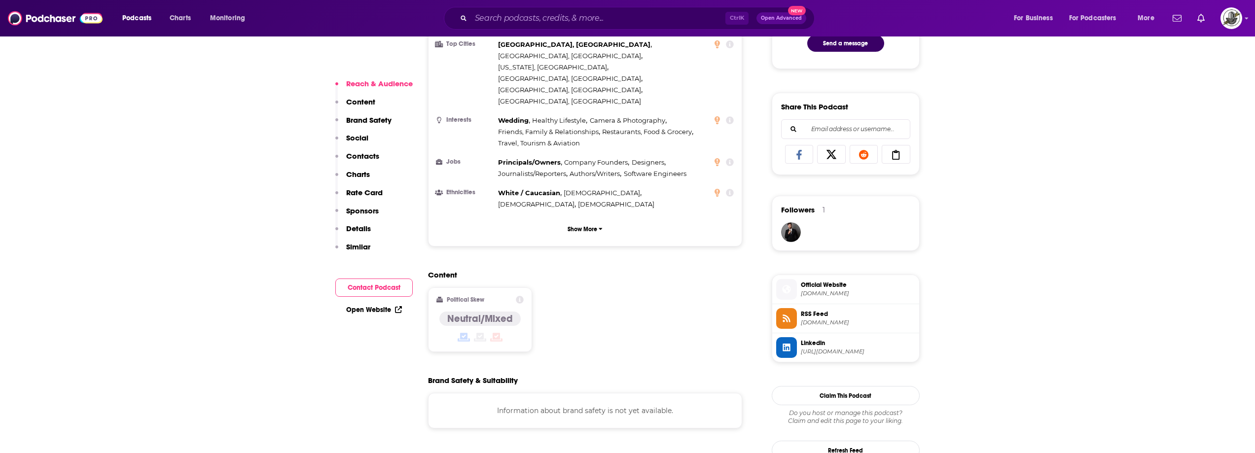
scroll to position [789, 0]
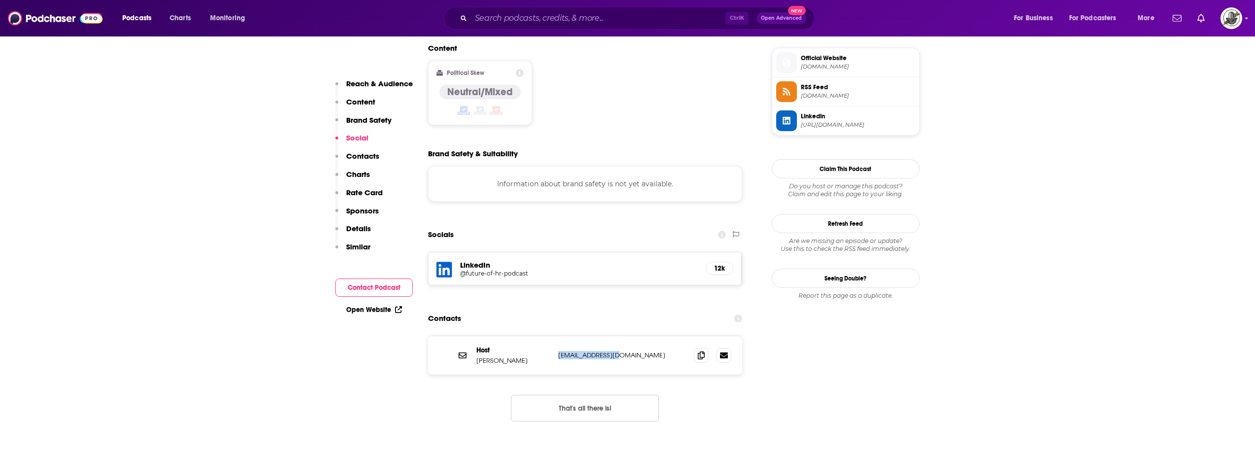
drag, startPoint x: 558, startPoint y: 298, endPoint x: 625, endPoint y: 297, distance: 67.1
click at [625, 351] on p "JP@FutureofHR.com" at bounding box center [622, 355] width 128 height 8
copy p "JP@FutureofHR.com"
click at [563, 10] on input "Search podcasts, credits, & more..." at bounding box center [598, 18] width 254 height 16
click at [607, 309] on div "Contacts" at bounding box center [585, 318] width 315 height 19
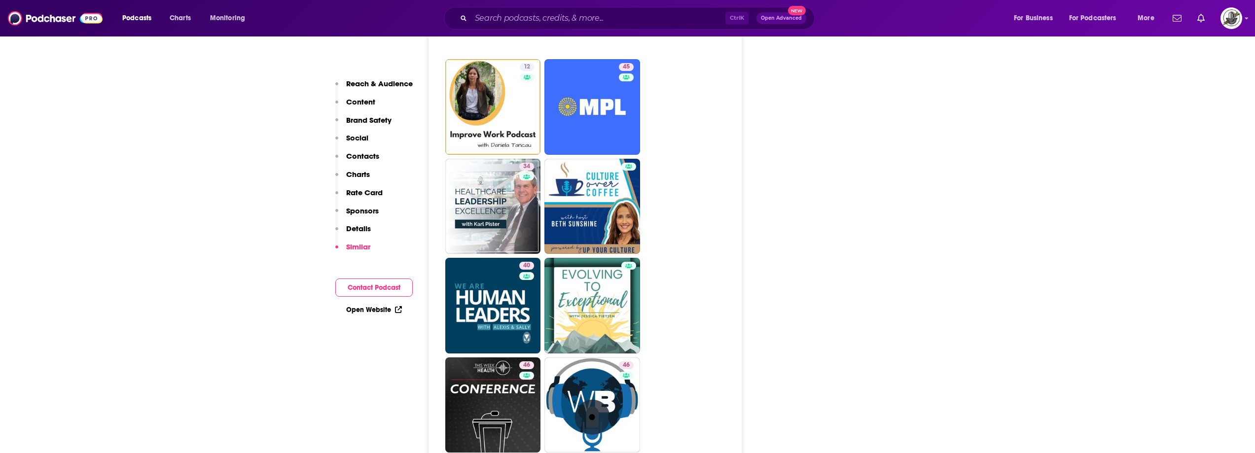
scroll to position [2071, 0]
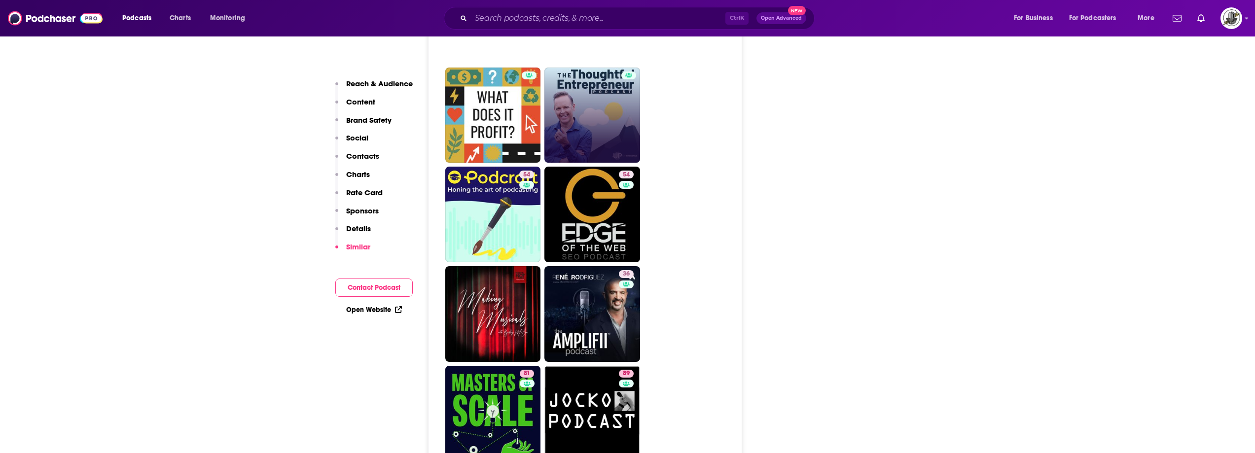
scroll to position [4199, 0]
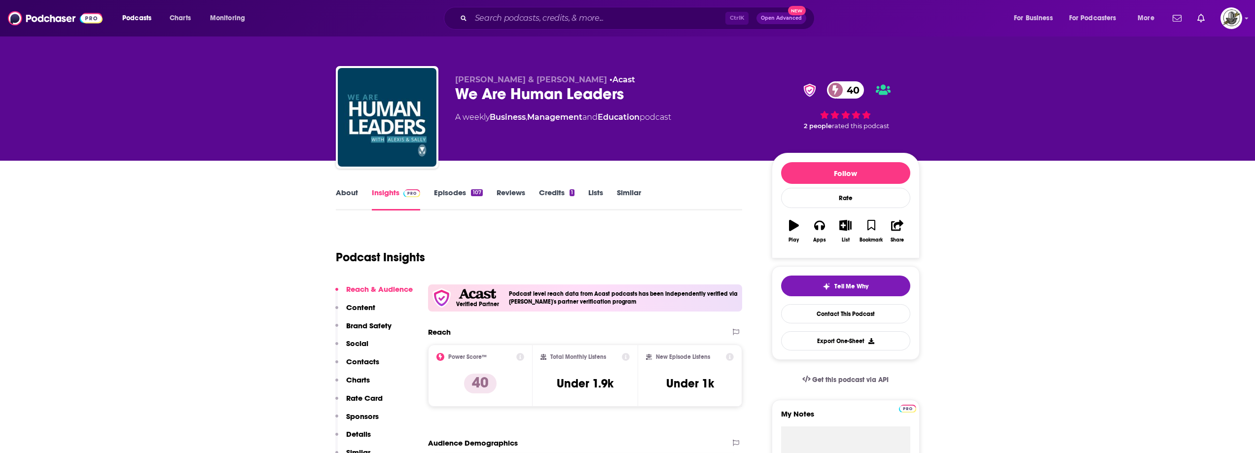
click at [588, 252] on div "Podcast Insights" at bounding box center [535, 251] width 399 height 50
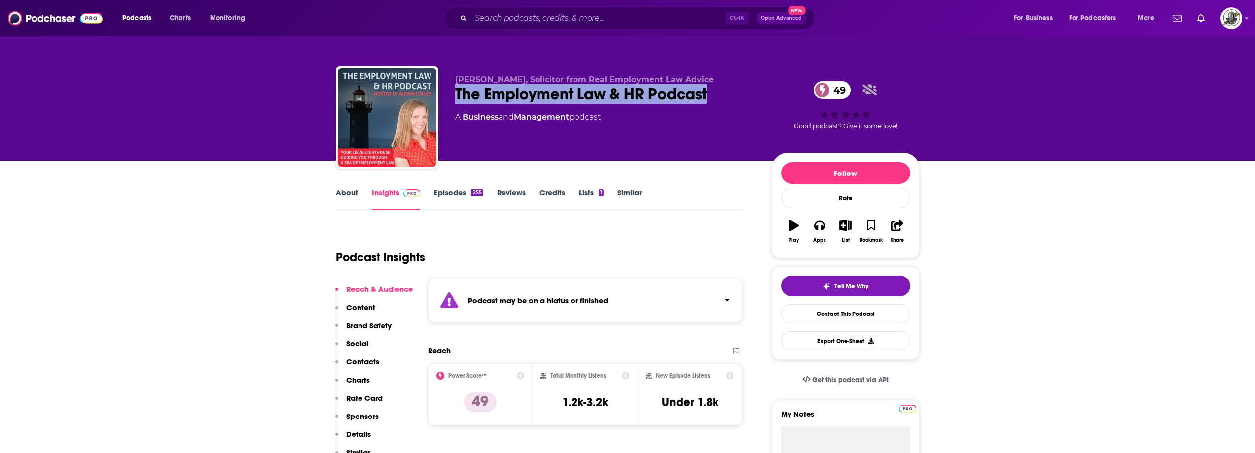
drag, startPoint x: 455, startPoint y: 98, endPoint x: 713, endPoint y: 101, distance: 257.5
click at [713, 101] on div "The Employment Law & HR Podcast 49" at bounding box center [605, 93] width 301 height 19
copy h2 "The Employment Law & HR Podcast"
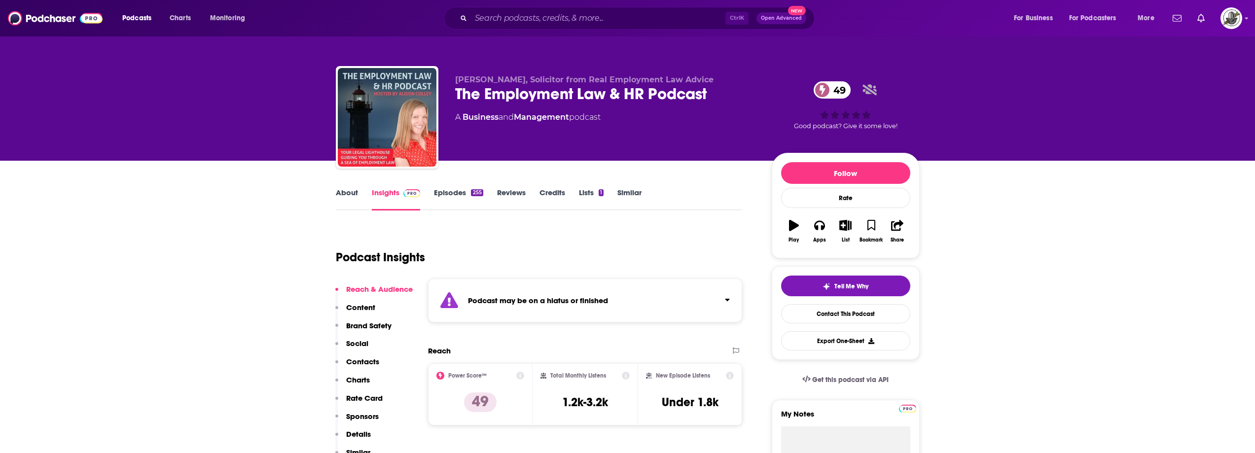
click at [621, 304] on div "Podcast may be on a hiatus or finished" at bounding box center [585, 301] width 315 height 44
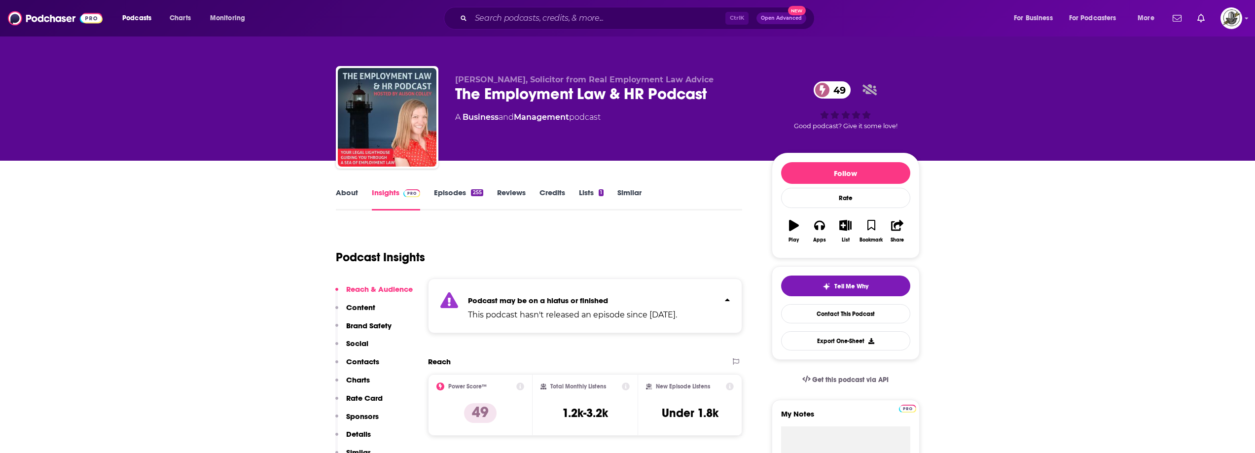
click at [590, 294] on div "Podcast may be on a hiatus or finished This podcast hasn't released an episode …" at bounding box center [572, 306] width 209 height 30
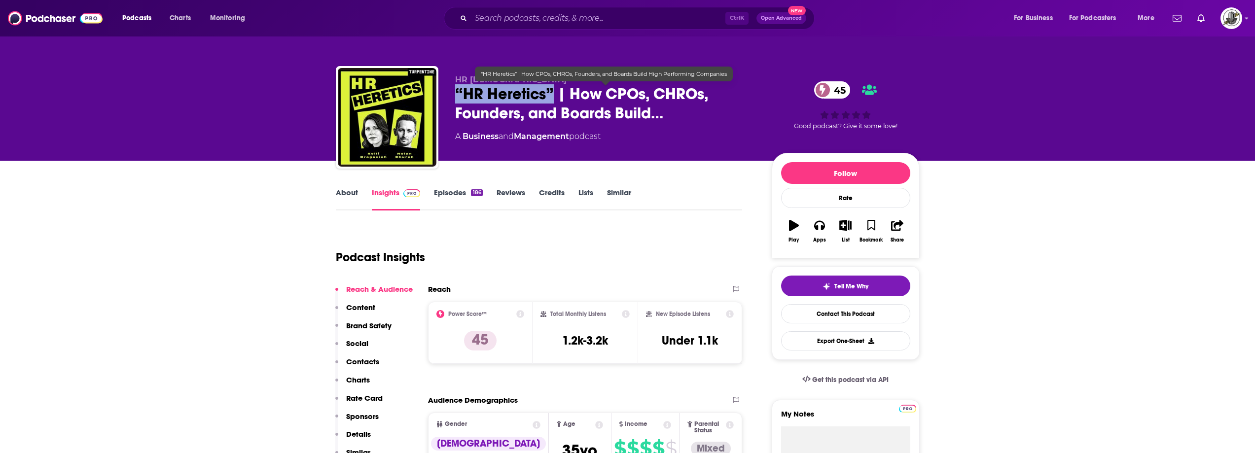
drag, startPoint x: 454, startPoint y: 97, endPoint x: 553, endPoint y: 100, distance: 99.2
click at [553, 100] on div "HR [DEMOGRAPHIC_DATA] “HR Heretics” | How CPOs, CHROs, Founders, and Boards Bui…" at bounding box center [628, 119] width 584 height 107
copy h2 "“HR Heretics”"
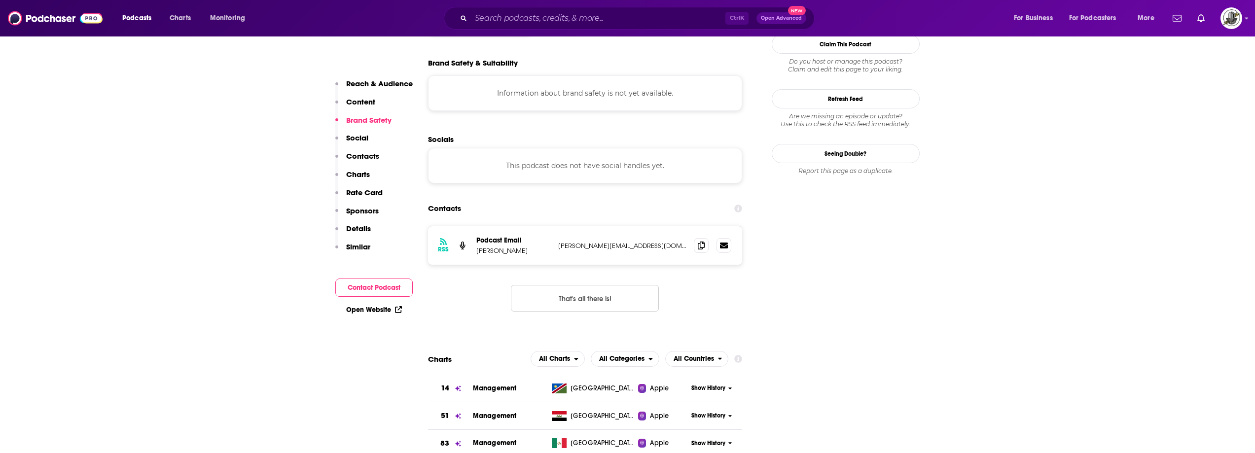
scroll to position [888, 0]
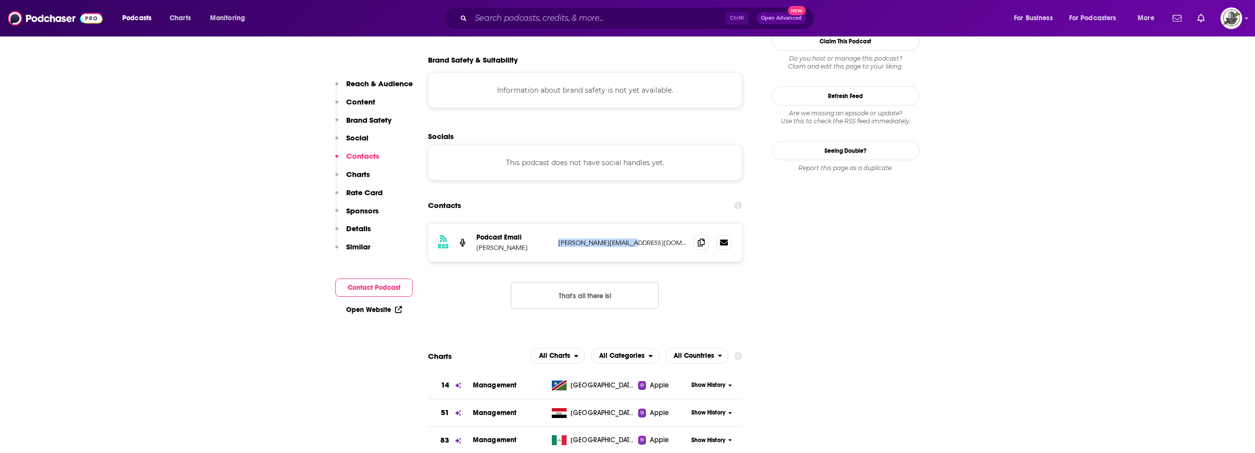
drag, startPoint x: 555, startPoint y: 194, endPoint x: 634, endPoint y: 195, distance: 78.9
click at [634, 223] on div "RSS Podcast Email [PERSON_NAME] [PERSON_NAME][EMAIL_ADDRESS][DOMAIN_NAME] [PERS…" at bounding box center [585, 242] width 315 height 38
copy p "[PERSON_NAME][EMAIL_ADDRESS][DOMAIN_NAME]"
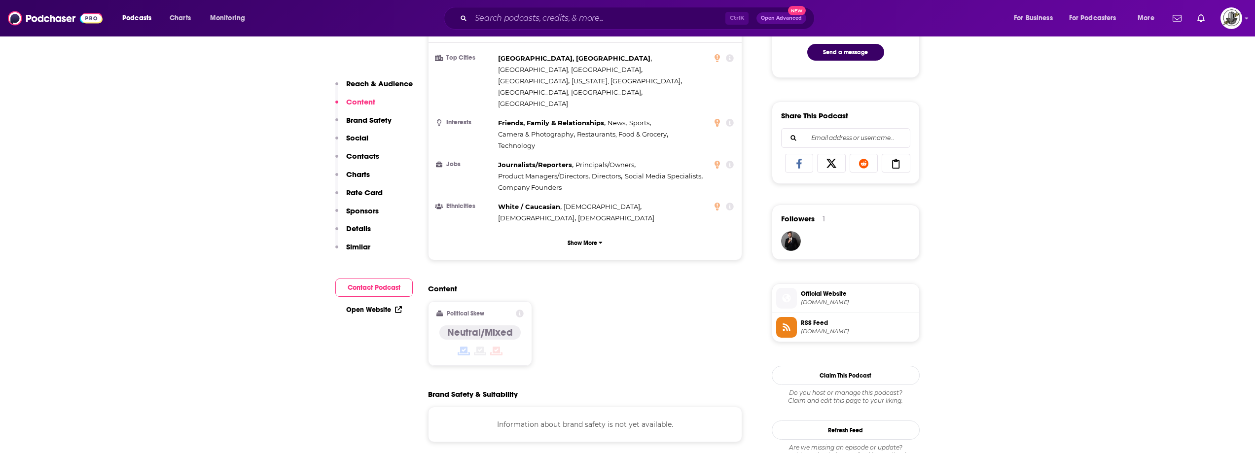
scroll to position [789, 0]
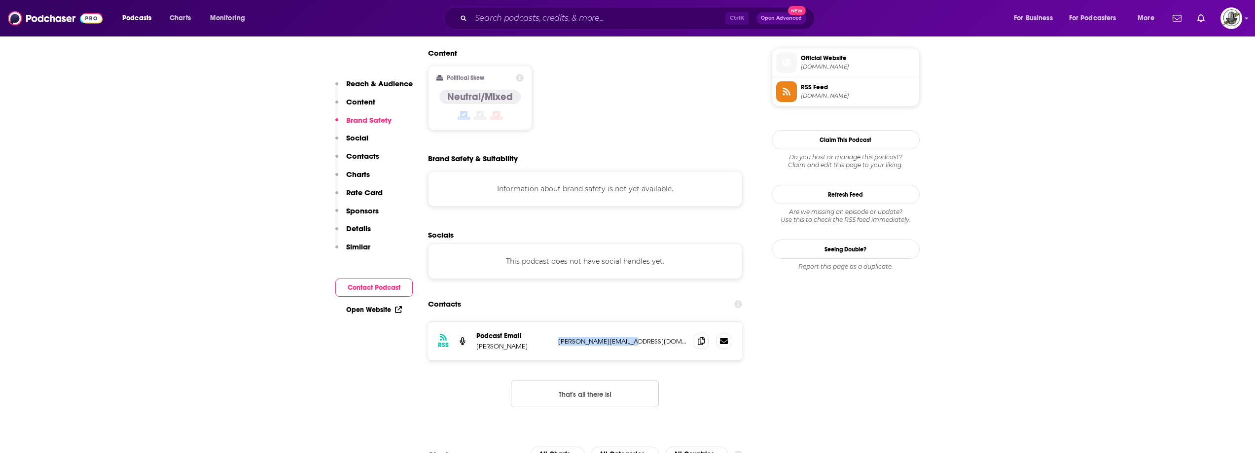
click at [580, 337] on p "[PERSON_NAME][EMAIL_ADDRESS][DOMAIN_NAME]" at bounding box center [622, 341] width 128 height 8
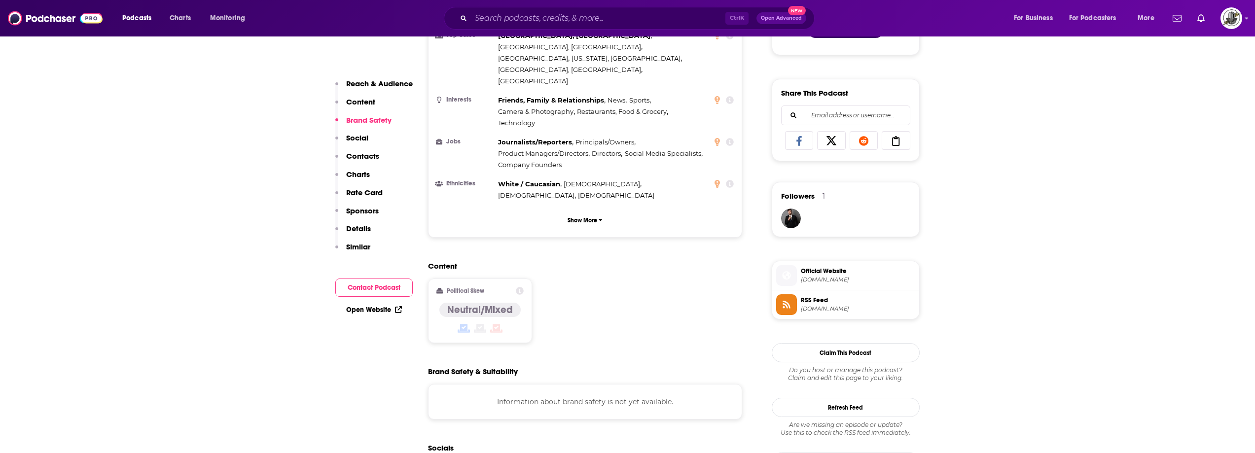
scroll to position [543, 0]
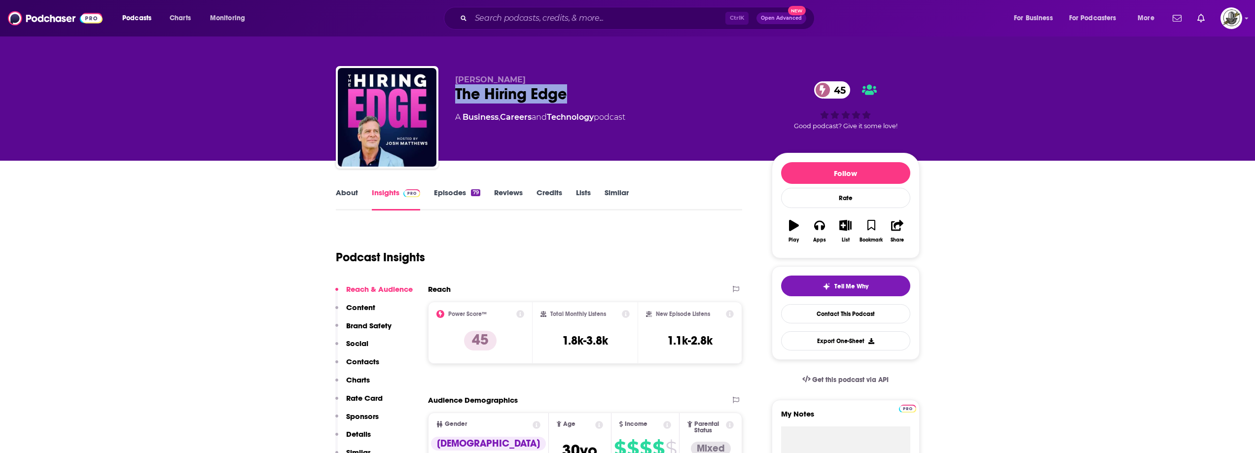
drag, startPoint x: 453, startPoint y: 89, endPoint x: 582, endPoint y: 93, distance: 129.3
click at [582, 93] on div "Josh Matthews The Hiring Edge 45 A Business , Careers and Technology podcast 45…" at bounding box center [628, 119] width 584 height 107
copy h2 "The Hiring Edge"
click at [468, 102] on div "The Hiring Edge 45" at bounding box center [605, 93] width 301 height 19
drag, startPoint x: 453, startPoint y: 80, endPoint x: 590, endPoint y: 98, distance: 138.8
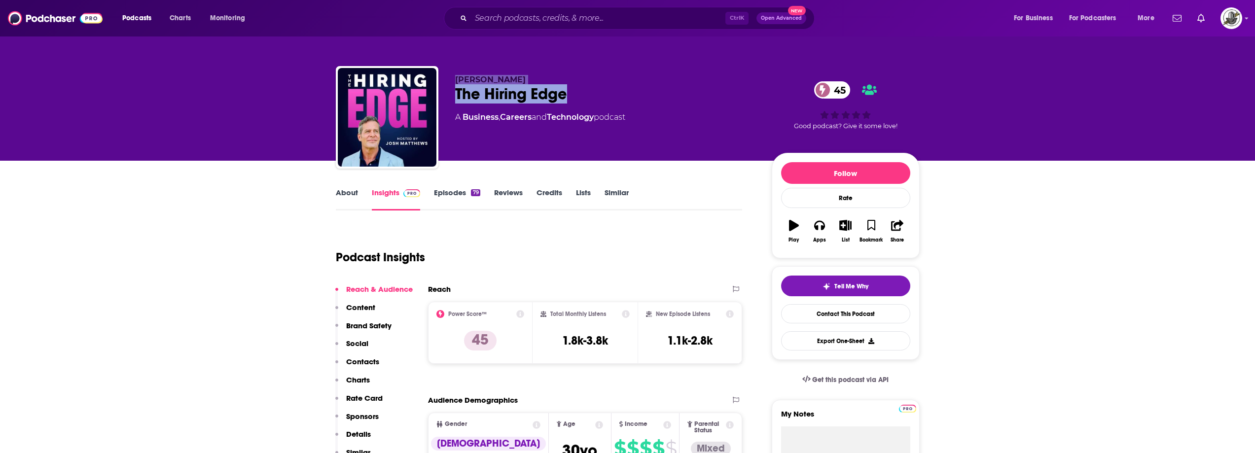
click at [590, 98] on div "Josh Matthews The Hiring Edge 45 A Business , Careers and Technology podcast 45…" at bounding box center [628, 119] width 584 height 107
copy div "Josh Matthews The Hiring Edge"
click at [465, 82] on span "Josh Matthews" at bounding box center [490, 79] width 71 height 9
drag, startPoint x: 453, startPoint y: 76, endPoint x: 522, endPoint y: 77, distance: 69.1
click at [522, 77] on div "Josh Matthews The Hiring Edge 45 A Business , Careers and Technology podcast 45…" at bounding box center [628, 119] width 584 height 107
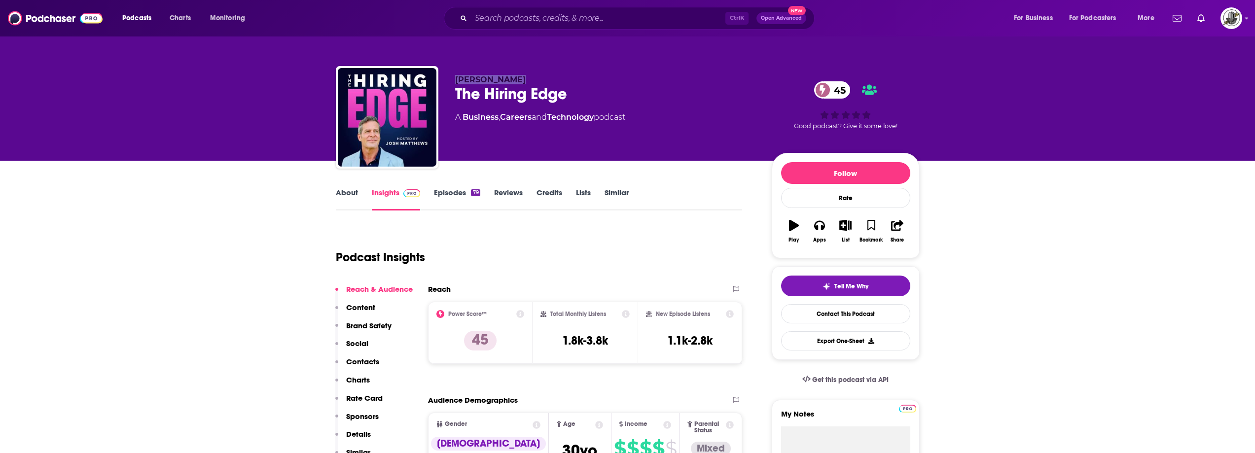
copy span "Josh Matthews"
click at [587, 253] on div "Podcast Insights" at bounding box center [535, 251] width 399 height 50
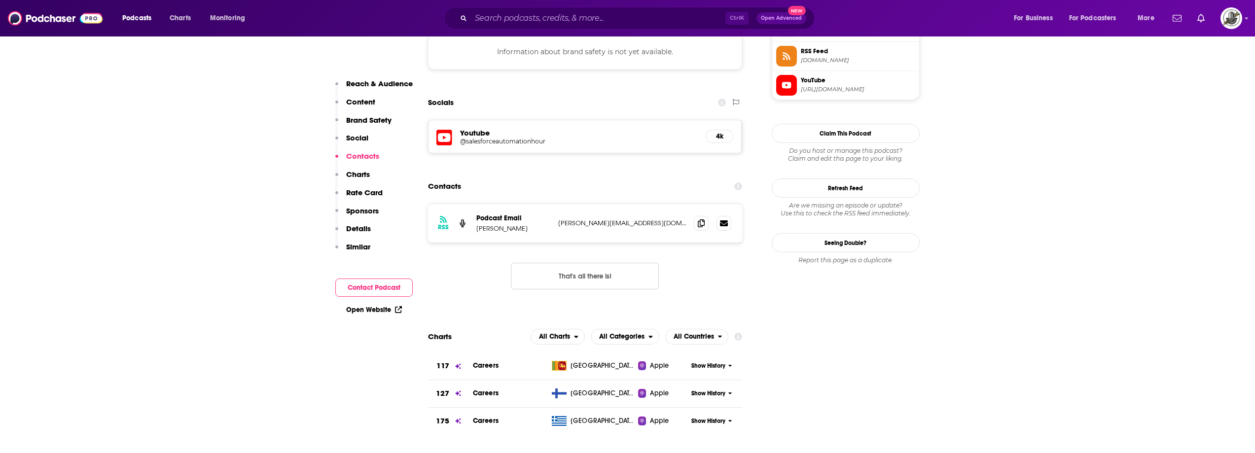
scroll to position [888, 0]
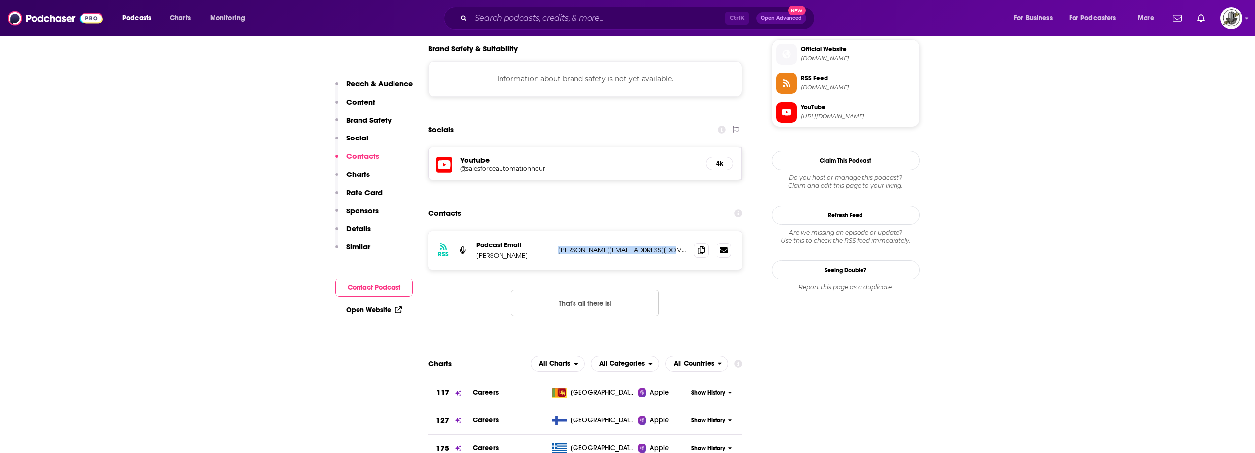
drag, startPoint x: 557, startPoint y: 190, endPoint x: 664, endPoint y: 191, distance: 107.5
click at [664, 231] on div "RSS Podcast Email Josh josh@thesalesforcerecruiter.com josh@thesalesforcerecrui…" at bounding box center [585, 250] width 315 height 38
copy p "josh@thesalesforcerecruiter.com"
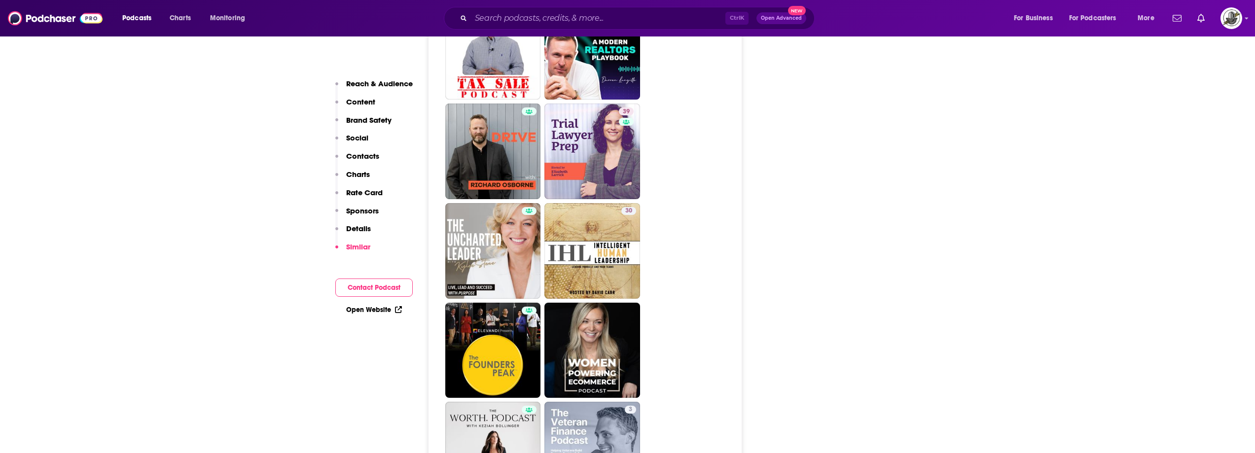
scroll to position [2614, 0]
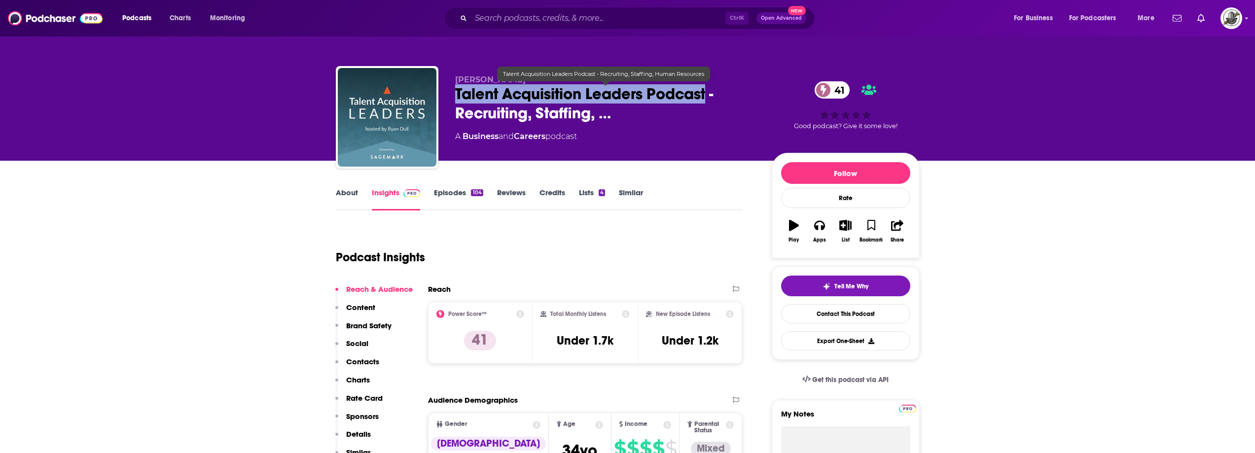
drag, startPoint x: 453, startPoint y: 101, endPoint x: 708, endPoint y: 98, distance: 255.5
click at [708, 98] on div "[PERSON_NAME] Talent Acquisition Leaders Podcast - Recruiting, Staffing, … 41 A…" at bounding box center [628, 119] width 584 height 107
copy h2 "Talent Acquisition Leaders Podcast"
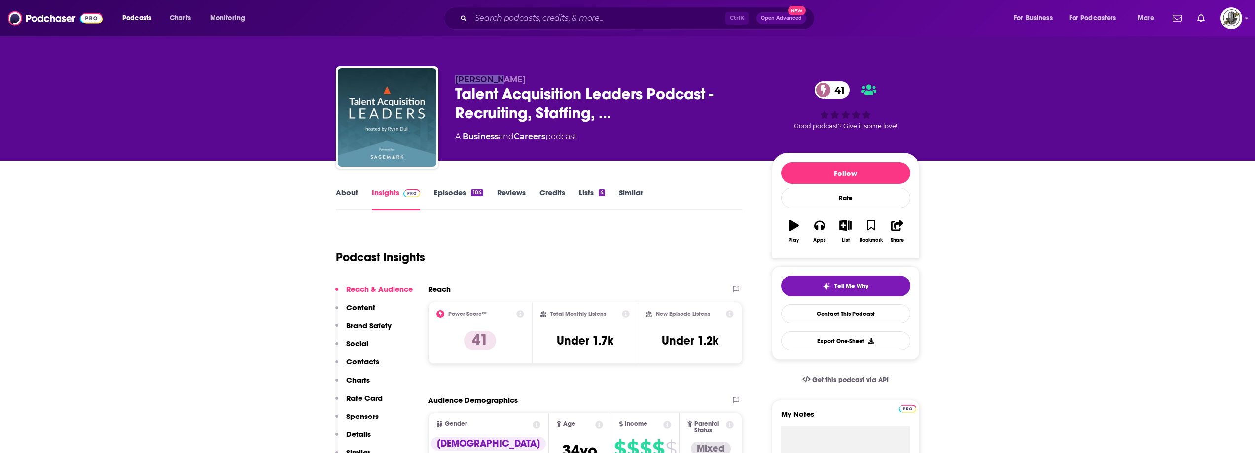
drag, startPoint x: 453, startPoint y: 79, endPoint x: 495, endPoint y: 80, distance: 41.4
click at [495, 80] on div "[PERSON_NAME] Talent Acquisition Leaders Podcast - Recruiting, Staffing, … 41 A…" at bounding box center [628, 119] width 584 height 107
copy span "[PERSON_NAME]"
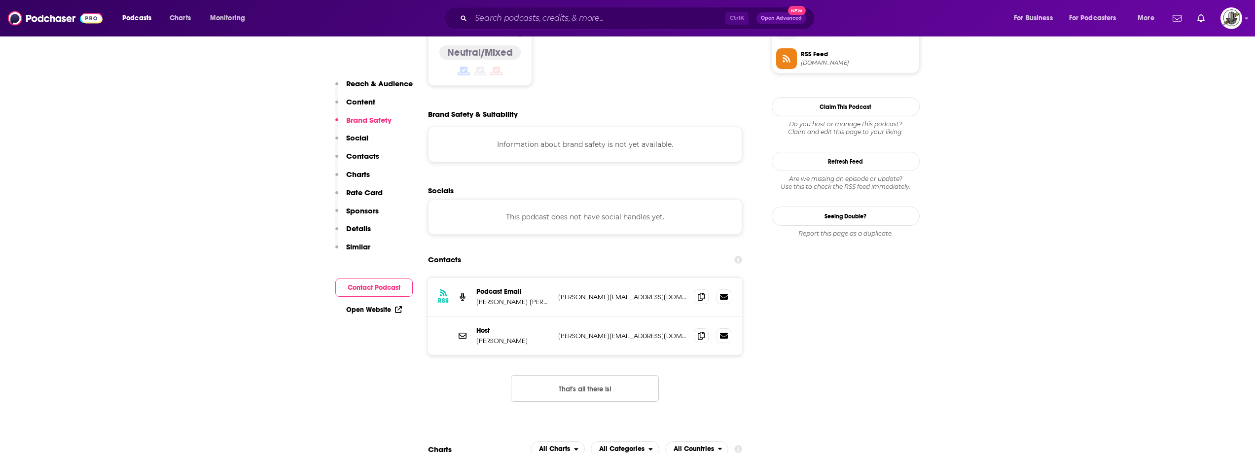
scroll to position [838, 0]
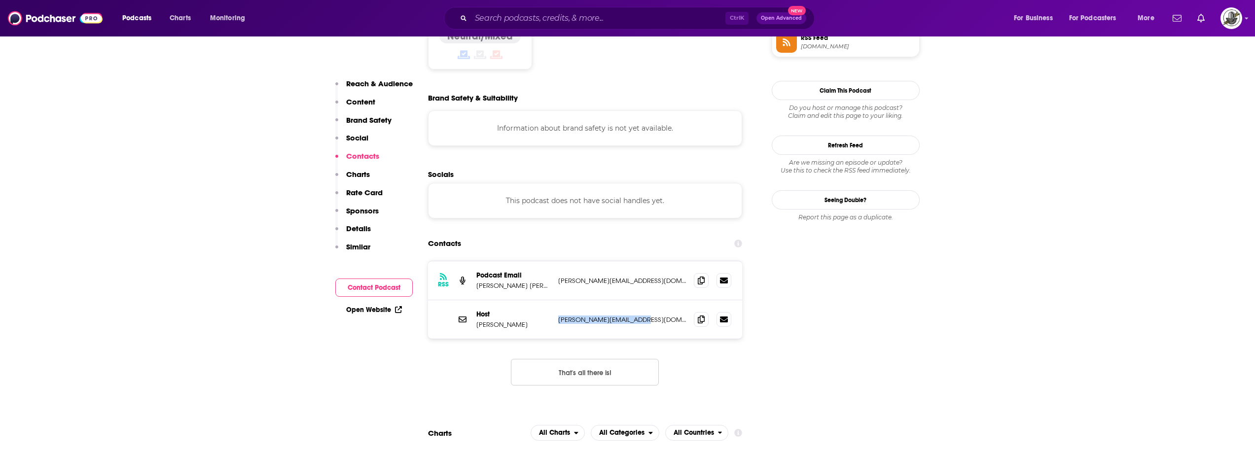
drag, startPoint x: 556, startPoint y: 272, endPoint x: 666, endPoint y: 272, distance: 110.0
click at [666, 300] on div "Host [PERSON_NAME] [PERSON_NAME][EMAIL_ADDRESS][DOMAIN_NAME] [DOMAIN_NAME][EMAI…" at bounding box center [585, 319] width 315 height 38
copy p "[PERSON_NAME][EMAIL_ADDRESS][DOMAIN_NAME]"
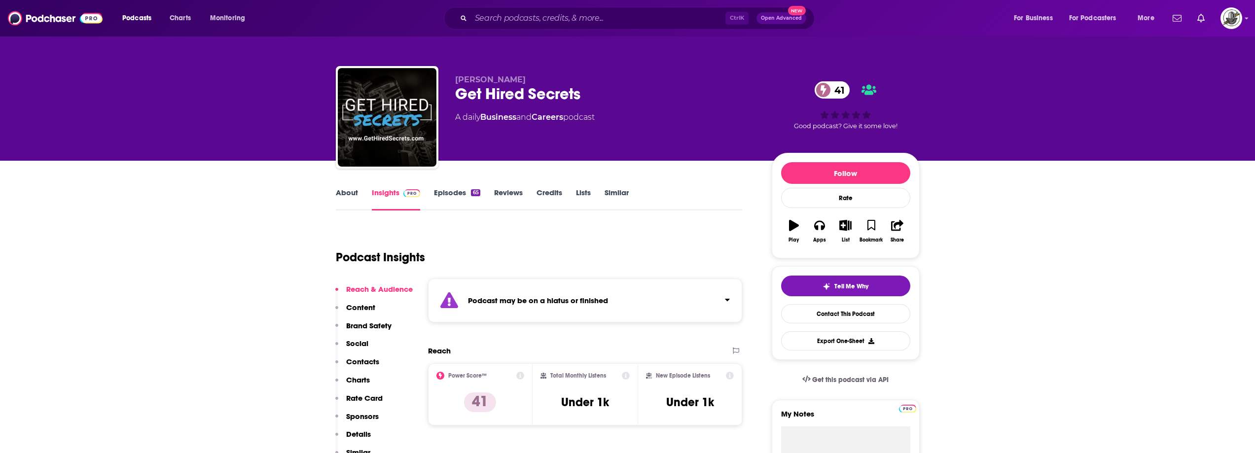
click at [632, 301] on div "Podcast may be on a hiatus or finished" at bounding box center [585, 301] width 315 height 44
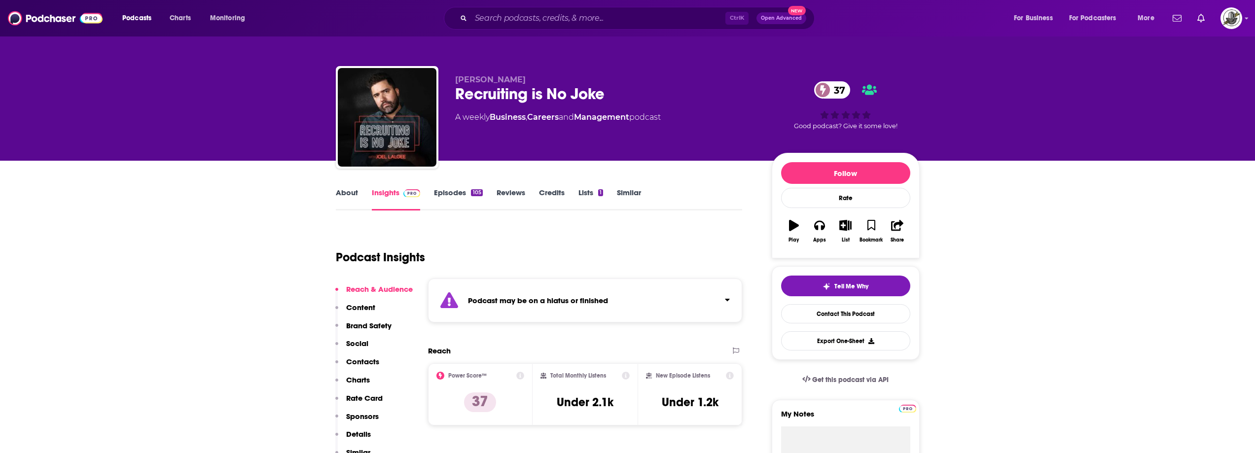
click at [587, 291] on div "Podcast may be on a hiatus or finished" at bounding box center [585, 301] width 315 height 44
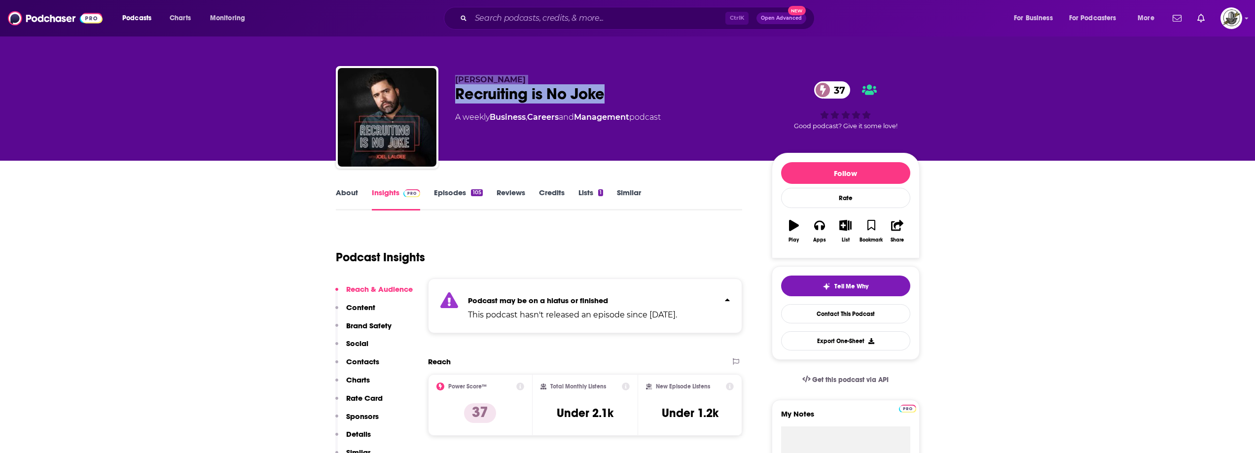
drag, startPoint x: 452, startPoint y: 78, endPoint x: 623, endPoint y: 89, distance: 171.0
click at [630, 91] on div "[PERSON_NAME] Recruiting is No Joke 37 A weekly Business , Careers and Manageme…" at bounding box center [628, 119] width 584 height 107
copy div "[PERSON_NAME] Recruiting is No Joke"
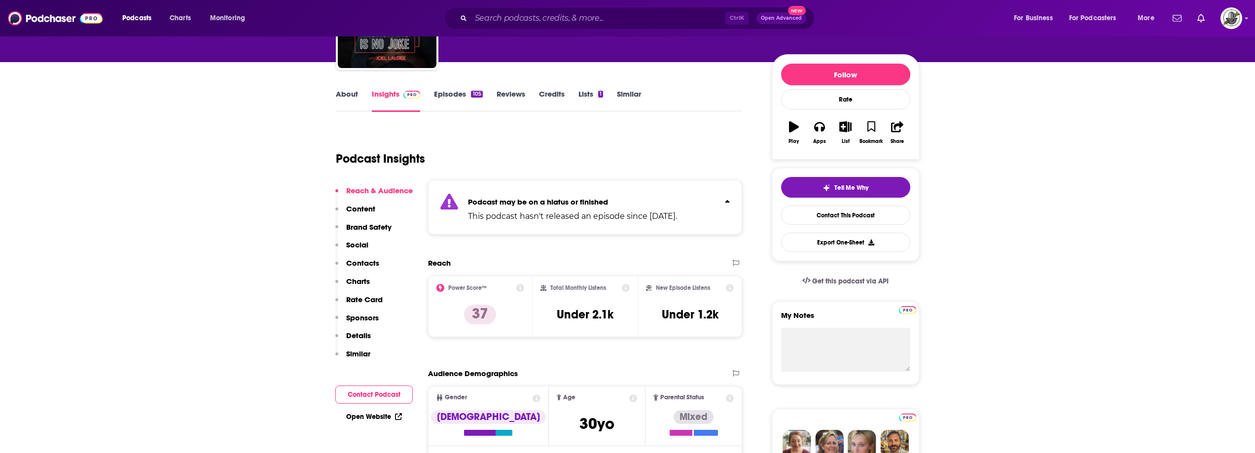
click at [677, 204] on p "Podcast may be on a hiatus or finished" at bounding box center [572, 201] width 209 height 9
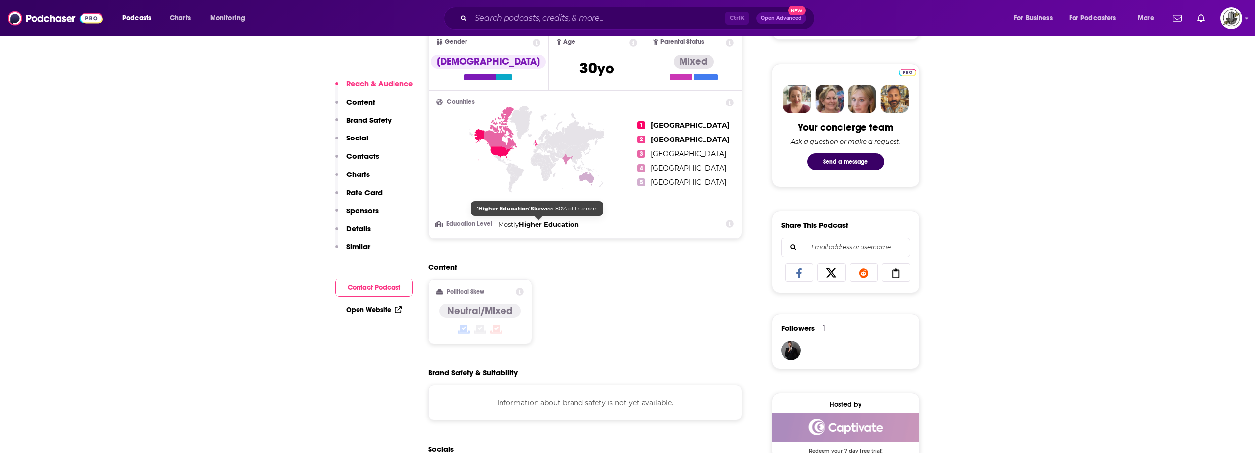
scroll to position [690, 0]
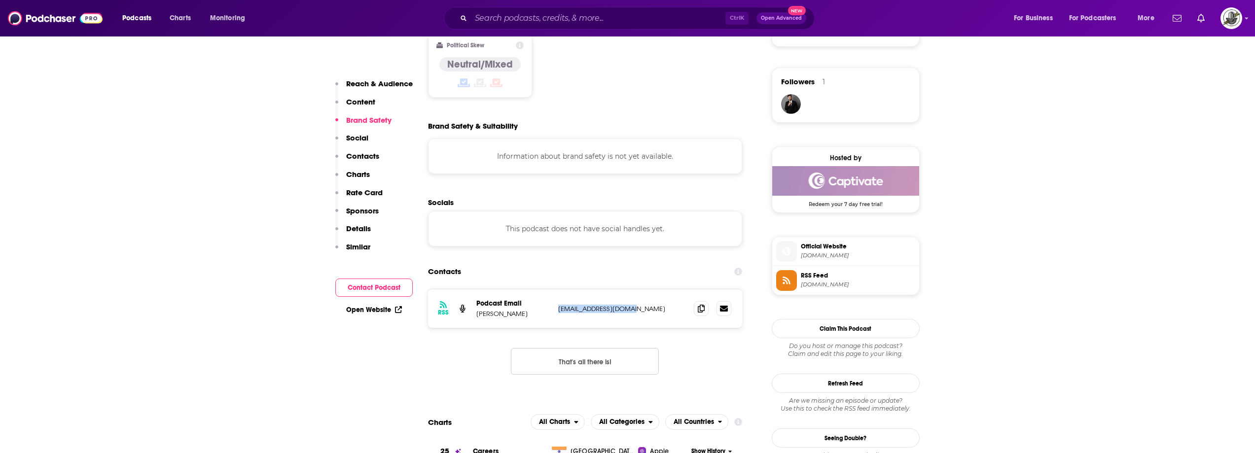
drag, startPoint x: 556, startPoint y: 308, endPoint x: 643, endPoint y: 309, distance: 86.8
click at [643, 309] on div "RSS Podcast Email [PERSON_NAME] [EMAIL_ADDRESS][DOMAIN_NAME] [EMAIL_ADDRESS][DO…" at bounding box center [585, 309] width 315 height 38
copy p "[EMAIL_ADDRESS][DOMAIN_NAME]"
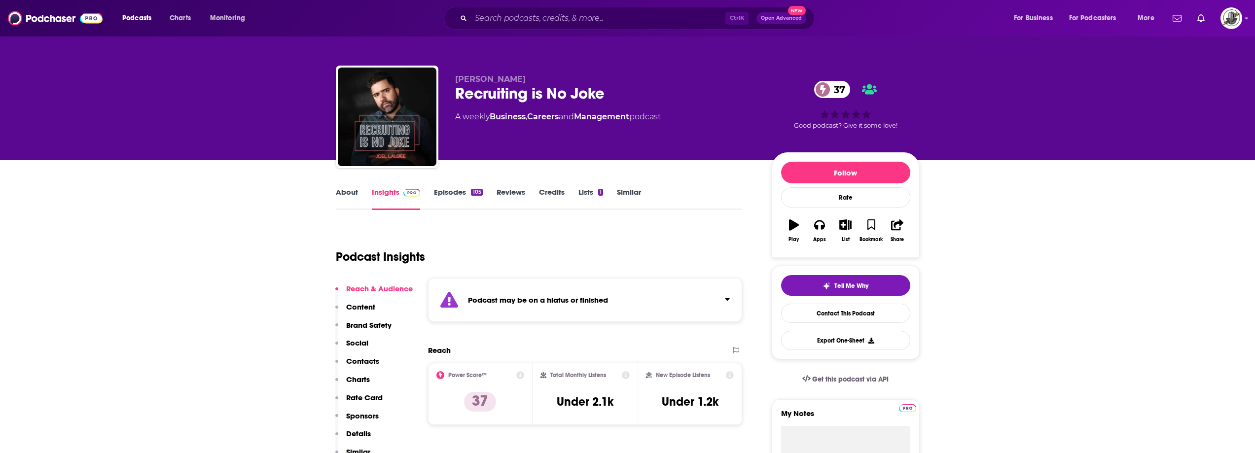
scroll to position [0, 0]
drag, startPoint x: 453, startPoint y: 81, endPoint x: 509, endPoint y: 78, distance: 56.8
click at [509, 78] on div "[PERSON_NAME] Recruiting is No Joke 37 A weekly Business , Careers and Manageme…" at bounding box center [628, 119] width 584 height 107
copy span "[PERSON_NAME]"
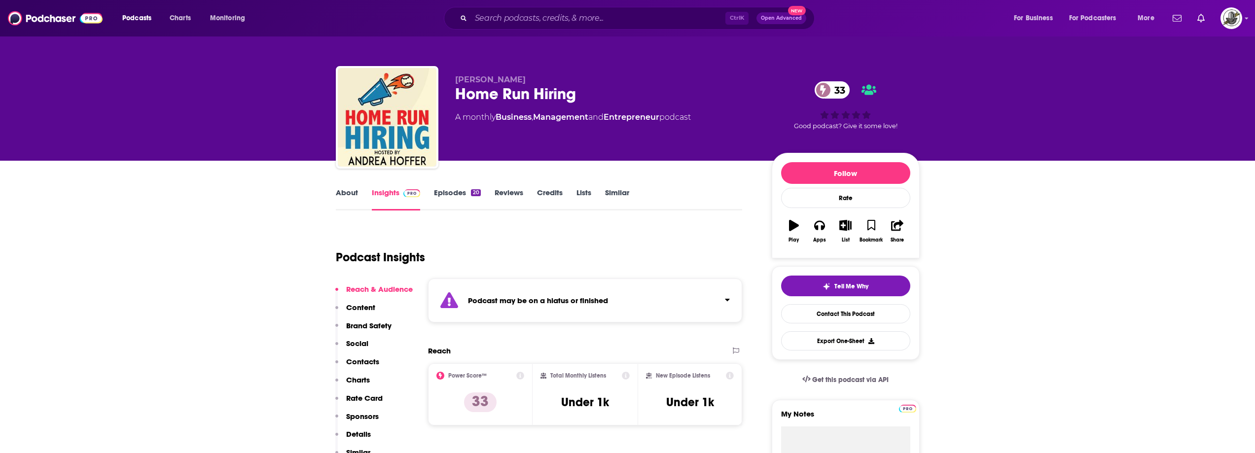
click at [602, 303] on strong "Podcast may be on a hiatus or finished" at bounding box center [538, 300] width 140 height 9
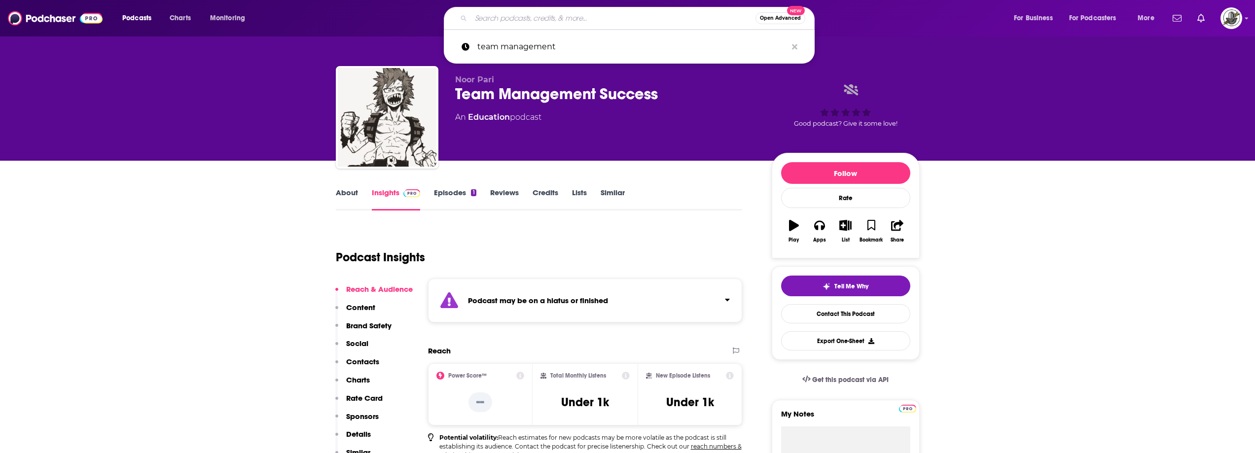
click at [541, 22] on input "Search podcasts, credits, & more..." at bounding box center [613, 18] width 285 height 16
paste input "The Breakthrough Hiring Show"
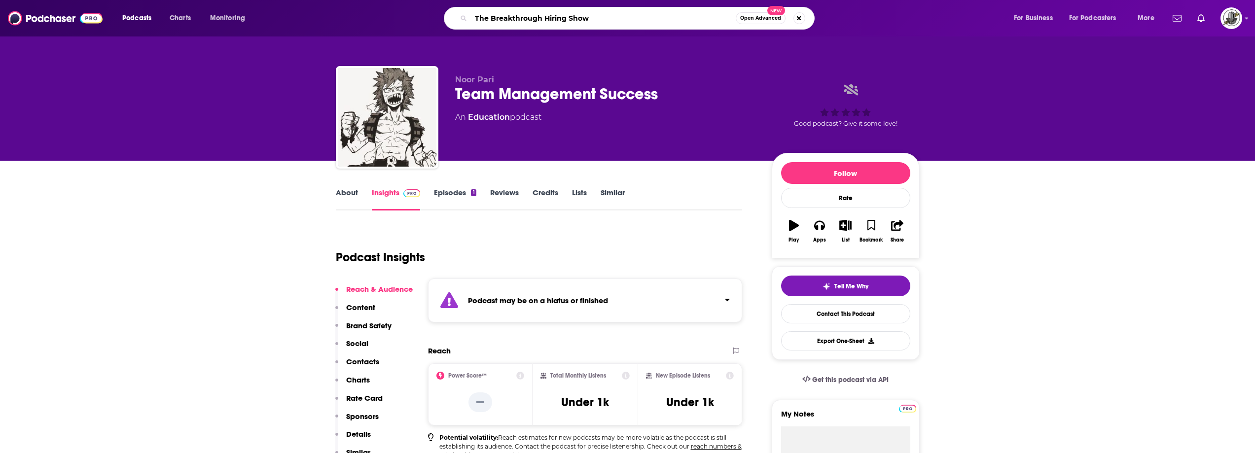
type input "The Breakthrough Hiring Show"
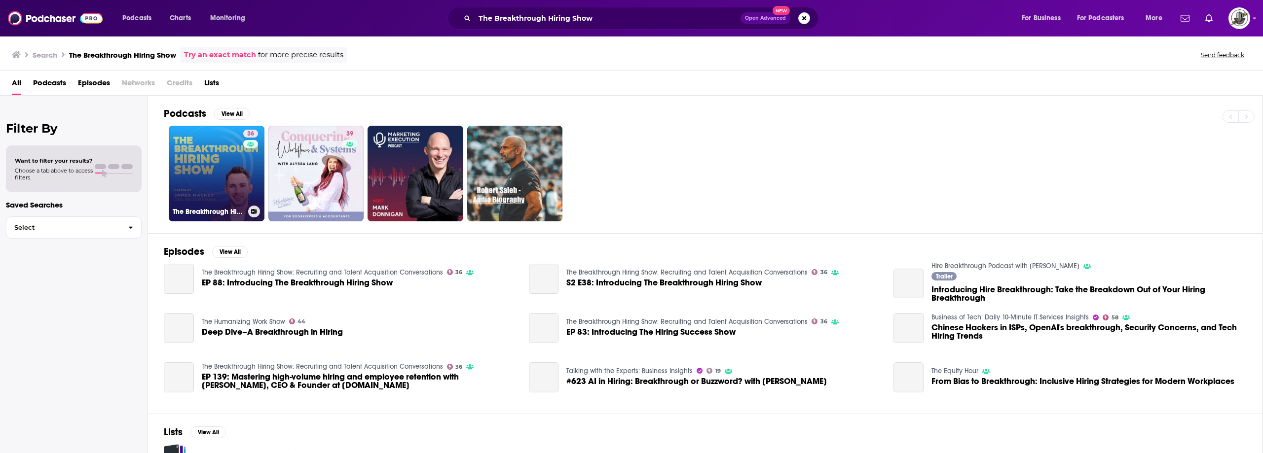
click at [238, 168] on link "36 The Breakthrough Hiring Show: Recruiting and Talent Acquisition Conversations" at bounding box center [217, 174] width 96 height 96
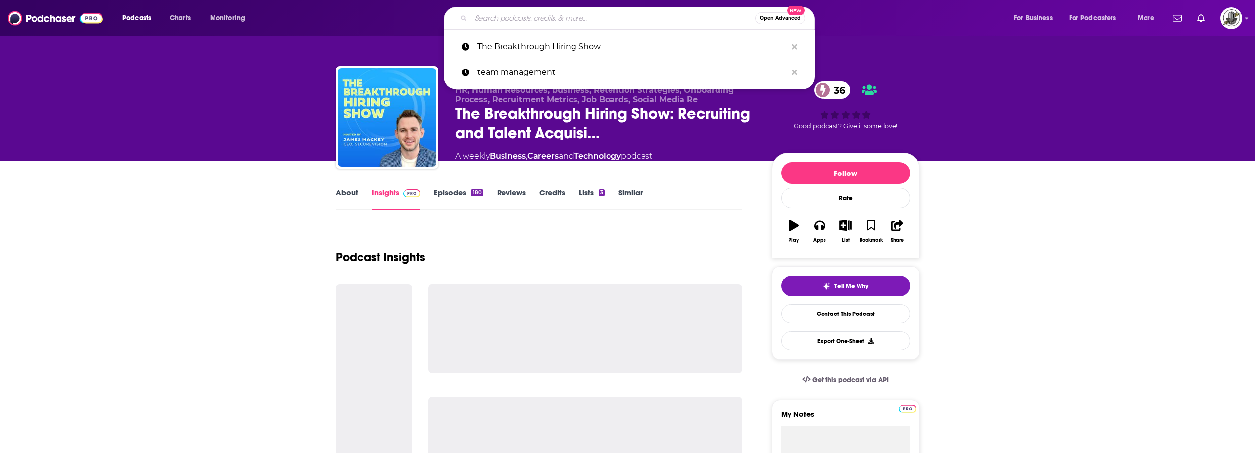
click at [589, 19] on input "Search podcasts, credits, & more..." at bounding box center [613, 18] width 285 height 16
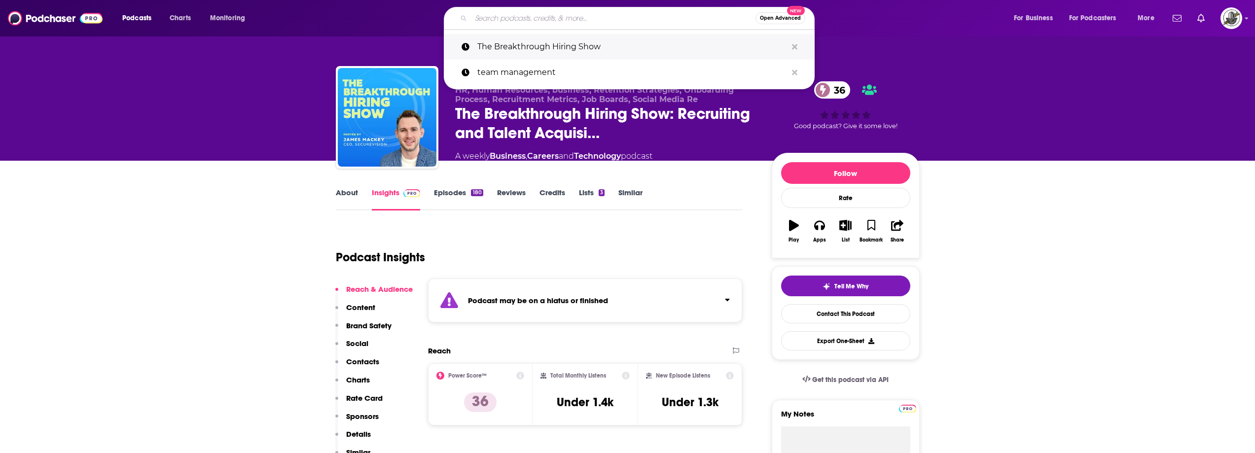
click at [798, 47] on button "Search podcasts, credits, & more..." at bounding box center [794, 47] width 15 height 18
click at [668, 25] on input "Search podcasts, credits, & more..." at bounding box center [613, 18] width 285 height 16
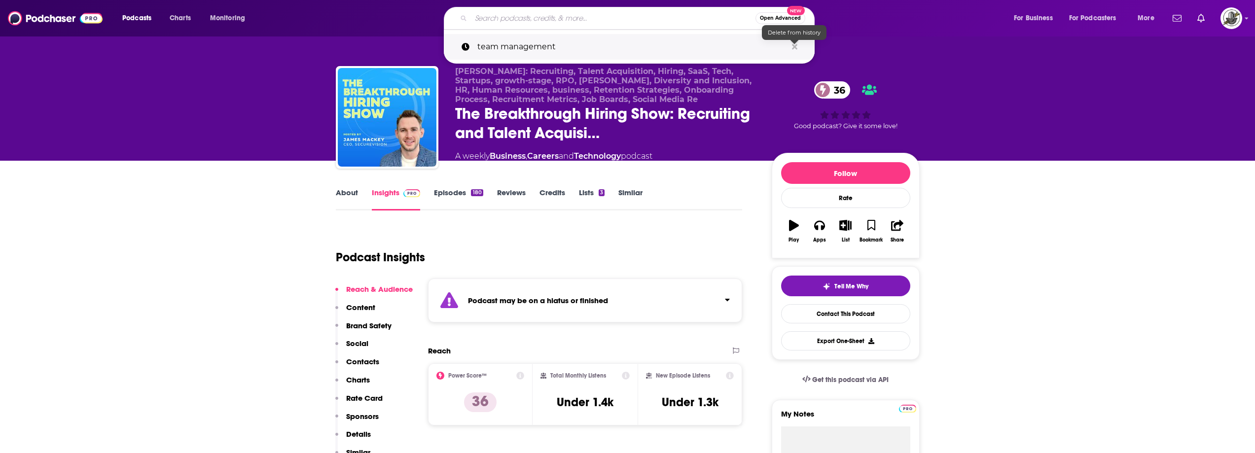
click at [794, 46] on icon "Search podcasts, credits, & more..." at bounding box center [794, 46] width 5 height 5
click at [604, 309] on div "Podcast may be on a hiatus or finished" at bounding box center [585, 301] width 315 height 44
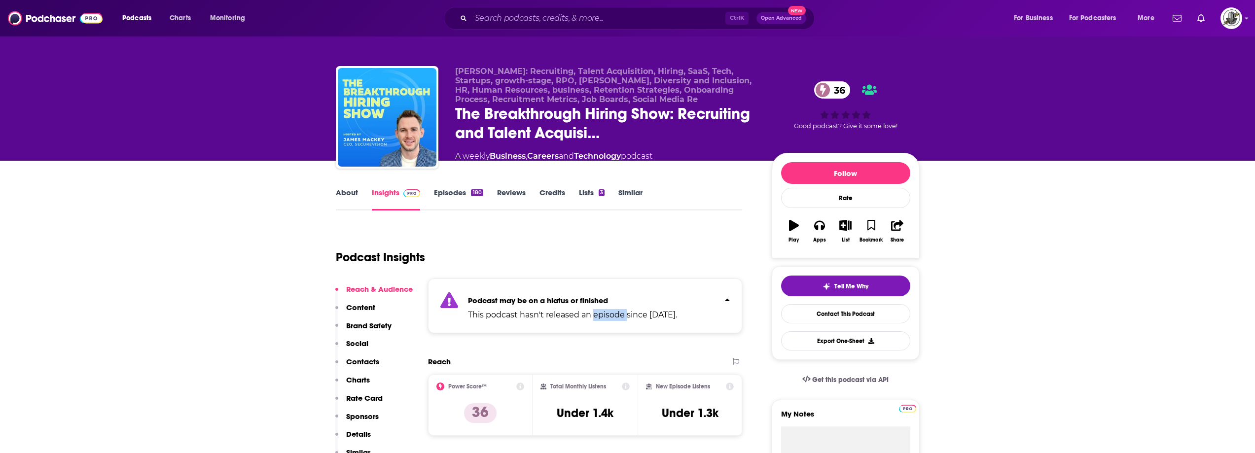
click at [604, 309] on p "This podcast hasn't released an episode since [DATE]." at bounding box center [572, 315] width 209 height 12
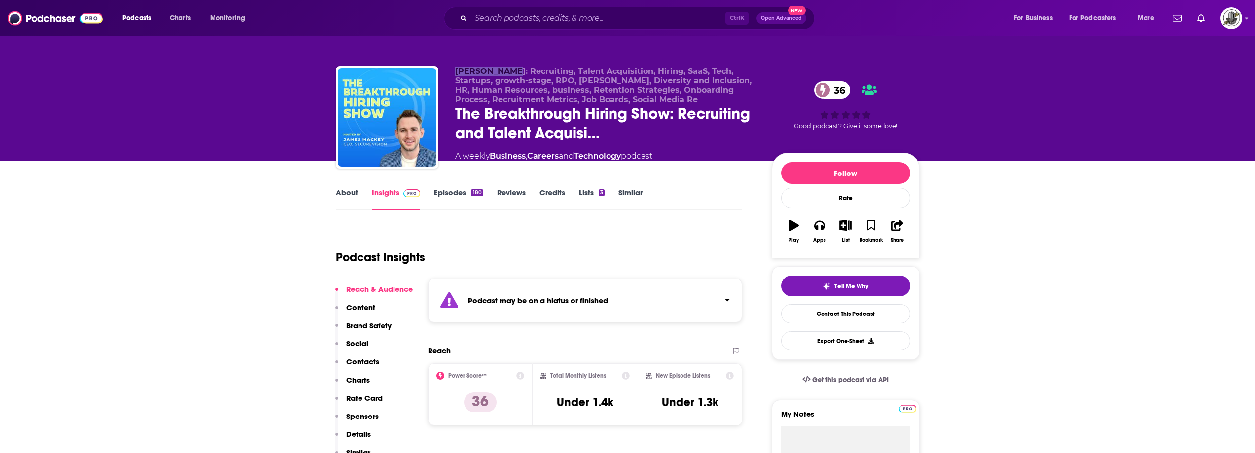
drag, startPoint x: 451, startPoint y: 72, endPoint x: 516, endPoint y: 72, distance: 64.6
click at [516, 72] on div "[PERSON_NAME]: Recruiting, Talent Acquisition, Hiring, SaaS, Tech, Startups, gr…" at bounding box center [628, 119] width 584 height 107
copy span "[PERSON_NAME]"
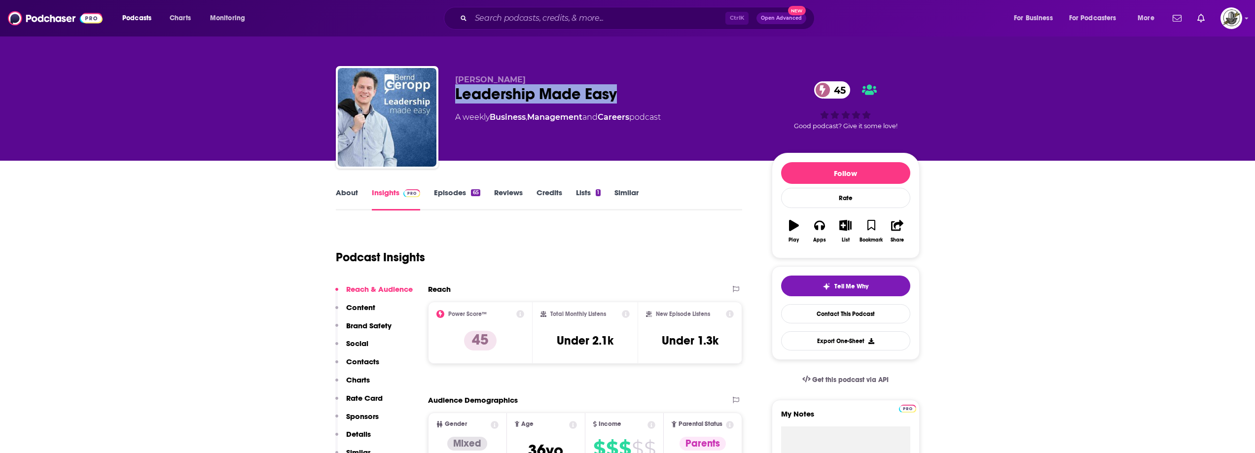
drag, startPoint x: 455, startPoint y: 94, endPoint x: 616, endPoint y: 94, distance: 160.8
click at [616, 94] on div "Leadership Made Easy 45" at bounding box center [605, 93] width 301 height 19
copy h2 "Leadership Made Easy"
click at [573, 149] on div "[PERSON_NAME] Leadership Made Easy 45 A weekly Business , Management and Career…" at bounding box center [605, 114] width 301 height 79
drag, startPoint x: 452, startPoint y: 79, endPoint x: 522, endPoint y: 79, distance: 70.5
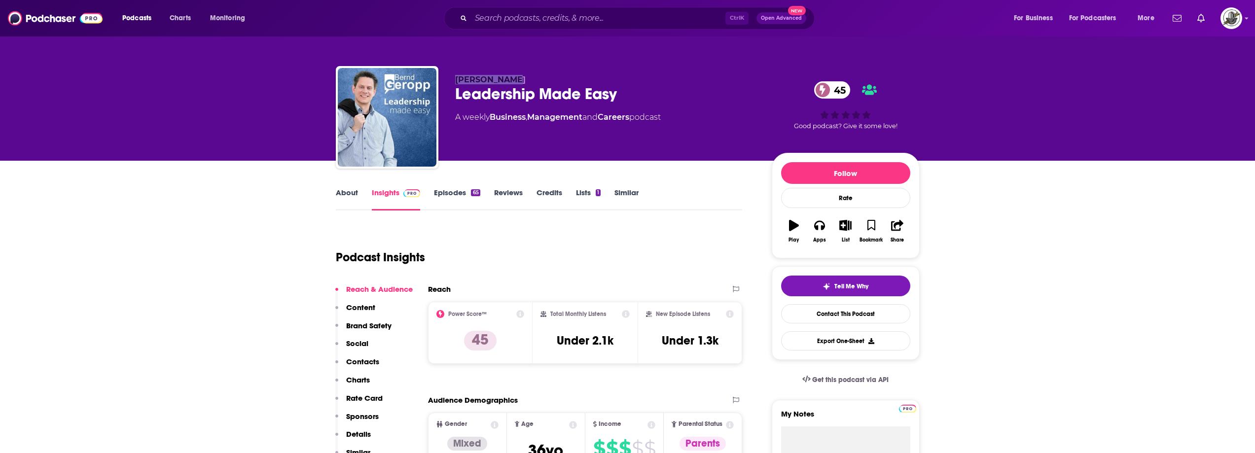
click at [522, 79] on div "[PERSON_NAME] Leadership Made Easy 45 A weekly Business , Management and Career…" at bounding box center [628, 119] width 584 height 107
copy span "[PERSON_NAME]"
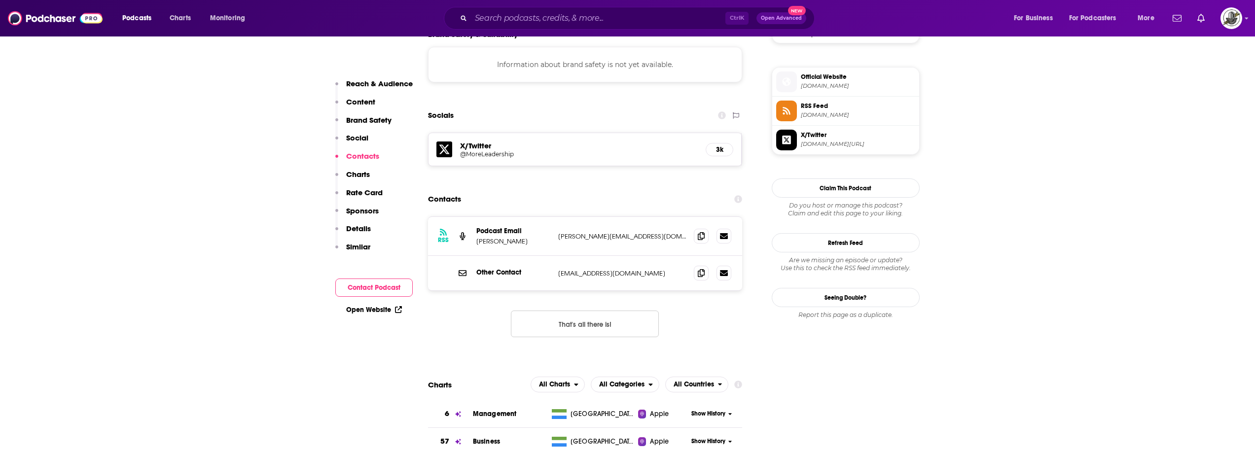
scroll to position [888, 0]
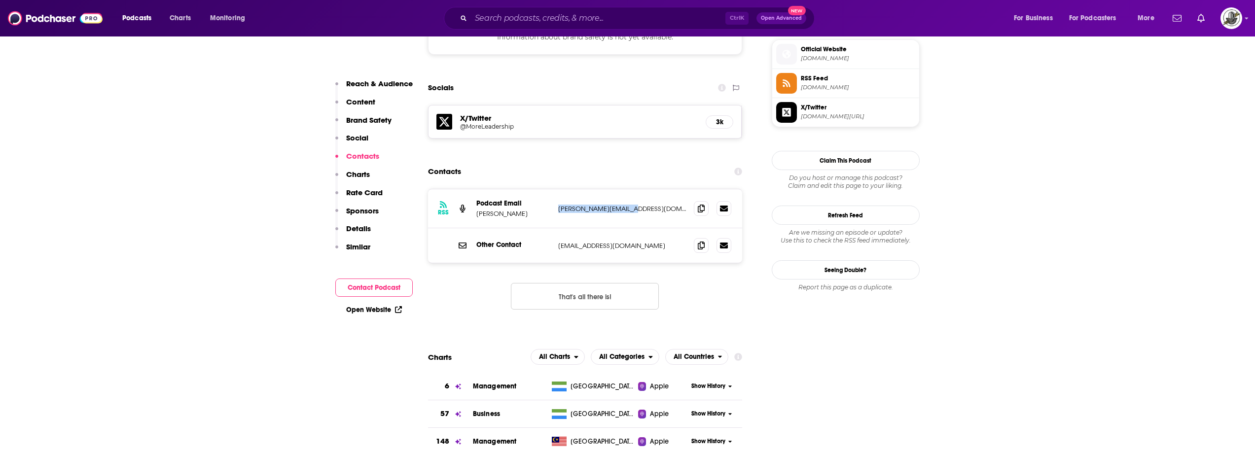
drag, startPoint x: 557, startPoint y: 189, endPoint x: 647, endPoint y: 188, distance: 89.3
click at [647, 189] on div "RSS Podcast Email [PERSON_NAME] [PERSON_NAME][EMAIL_ADDRESS][DOMAIN_NAME] [PERS…" at bounding box center [585, 208] width 315 height 39
copy p "[PERSON_NAME][EMAIL_ADDRESS][DOMAIN_NAME]"
click at [559, 189] on div "RSS Podcast Email [PERSON_NAME] [PERSON_NAME][EMAIL_ADDRESS][DOMAIN_NAME] [PERS…" at bounding box center [585, 208] width 315 height 39
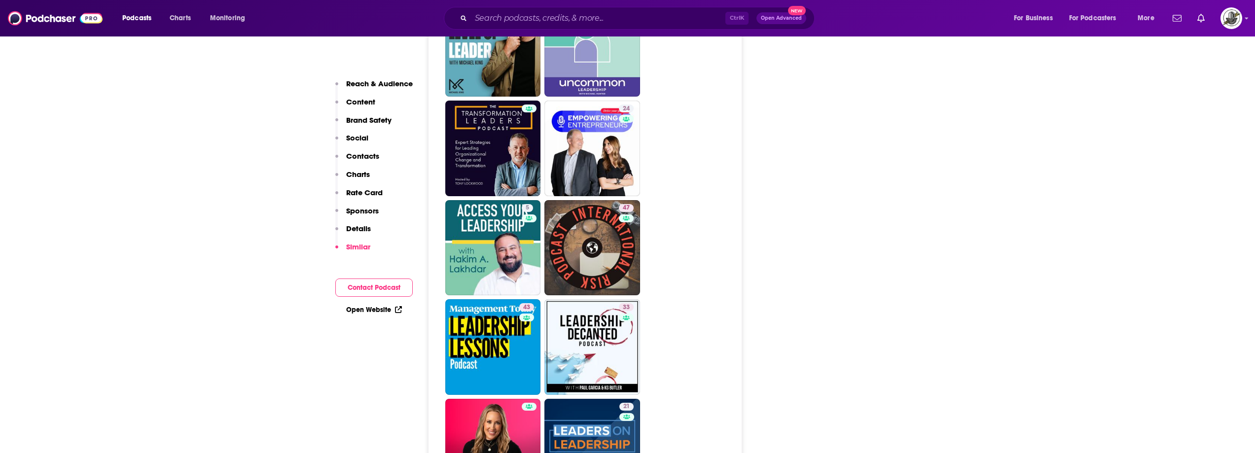
scroll to position [2269, 0]
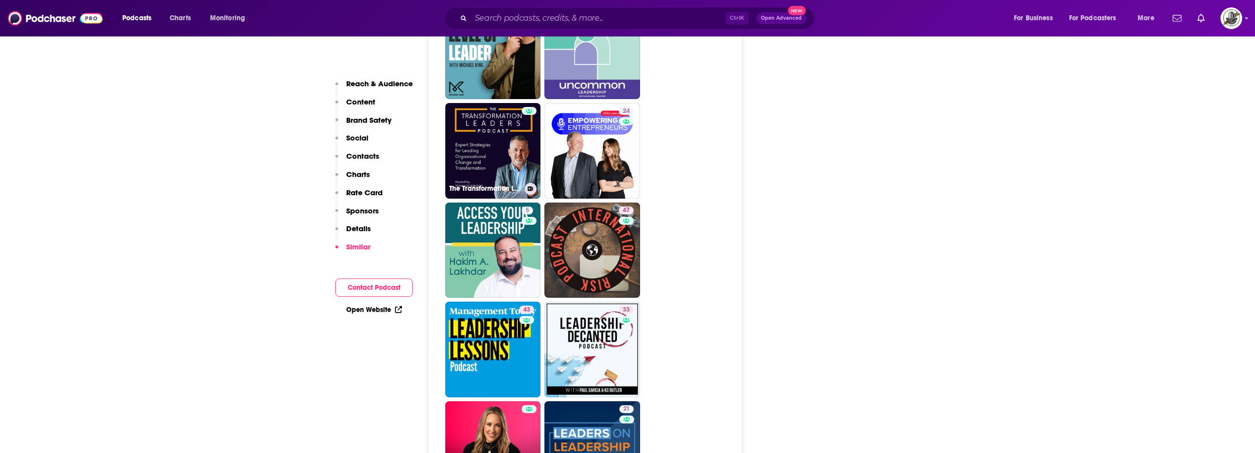
drag, startPoint x: 492, startPoint y: 125, endPoint x: 753, endPoint y: 175, distance: 265.6
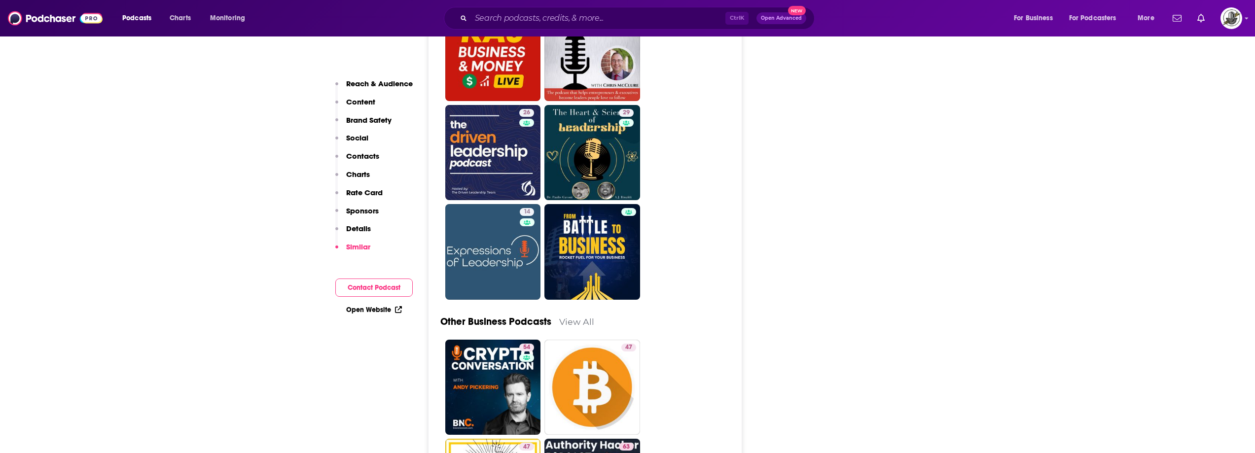
scroll to position [2861, 0]
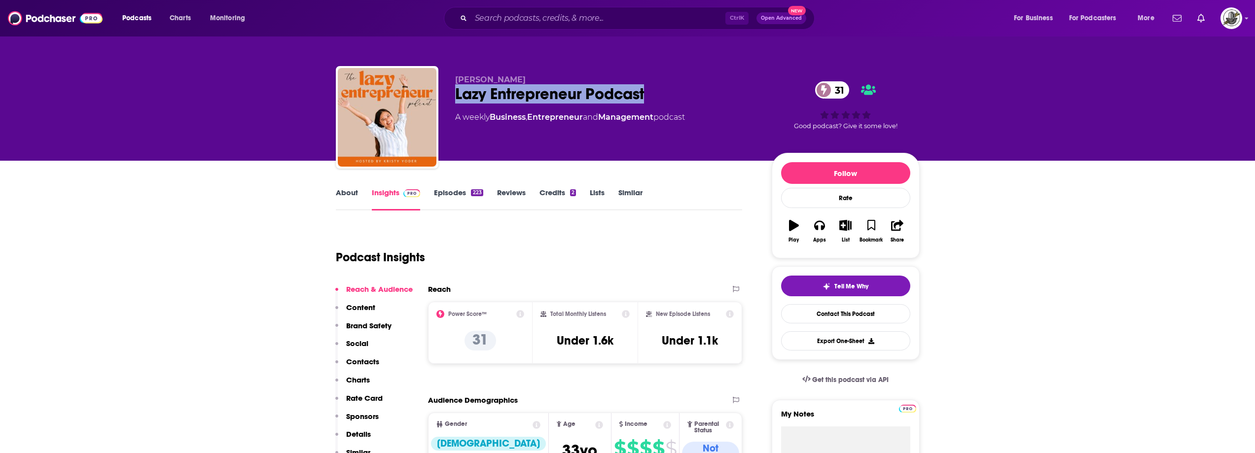
drag, startPoint x: 455, startPoint y: 96, endPoint x: 684, endPoint y: 97, distance: 228.9
click at [684, 97] on div "Lazy Entrepreneur Podcast 31" at bounding box center [605, 93] width 301 height 19
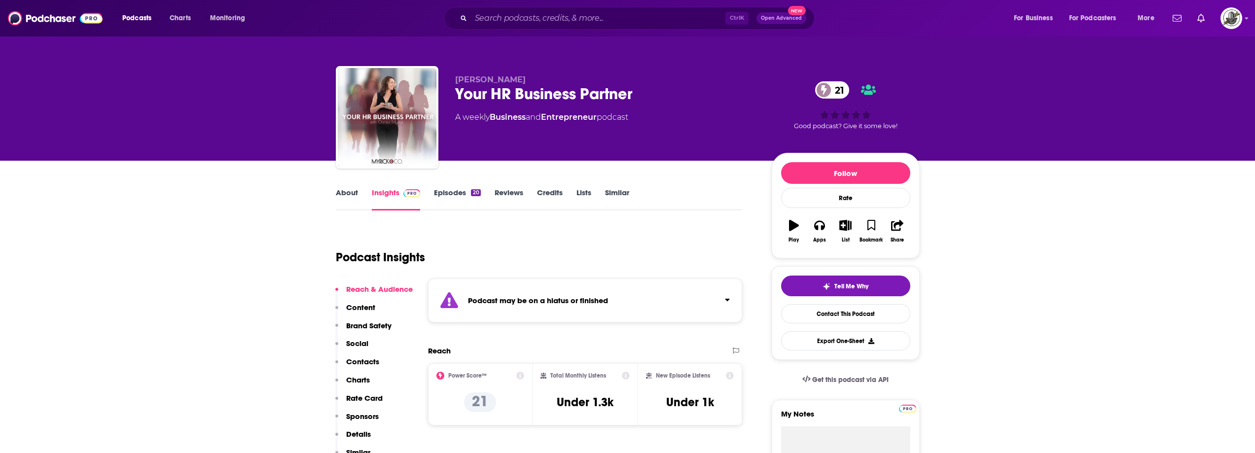
click at [618, 296] on div "Podcast may be on a hiatus or finished" at bounding box center [585, 301] width 315 height 44
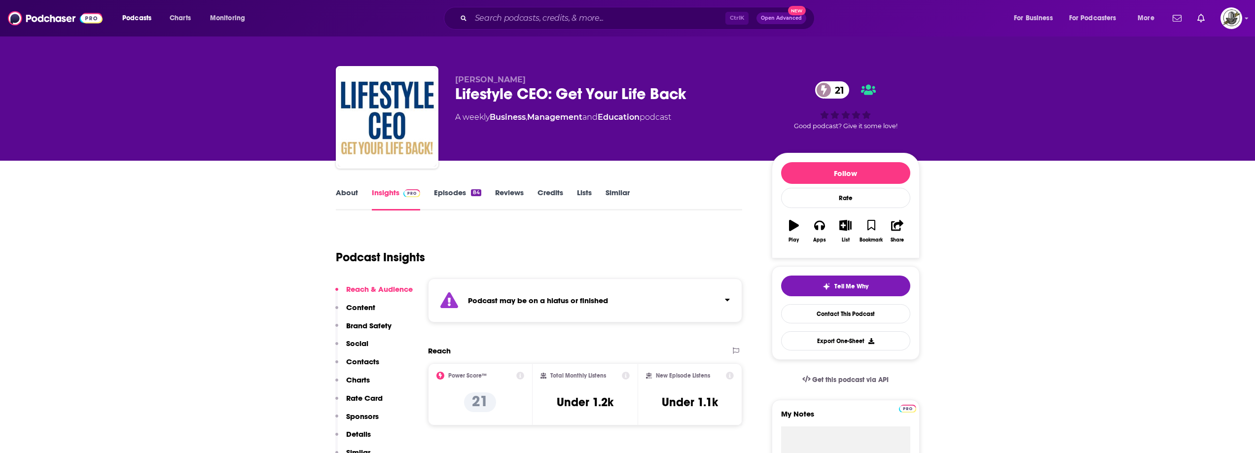
click at [616, 302] on div "Podcast may be on a hiatus or finished" at bounding box center [585, 301] width 315 height 44
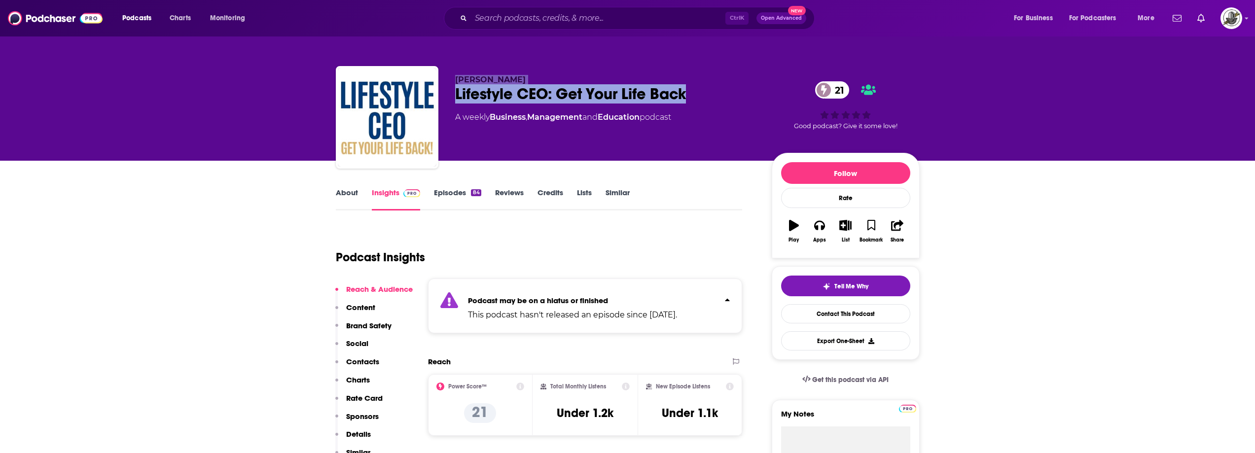
drag, startPoint x: 451, startPoint y: 83, endPoint x: 699, endPoint y: 94, distance: 247.8
click at [699, 94] on div "Keith Miller Lifestyle CEO: Get Your Life Back 21 A weekly Business , Managemen…" at bounding box center [628, 119] width 584 height 107
copy div "Keith Miller Lifestyle CEO: Get Your Life Back"
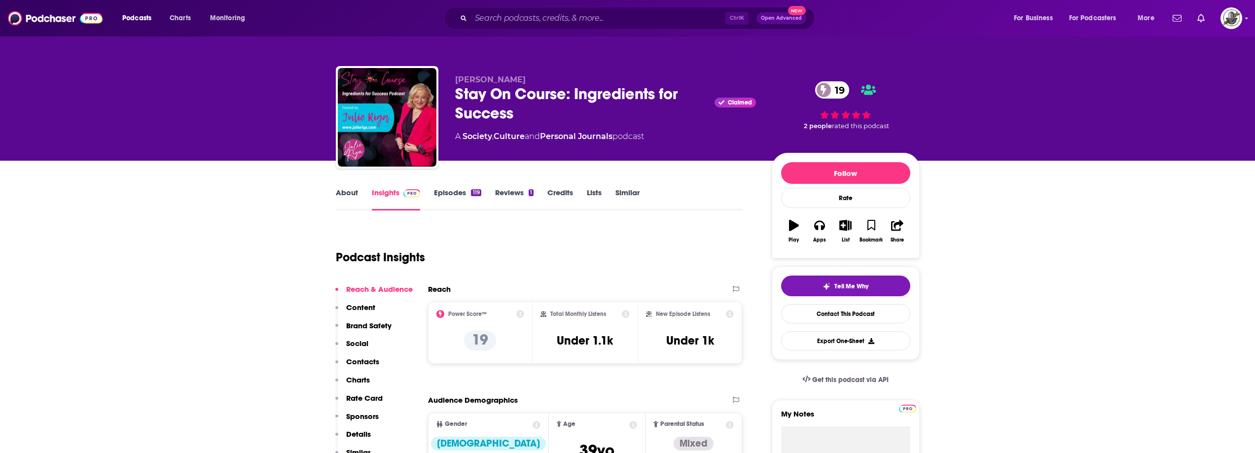
click at [463, 99] on div "Stay On Course: Ingredients for Success Claimed 19" at bounding box center [605, 103] width 301 height 38
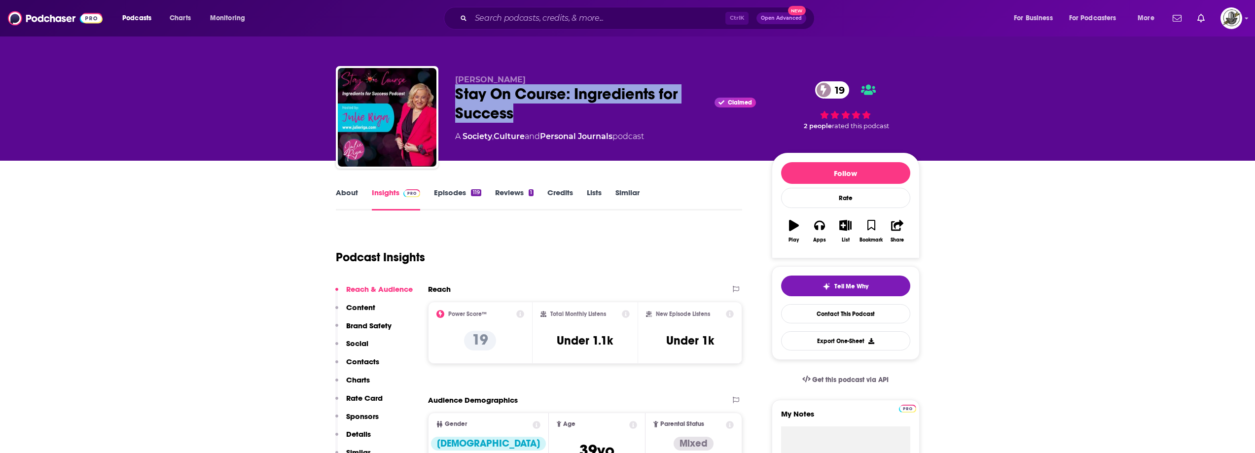
drag, startPoint x: 457, startPoint y: 96, endPoint x: 537, endPoint y: 116, distance: 82.4
click at [537, 116] on div "Stay On Course: Ingredients for Success Claimed 19" at bounding box center [605, 103] width 301 height 38
copy h2 "Stay On Course: Ingredients for Success"
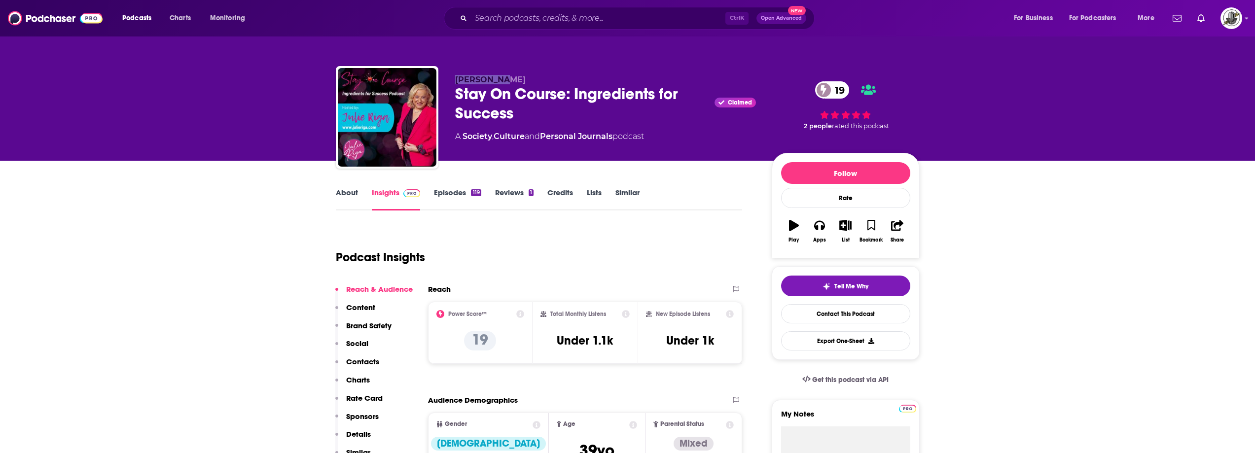
drag, startPoint x: 452, startPoint y: 81, endPoint x: 513, endPoint y: 77, distance: 61.3
click at [513, 77] on div "Julie Riga Stay On Course: Ingredients for Success Claimed 19 A Society , Cultu…" at bounding box center [628, 119] width 584 height 107
copy span "Julie Riga"
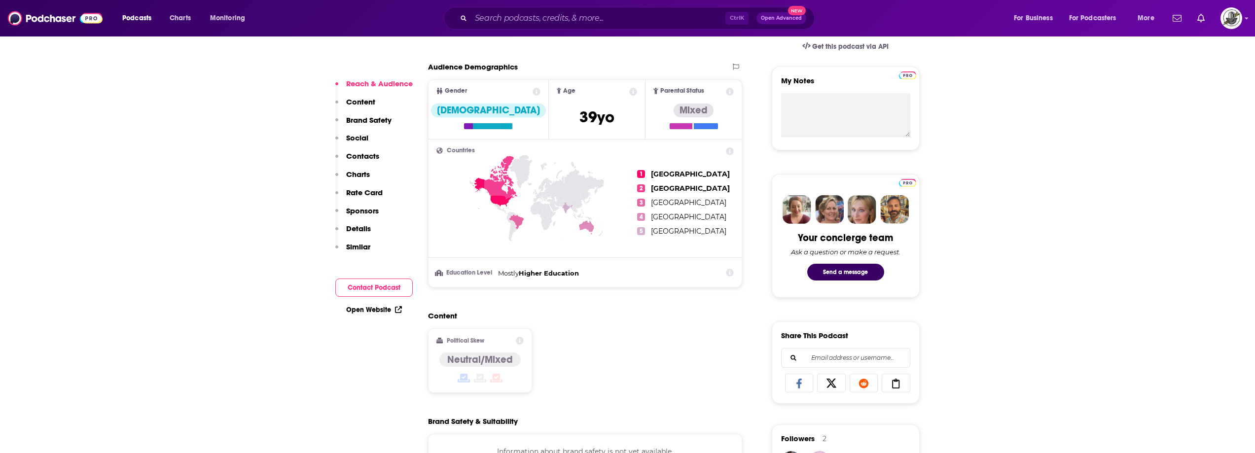
scroll to position [641, 0]
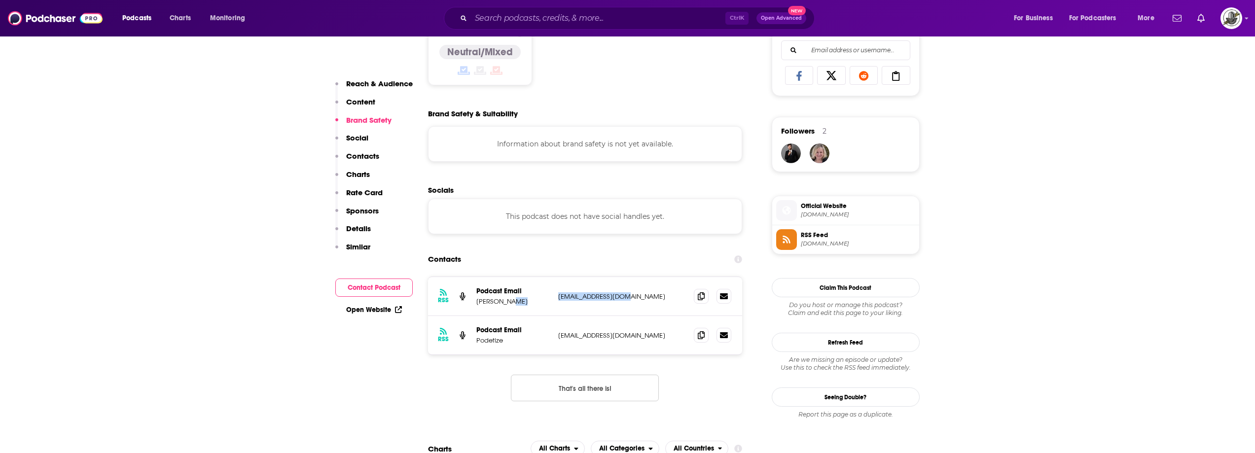
drag, startPoint x: 550, startPoint y: 299, endPoint x: 643, endPoint y: 297, distance: 92.8
click at [643, 297] on div "RSS Podcast Email Julie Riga julieriga@gmail.com julieriga@gmail.com" at bounding box center [585, 296] width 315 height 39
copy div "julieriga@gmail.com"
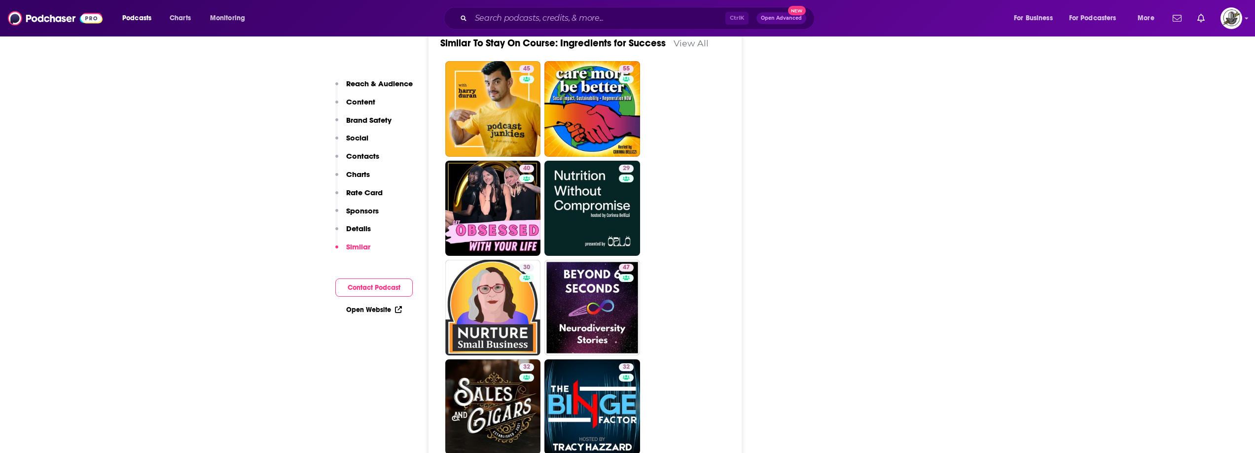
scroll to position [1628, 0]
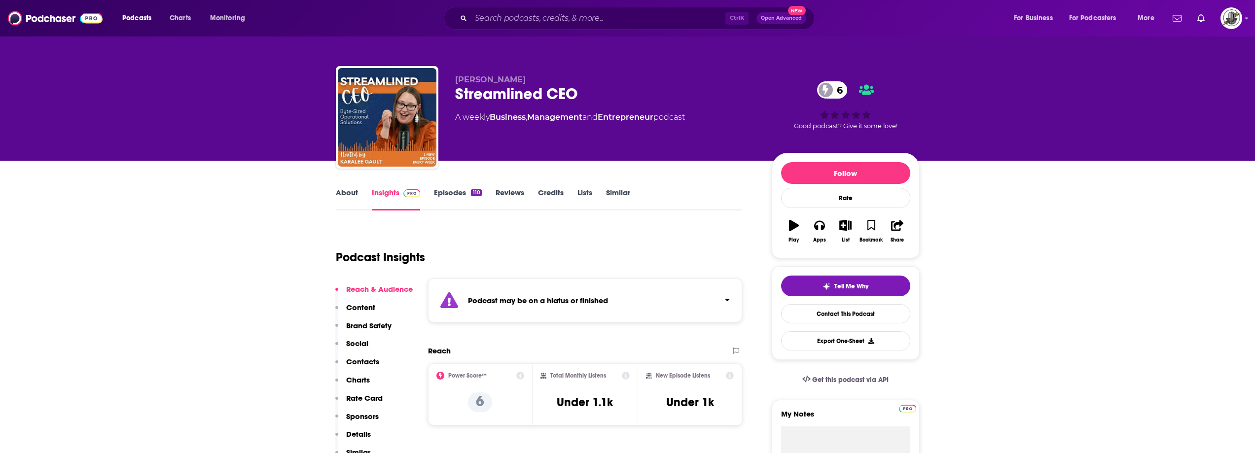
click at [582, 299] on strong "Podcast may be on a hiatus or finished" at bounding box center [538, 300] width 140 height 9
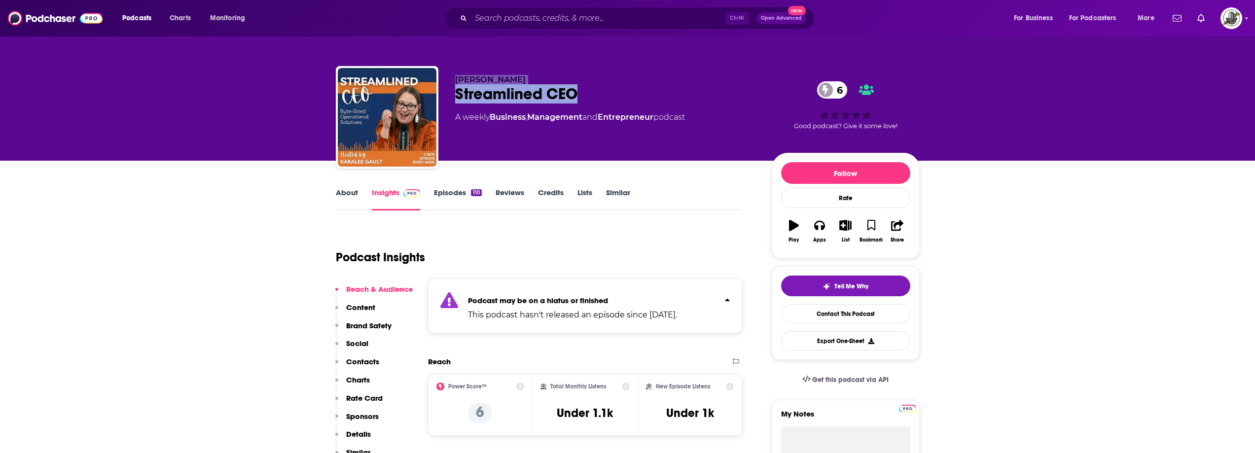
drag, startPoint x: 450, startPoint y: 80, endPoint x: 614, endPoint y: 91, distance: 164.1
click at [614, 91] on div "[PERSON_NAME] Streamlined CEO 6 A weekly Business , Management and Entrepreneur…" at bounding box center [628, 119] width 584 height 107
copy div "[PERSON_NAME] Streamlined CEO"
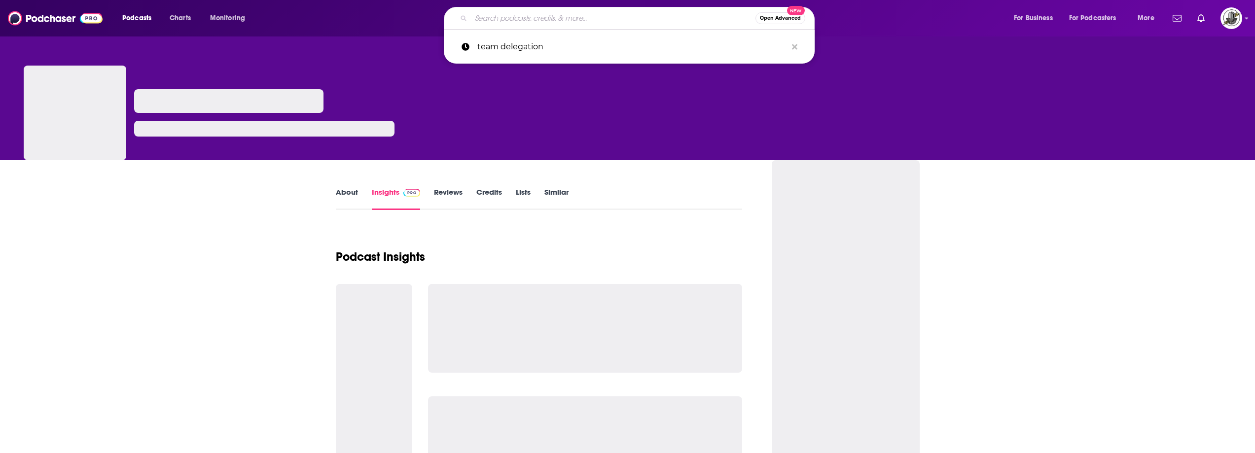
click at [593, 20] on input "Search podcasts, credits, & more..." at bounding box center [613, 18] width 285 height 16
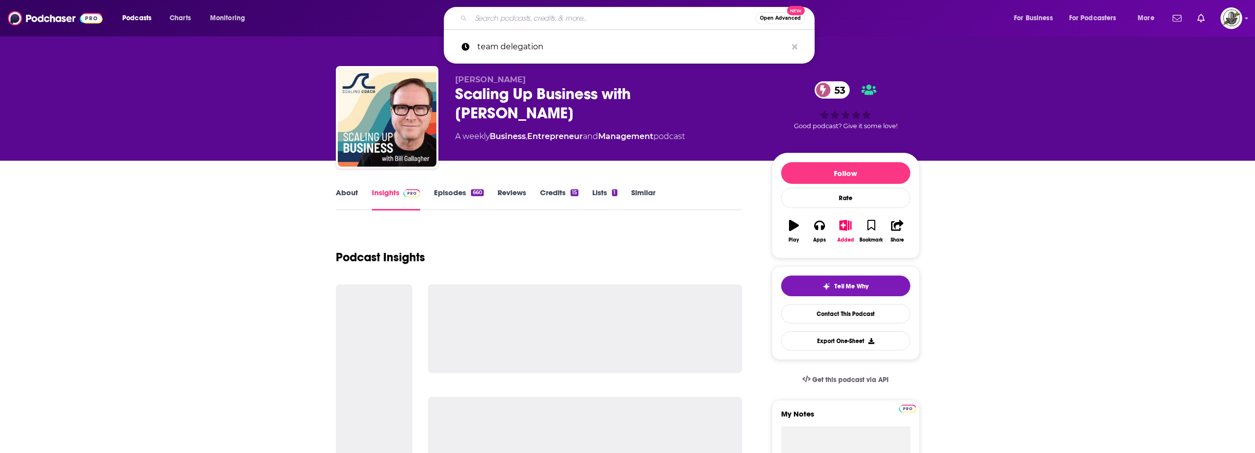
paste input "Radical Candor: Communication at Work"
type input "Radical Candor: Communication at Work"
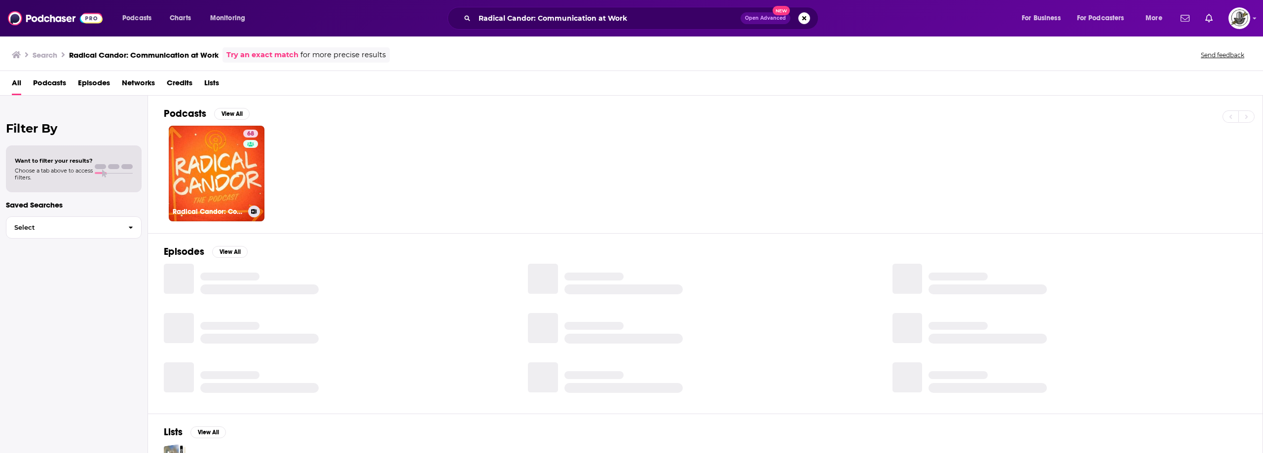
click at [224, 163] on link "68 Radical Candor: Communication at Work" at bounding box center [217, 174] width 96 height 96
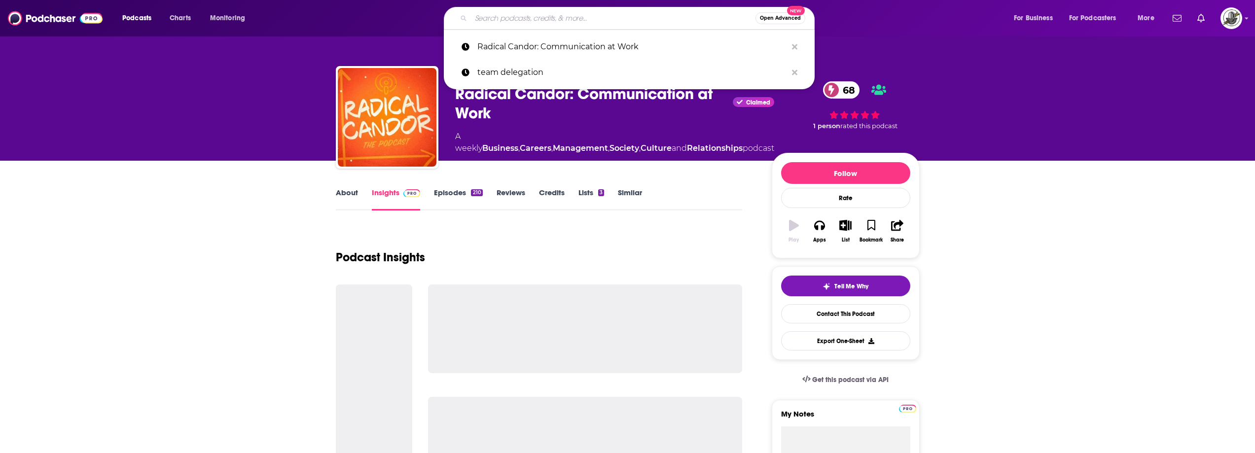
click at [616, 22] on input "Search podcasts, credits, & more..." at bounding box center [613, 18] width 285 height 16
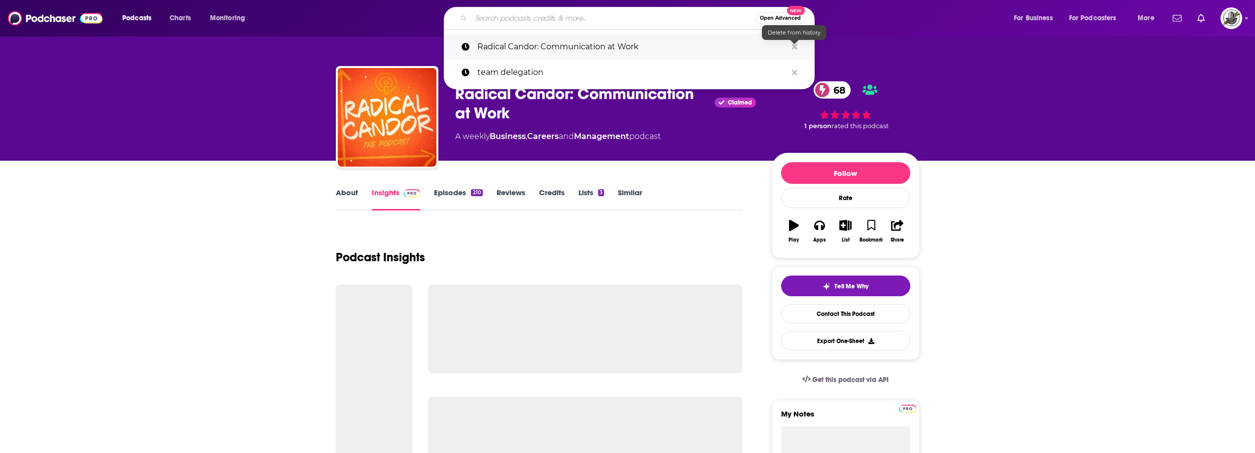
click at [793, 45] on icon "Search podcasts, credits, & more..." at bounding box center [794, 46] width 5 height 5
click at [677, 16] on input "Search podcasts, credits, & more..." at bounding box center [613, 18] width 285 height 16
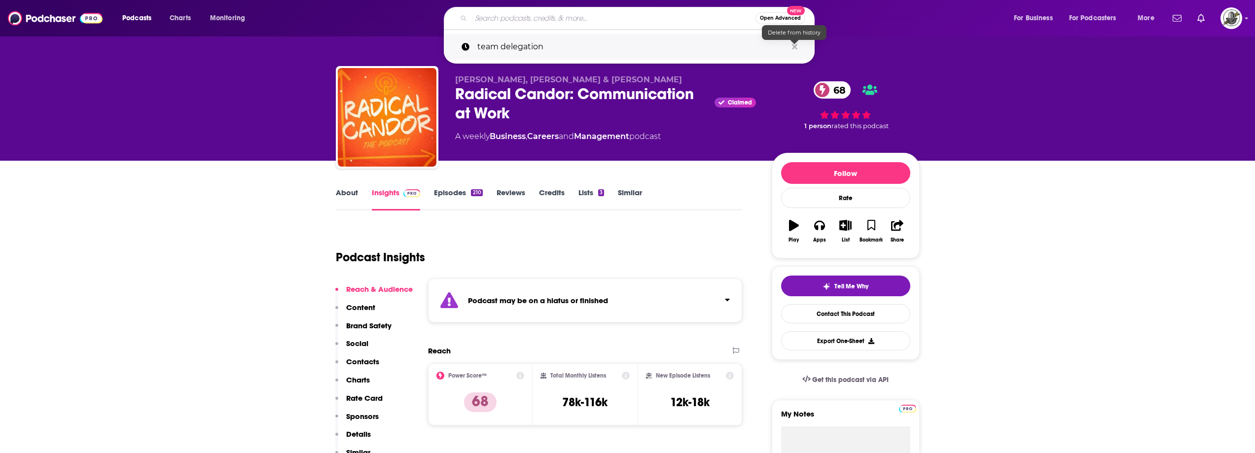
click at [795, 46] on icon "Search podcasts, credits, & more..." at bounding box center [794, 46] width 5 height 5
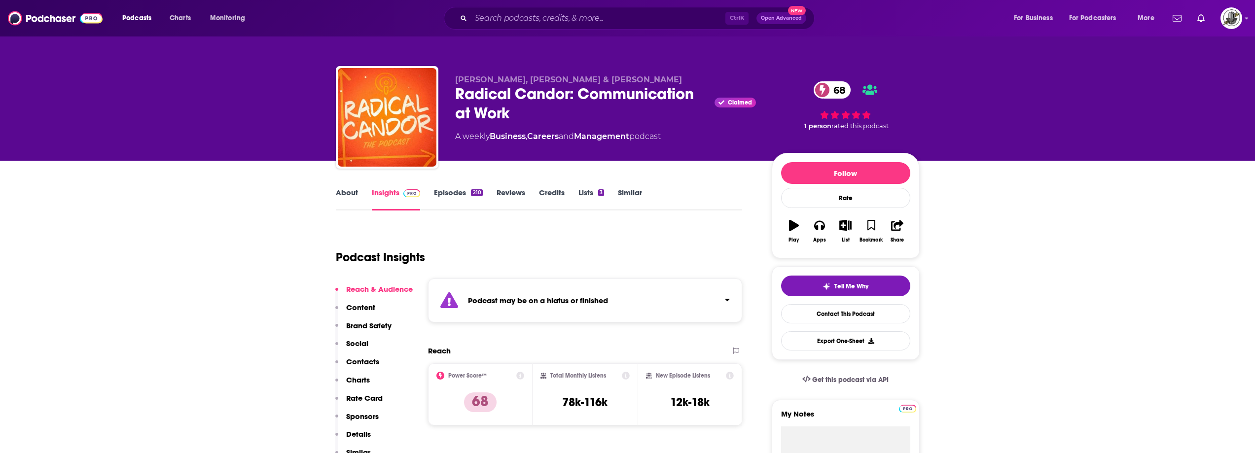
click at [647, 245] on div "Podcast Insights" at bounding box center [535, 251] width 399 height 50
click at [623, 317] on div "Podcast may be on a hiatus or finished" at bounding box center [585, 301] width 315 height 44
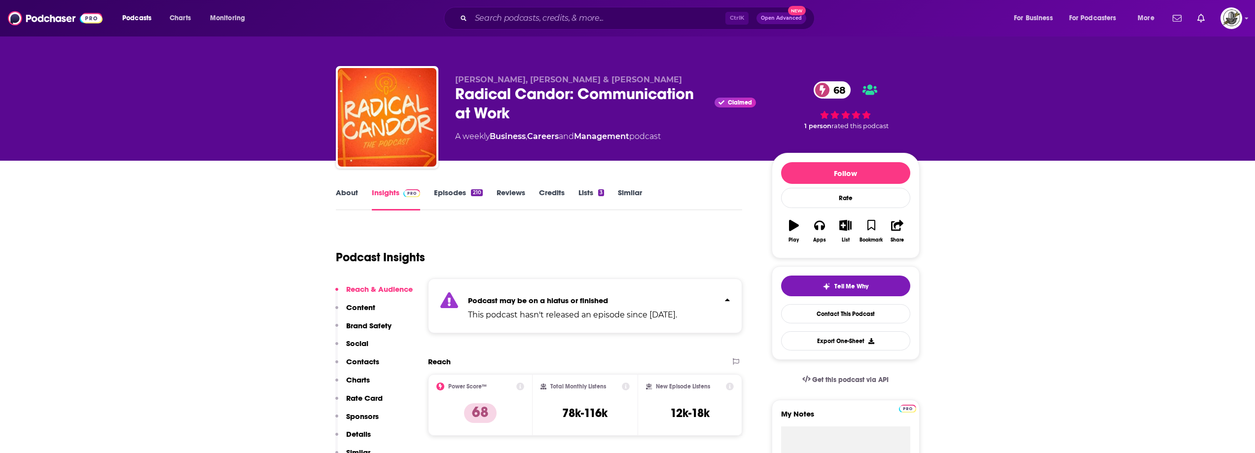
click at [630, 307] on div "Podcast may be on a hiatus or finished This podcast hasn't released an episode …" at bounding box center [572, 306] width 209 height 30
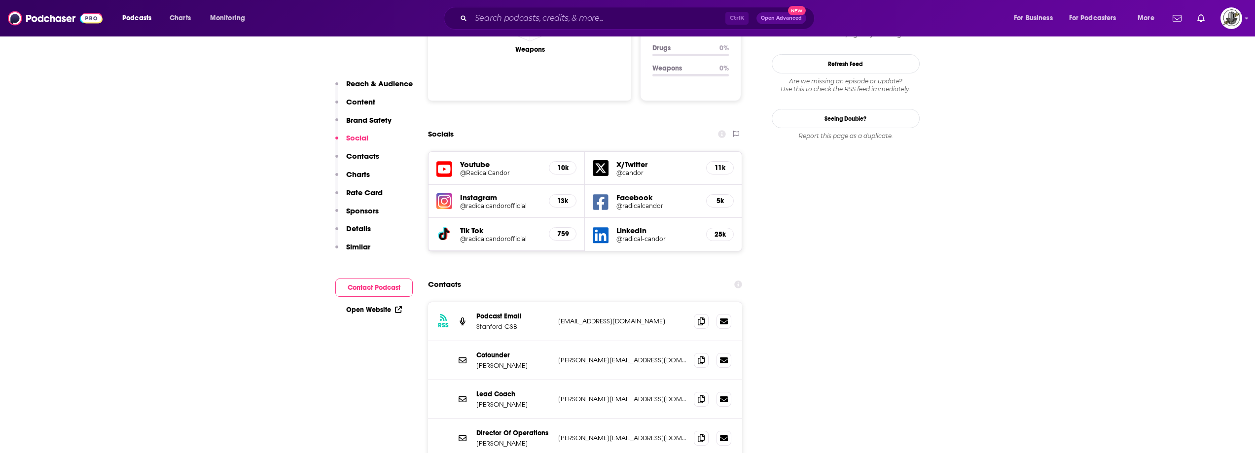
scroll to position [1184, 0]
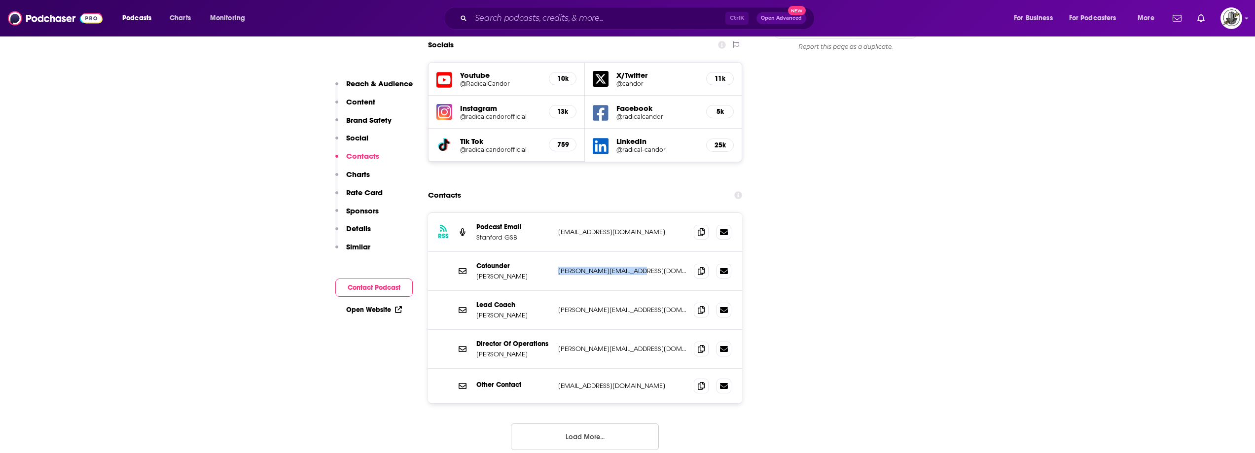
drag, startPoint x: 556, startPoint y: 229, endPoint x: 674, endPoint y: 231, distance: 117.9
click at [674, 252] on div "Cofounder Jason Rosoff jason@radicalcandor.com jason@radicalcandor.com" at bounding box center [585, 271] width 315 height 39
copy p "jason@radicalcandor.com"
drag, startPoint x: 555, startPoint y: 269, endPoint x: 642, endPoint y: 270, distance: 86.8
click at [642, 291] on div "Lead Coach Amy Sandler amy@radicalcandor.com amy@radicalcandor.com" at bounding box center [585, 310] width 315 height 39
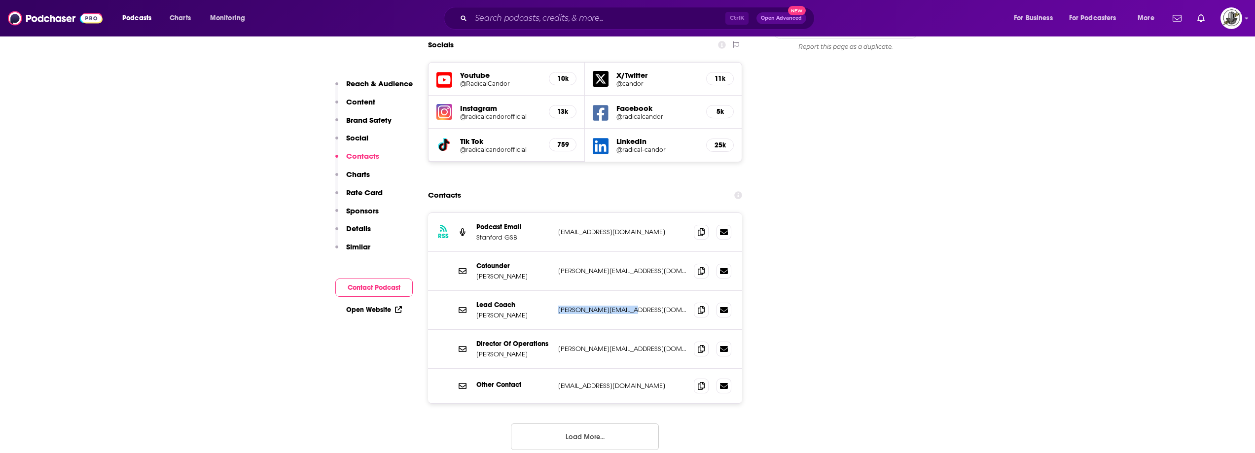
copy p "amy@radicalcandor.com"
click at [558, 186] on div "Contacts" at bounding box center [585, 195] width 315 height 19
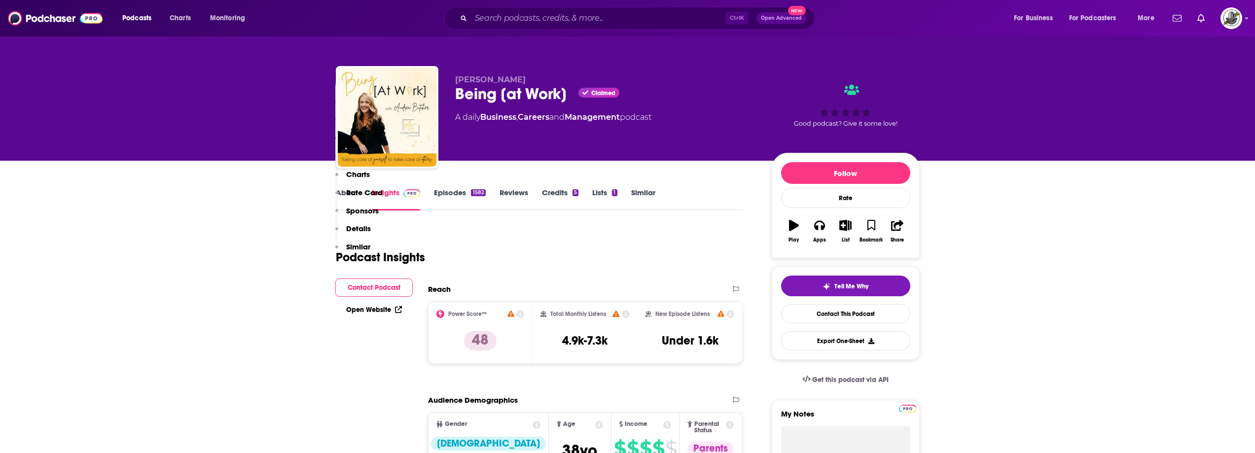
scroll to position [789, 0]
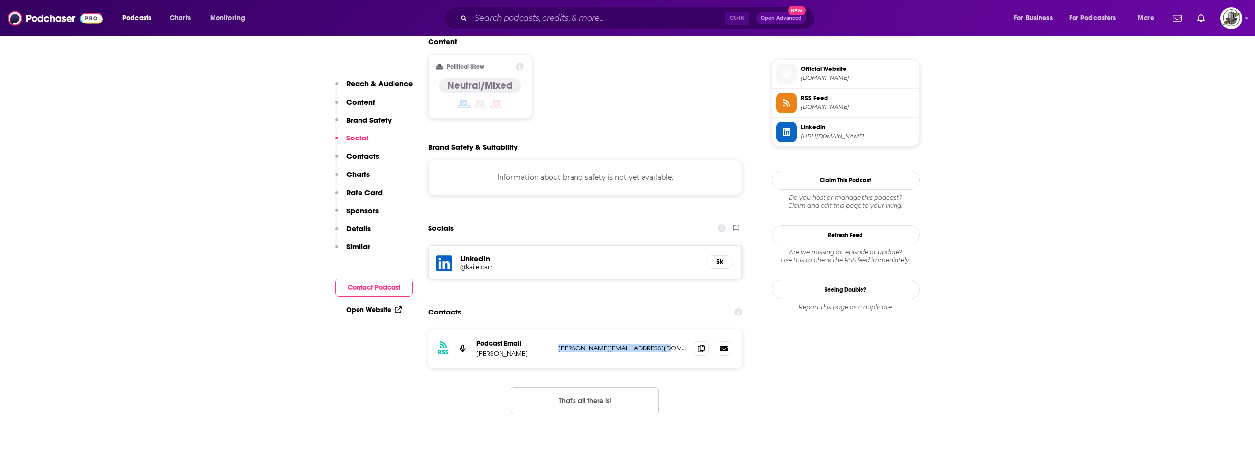
drag, startPoint x: 555, startPoint y: 291, endPoint x: 680, endPoint y: 294, distance: 124.8
click at [680, 329] on div "RSS Podcast Email [PERSON_NAME] [PERSON_NAME][EMAIL_ADDRESS][DOMAIN_NAME] [PERS…" at bounding box center [585, 348] width 315 height 38
copy p "[PERSON_NAME][EMAIL_ADDRESS][DOMAIN_NAME]"
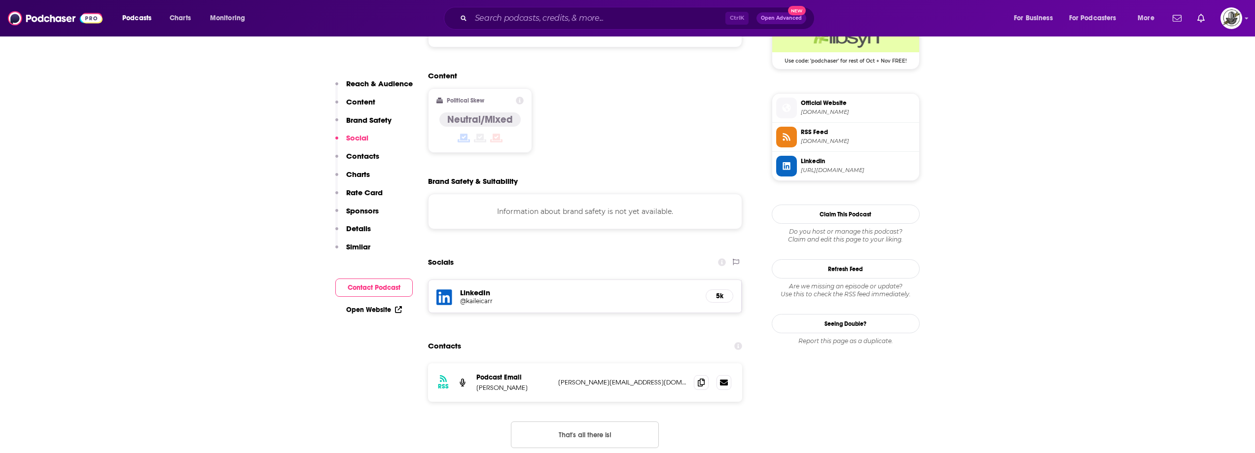
scroll to position [740, 0]
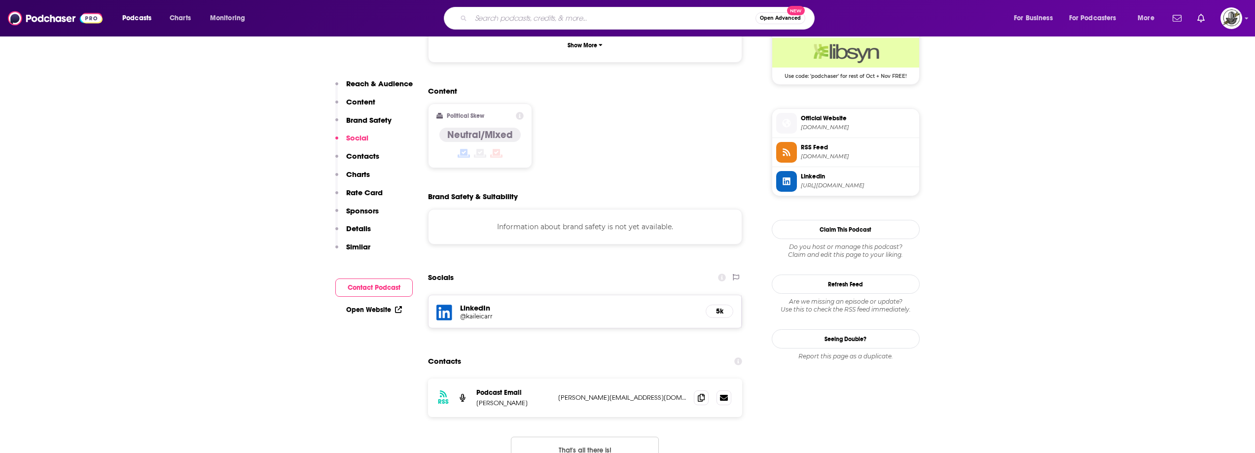
click at [599, 20] on input "Search podcasts, credits, & more..." at bounding box center [613, 18] width 285 height 16
paste input "The Ops Authority"
type input "The Ops Authority"
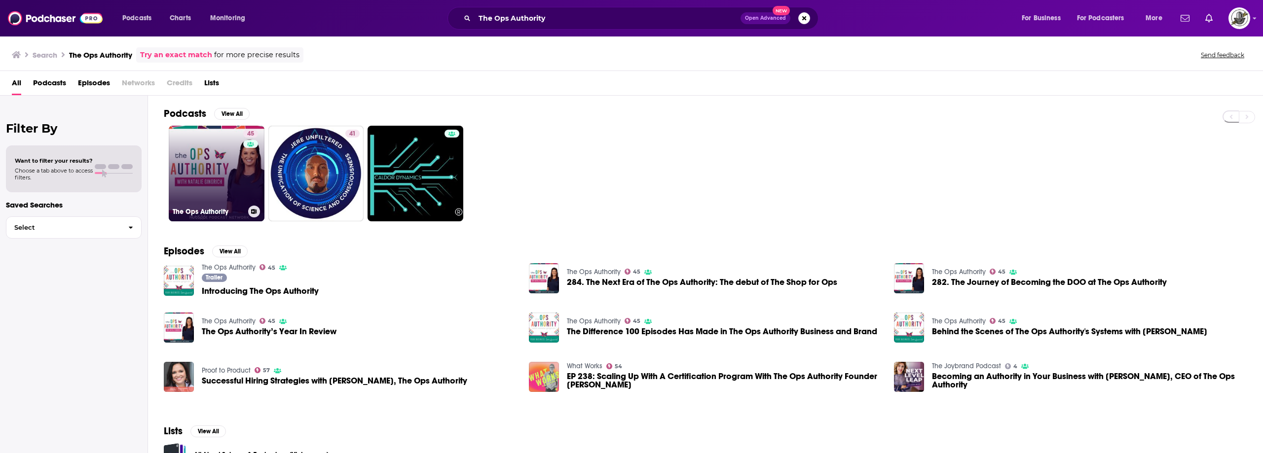
click at [237, 176] on link "45 The Ops Authority" at bounding box center [217, 174] width 96 height 96
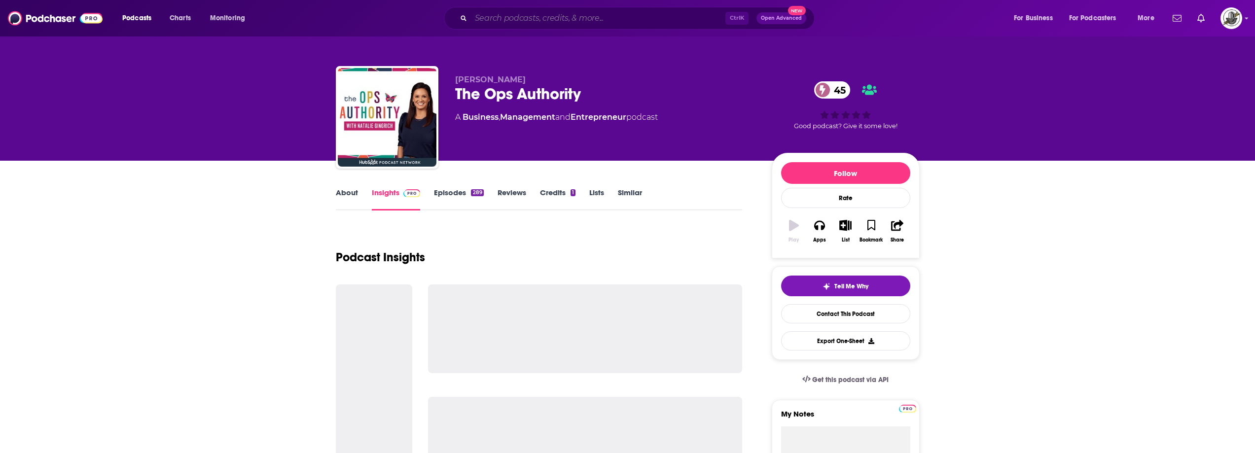
click at [572, 20] on input "Search podcasts, credits, & more..." at bounding box center [598, 18] width 254 height 16
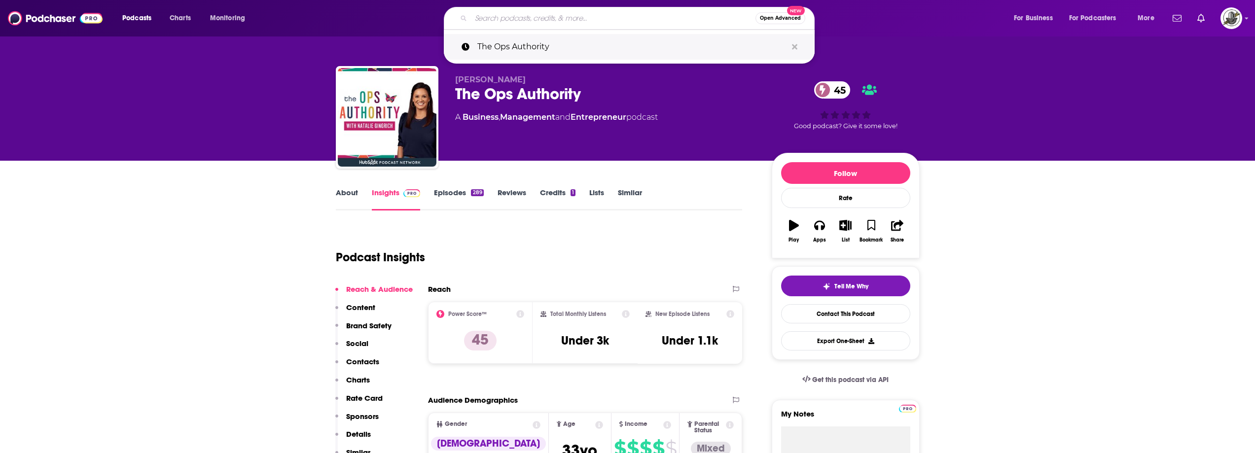
click at [795, 46] on icon "Search podcasts, credits, & more..." at bounding box center [794, 46] width 5 height 5
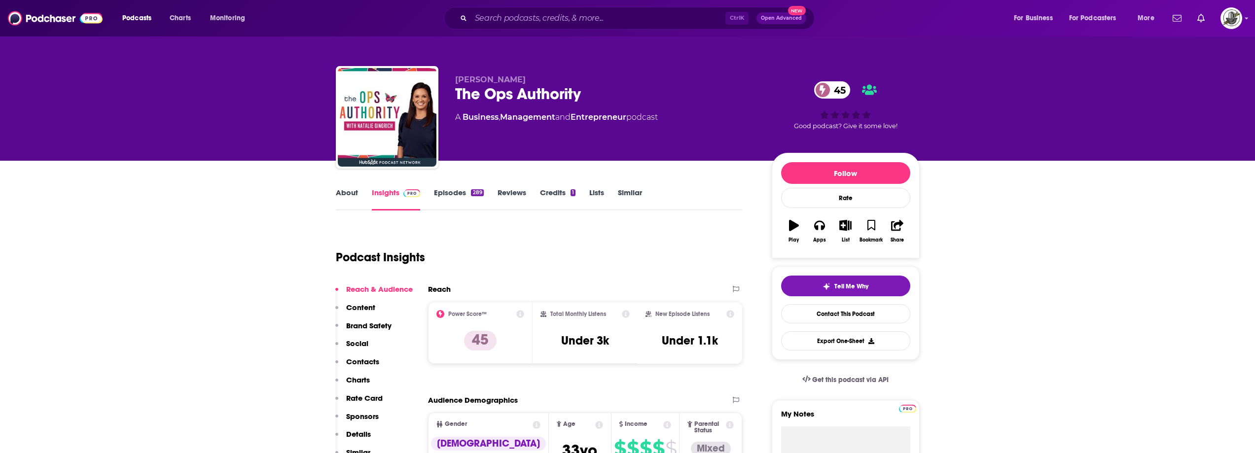
click at [612, 93] on div "The Ops Authority 45" at bounding box center [605, 93] width 301 height 19
drag, startPoint x: 530, startPoint y: 77, endPoint x: 447, endPoint y: 79, distance: 83.4
click at [447, 79] on div "[PERSON_NAME] The Ops Authority 45 A Business , Management and Entrepreneur pod…" at bounding box center [628, 119] width 584 height 107
copy span "[PERSON_NAME]"
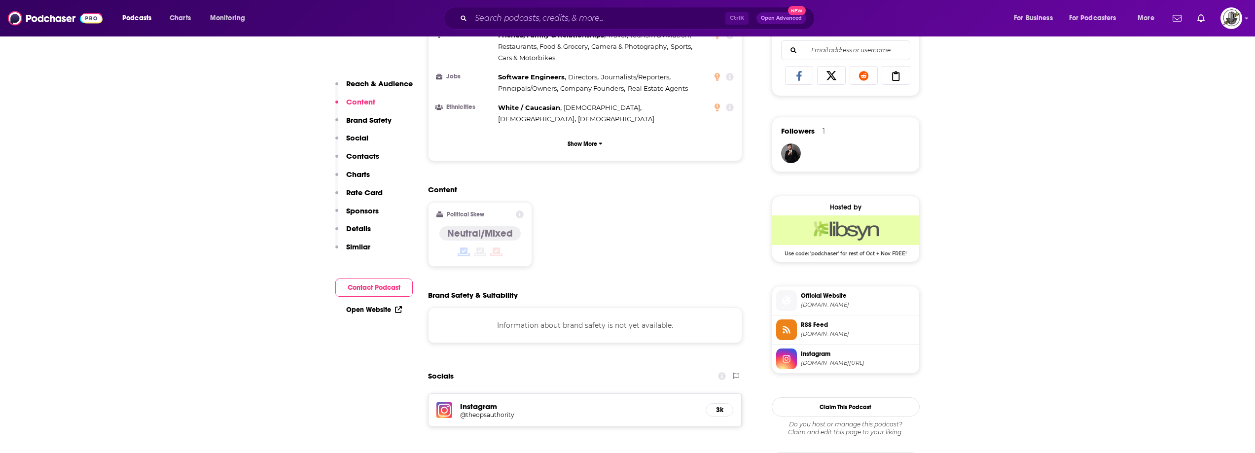
scroll to position [888, 0]
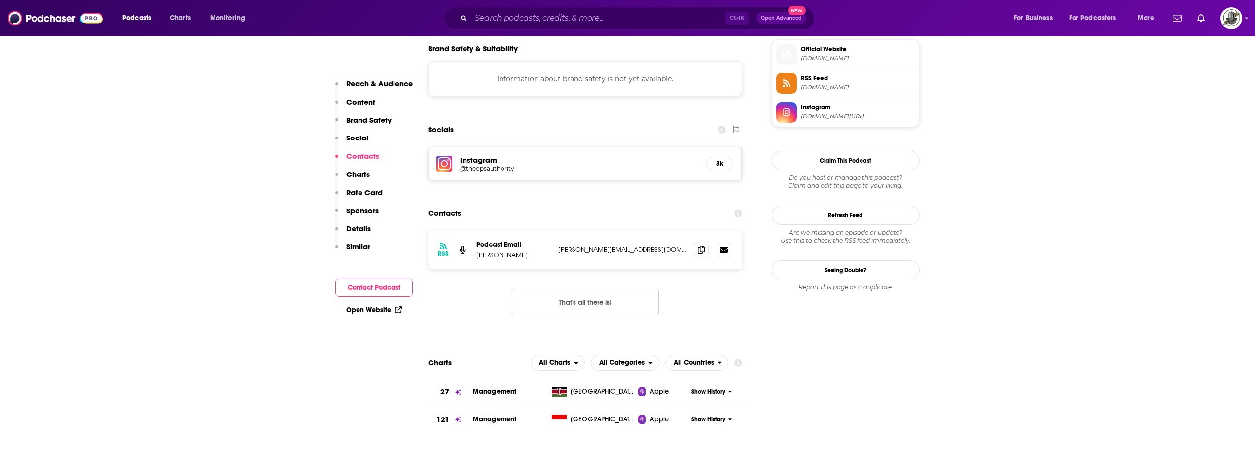
drag, startPoint x: 554, startPoint y: 205, endPoint x: 652, endPoint y: 204, distance: 97.7
click at [652, 231] on div "RSS Podcast Email [PERSON_NAME] [PERSON_NAME][EMAIL_ADDRESS][DOMAIN_NAME] [PERS…" at bounding box center [585, 250] width 315 height 38
copy div "[PERSON_NAME][EMAIL_ADDRESS][DOMAIN_NAME]"
click at [615, 204] on div "Contacts" at bounding box center [585, 213] width 315 height 19
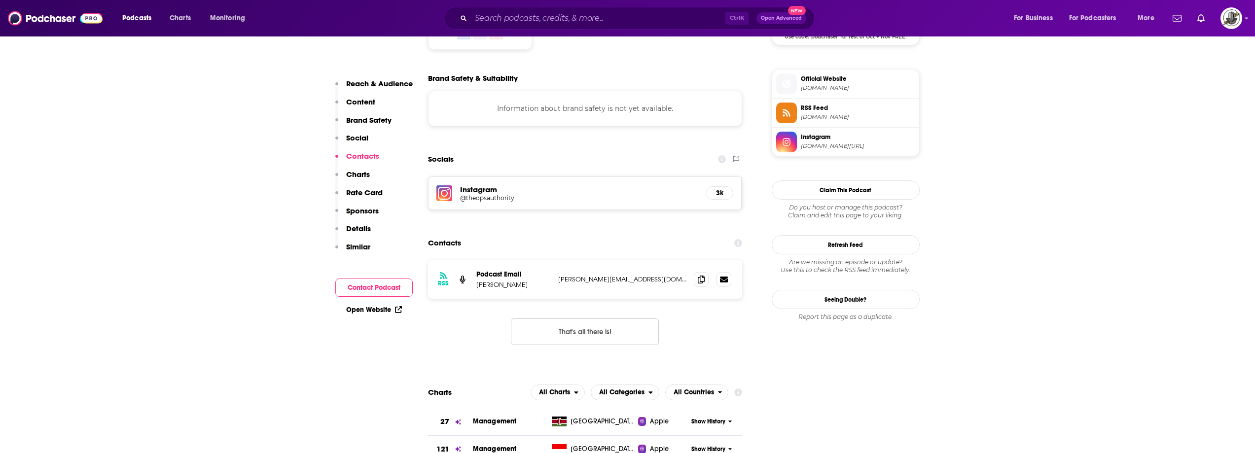
scroll to position [838, 0]
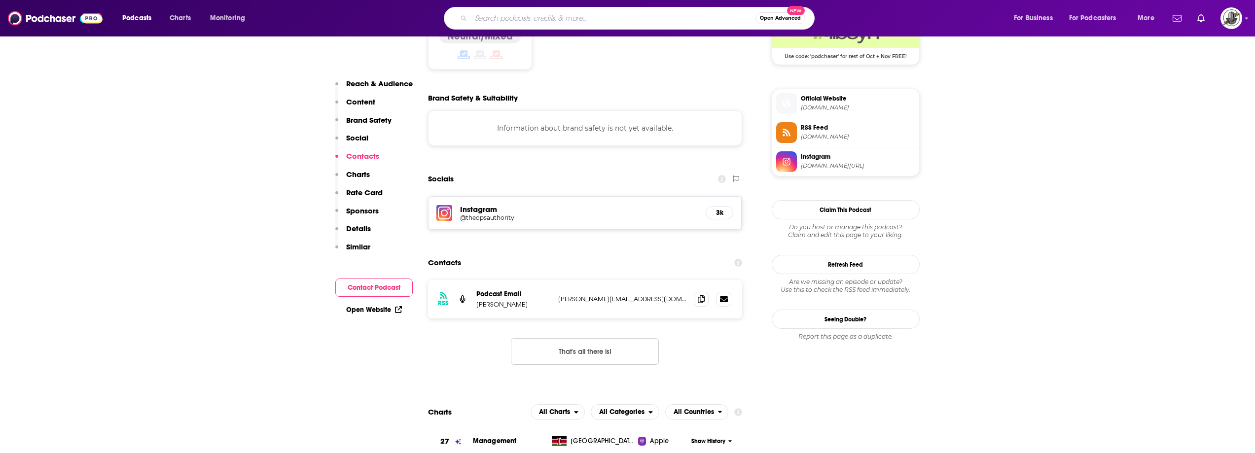
click at [597, 15] on input "Search podcasts, credits, & more..." at bounding box center [613, 18] width 285 height 16
paste input "Measure Success Podcast"
type input "Measure Success Podcast"
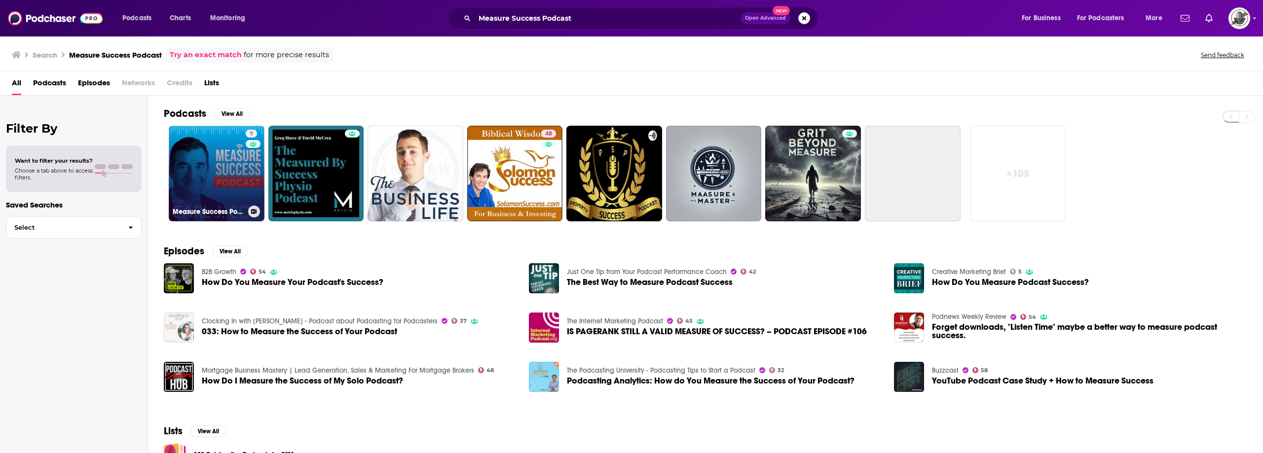
click at [246, 173] on div "9" at bounding box center [253, 168] width 15 height 76
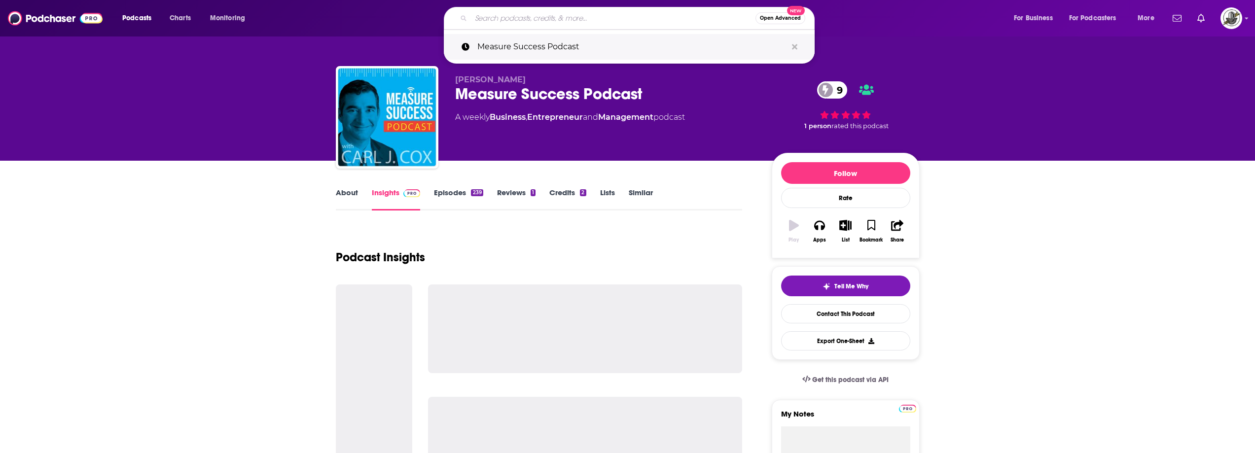
drag, startPoint x: 568, startPoint y: 21, endPoint x: 721, endPoint y: 38, distance: 153.4
click at [568, 21] on input "Search podcasts, credits, & more..." at bounding box center [613, 18] width 285 height 16
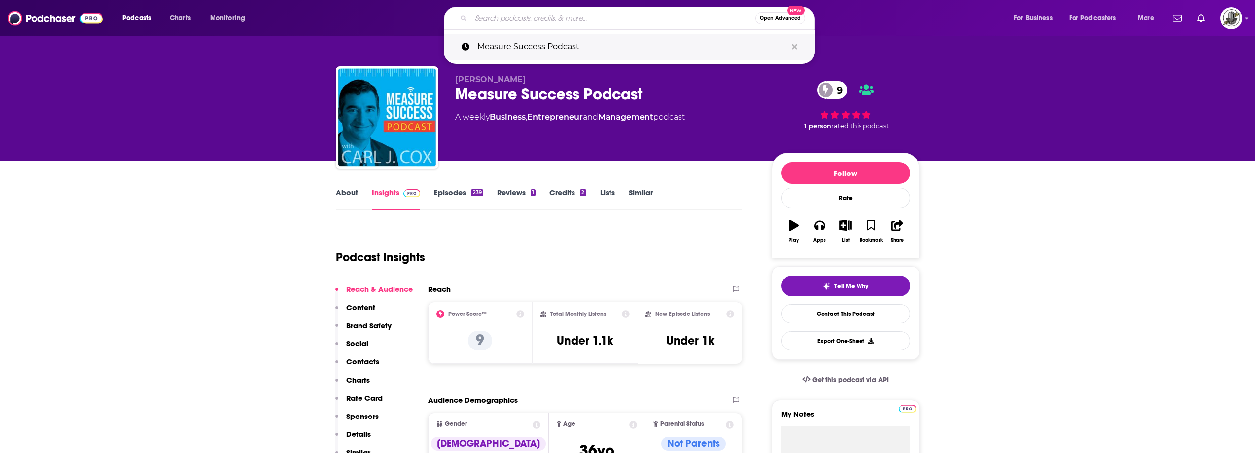
click at [791, 47] on button "Search podcasts, credits, & more..." at bounding box center [794, 47] width 15 height 18
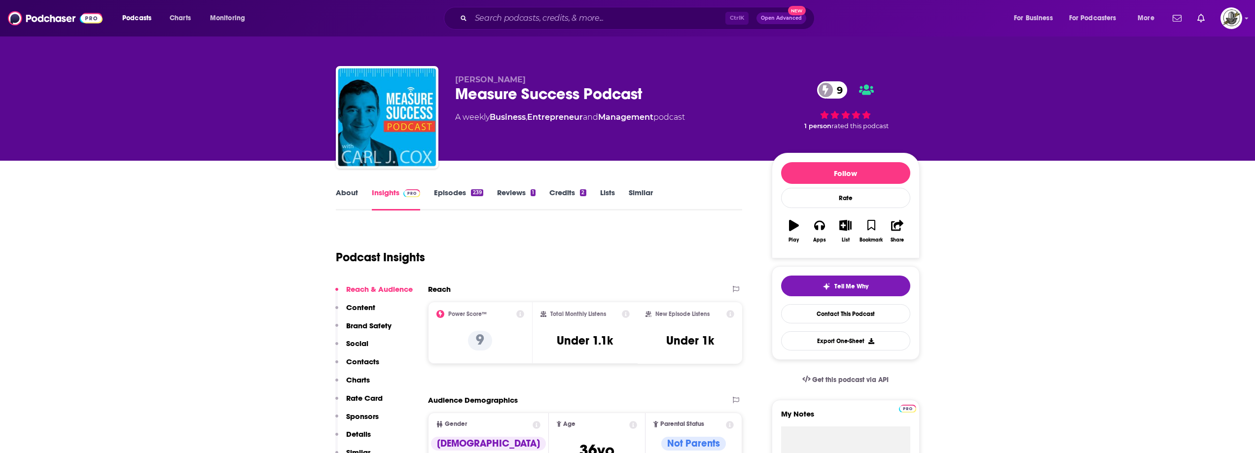
drag, startPoint x: 738, startPoint y: 95, endPoint x: 540, endPoint y: 87, distance: 198.4
click at [738, 96] on div "Measure Success Podcast 9" at bounding box center [605, 93] width 301 height 19
drag, startPoint x: 519, startPoint y: 78, endPoint x: 456, endPoint y: 82, distance: 63.3
click at [456, 82] on p "[PERSON_NAME]" at bounding box center [605, 79] width 301 height 9
copy span "[PERSON_NAME]"
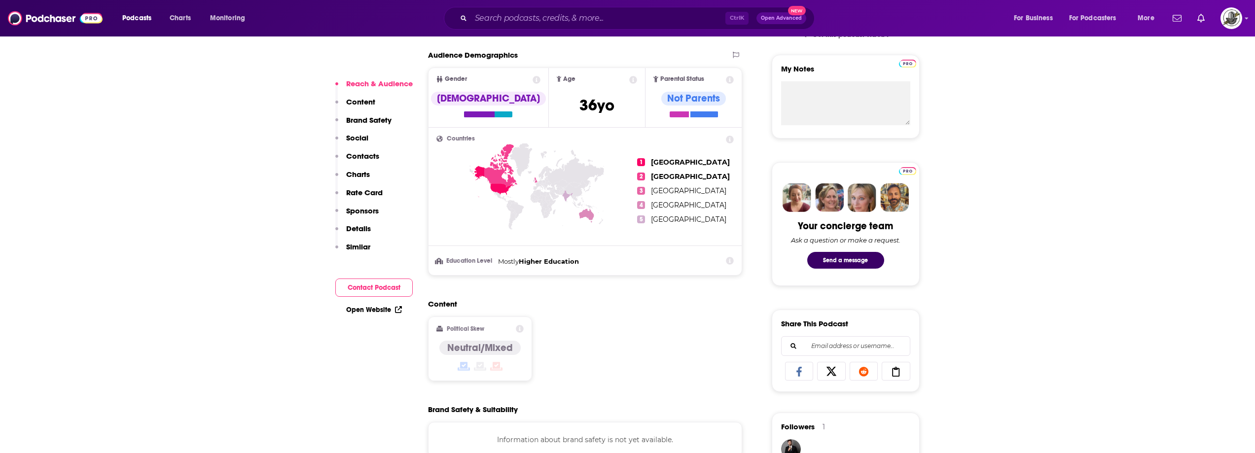
scroll to position [592, 0]
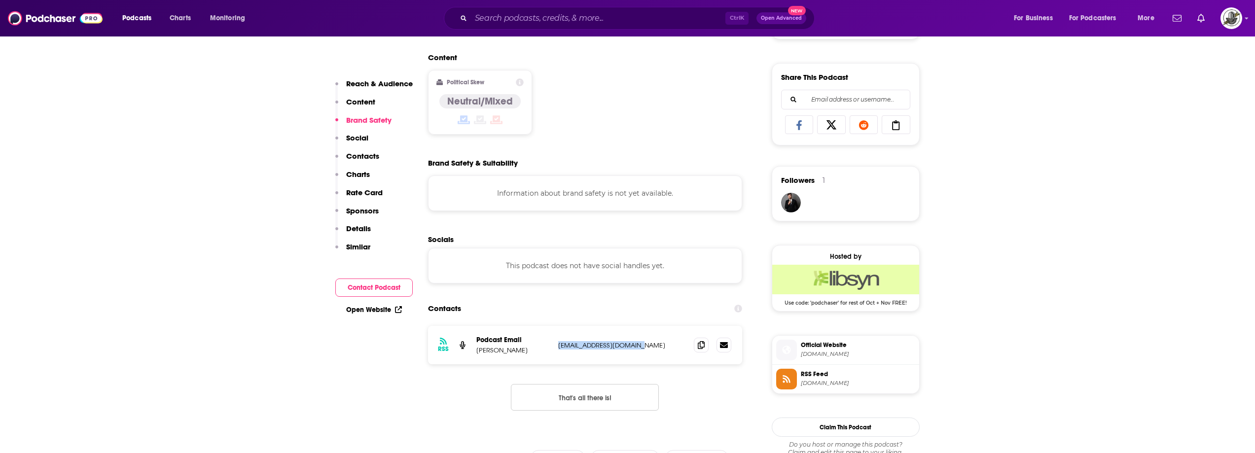
drag, startPoint x: 557, startPoint y: 352, endPoint x: 638, endPoint y: 350, distance: 81.4
click at [638, 350] on div "RSS Podcast Email [PERSON_NAME] [EMAIL_ADDRESS][DOMAIN_NAME] [EMAIL_ADDRESS][DO…" at bounding box center [585, 345] width 315 height 38
copy p "[EMAIL_ADDRESS][DOMAIN_NAME]"
click at [590, 31] on div "Podcasts Charts Monitoring Ctrl K Open Advanced New For Business For Podcasters…" at bounding box center [627, 18] width 1255 height 36
paste input "Hire and Empower with [PERSON_NAME]"
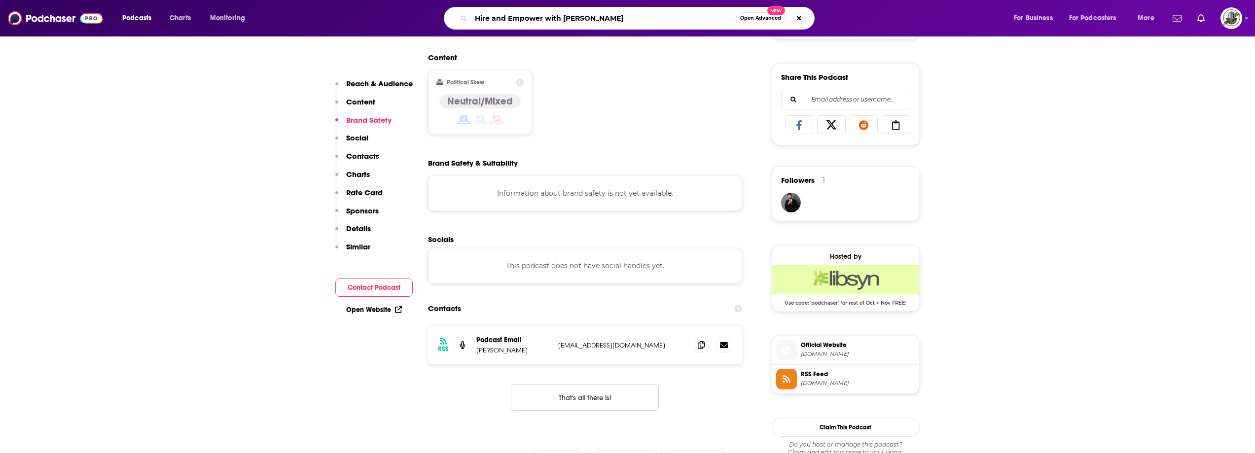
type input "Hire and Empower with [PERSON_NAME]"
click at [587, 25] on input "Hire and Empower with [PERSON_NAME]" at bounding box center [603, 18] width 265 height 16
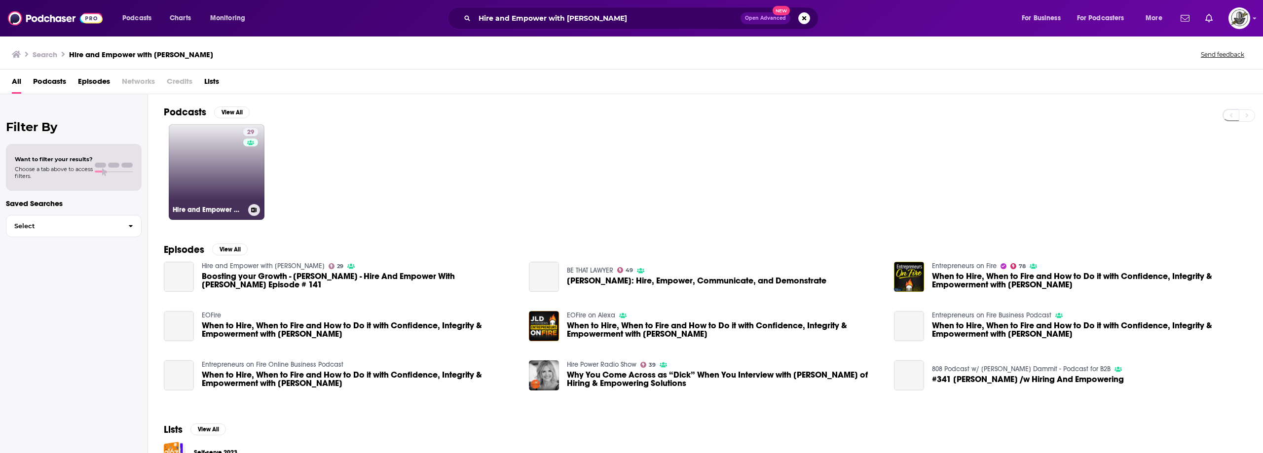
click at [252, 160] on div "29" at bounding box center [251, 166] width 17 height 76
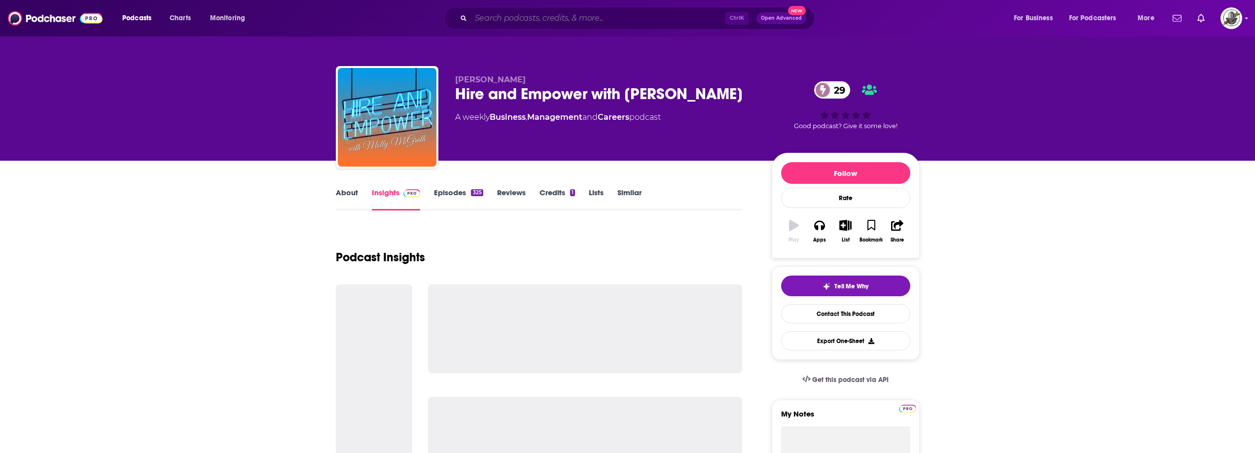
click at [605, 20] on input "Search podcasts, credits, & more..." at bounding box center [598, 18] width 254 height 16
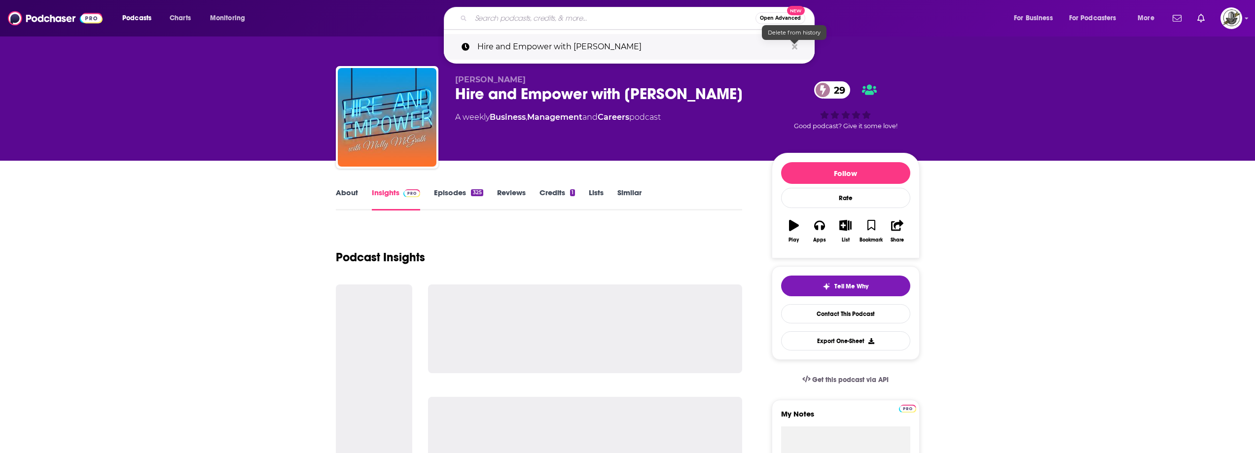
click at [796, 50] on icon "Search podcasts, credits, & more..." at bounding box center [794, 47] width 5 height 8
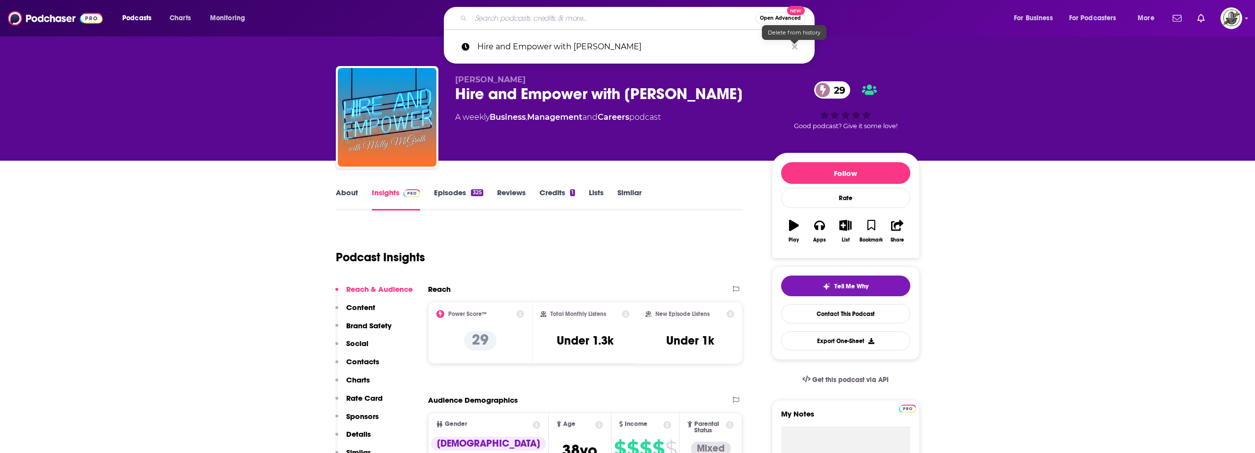
drag, startPoint x: 701, startPoint y: 209, endPoint x: 685, endPoint y: 229, distance: 26.3
click at [701, 209] on div "About Insights Episodes 325 Reviews Credits 1 Lists Similar" at bounding box center [539, 198] width 407 height 24
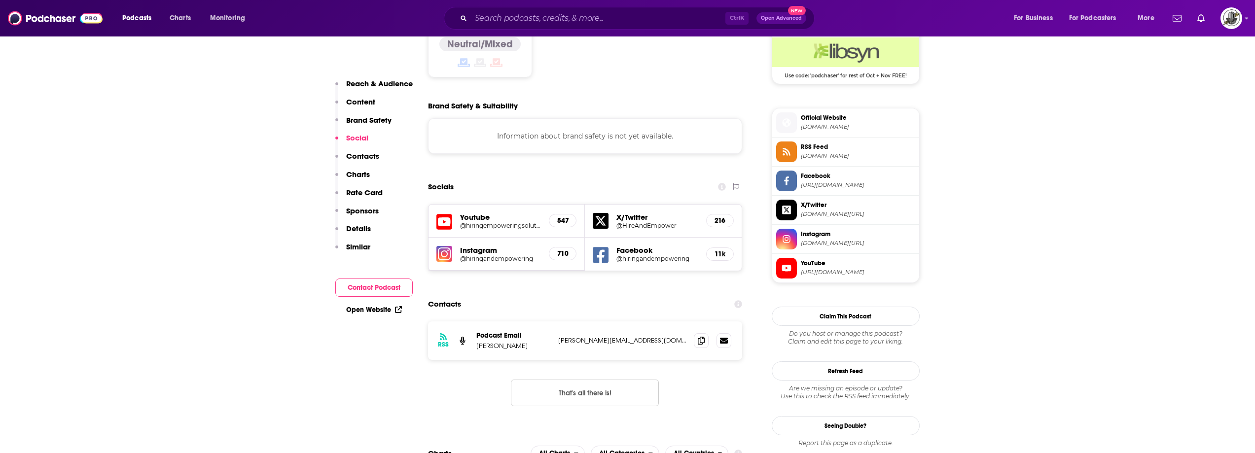
scroll to position [838, 0]
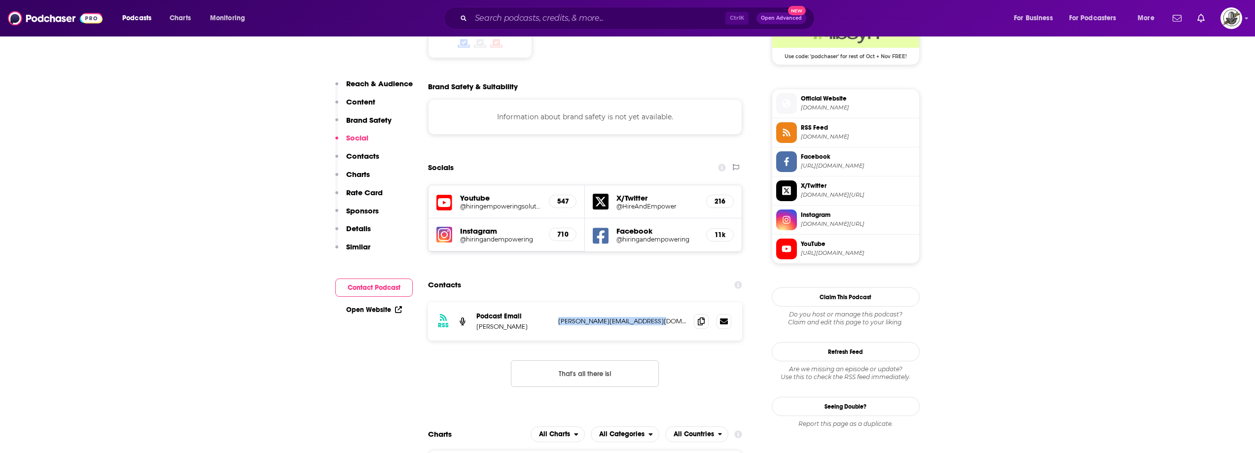
drag, startPoint x: 557, startPoint y: 288, endPoint x: 665, endPoint y: 288, distance: 108.0
click at [665, 302] on div "RSS Podcast Email [PERSON_NAME] [PERSON_NAME][EMAIL_ADDRESS][DOMAIN_NAME] [PERS…" at bounding box center [585, 321] width 315 height 38
copy p "[PERSON_NAME][EMAIL_ADDRESS][DOMAIN_NAME]"
click at [542, 276] on div "Contacts" at bounding box center [585, 285] width 315 height 19
click at [612, 25] on input "Search podcasts, credits, & more..." at bounding box center [598, 18] width 254 height 16
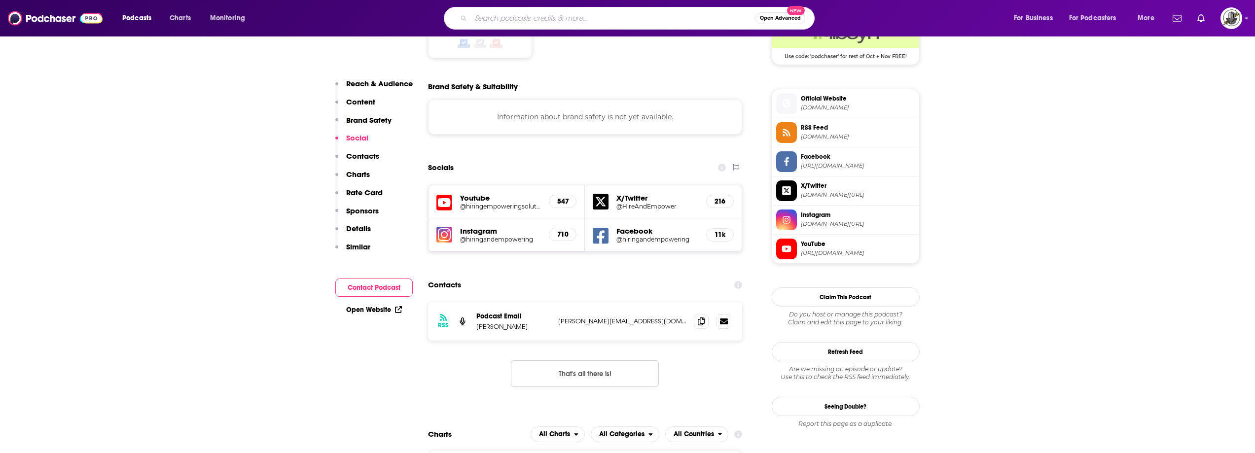
paste input "The Manager Track"
type input "The Manager Track"
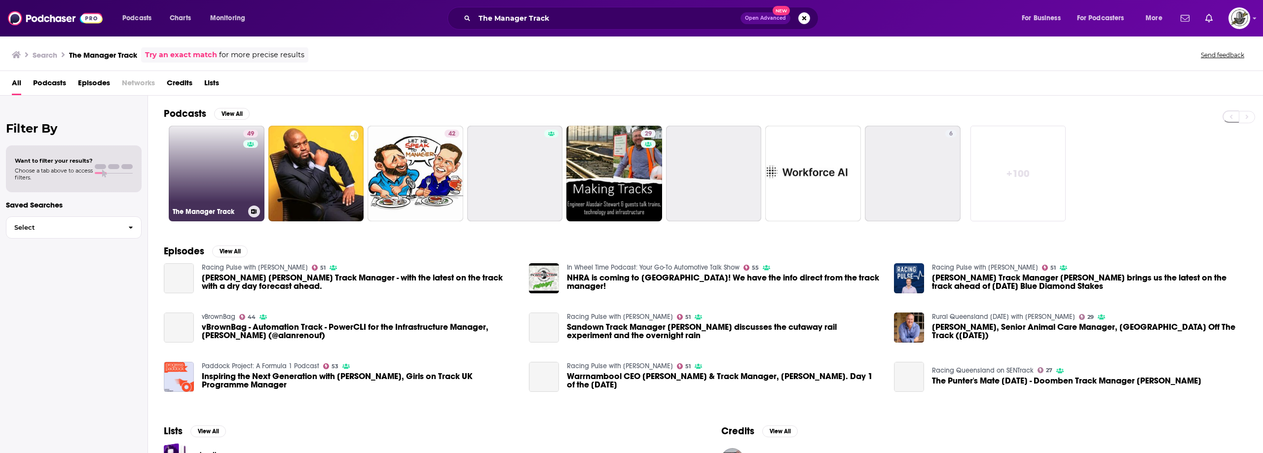
click at [234, 168] on link "49 The Manager Track" at bounding box center [217, 174] width 96 height 96
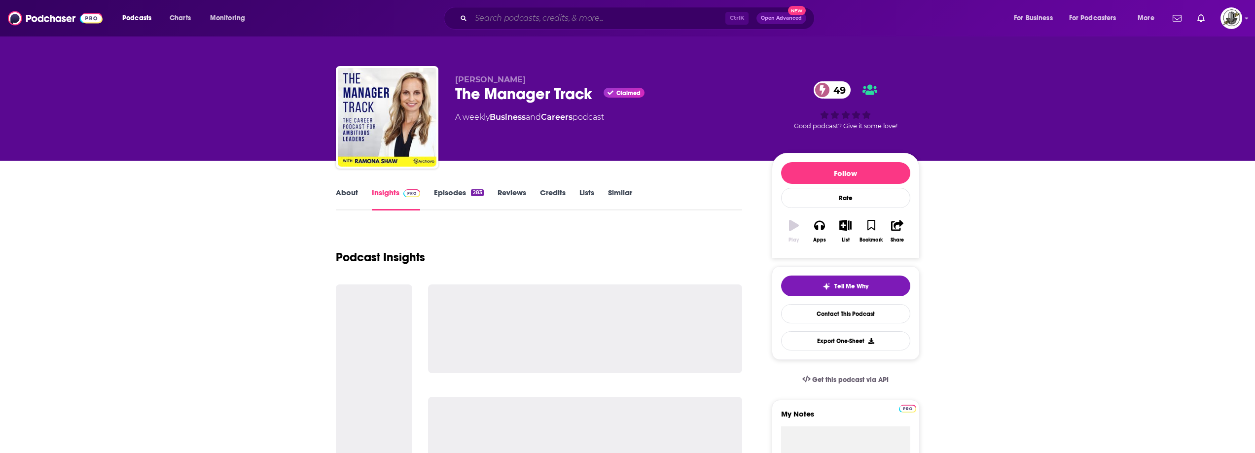
click at [588, 21] on input "Search podcasts, credits, & more..." at bounding box center [598, 18] width 254 height 16
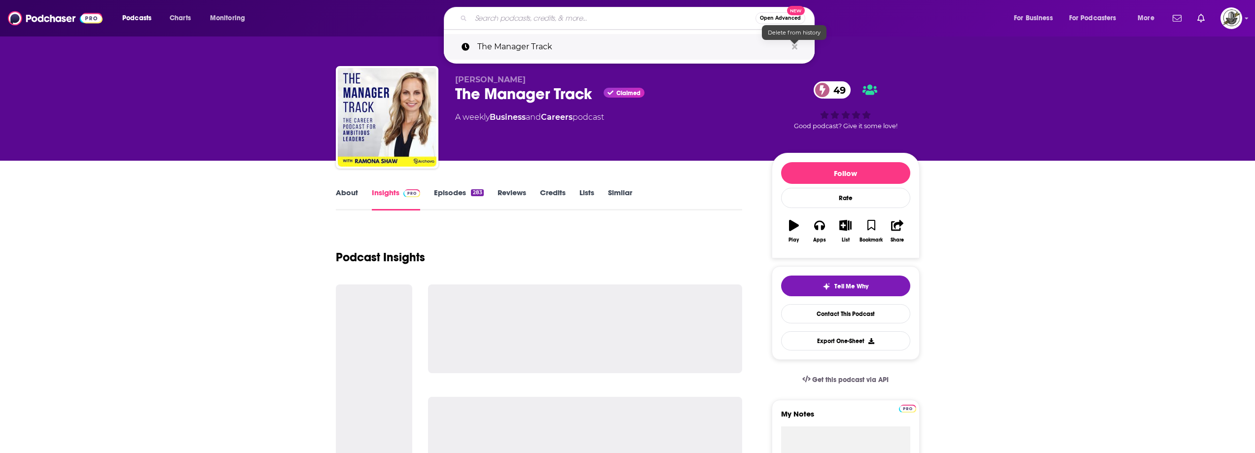
click at [795, 45] on icon "Search podcasts, credits, & more..." at bounding box center [794, 46] width 5 height 5
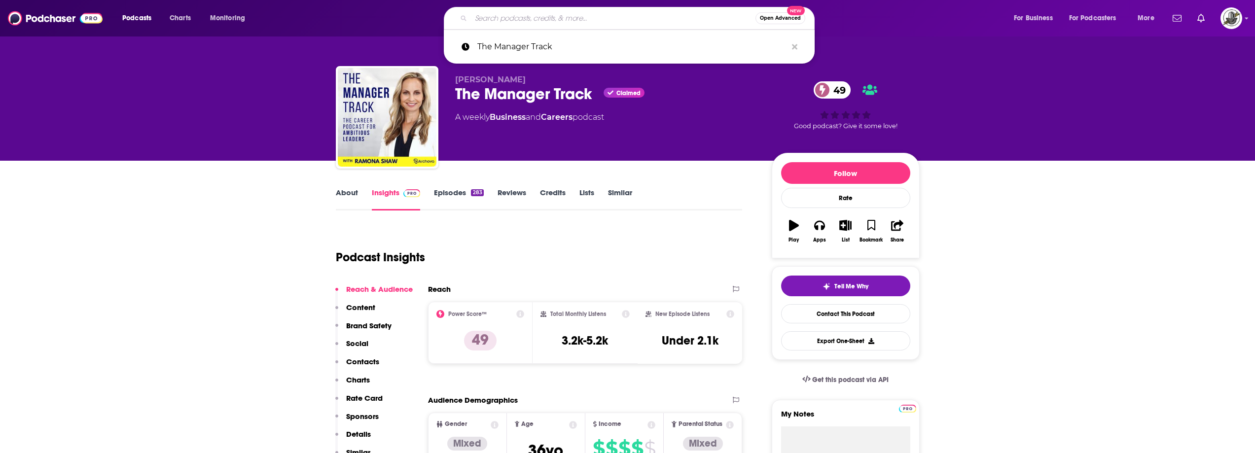
click at [584, 80] on p "[PERSON_NAME]" at bounding box center [605, 79] width 301 height 9
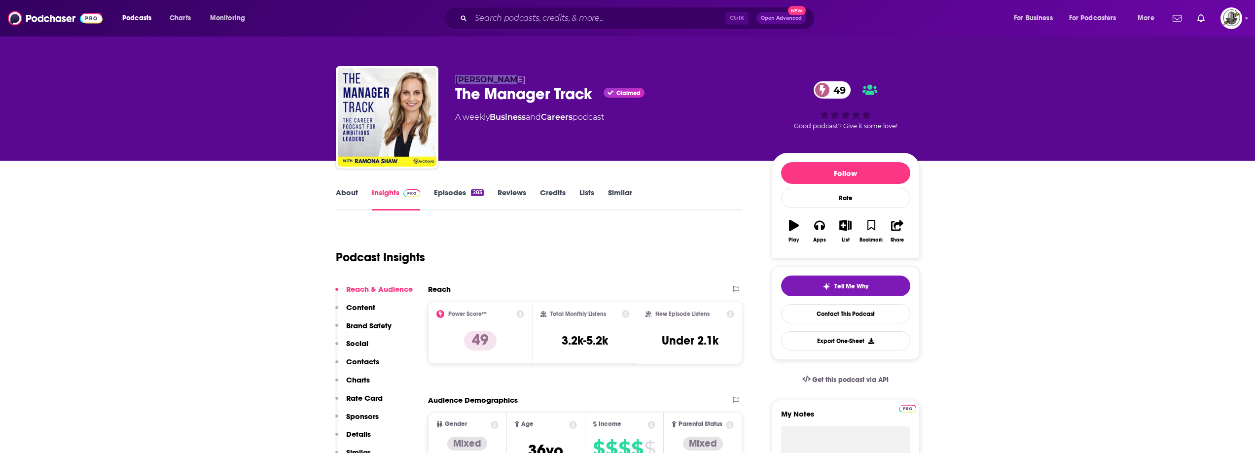
drag, startPoint x: 466, startPoint y: 77, endPoint x: 452, endPoint y: 79, distance: 13.5
click at [452, 79] on div "[PERSON_NAME] The Manager Track Claimed 49 A weekly Business and Careers podcas…" at bounding box center [628, 119] width 584 height 107
copy span "[PERSON_NAME]"
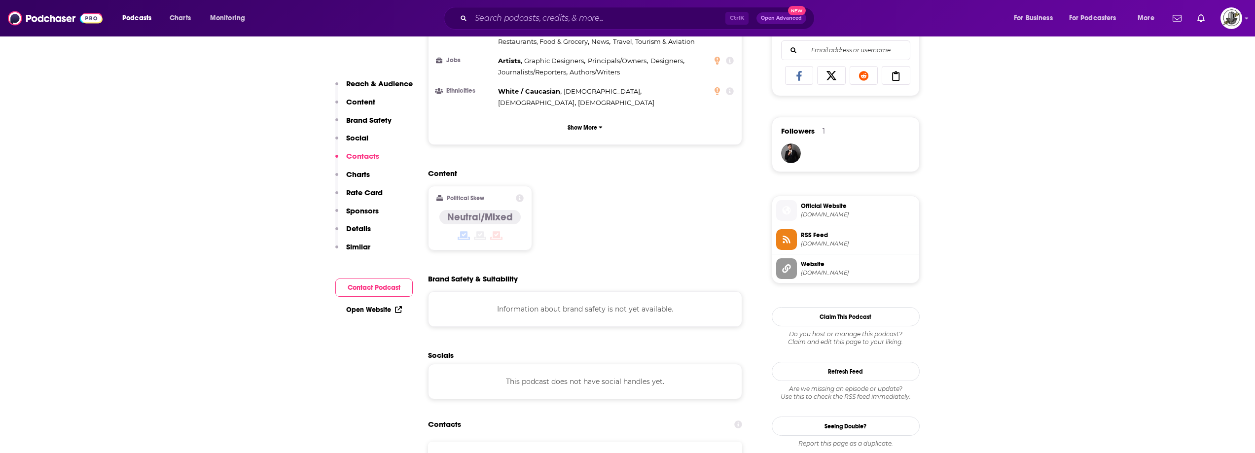
scroll to position [838, 0]
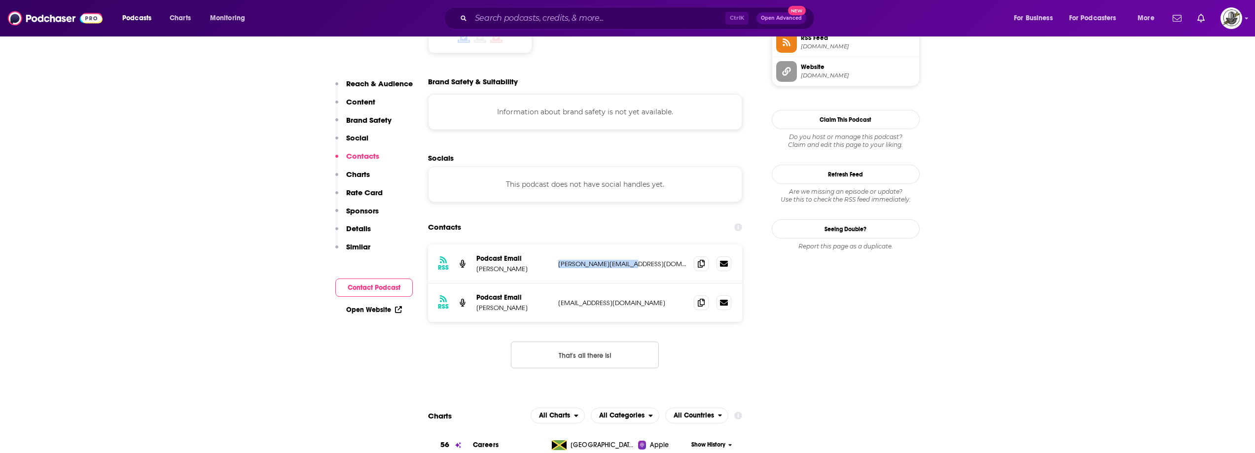
drag, startPoint x: 556, startPoint y: 220, endPoint x: 654, endPoint y: 216, distance: 97.2
click at [654, 245] on div "RSS Podcast Email [PERSON_NAME] [PERSON_NAME][EMAIL_ADDRESS][DOMAIN_NAME] [PERS…" at bounding box center [585, 264] width 315 height 39
copy p "[PERSON_NAME][EMAIL_ADDRESS][DOMAIN_NAME]"
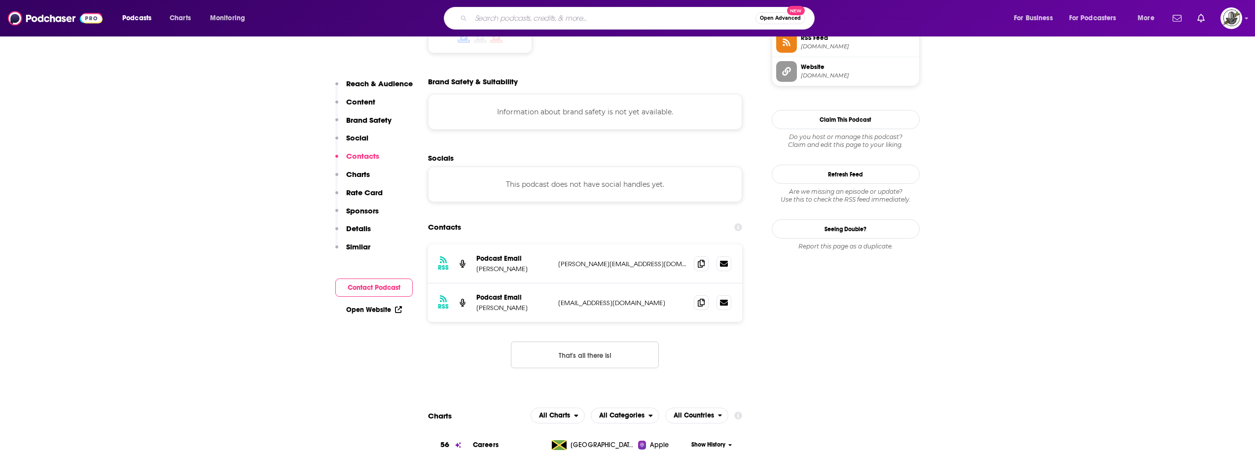
click at [623, 14] on input "Search podcasts, credits, & more..." at bounding box center [613, 18] width 285 height 16
paste input "Profit With A Plan"
type input "Profit With A Plan"
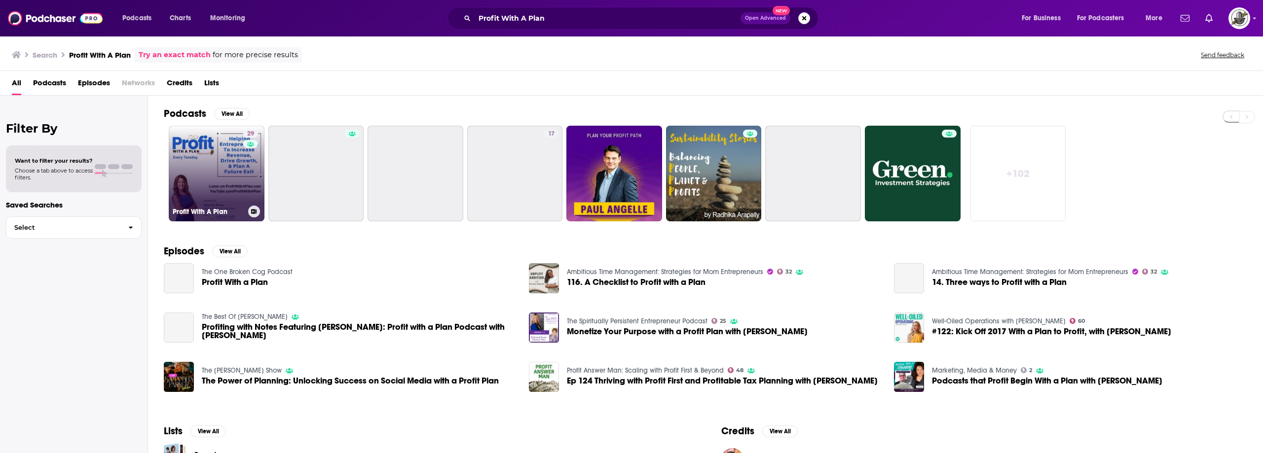
click at [245, 166] on div "29" at bounding box center [251, 168] width 17 height 76
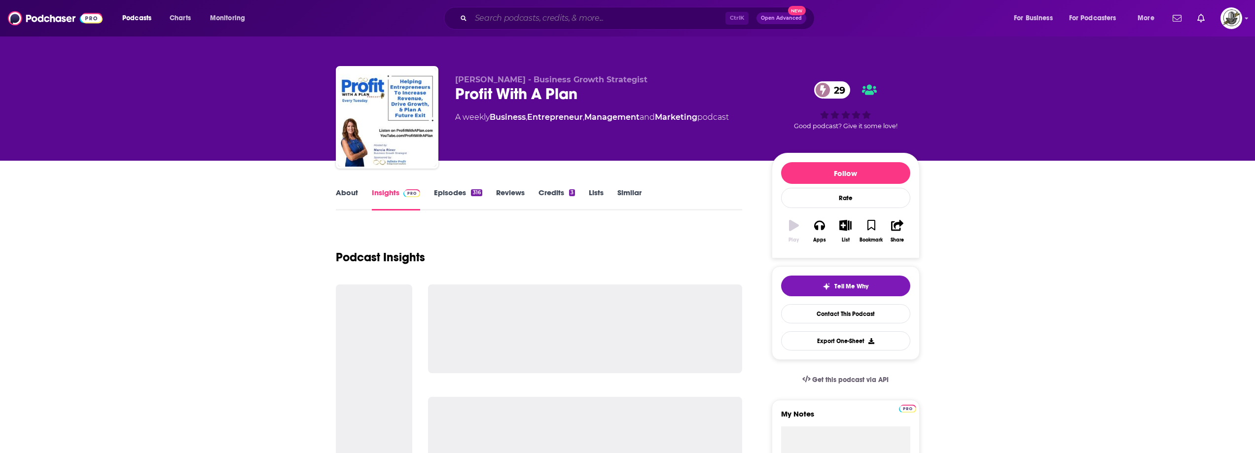
click at [569, 22] on input "Search podcasts, credits, & more..." at bounding box center [598, 18] width 254 height 16
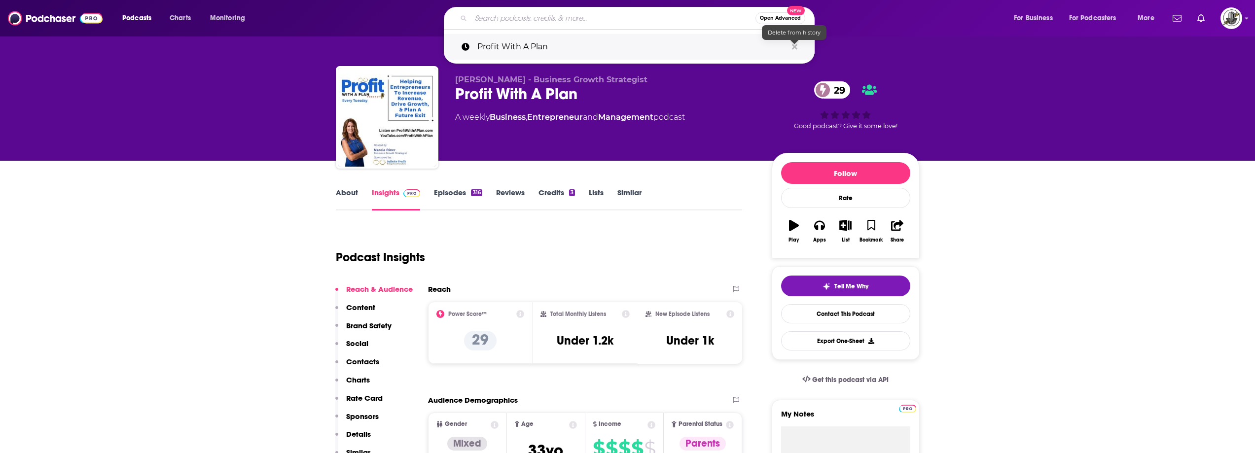
click at [795, 47] on icon "Search podcasts, credits, & more..." at bounding box center [794, 46] width 5 height 5
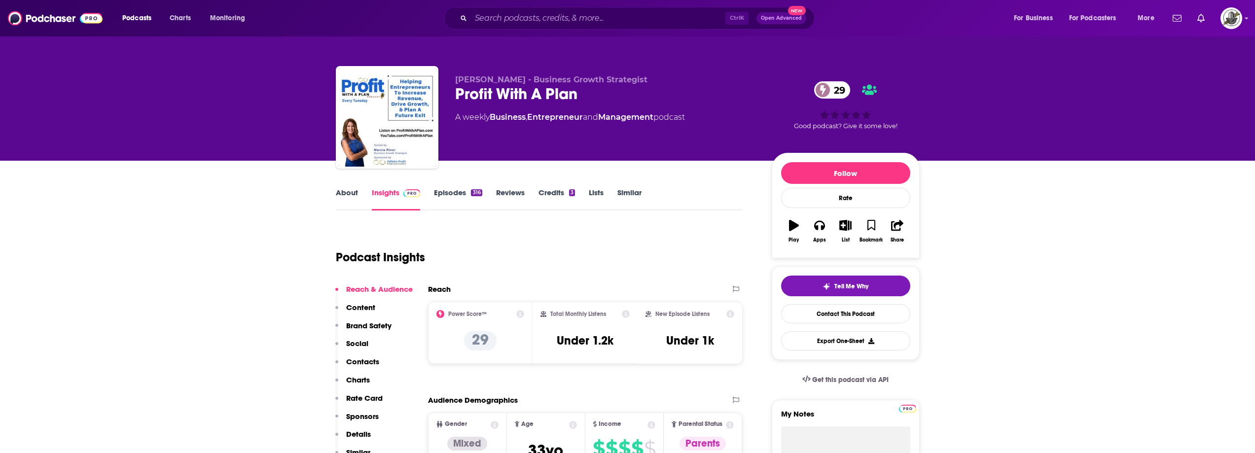
drag, startPoint x: 692, startPoint y: 94, endPoint x: 483, endPoint y: 97, distance: 209.2
click at [692, 94] on div "Profit With A Plan 29" at bounding box center [605, 93] width 301 height 19
drag, startPoint x: 457, startPoint y: 79, endPoint x: 506, endPoint y: 78, distance: 49.3
click at [506, 78] on div "[PERSON_NAME] - Business Growth Strategist Profit With A Plan 29 A weekly Busin…" at bounding box center [628, 119] width 584 height 107
copy span "[PERSON_NAME]"
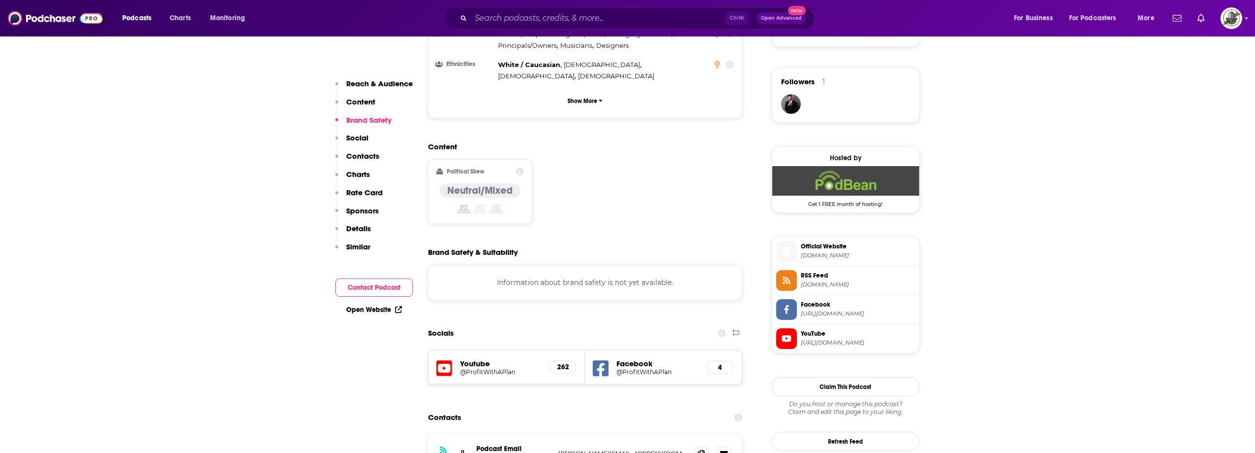
scroll to position [740, 0]
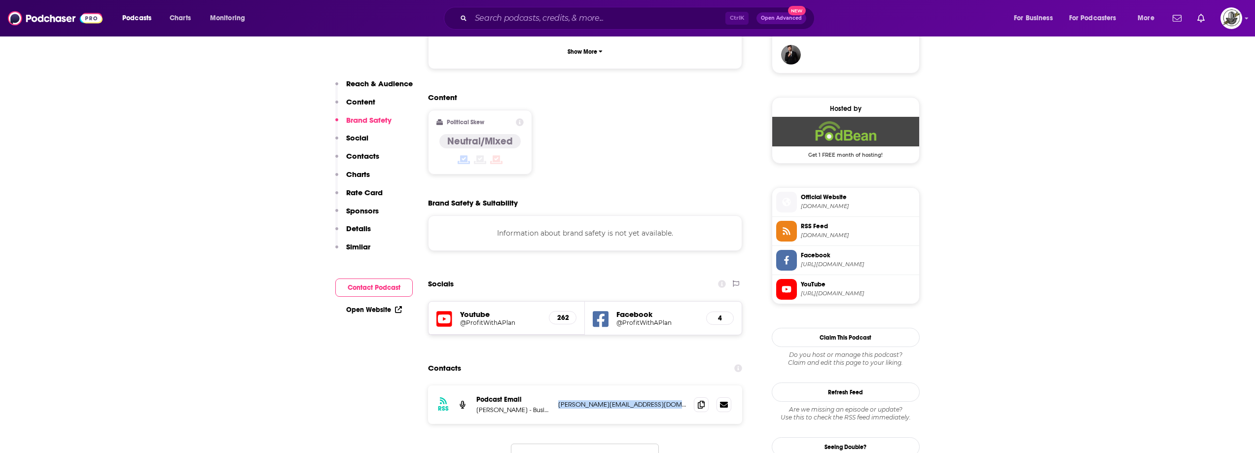
drag, startPoint x: 559, startPoint y: 347, endPoint x: 670, endPoint y: 347, distance: 111.0
click at [670, 400] on p "[PERSON_NAME][EMAIL_ADDRESS][DOMAIN_NAME]" at bounding box center [622, 404] width 128 height 8
copy p "[PERSON_NAME][EMAIL_ADDRESS][DOMAIN_NAME]"
